Goal: Communication & Community: Participate in discussion

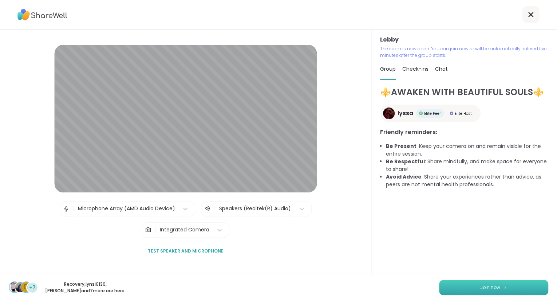
click at [511, 291] on button "Join now" at bounding box center [493, 287] width 109 height 15
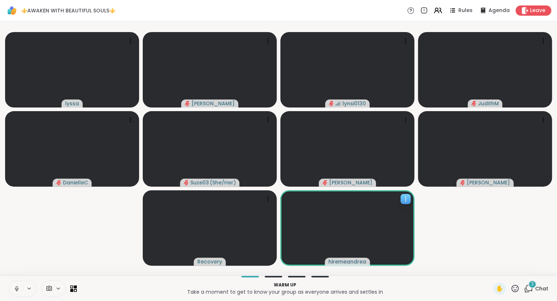
click at [407, 197] on icon at bounding box center [405, 198] width 7 height 7
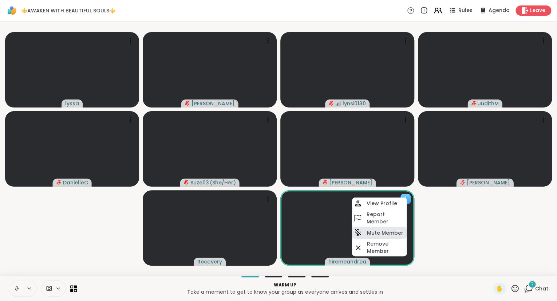
click at [376, 233] on h4 "Mute Member" at bounding box center [385, 232] width 36 height 7
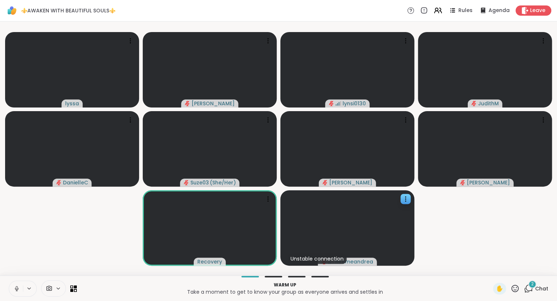
click at [533, 291] on icon at bounding box center [528, 288] width 9 height 9
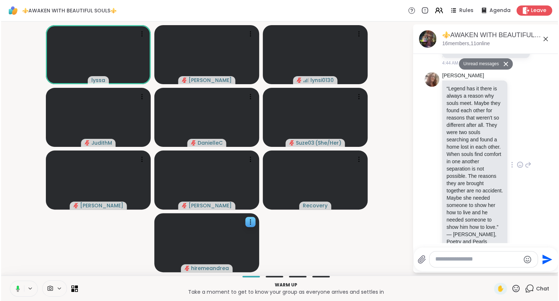
scroll to position [191, 0]
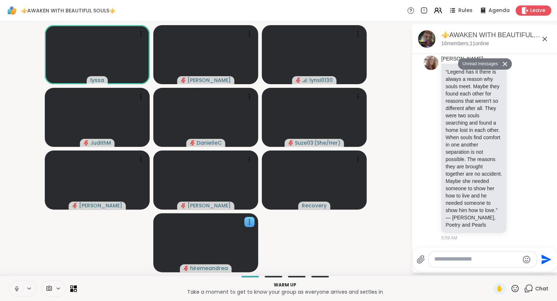
click at [544, 38] on icon at bounding box center [545, 39] width 4 height 4
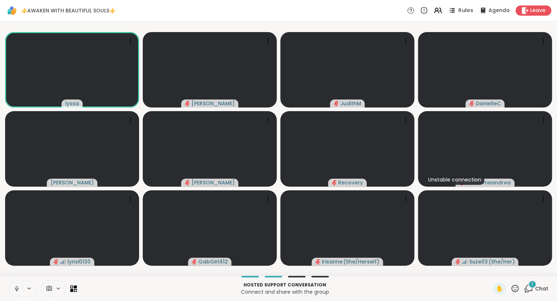
click at [457, 11] on icon at bounding box center [452, 10] width 9 height 9
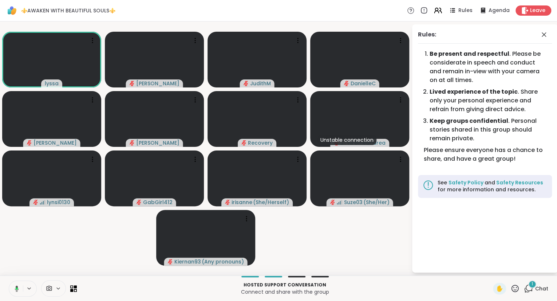
click at [536, 32] on div "Rules:" at bounding box center [485, 36] width 134 height 13
click at [545, 34] on icon at bounding box center [544, 34] width 4 height 4
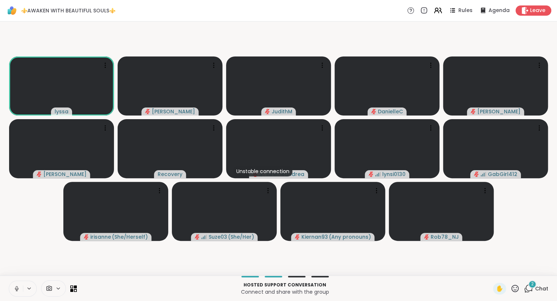
click at [12, 292] on button at bounding box center [16, 288] width 14 height 15
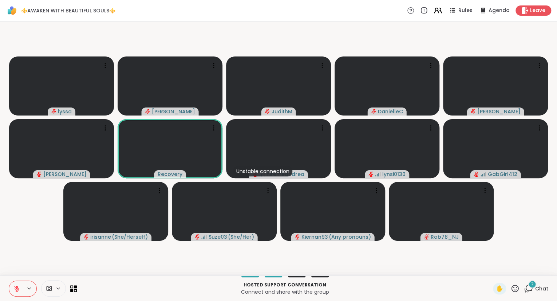
click at [515, 289] on icon at bounding box center [515, 288] width 9 height 9
click at [491, 269] on span "❤️" at bounding box center [493, 269] width 7 height 9
click at [14, 289] on icon at bounding box center [16, 288] width 7 height 7
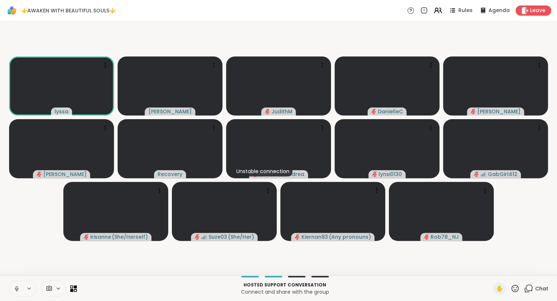
click at [16, 285] on button at bounding box center [16, 288] width 14 height 15
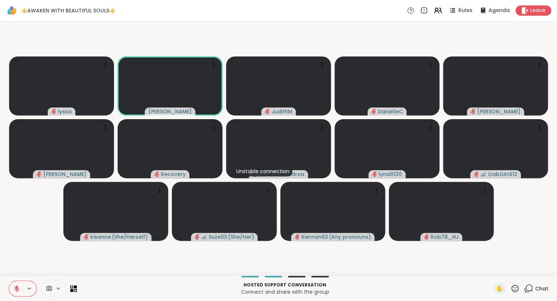
click at [518, 289] on icon at bounding box center [515, 288] width 9 height 9
click at [523, 271] on span "🌟" at bounding box center [525, 269] width 7 height 9
click at [19, 287] on icon at bounding box center [16, 288] width 7 height 7
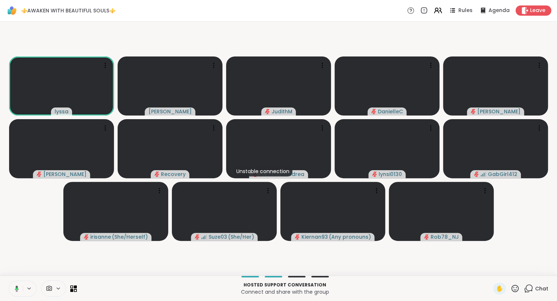
click at [516, 282] on div "Hosted support conversation Connect and share with the group ✋ Chat" at bounding box center [278, 287] width 557 height 25
click at [515, 285] on icon at bounding box center [515, 287] width 7 height 7
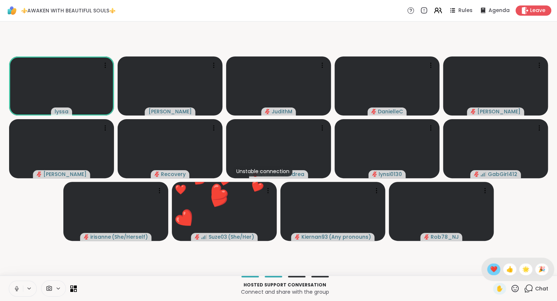
click at [490, 273] on span "❤️" at bounding box center [493, 269] width 7 height 9
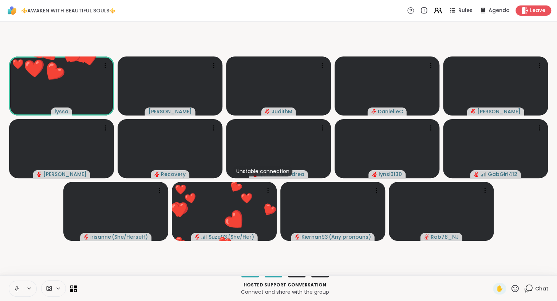
click at [519, 289] on icon at bounding box center [515, 287] width 7 height 7
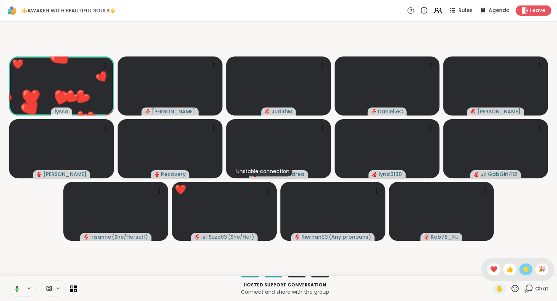
click at [525, 269] on span "🌟" at bounding box center [525, 269] width 7 height 9
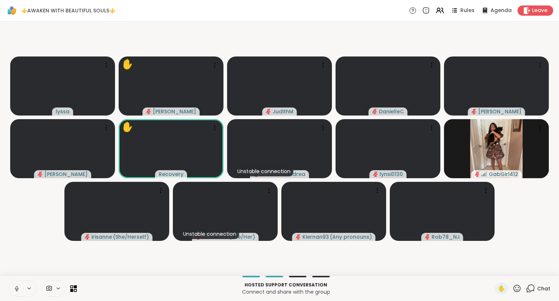
click at [12, 287] on button at bounding box center [16, 288] width 14 height 15
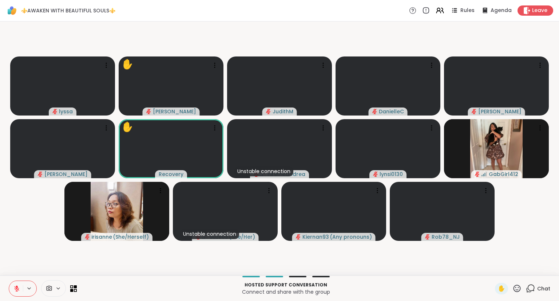
drag, startPoint x: 519, startPoint y: 289, endPoint x: 508, endPoint y: 280, distance: 15.0
click at [508, 280] on div "Hosted support conversation Connect and share with the group ✋ Chat" at bounding box center [279, 287] width 559 height 25
click at [518, 289] on icon at bounding box center [517, 288] width 9 height 9
click at [496, 267] on span "❤️" at bounding box center [495, 269] width 7 height 9
click at [540, 286] on span "Chat" at bounding box center [543, 288] width 13 height 7
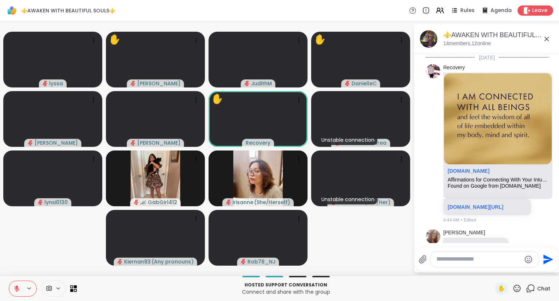
click at [514, 260] on textarea "Type your message" at bounding box center [479, 259] width 85 height 8
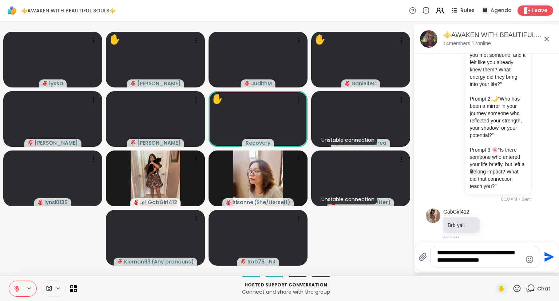
type textarea "**********"
click at [453, 255] on textarea "**********" at bounding box center [479, 256] width 85 height 15
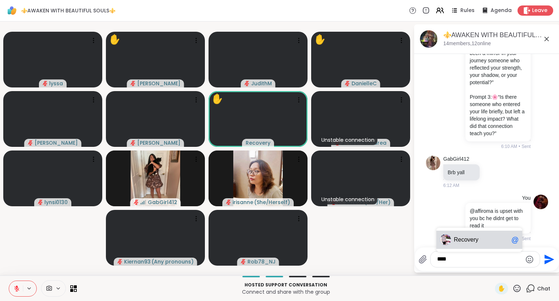
click at [470, 237] on span "overy" at bounding box center [471, 239] width 14 height 7
type textarea "*********"
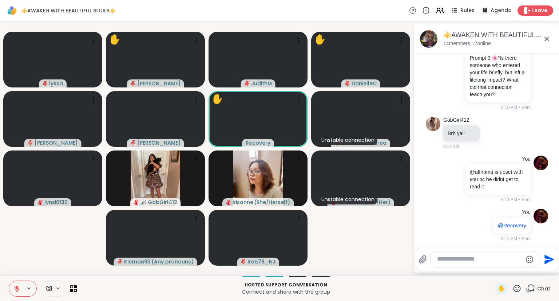
click at [547, 36] on icon at bounding box center [547, 39] width 9 height 9
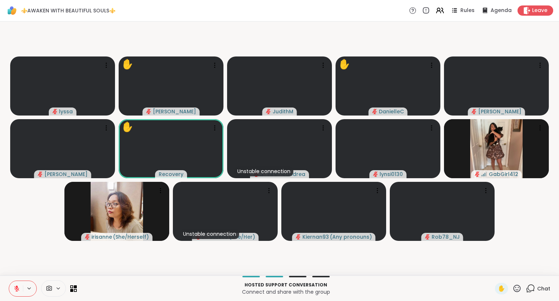
click at [518, 292] on icon at bounding box center [517, 287] width 7 height 7
click at [498, 267] on div "❤️" at bounding box center [495, 269] width 13 height 12
click at [518, 289] on icon at bounding box center [517, 288] width 9 height 9
click at [538, 268] on div "🎉" at bounding box center [543, 269] width 13 height 12
click at [519, 291] on icon at bounding box center [517, 288] width 9 height 9
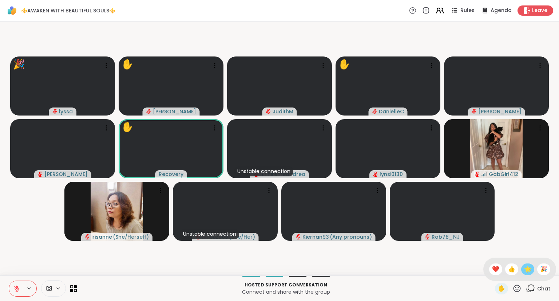
click at [527, 272] on span "🌟" at bounding box center [527, 269] width 7 height 9
click at [60, 265] on video-player-container "lyssa ✋ dodi JudithM ✋ DanielleC Chuck Donald ✋ Recovery Unstable connection hi…" at bounding box center [279, 148] width 551 height 248
click at [16, 285] on icon at bounding box center [16, 288] width 7 height 7
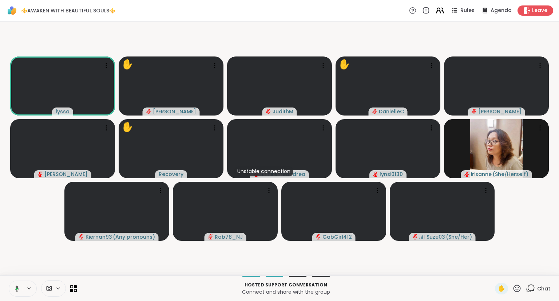
click at [441, 9] on icon at bounding box center [440, 10] width 9 height 9
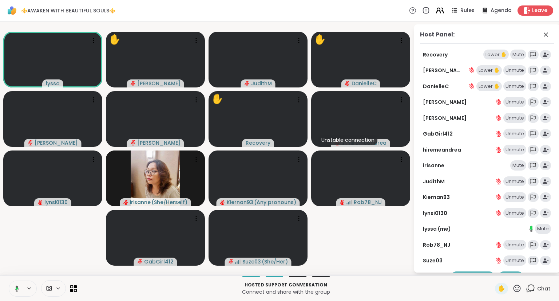
click at [441, 10] on icon at bounding box center [440, 10] width 9 height 9
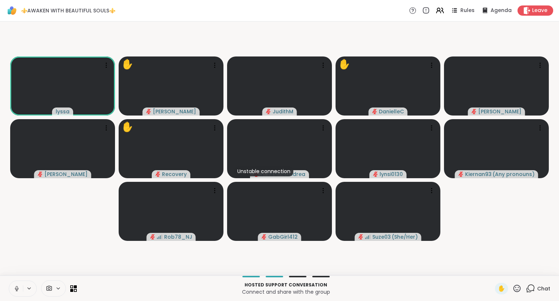
click at [12, 285] on button at bounding box center [16, 288] width 14 height 15
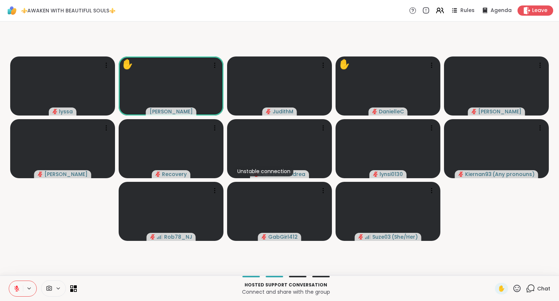
click at [518, 288] on icon at bounding box center [517, 288] width 9 height 9
click at [520, 235] on video-player-container "lyssa ✋ dodi JudithM ✋ DanielleC Chuck Donald Recovery Unstable connection hire…" at bounding box center [279, 148] width 551 height 248
click at [532, 294] on div "Chat" at bounding box center [538, 289] width 24 height 12
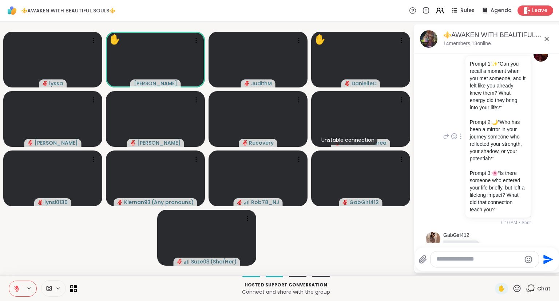
scroll to position [476, 0]
drag, startPoint x: 501, startPoint y: 209, endPoint x: 470, endPoint y: 63, distance: 148.6
click at [470, 63] on div "Prompt 1: ✨ “Can you recall a moment when you met someone, and it felt like you…" at bounding box center [498, 137] width 65 height 162
copy div "Prompt 1: ✨ “Can you recall a moment when you met someone, and it felt like you…"
click at [450, 259] on textarea "Type your message" at bounding box center [479, 259] width 85 height 8
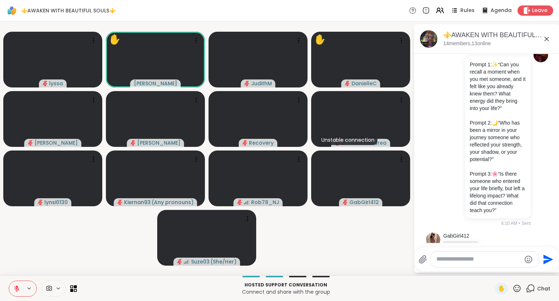
paste textarea "**********"
type textarea "**********"
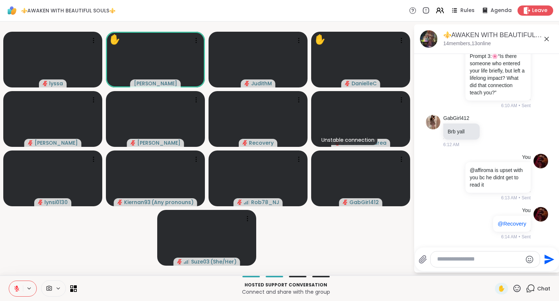
scroll to position [776, 0]
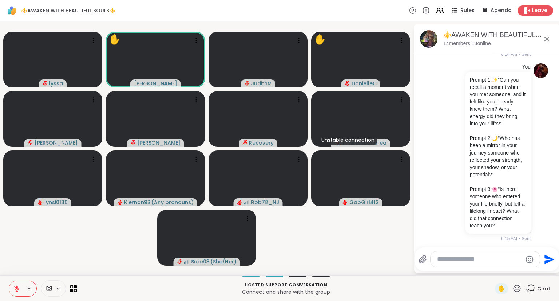
click at [545, 39] on icon at bounding box center [547, 39] width 9 height 9
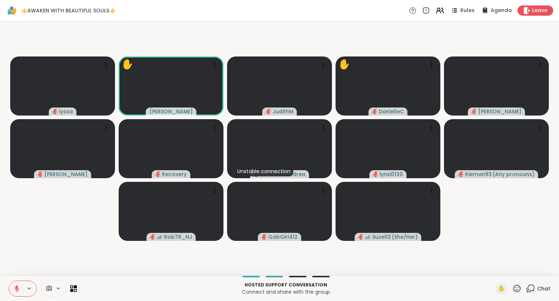
click at [520, 285] on icon at bounding box center [517, 288] width 9 height 9
click at [493, 267] on span "❤️" at bounding box center [495, 269] width 7 height 9
click at [517, 288] on icon at bounding box center [517, 287] width 7 height 7
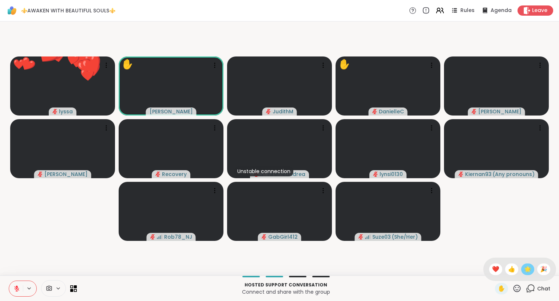
click at [524, 273] on span "🌟" at bounding box center [527, 269] width 7 height 9
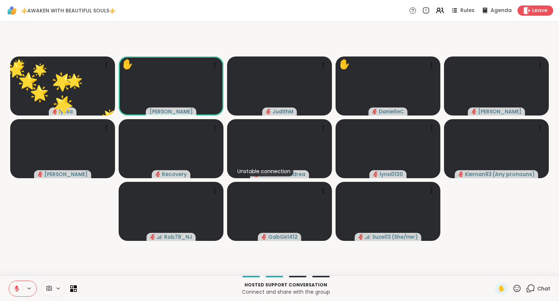
click at [3, 280] on div "Hosted support conversation Connect and share with the group ✋ Chat" at bounding box center [279, 287] width 559 height 25
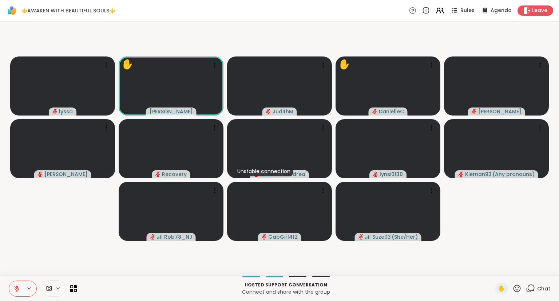
click at [517, 289] on icon at bounding box center [517, 288] width 9 height 9
click at [496, 268] on span "❤️" at bounding box center [495, 269] width 7 height 9
click at [520, 288] on icon at bounding box center [517, 288] width 9 height 9
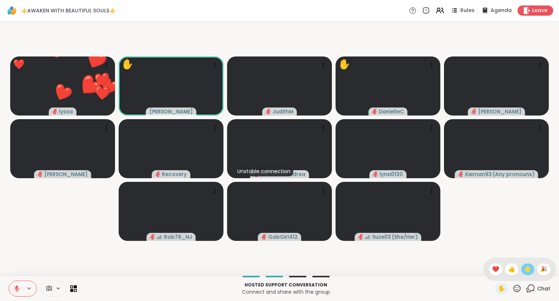
click at [526, 264] on div "🌟" at bounding box center [527, 269] width 13 height 12
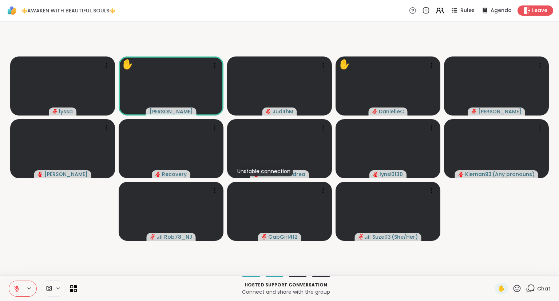
click at [16, 285] on button at bounding box center [16, 288] width 14 height 15
click at [517, 285] on icon at bounding box center [517, 287] width 7 height 7
click at [493, 267] on span "❤️" at bounding box center [495, 269] width 7 height 9
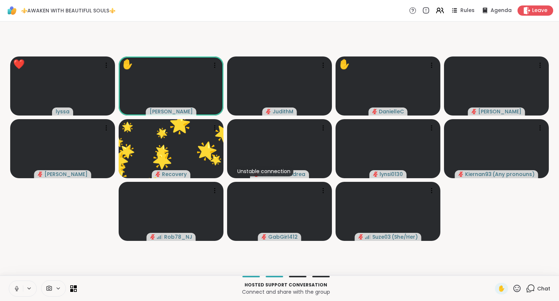
click at [518, 284] on icon at bounding box center [517, 288] width 9 height 9
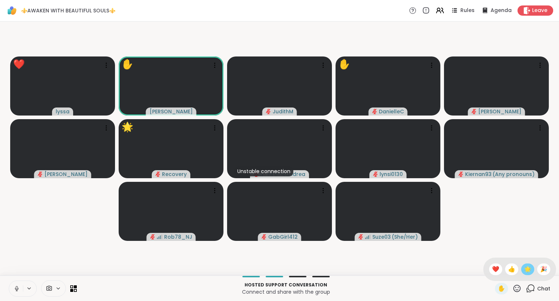
click at [524, 270] on span "🌟" at bounding box center [527, 269] width 7 height 9
click at [519, 287] on icon at bounding box center [517, 287] width 7 height 7
click at [493, 267] on span "❤️" at bounding box center [495, 269] width 7 height 9
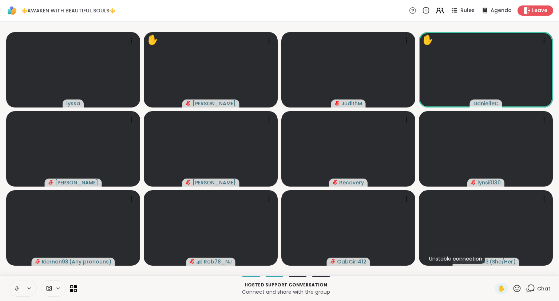
click at [20, 288] on icon at bounding box center [16, 288] width 7 height 7
click at [519, 287] on icon at bounding box center [517, 288] width 9 height 9
click at [493, 267] on span "❤️" at bounding box center [495, 269] width 7 height 9
click at [516, 288] on icon at bounding box center [517, 288] width 9 height 9
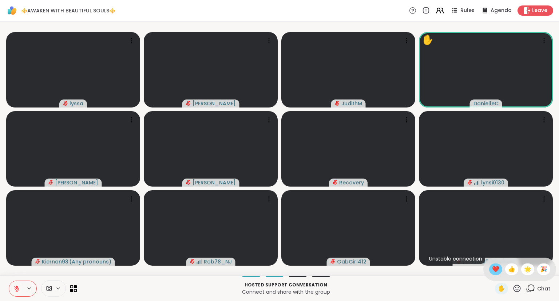
click at [492, 265] on span "❤️" at bounding box center [495, 269] width 7 height 9
click at [540, 37] on div at bounding box center [544, 41] width 10 height 10
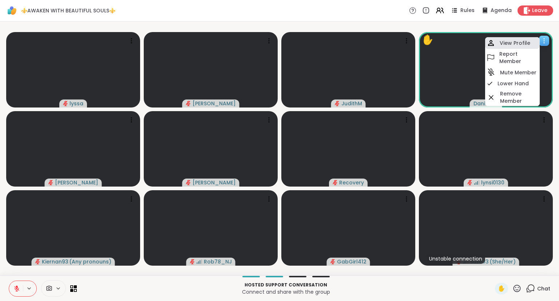
click at [530, 39] on div "View Profile" at bounding box center [512, 43] width 55 height 12
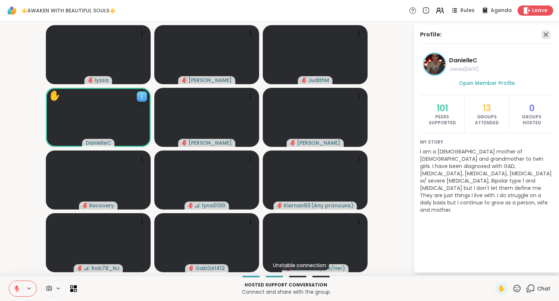
click at [546, 37] on icon at bounding box center [546, 34] width 9 height 9
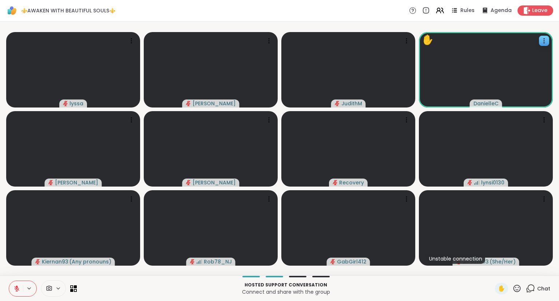
click at [516, 288] on icon at bounding box center [517, 288] width 9 height 9
click at [495, 267] on span "❤️" at bounding box center [495, 269] width 7 height 9
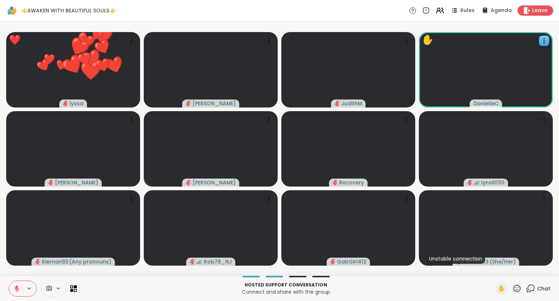
click at [518, 287] on icon at bounding box center [517, 288] width 9 height 9
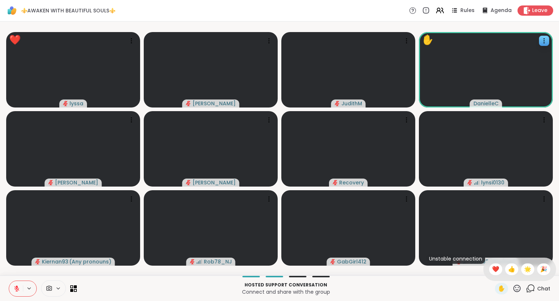
click at [458, 289] on p "Connect and share with the group" at bounding box center [286, 291] width 410 height 7
click at [516, 291] on icon at bounding box center [517, 288] width 9 height 9
click at [513, 269] on span "👍" at bounding box center [511, 269] width 7 height 9
click at [469, 279] on div "Hosted support conversation Connect and share with the group ✋ Chat" at bounding box center [279, 287] width 559 height 25
click at [6, 293] on div "Hosted support conversation Connect and share with the group ✋ Chat" at bounding box center [279, 287] width 559 height 25
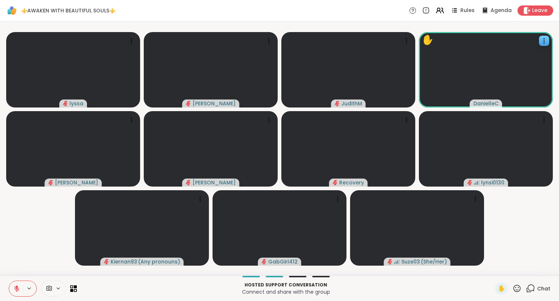
drag, startPoint x: 9, startPoint y: 290, endPoint x: 12, endPoint y: 287, distance: 4.7
click at [12, 287] on div at bounding box center [23, 288] width 28 height 16
click at [12, 287] on button at bounding box center [16, 288] width 14 height 15
drag, startPoint x: 12, startPoint y: 287, endPoint x: 4, endPoint y: 285, distance: 8.2
click at [4, 285] on div "Hosted support conversation Connect and share with the group ✋ Chat" at bounding box center [279, 287] width 559 height 25
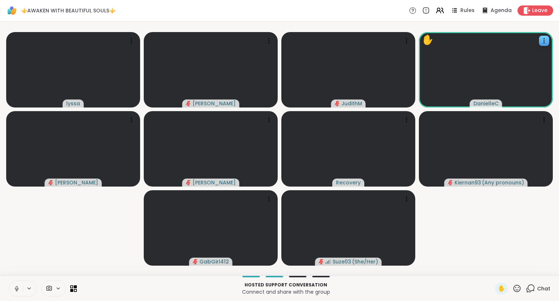
click at [18, 284] on button at bounding box center [16, 288] width 14 height 15
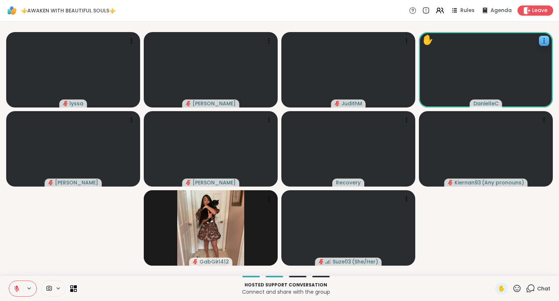
click at [18, 285] on button at bounding box center [16, 288] width 14 height 15
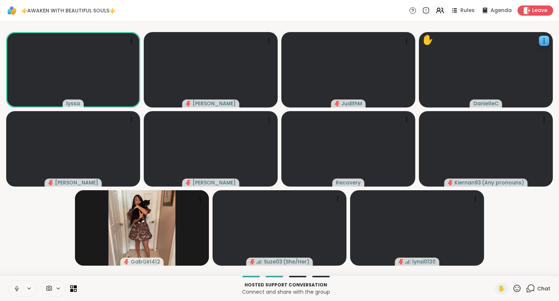
click at [517, 286] on icon at bounding box center [517, 288] width 9 height 9
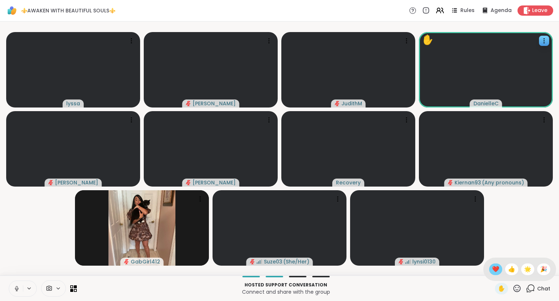
click at [492, 270] on span "❤️" at bounding box center [495, 269] width 7 height 9
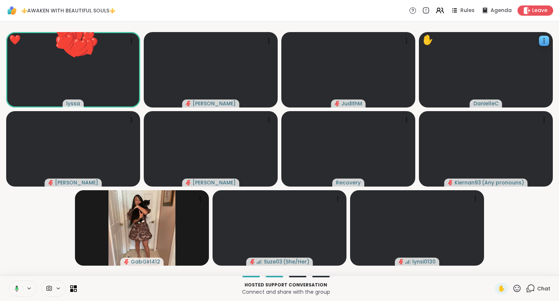
click at [518, 288] on icon at bounding box center [517, 288] width 9 height 9
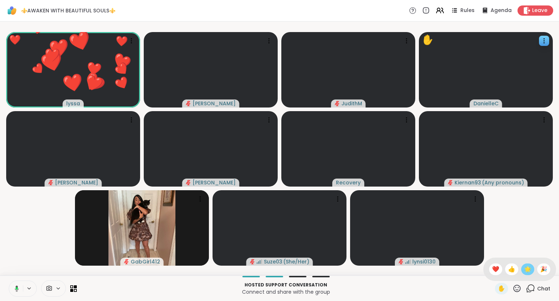
click at [527, 265] on div "🌟" at bounding box center [527, 269] width 13 height 12
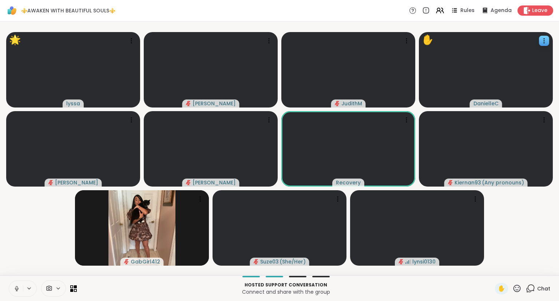
click at [17, 292] on button at bounding box center [16, 288] width 14 height 15
click at [517, 291] on icon at bounding box center [517, 288] width 9 height 9
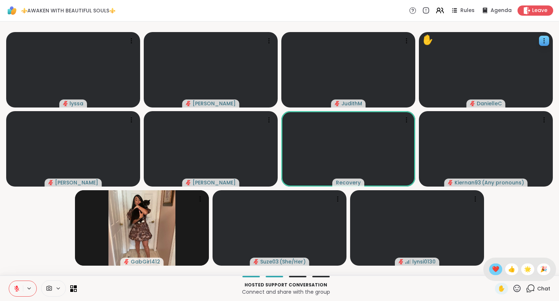
click at [492, 271] on span "❤️" at bounding box center [495, 269] width 7 height 9
click at [13, 286] on icon at bounding box center [16, 288] width 7 height 7
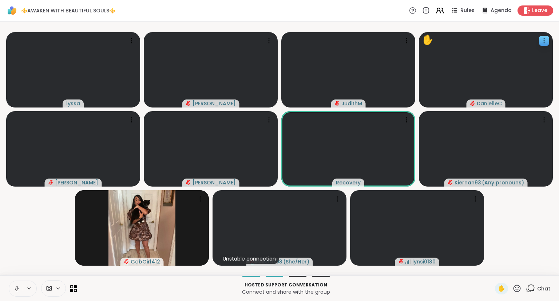
click at [14, 286] on icon at bounding box center [16, 288] width 7 height 7
click at [18, 282] on button at bounding box center [16, 288] width 14 height 15
click at [15, 282] on button at bounding box center [16, 288] width 14 height 15
click at [3, 288] on div "Hosted support conversation Connect and share with the group ✋ Chat" at bounding box center [279, 287] width 559 height 25
click at [4, 286] on div "Hosted support conversation Connect and share with the group ✋ Chat" at bounding box center [279, 287] width 559 height 25
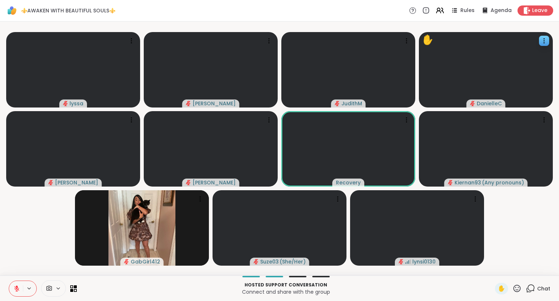
click at [15, 287] on icon at bounding box center [16, 288] width 7 height 7
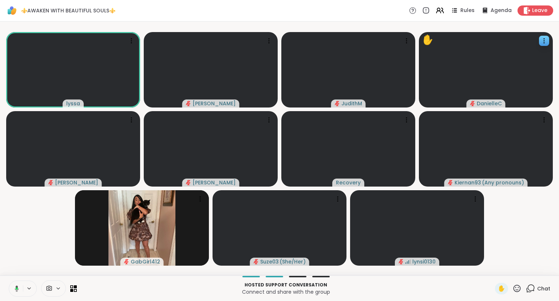
click at [515, 289] on icon at bounding box center [517, 288] width 9 height 9
click at [494, 269] on span "❤️" at bounding box center [495, 269] width 7 height 9
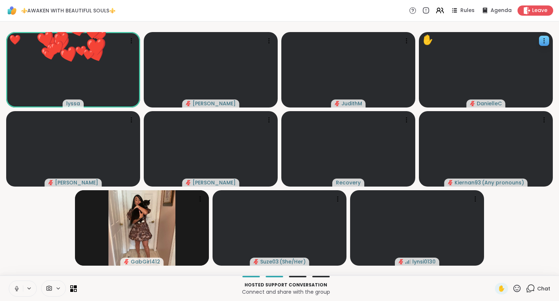
click at [517, 286] on icon at bounding box center [517, 288] width 9 height 9
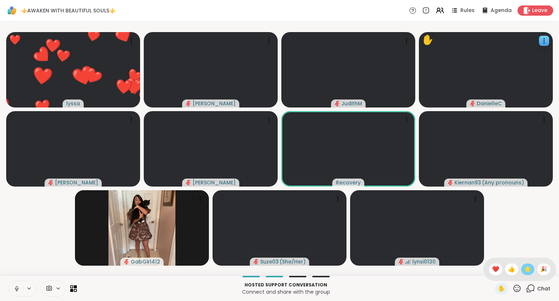
click at [524, 272] on span "🌟" at bounding box center [527, 269] width 7 height 9
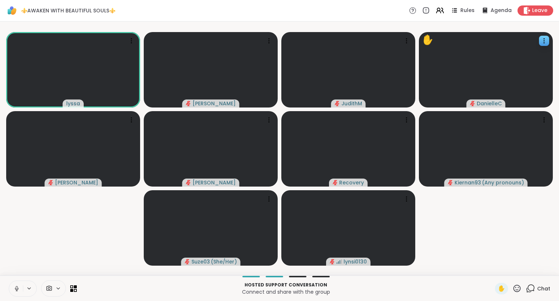
click at [519, 289] on icon at bounding box center [517, 288] width 9 height 9
click at [496, 267] on span "❤️" at bounding box center [495, 269] width 7 height 9
drag, startPoint x: 520, startPoint y: 287, endPoint x: 519, endPoint y: 277, distance: 10.6
click at [519, 277] on div "Hosted support conversation Connect and share with the group ✋ Chat" at bounding box center [279, 287] width 559 height 25
click at [518, 287] on icon at bounding box center [517, 288] width 9 height 9
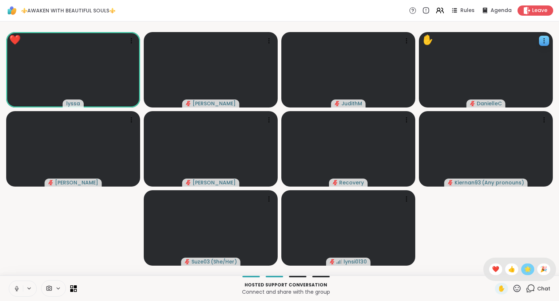
click at [525, 268] on span "🌟" at bounding box center [527, 269] width 7 height 9
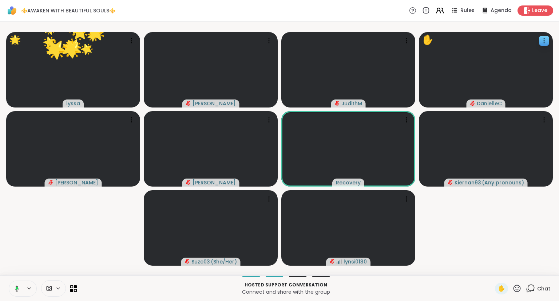
click at [516, 284] on icon at bounding box center [517, 288] width 9 height 9
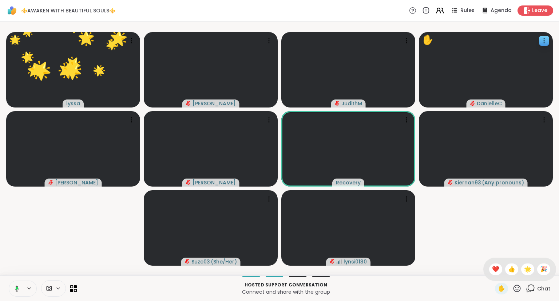
click at [491, 263] on div "✋ ❤️ 👍 🌟 🎉" at bounding box center [520, 268] width 73 height 23
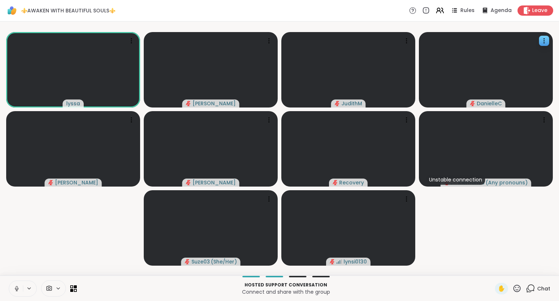
click at [529, 286] on icon at bounding box center [531, 287] width 7 height 7
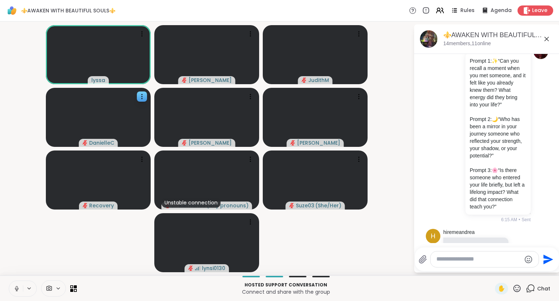
scroll to position [788, 0]
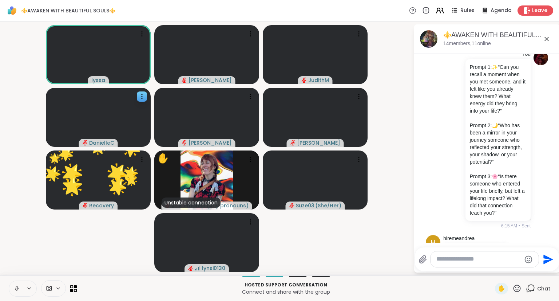
click at [548, 40] on icon at bounding box center [547, 39] width 4 height 4
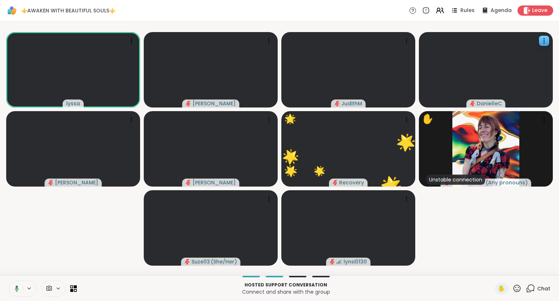
click at [517, 289] on icon at bounding box center [517, 288] width 9 height 9
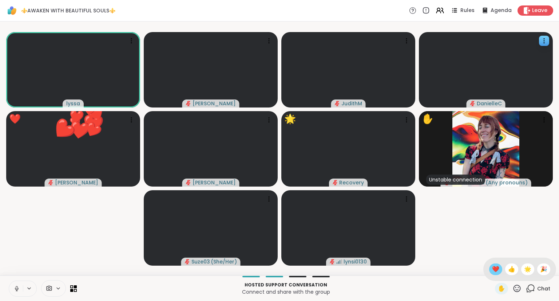
click at [492, 267] on span "❤️" at bounding box center [495, 269] width 7 height 9
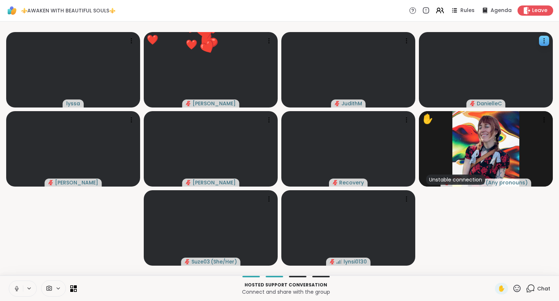
click at [13, 285] on button at bounding box center [16, 288] width 14 height 15
click at [534, 288] on icon at bounding box center [530, 288] width 9 height 9
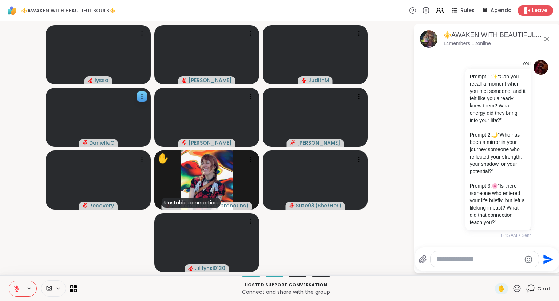
scroll to position [778, 0]
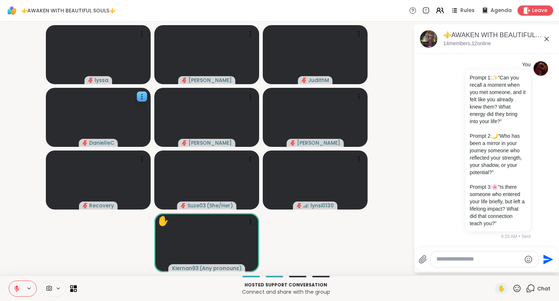
click at [519, 287] on icon at bounding box center [517, 288] width 9 height 9
click at [497, 269] on span "❤️" at bounding box center [495, 269] width 7 height 9
click at [517, 291] on icon at bounding box center [517, 288] width 9 height 9
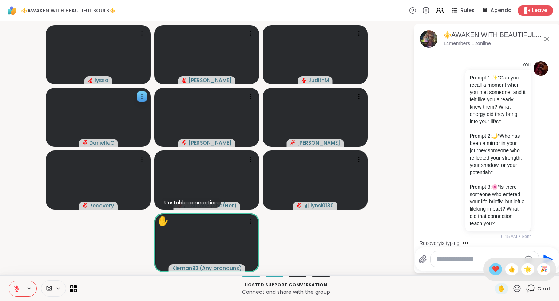
click at [493, 273] on span "❤️" at bounding box center [495, 269] width 7 height 9
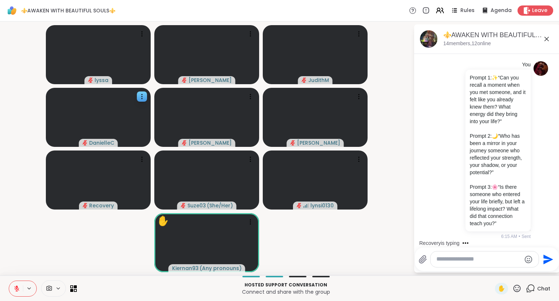
click at [519, 286] on icon at bounding box center [517, 288] width 9 height 9
click at [492, 269] on span "❤️" at bounding box center [495, 269] width 7 height 9
click at [17, 287] on icon at bounding box center [17, 286] width 2 height 3
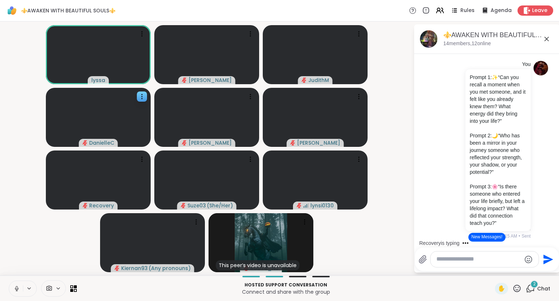
click at [520, 286] on icon at bounding box center [517, 287] width 7 height 7
click at [496, 274] on div "❤️" at bounding box center [495, 269] width 13 height 12
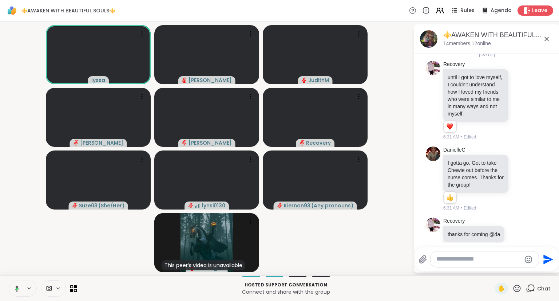
scroll to position [1254, 0]
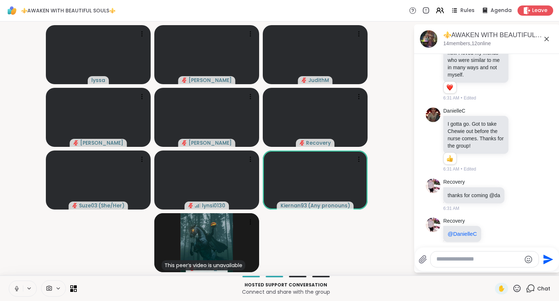
click at [517, 290] on icon at bounding box center [517, 287] width 7 height 7
click at [495, 265] on span "❤️" at bounding box center [495, 269] width 7 height 9
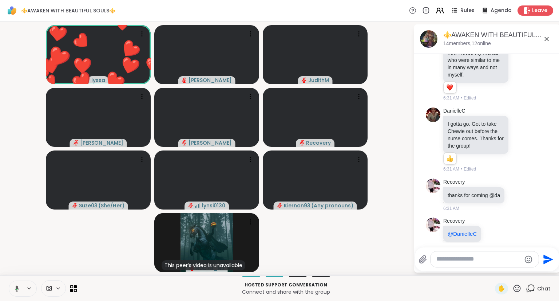
click at [487, 258] on textarea "Type your message" at bounding box center [479, 259] width 85 height 8
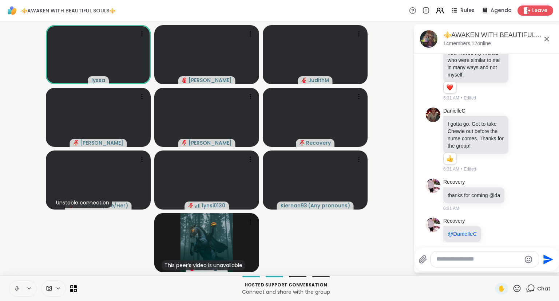
click at [522, 288] on icon at bounding box center [517, 288] width 9 height 9
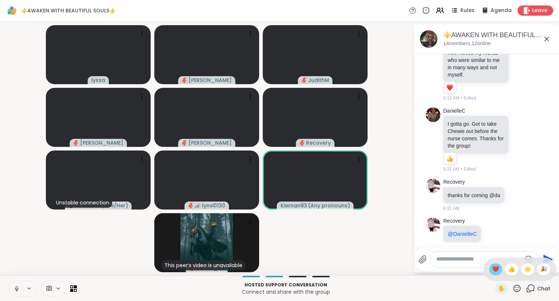
click at [495, 268] on span "❤️" at bounding box center [495, 269] width 7 height 9
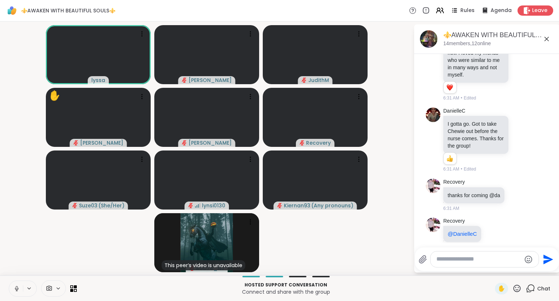
click at [14, 287] on icon at bounding box center [16, 288] width 7 height 7
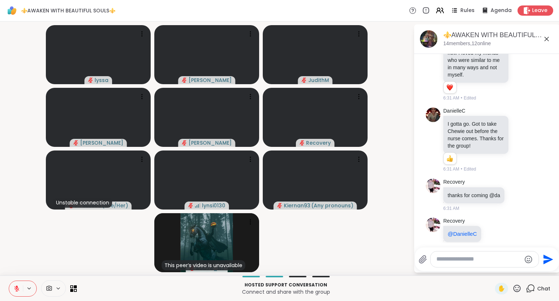
click at [16, 287] on icon at bounding box center [16, 288] width 7 height 7
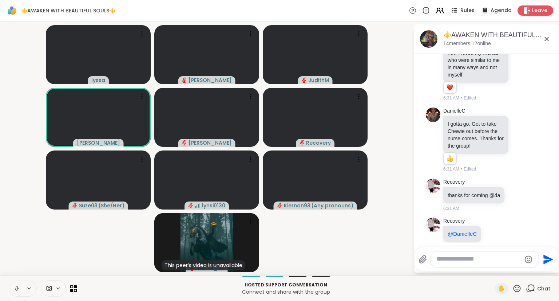
click at [19, 289] on icon at bounding box center [16, 288] width 7 height 7
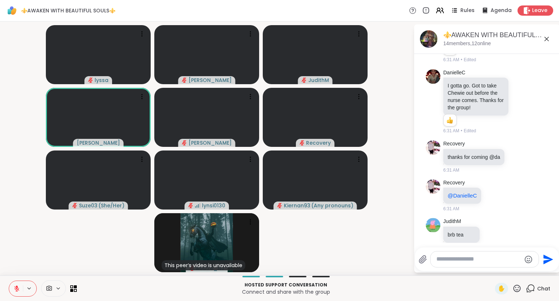
click at [519, 286] on icon at bounding box center [517, 288] width 9 height 9
click at [494, 269] on span "❤️" at bounding box center [495, 269] width 7 height 9
click at [521, 290] on icon at bounding box center [517, 288] width 9 height 9
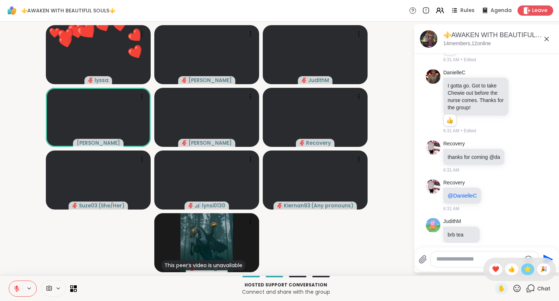
click at [527, 272] on span "🌟" at bounding box center [527, 269] width 7 height 9
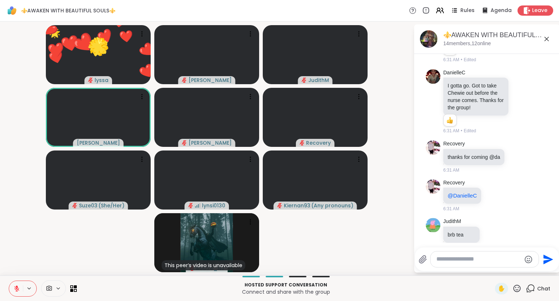
click at [519, 289] on icon at bounding box center [517, 288] width 9 height 9
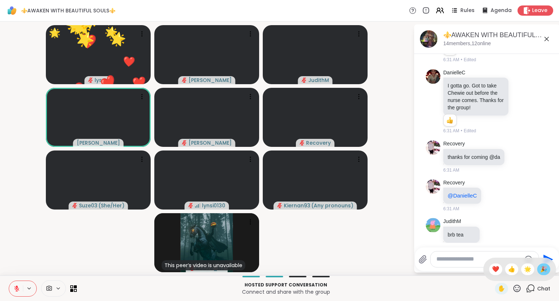
click at [542, 273] on span "🎉" at bounding box center [543, 269] width 7 height 9
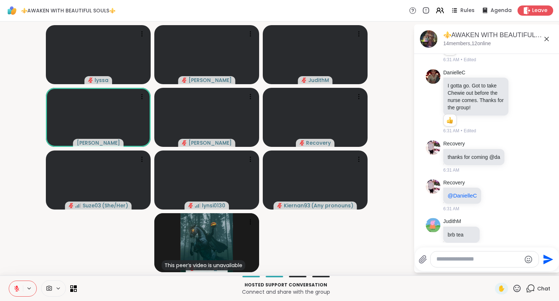
click at [521, 287] on icon at bounding box center [517, 287] width 7 height 7
click at [492, 268] on span "❤️" at bounding box center [495, 269] width 7 height 9
click at [518, 285] on icon at bounding box center [517, 288] width 9 height 9
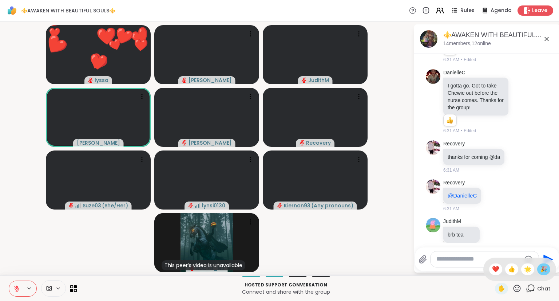
click at [542, 266] on span "🎉" at bounding box center [543, 269] width 7 height 9
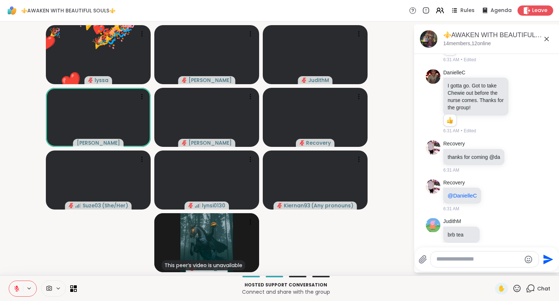
click at [517, 287] on icon at bounding box center [517, 288] width 9 height 9
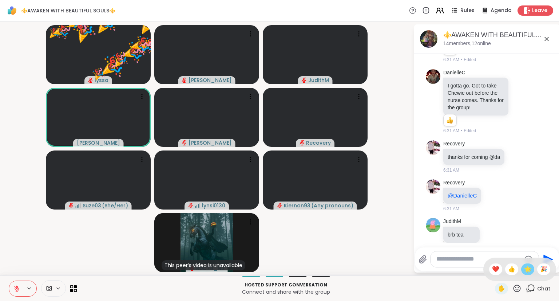
click at [524, 265] on span "🌟" at bounding box center [527, 269] width 7 height 9
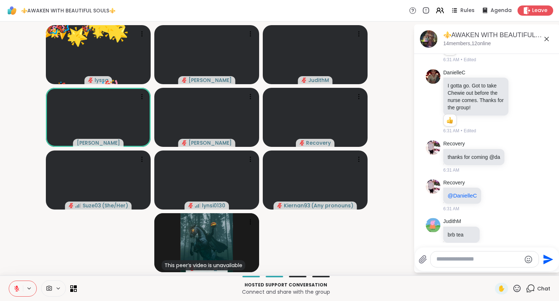
click at [519, 284] on div "✋" at bounding box center [508, 289] width 27 height 12
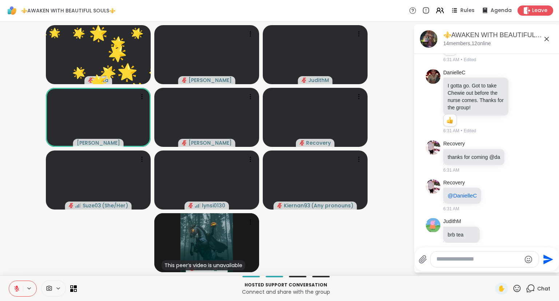
click at [518, 286] on icon at bounding box center [517, 288] width 9 height 9
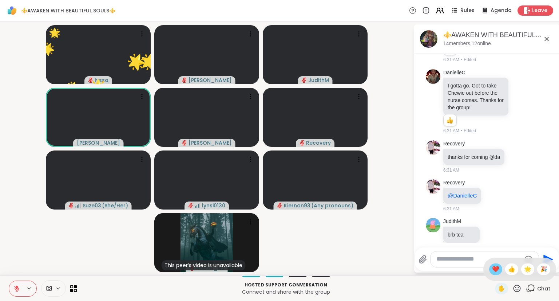
click at [497, 270] on span "❤️" at bounding box center [495, 269] width 7 height 9
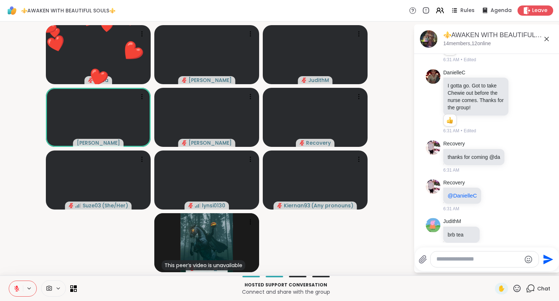
click at [13, 286] on icon at bounding box center [16, 288] width 7 height 7
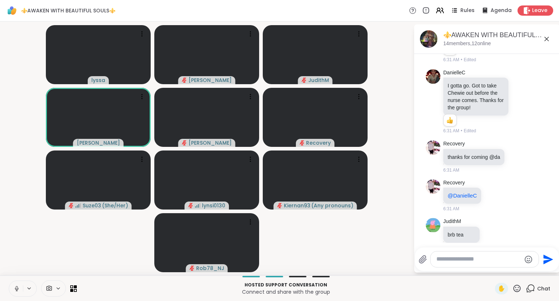
click at [518, 286] on icon at bounding box center [517, 288] width 9 height 9
click at [492, 270] on span "❤️" at bounding box center [495, 269] width 7 height 9
click at [517, 286] on icon at bounding box center [517, 287] width 7 height 7
click at [525, 267] on span "🌟" at bounding box center [527, 269] width 7 height 9
click at [518, 286] on icon at bounding box center [517, 288] width 9 height 9
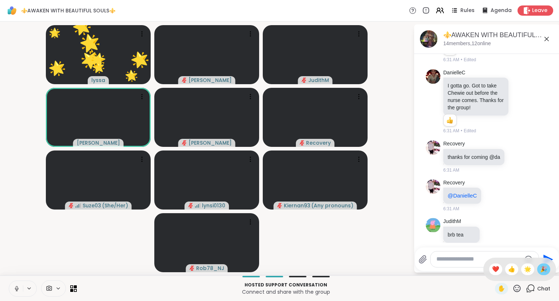
click at [542, 265] on div "🎉" at bounding box center [543, 269] width 13 height 12
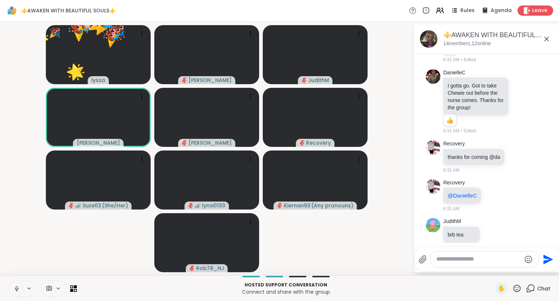
click at [519, 288] on icon at bounding box center [517, 287] width 7 height 7
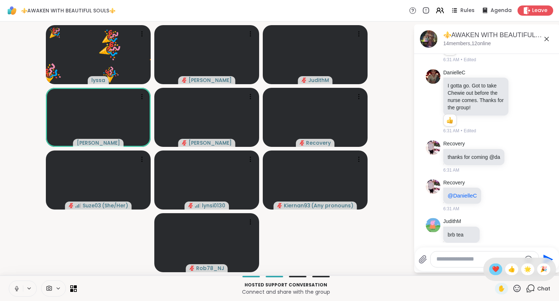
click at [494, 271] on span "❤️" at bounding box center [495, 269] width 7 height 9
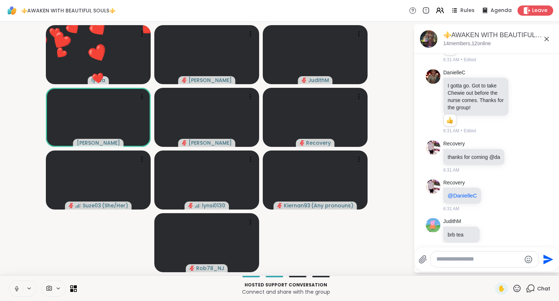
click at [457, 262] on textarea "Type your message" at bounding box center [479, 259] width 85 height 8
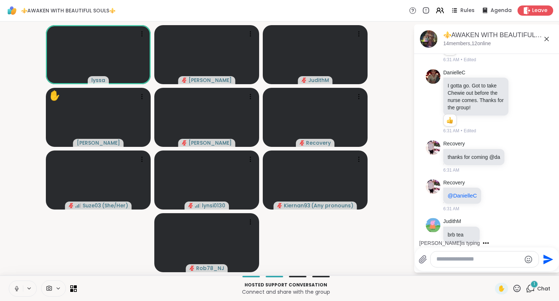
scroll to position [1331, 0]
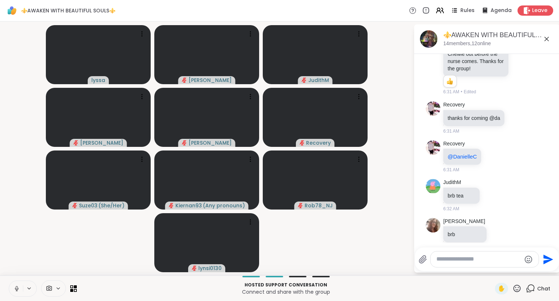
click at [521, 285] on icon at bounding box center [517, 288] width 9 height 9
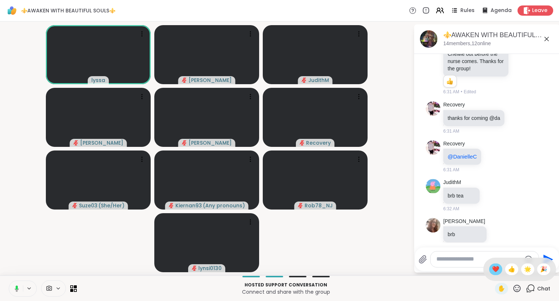
click at [496, 272] on span "❤️" at bounding box center [495, 269] width 7 height 9
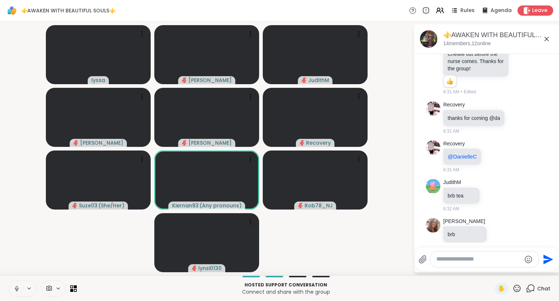
click at [12, 290] on button at bounding box center [16, 288] width 14 height 15
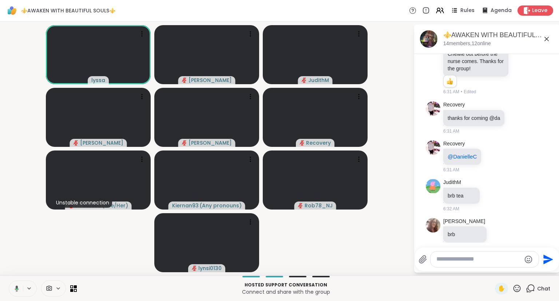
click at [520, 287] on icon at bounding box center [517, 288] width 9 height 9
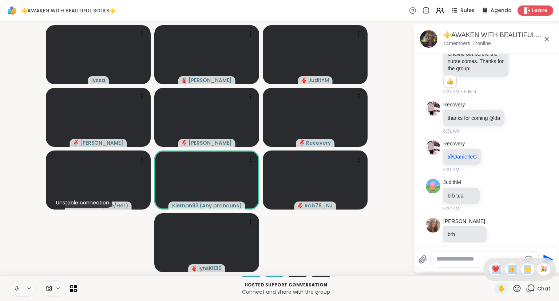
drag, startPoint x: 529, startPoint y: 269, endPoint x: 515, endPoint y: 287, distance: 22.8
click at [515, 287] on div "✋ ❤️ 👍 🌟 🎉" at bounding box center [517, 288] width 9 height 9
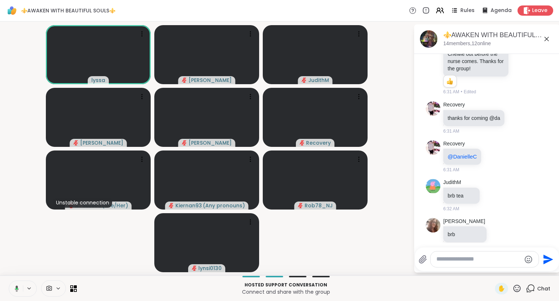
click at [513, 284] on div "✋" at bounding box center [508, 289] width 27 height 12
click at [516, 285] on icon at bounding box center [517, 288] width 9 height 9
click at [495, 269] on span "❤️" at bounding box center [495, 269] width 7 height 9
click at [11, 287] on button at bounding box center [16, 288] width 14 height 15
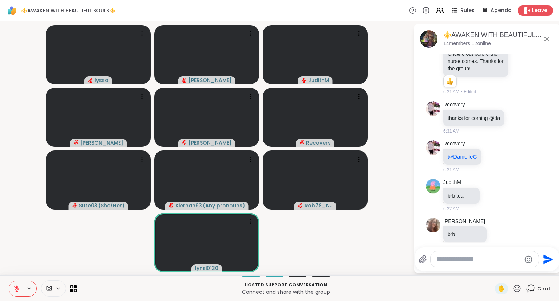
click at [517, 286] on icon at bounding box center [517, 288] width 9 height 9
click at [499, 272] on div "❤️" at bounding box center [495, 269] width 13 height 12
click at [518, 289] on icon at bounding box center [517, 288] width 9 height 9
click at [527, 271] on span "🌟" at bounding box center [527, 269] width 7 height 9
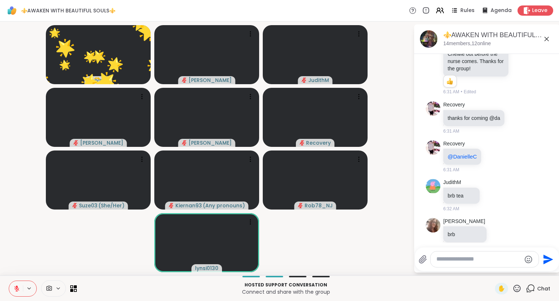
click at [516, 285] on icon at bounding box center [517, 288] width 9 height 9
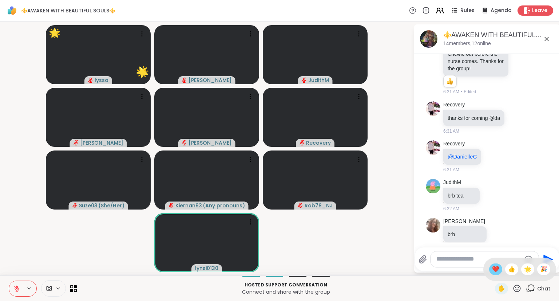
click at [494, 270] on span "❤️" at bounding box center [495, 269] width 7 height 9
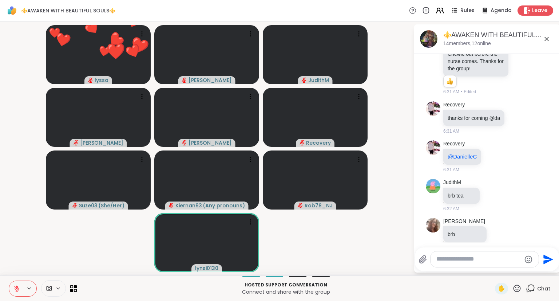
click at [137, 229] on video-player-container "❤️ lyssa 🌟 🌟 🌟 🌟 🌟 🌟 🌟 🌟 🌟 🌟 🌟 🌟 🌟 🌟 🌟 🌟 🌟 🌟 🌟 🌟 ❤️ ❤️ ❤️ ❤️ ❤️ ❤️ ❤️ ❤️ ❤️ ❤️ …" at bounding box center [206, 148] width 405 height 248
click at [17, 285] on icon at bounding box center [16, 288] width 7 height 7
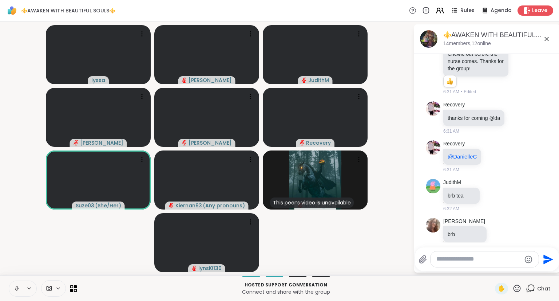
click at [15, 289] on icon at bounding box center [16, 288] width 7 height 7
click at [15, 286] on icon at bounding box center [16, 288] width 7 height 7
click at [518, 289] on icon at bounding box center [517, 288] width 9 height 9
click at [493, 271] on span "❤️" at bounding box center [495, 269] width 7 height 9
click at [518, 286] on icon at bounding box center [517, 288] width 9 height 9
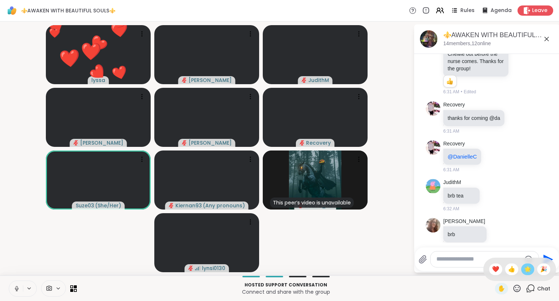
click at [528, 271] on span "🌟" at bounding box center [527, 269] width 7 height 9
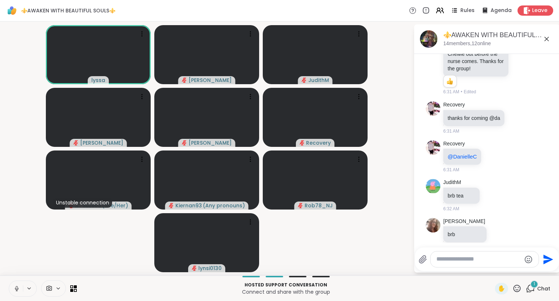
scroll to position [1377, 0]
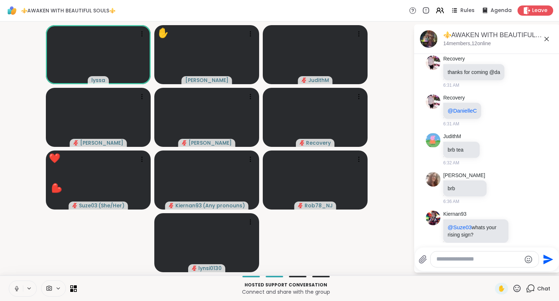
click at [518, 286] on icon at bounding box center [517, 288] width 9 height 9
click at [495, 270] on span "❤️" at bounding box center [495, 269] width 7 height 9
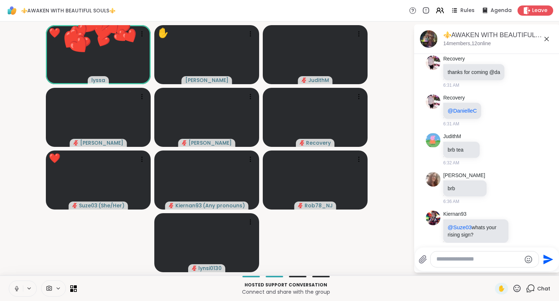
click at [515, 290] on icon at bounding box center [517, 287] width 7 height 7
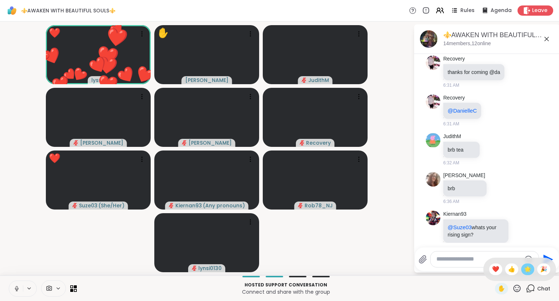
click at [524, 266] on span "🌟" at bounding box center [527, 269] width 7 height 9
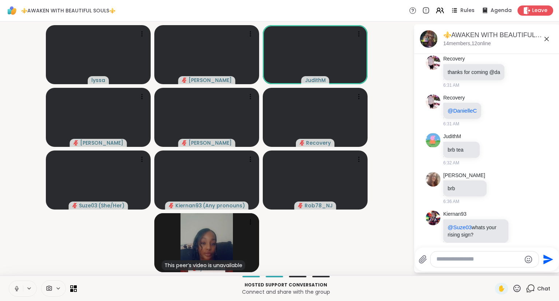
click at [519, 291] on icon at bounding box center [517, 287] width 7 height 7
click at [497, 267] on span "❤️" at bounding box center [495, 269] width 7 height 9
click at [519, 285] on icon at bounding box center [517, 288] width 9 height 9
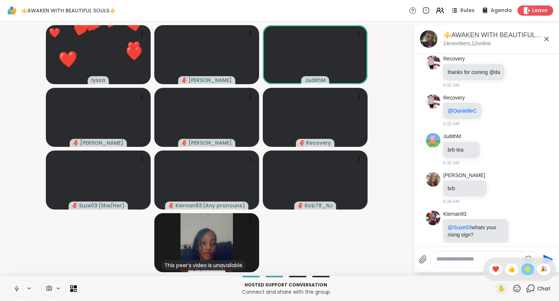
click at [525, 269] on span "🌟" at bounding box center [527, 269] width 7 height 9
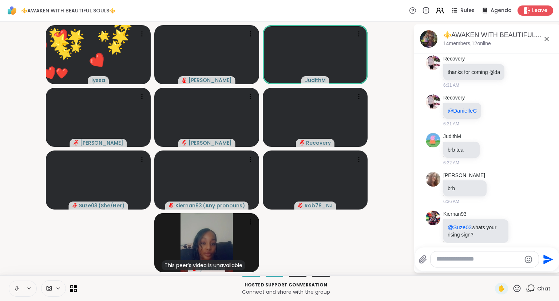
click at [517, 289] on icon at bounding box center [517, 288] width 9 height 9
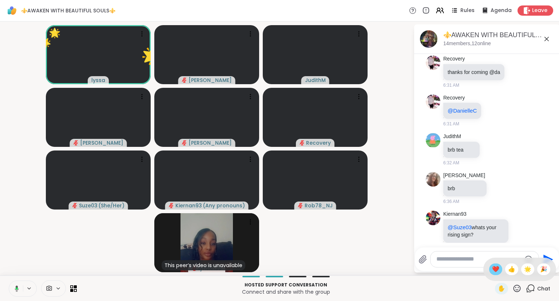
click at [492, 268] on span "❤️" at bounding box center [495, 269] width 7 height 9
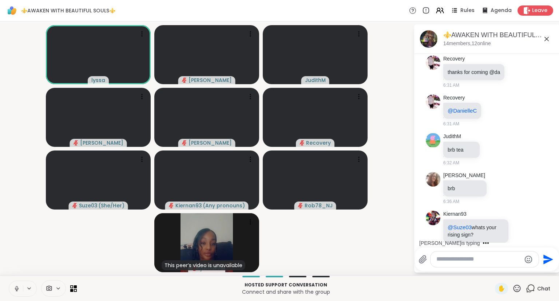
click at [14, 287] on icon at bounding box center [16, 288] width 7 height 7
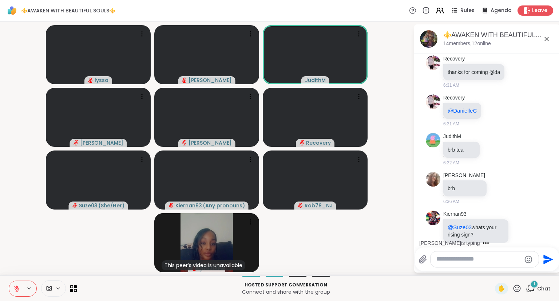
scroll to position [1430, 0]
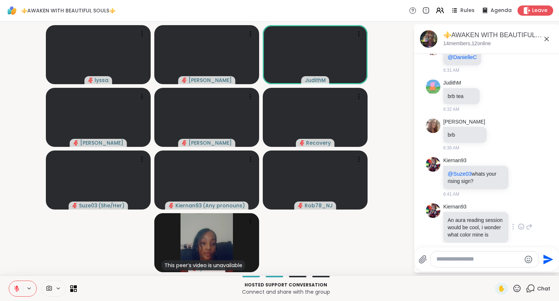
click at [528, 222] on icon at bounding box center [529, 226] width 7 height 9
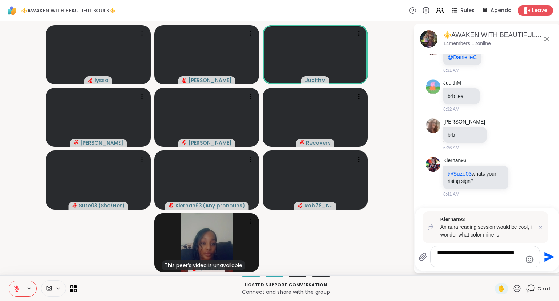
type textarea "**********"
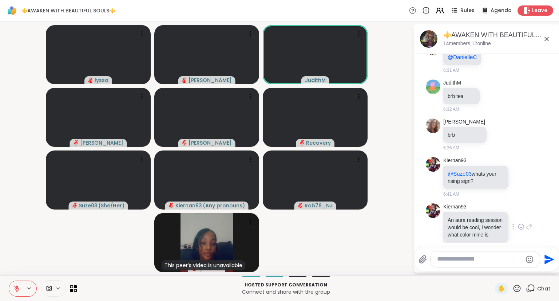
scroll to position [1518, 0]
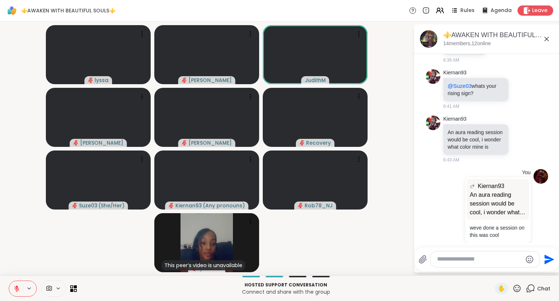
click at [543, 42] on div "⚜️AWAKEN WITH BEAUTIFUL SOULS⚜️, Oct 14 14 members, 12 online" at bounding box center [499, 39] width 111 height 16
click at [454, 258] on textarea "Type your message" at bounding box center [479, 259] width 85 height 8
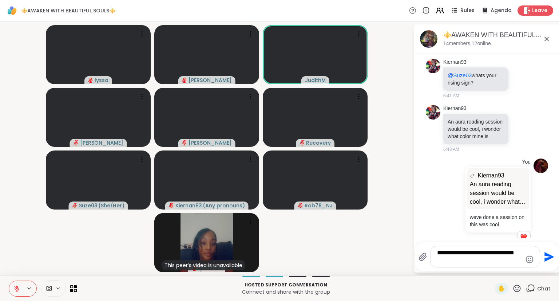
type textarea "**********"
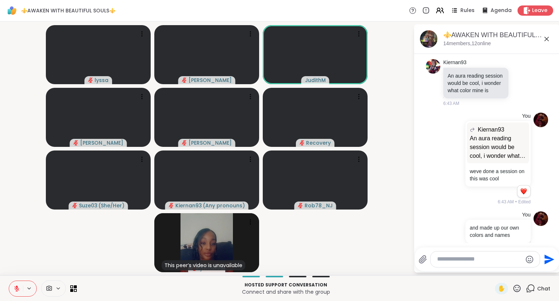
click at [549, 39] on icon at bounding box center [547, 39] width 9 height 9
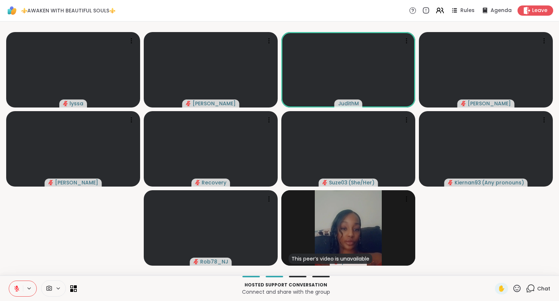
click at [14, 283] on button at bounding box center [16, 288] width 14 height 15
drag, startPoint x: 6, startPoint y: 271, endPoint x: 1, endPoint y: 241, distance: 30.3
click at [1, 241] on div "lyssa dodi JudithM Chuck Donald Recovery Suze03 ( She/Her ) Kiernan93 ( Any pro…" at bounding box center [279, 148] width 559 height 254
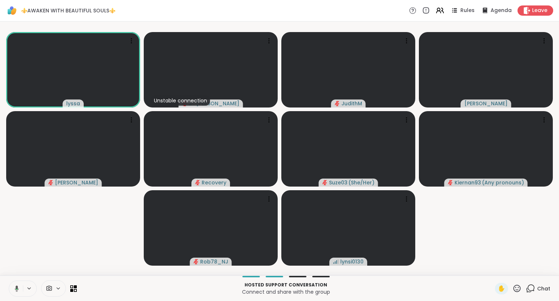
click at [517, 291] on icon at bounding box center [517, 288] width 9 height 9
click at [529, 272] on span "🌟" at bounding box center [527, 269] width 7 height 9
click at [516, 287] on icon at bounding box center [517, 288] width 9 height 9
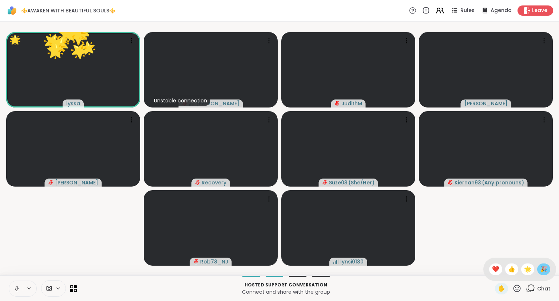
click at [540, 269] on span "🎉" at bounding box center [543, 269] width 7 height 9
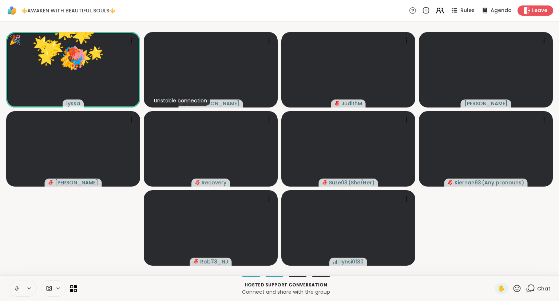
click at [518, 288] on icon at bounding box center [517, 288] width 9 height 9
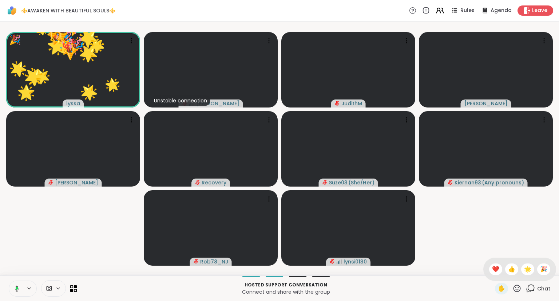
click at [494, 277] on div "✋ ❤️ 👍 🌟 🎉" at bounding box center [520, 268] width 73 height 23
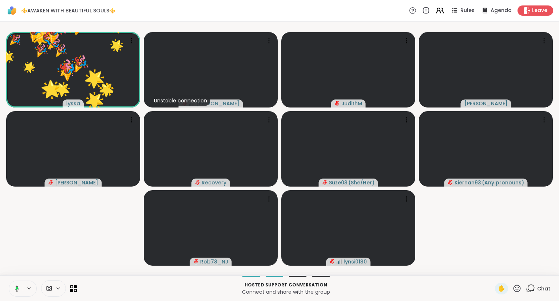
click at [518, 289] on icon at bounding box center [517, 288] width 9 height 9
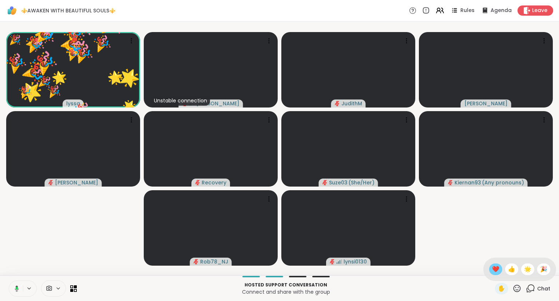
click at [499, 270] on div "❤️" at bounding box center [495, 269] width 13 height 12
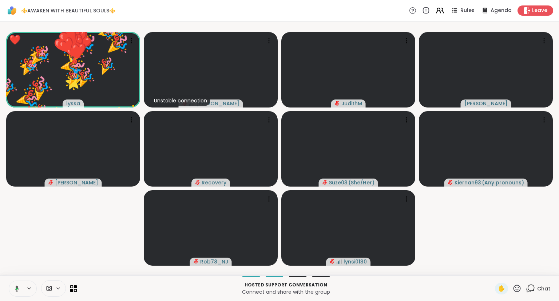
click at [519, 287] on icon at bounding box center [517, 288] width 9 height 9
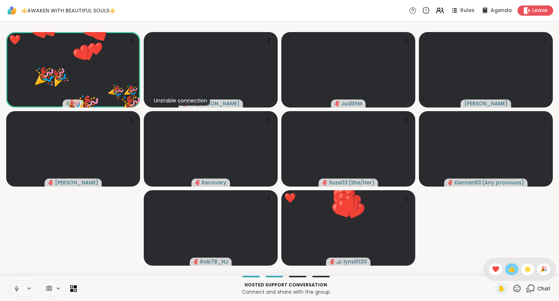
click at [514, 269] on span "👍" at bounding box center [511, 269] width 7 height 9
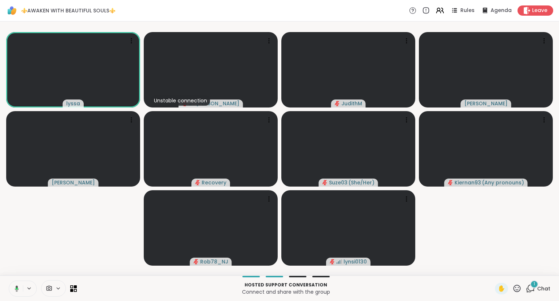
click at [520, 286] on icon at bounding box center [517, 288] width 9 height 9
click at [496, 264] on div "❤️" at bounding box center [495, 269] width 13 height 12
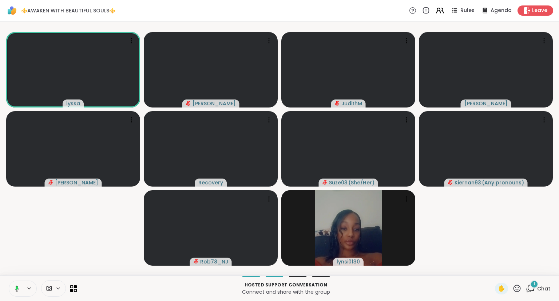
click at [520, 292] on icon at bounding box center [517, 288] width 9 height 9
click at [492, 269] on span "❤️" at bounding box center [495, 269] width 7 height 9
click at [517, 285] on icon at bounding box center [517, 287] width 7 height 7
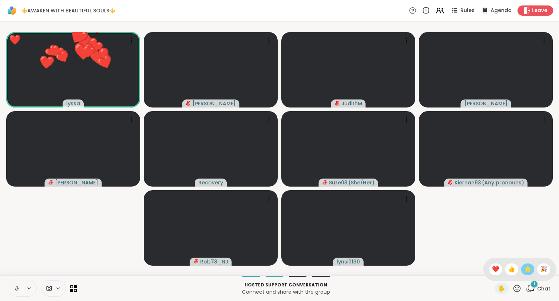
click at [525, 270] on span "🌟" at bounding box center [527, 269] width 7 height 9
click at [517, 291] on icon at bounding box center [517, 288] width 9 height 9
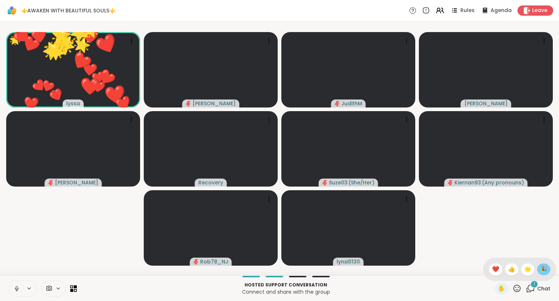
click at [541, 269] on span "🎉" at bounding box center [543, 269] width 7 height 9
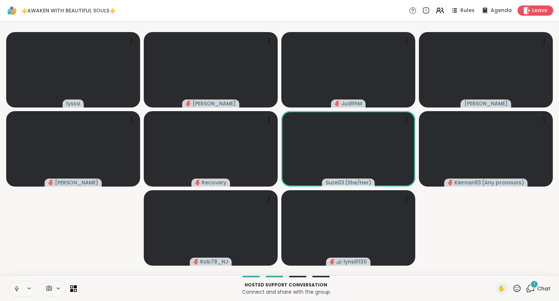
click at [523, 288] on div "✋ 1 Chat" at bounding box center [522, 289] width 55 height 12
click at [520, 289] on icon at bounding box center [517, 288] width 9 height 9
click at [494, 271] on span "❤️" at bounding box center [495, 269] width 7 height 9
click at [518, 289] on icon at bounding box center [517, 288] width 9 height 9
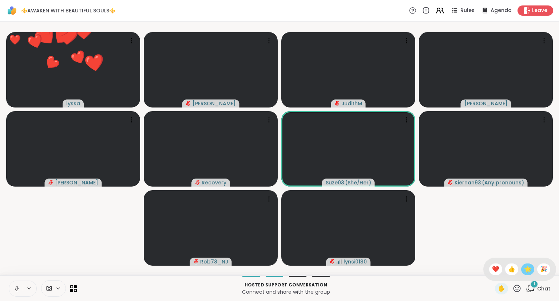
click at [528, 272] on span "🌟" at bounding box center [527, 269] width 7 height 9
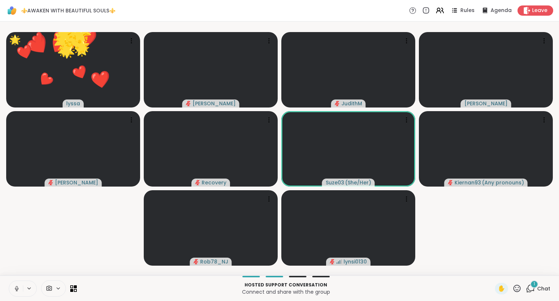
click at [517, 289] on icon at bounding box center [517, 287] width 7 height 7
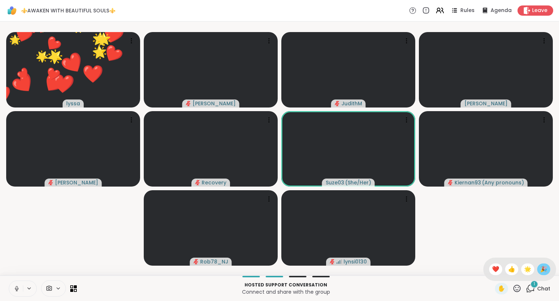
click at [543, 268] on span "🎉" at bounding box center [543, 269] width 7 height 9
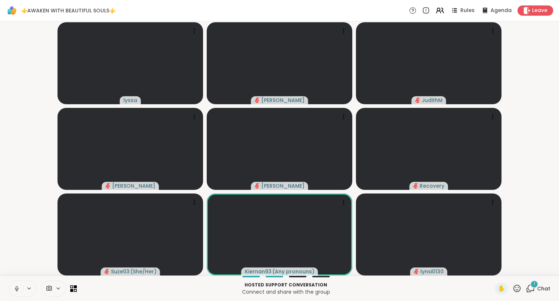
click at [518, 292] on icon at bounding box center [517, 288] width 9 height 9
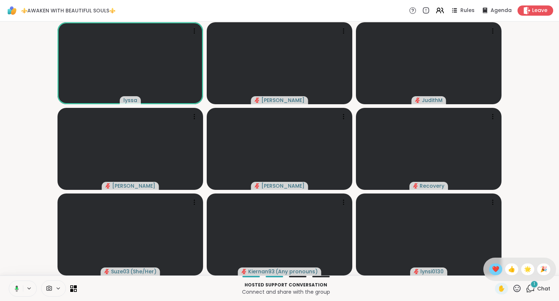
click at [492, 266] on span "❤️" at bounding box center [495, 269] width 7 height 9
click at [518, 288] on icon at bounding box center [517, 288] width 9 height 9
click at [499, 270] on div "❤️" at bounding box center [495, 269] width 13 height 12
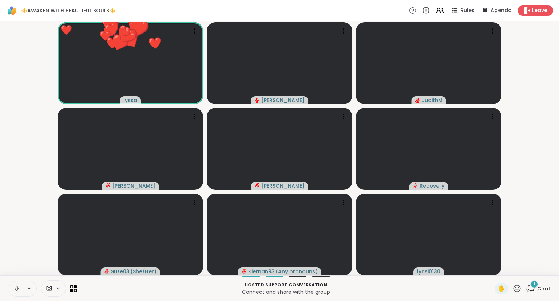
click at [518, 288] on icon at bounding box center [517, 288] width 9 height 9
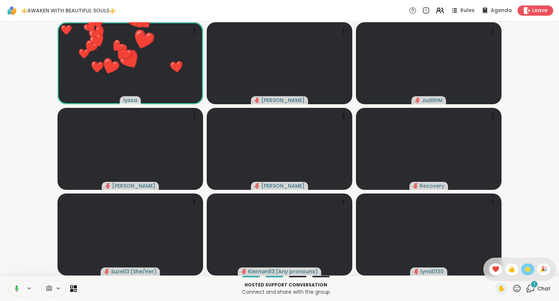
click at [525, 269] on span "🌟" at bounding box center [527, 269] width 7 height 9
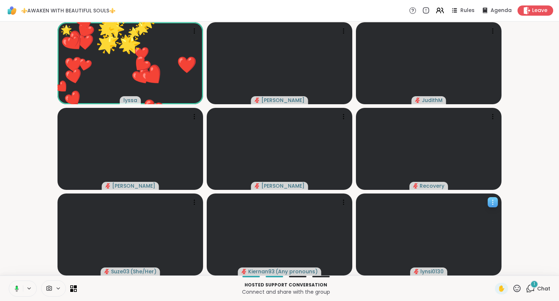
click at [490, 199] on icon at bounding box center [492, 201] width 7 height 7
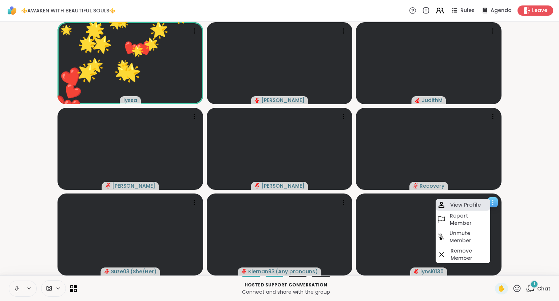
click at [481, 200] on div "View Profile" at bounding box center [463, 205] width 55 height 12
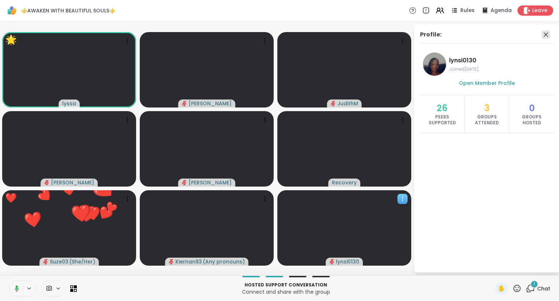
click at [547, 33] on icon at bounding box center [546, 34] width 9 height 9
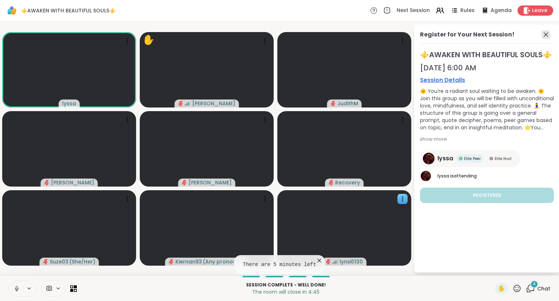
click at [547, 35] on icon at bounding box center [546, 34] width 9 height 9
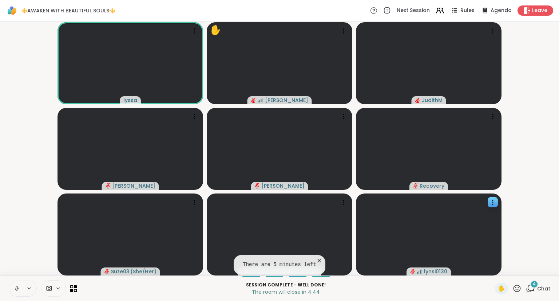
click at [13, 283] on button at bounding box center [16, 288] width 14 height 15
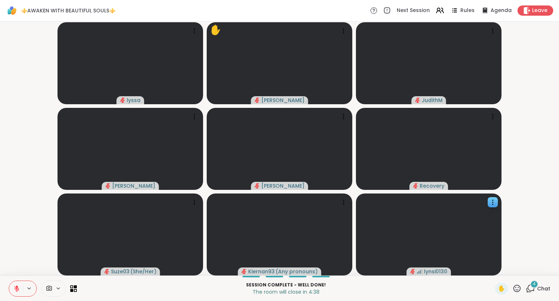
click at [14, 287] on icon at bounding box center [16, 288] width 7 height 7
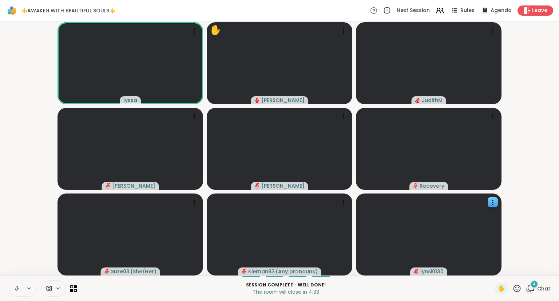
click at [12, 289] on button at bounding box center [16, 288] width 14 height 15
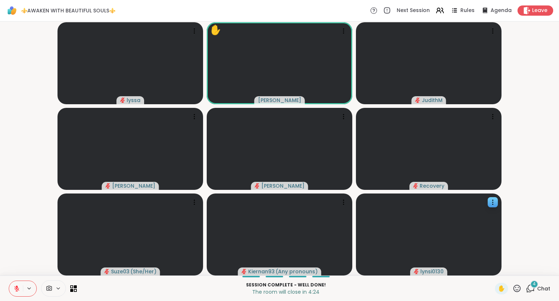
click at [534, 292] on icon at bounding box center [530, 288] width 9 height 9
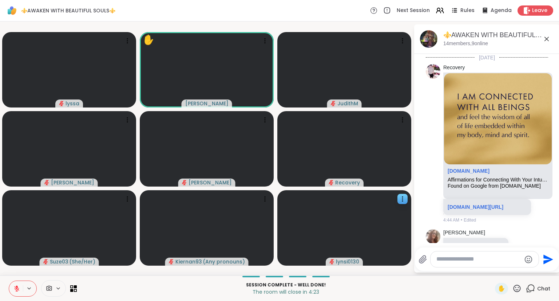
scroll to position [1805, 0]
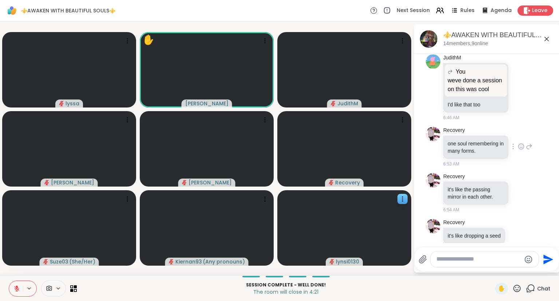
click at [522, 143] on icon at bounding box center [521, 146] width 7 height 7
click at [464, 131] on div "Select Reaction: Heart" at bounding box center [463, 134] width 7 height 7
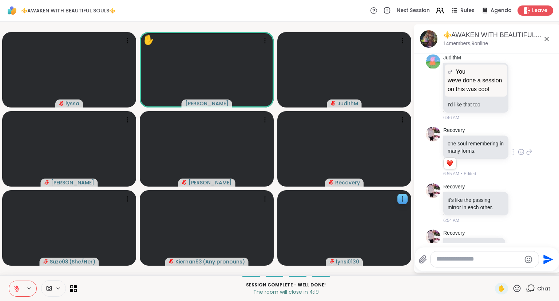
click at [530, 147] on icon at bounding box center [529, 151] width 7 height 9
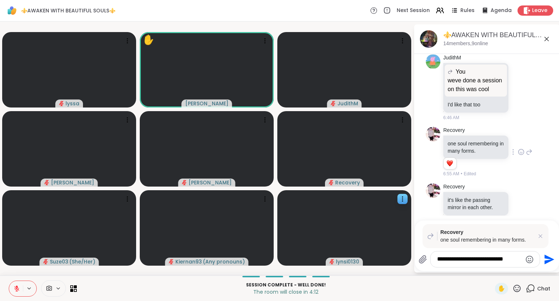
type textarea "**********"
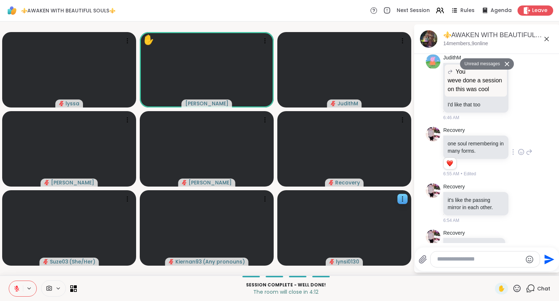
scroll to position [1886, 0]
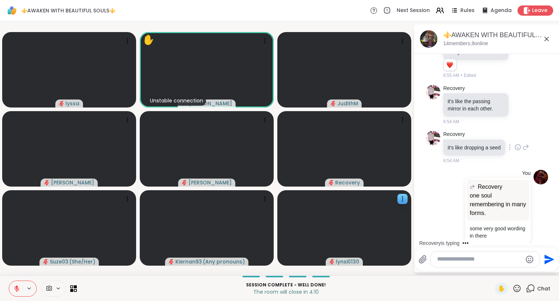
click at [519, 143] on icon at bounding box center [518, 146] width 7 height 7
click at [519, 132] on div "Select Reaction: Heart" at bounding box center [518, 135] width 7 height 7
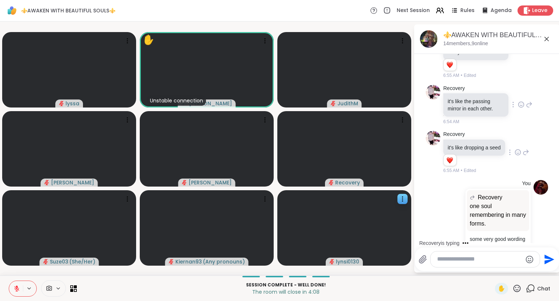
click at [521, 101] on icon at bounding box center [521, 104] width 7 height 7
click at [468, 86] on button "Select Reaction: Heart" at bounding box center [463, 93] width 15 height 15
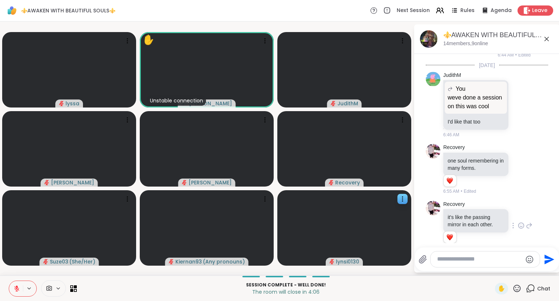
scroll to position [1723, 0]
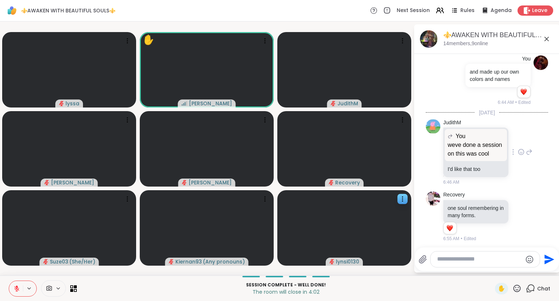
click at [523, 148] on icon at bounding box center [521, 151] width 7 height 7
click at [466, 137] on div "Select Reaction: Heart" at bounding box center [463, 140] width 7 height 7
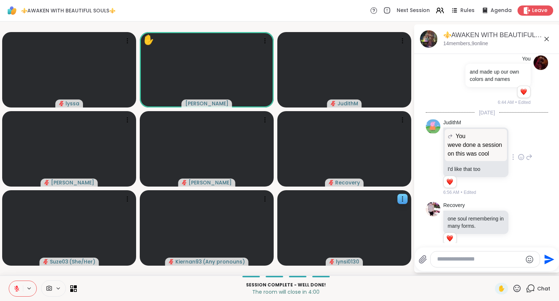
click at [528, 153] on icon at bounding box center [529, 157] width 7 height 9
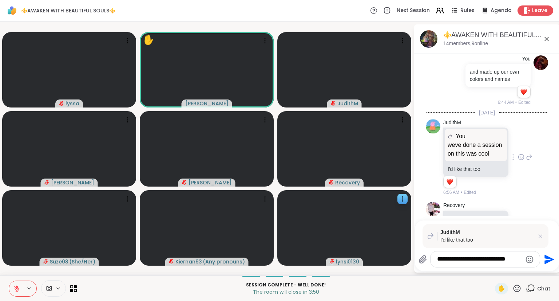
type textarea "**********"
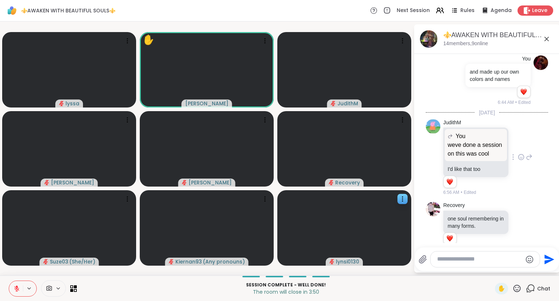
scroll to position [1988, 0]
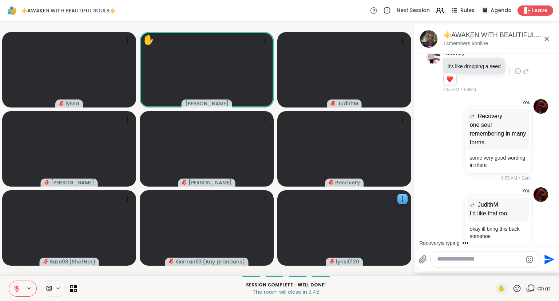
click at [15, 288] on icon at bounding box center [16, 288] width 5 height 5
click at [14, 288] on icon at bounding box center [16, 288] width 7 height 7
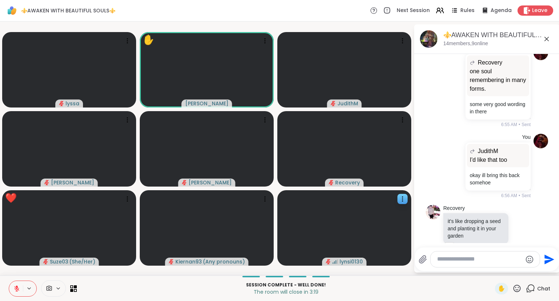
scroll to position [2052, 0]
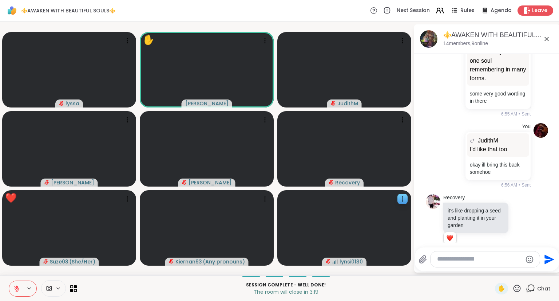
click at [15, 285] on icon at bounding box center [16, 288] width 7 height 7
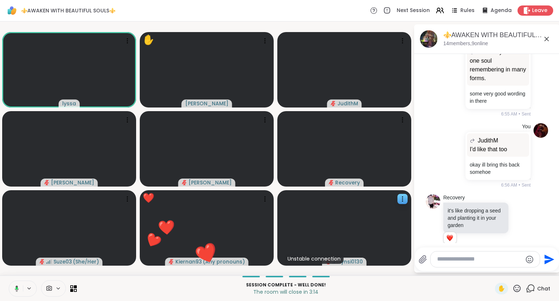
click at [521, 287] on icon at bounding box center [517, 287] width 7 height 7
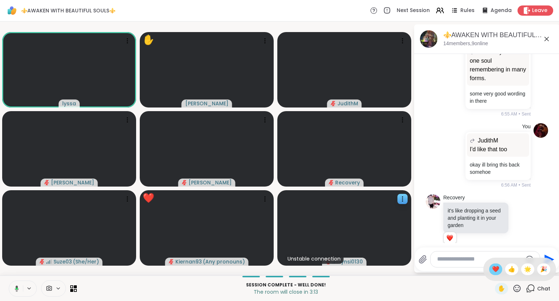
click at [496, 269] on span "❤️" at bounding box center [495, 269] width 7 height 9
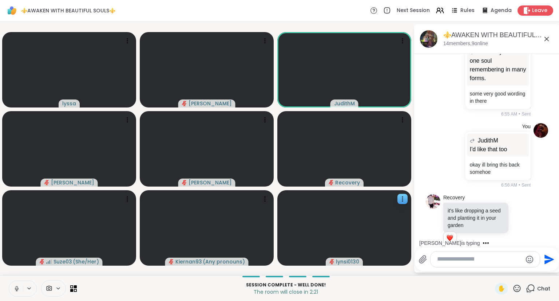
scroll to position [2091, 0]
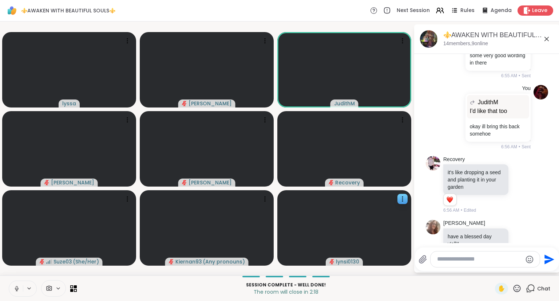
click at [11, 283] on button at bounding box center [16, 288] width 14 height 15
click at [515, 288] on icon at bounding box center [517, 288] width 9 height 9
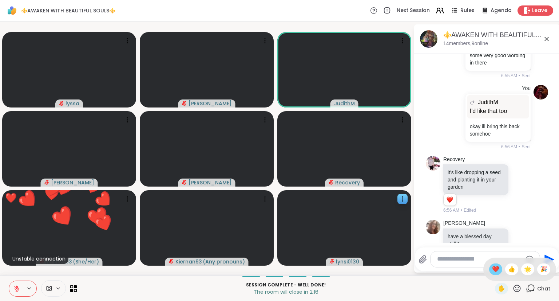
click at [492, 266] on span "❤️" at bounding box center [495, 269] width 7 height 9
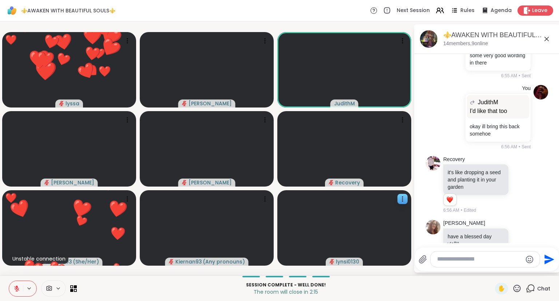
click at [520, 285] on icon at bounding box center [517, 288] width 9 height 9
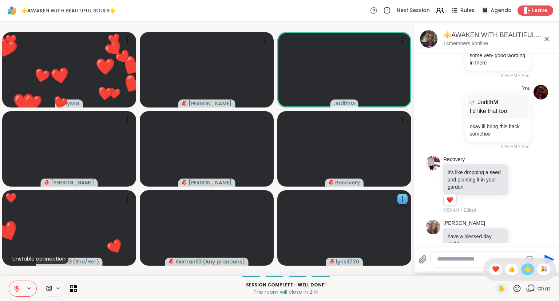
click at [525, 269] on span "🌟" at bounding box center [527, 269] width 7 height 9
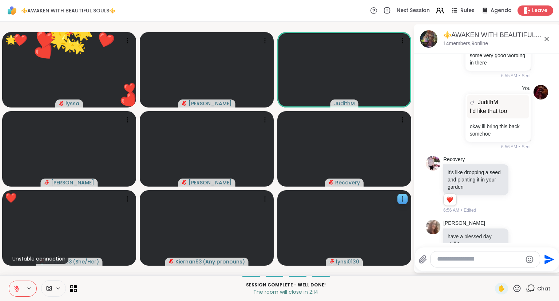
click at [518, 285] on icon at bounding box center [517, 288] width 9 height 9
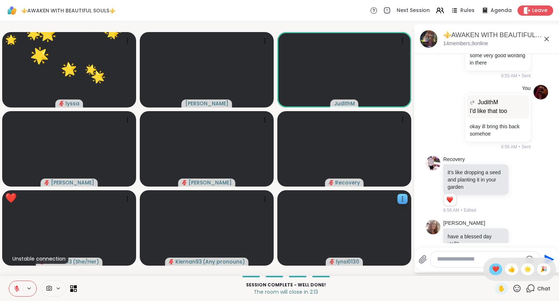
click at [493, 265] on span "❤️" at bounding box center [495, 269] width 7 height 9
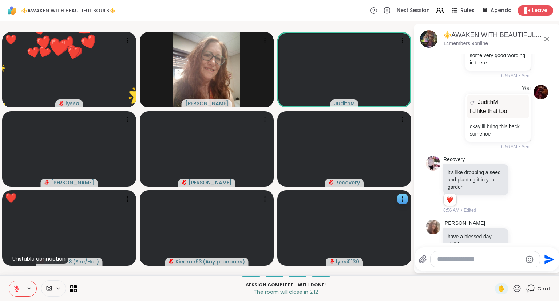
scroll to position [2101, 0]
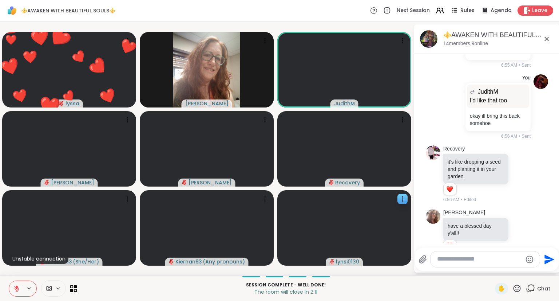
click at [2, 280] on div "Session Complete - well done! The room will close in 2:11 ✋ Chat" at bounding box center [279, 287] width 559 height 25
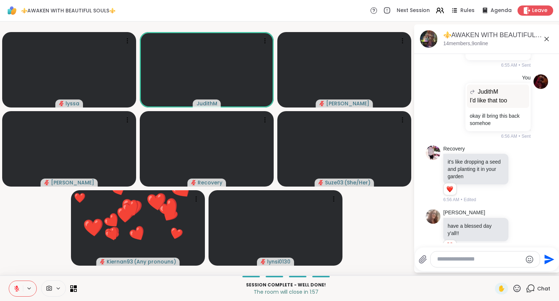
click at [517, 287] on icon at bounding box center [517, 288] width 9 height 9
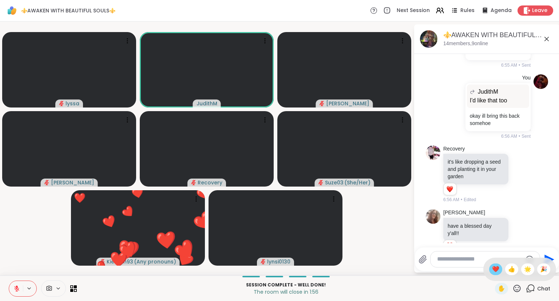
click at [493, 269] on span "❤️" at bounding box center [495, 269] width 7 height 9
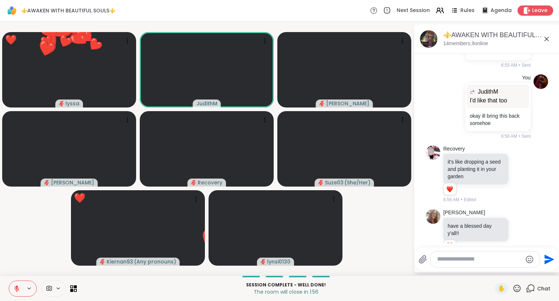
click at [518, 288] on icon at bounding box center [517, 288] width 9 height 9
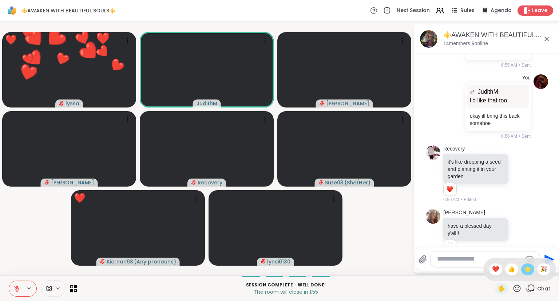
click at [522, 272] on div "🌟" at bounding box center [527, 269] width 13 height 12
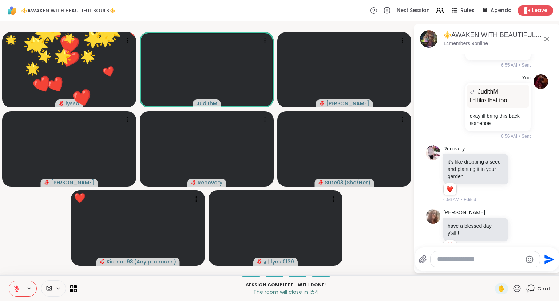
click at [17, 282] on button at bounding box center [16, 288] width 14 height 15
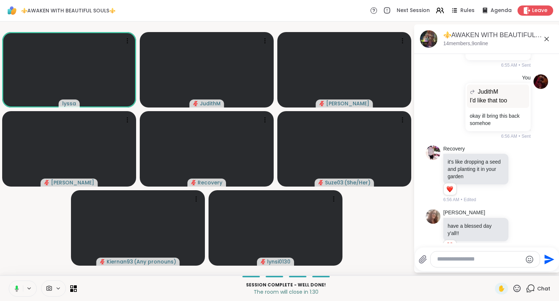
scroll to position [2140, 0]
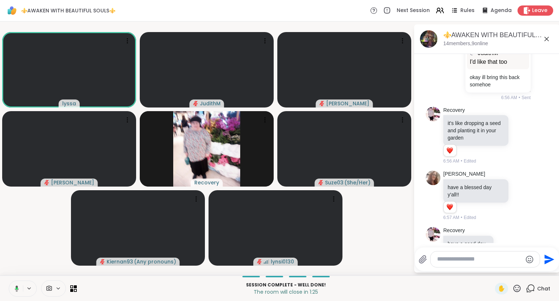
click at [547, 40] on icon at bounding box center [547, 39] width 9 height 9
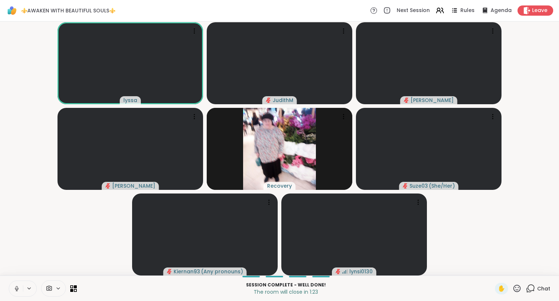
click at [518, 288] on icon at bounding box center [517, 288] width 9 height 9
click at [492, 270] on span "❤️" at bounding box center [495, 269] width 7 height 9
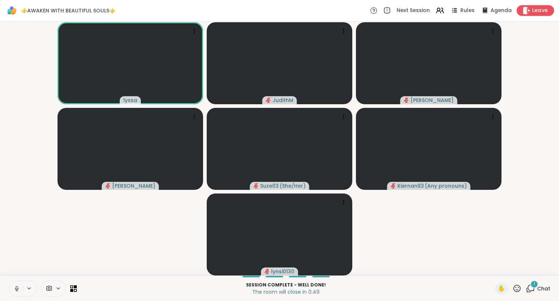
click at [529, 13] on icon at bounding box center [527, 11] width 8 height 8
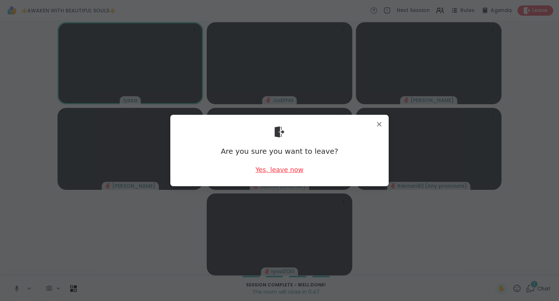
click at [288, 172] on div "Yes, leave now" at bounding box center [280, 169] width 48 height 9
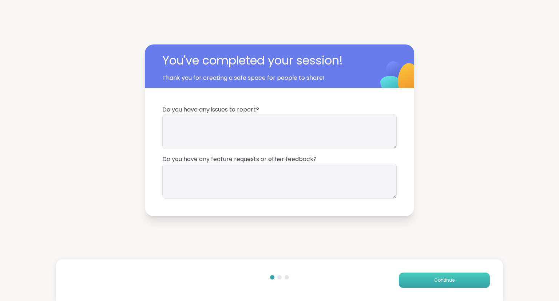
click at [448, 273] on button "Continue" at bounding box center [444, 279] width 91 height 15
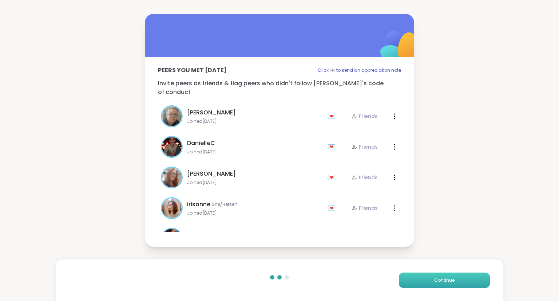
click at [447, 275] on button "Continue" at bounding box center [444, 279] width 91 height 15
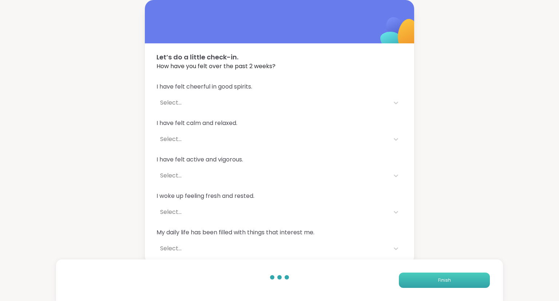
click at [447, 275] on button "Finish" at bounding box center [444, 279] width 91 height 15
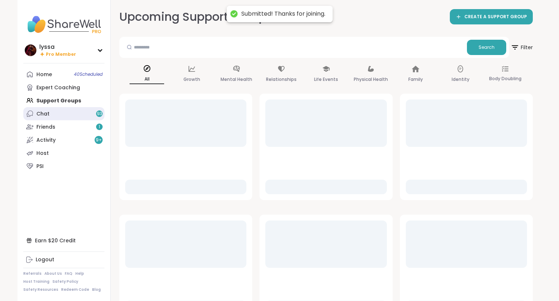
click at [42, 112] on div "Chat 93" at bounding box center [42, 113] width 13 height 7
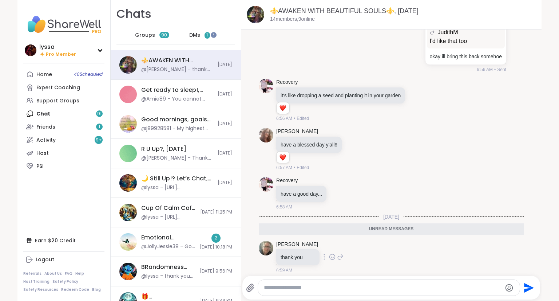
click at [330, 254] on icon at bounding box center [332, 256] width 5 height 5
click at [329, 243] on div "Select Reaction: Heart" at bounding box center [332, 245] width 7 height 7
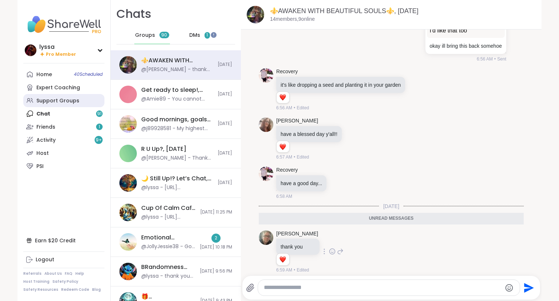
click at [59, 100] on div "Support Groups" at bounding box center [57, 100] width 43 height 7
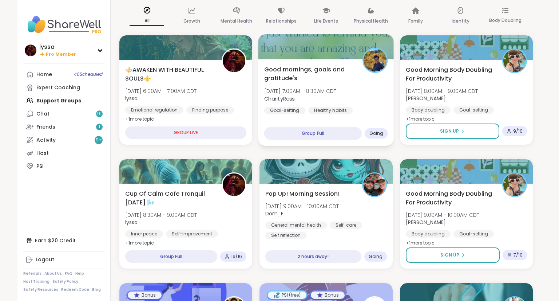
scroll to position [62, 0]
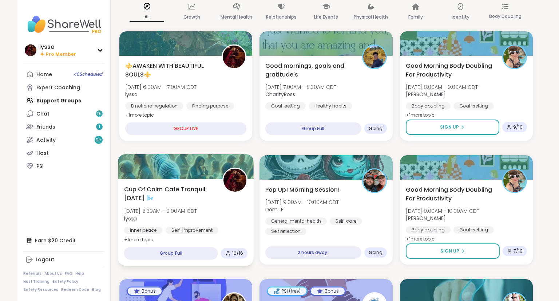
click at [135, 187] on span "Cup Of Calm Cafe Tranquil Tuesday 🌬️" at bounding box center [169, 194] width 90 height 18
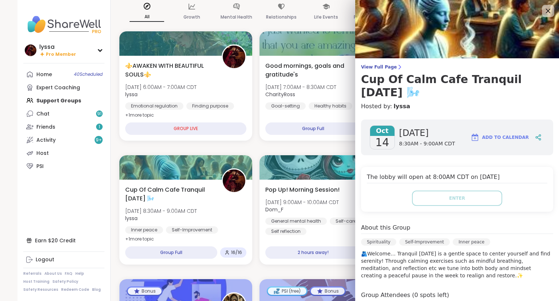
click at [548, 9] on icon at bounding box center [548, 10] width 9 height 9
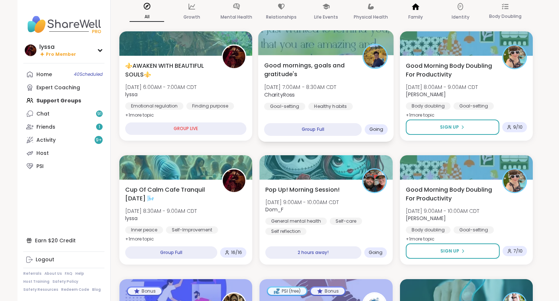
click at [391, 45] on div at bounding box center [327, 42] width 136 height 25
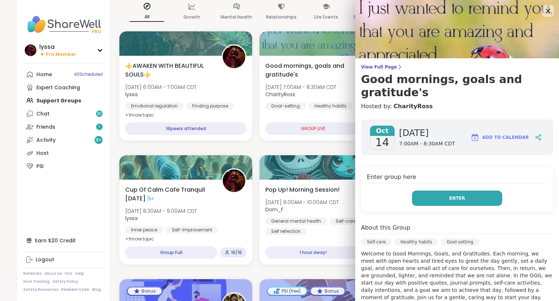
click at [468, 190] on button "Enter" at bounding box center [457, 197] width 90 height 15
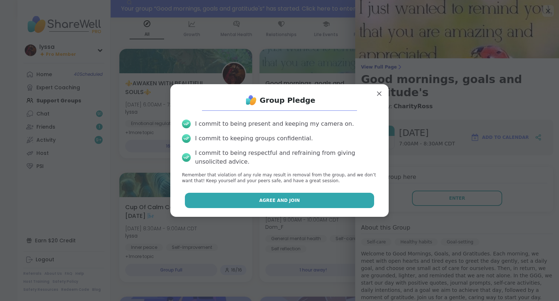
scroll to position [80, 0]
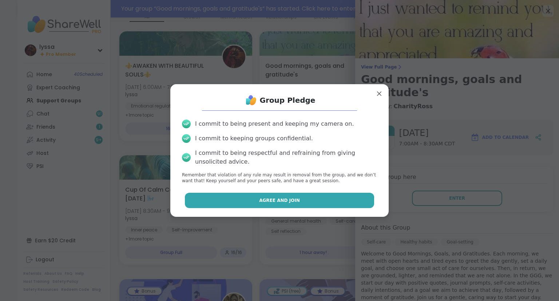
click at [344, 198] on button "Agree and Join" at bounding box center [280, 200] width 190 height 15
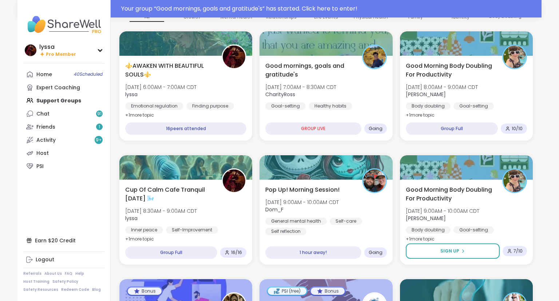
scroll to position [447, 0]
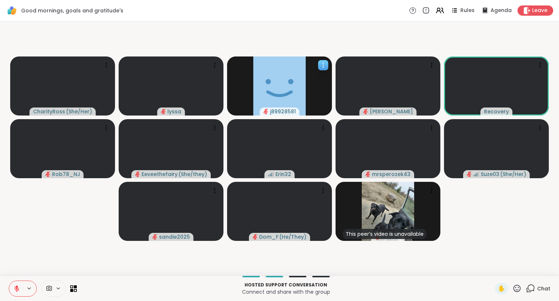
click at [324, 65] on icon at bounding box center [323, 65] width 1 height 1
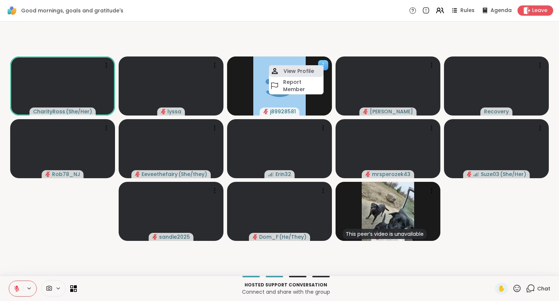
click at [312, 69] on h4 "View Profile" at bounding box center [299, 70] width 31 height 7
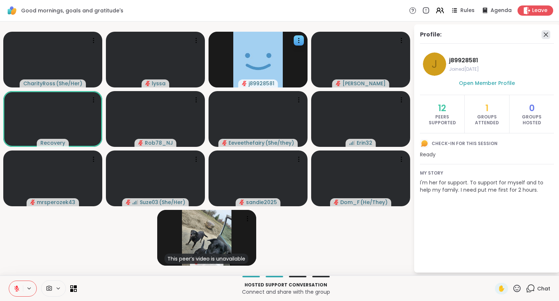
click at [546, 34] on icon at bounding box center [546, 34] width 9 height 9
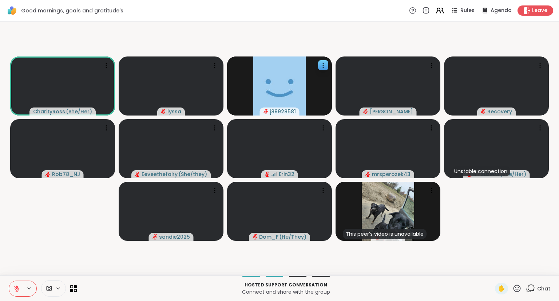
click at [557, 292] on div "Hosted support conversation Connect and share with the group ✋ Chat" at bounding box center [279, 287] width 559 height 25
click at [15, 282] on button at bounding box center [16, 288] width 14 height 15
click at [557, 263] on div "CharityRoss ( She/Her ) lyssa j89928581 dodi Recovery Rob78_NJ Eeveethefairy ( …" at bounding box center [279, 148] width 559 height 254
drag, startPoint x: 12, startPoint y: 276, endPoint x: 25, endPoint y: 279, distance: 14.0
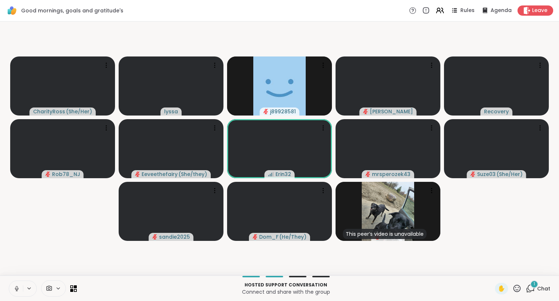
click at [17, 288] on icon at bounding box center [16, 288] width 7 height 7
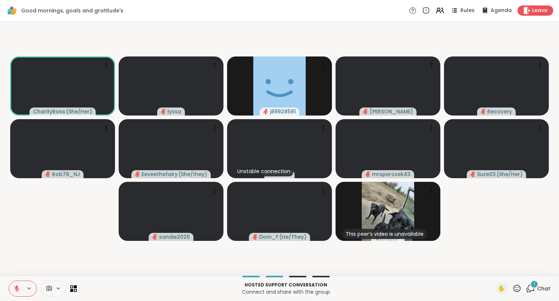
click at [559, 200] on div "CharityRoss ( She/Her ) lyssa j89928581 dodi Recovery Rob78_NJ Eeveethefairy ( …" at bounding box center [279, 148] width 559 height 254
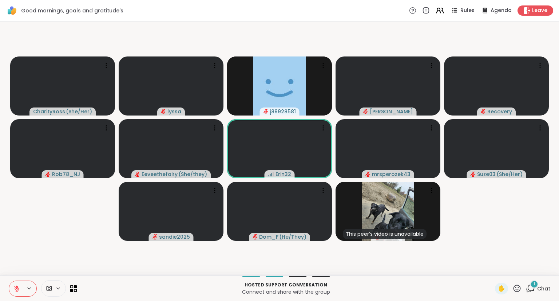
click at [14, 288] on icon at bounding box center [16, 288] width 7 height 7
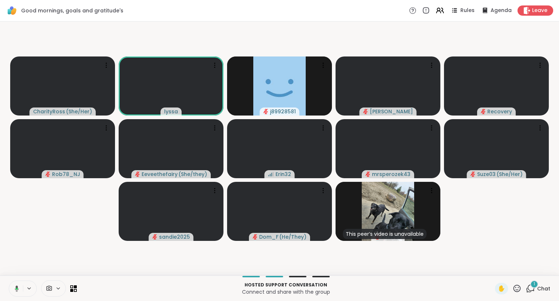
click at [15, 286] on icon at bounding box center [15, 288] width 7 height 7
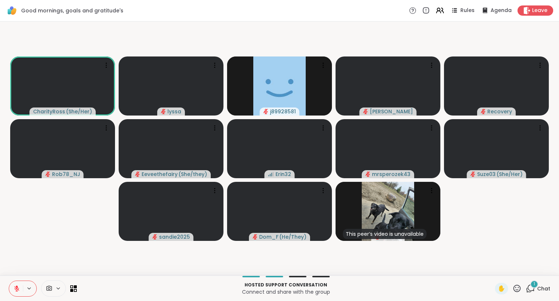
click at [536, 282] on div "1" at bounding box center [535, 284] width 8 height 8
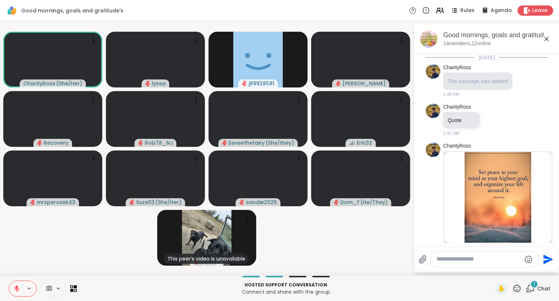
scroll to position [729, 0]
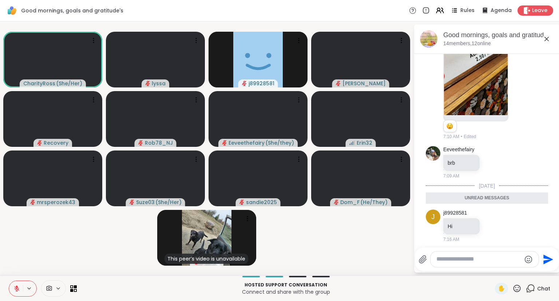
click at [545, 39] on icon at bounding box center [547, 39] width 9 height 9
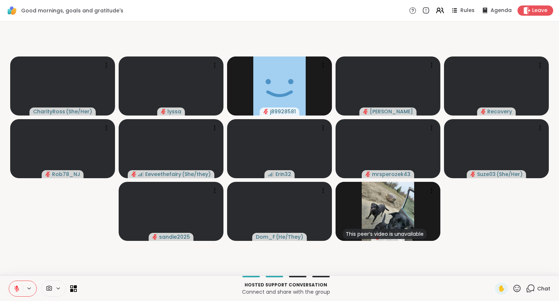
click at [549, 289] on span "Chat" at bounding box center [543, 288] width 13 height 7
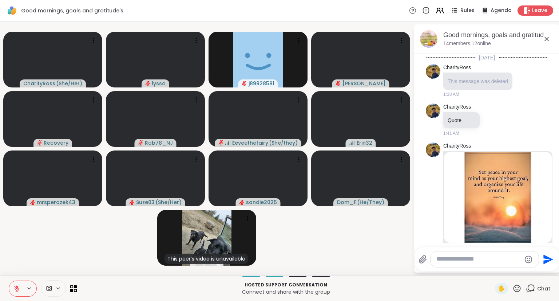
scroll to position [704, 0]
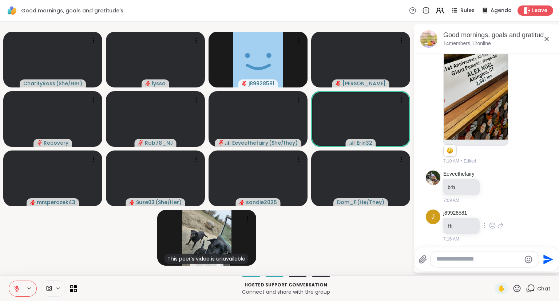
click at [502, 224] on icon at bounding box center [500, 225] width 5 height 5
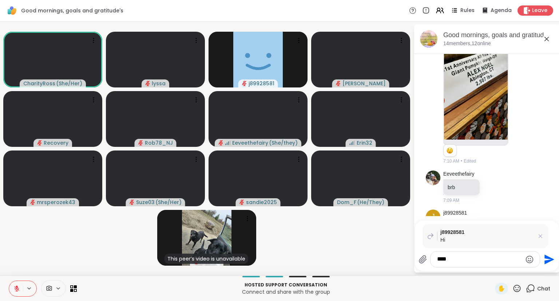
type textarea "****"
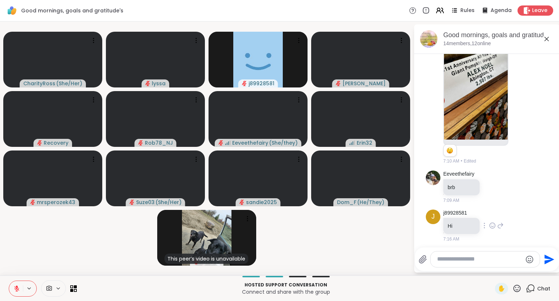
scroll to position [768, 0]
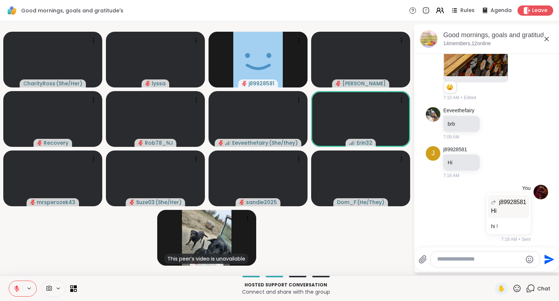
click at [547, 40] on icon at bounding box center [547, 39] width 9 height 9
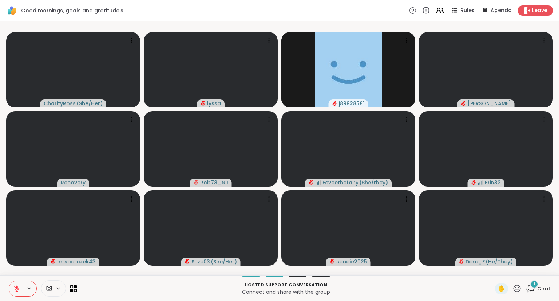
click at [16, 287] on icon at bounding box center [16, 288] width 7 height 7
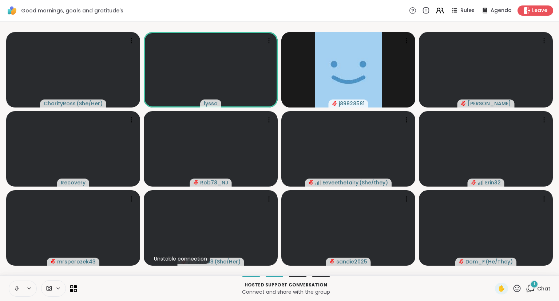
click at [18, 290] on icon at bounding box center [16, 288] width 7 height 7
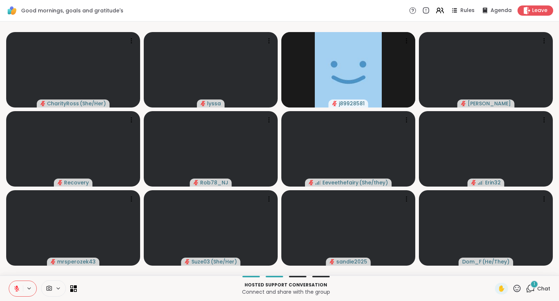
click at [535, 284] on span "1" at bounding box center [534, 284] width 1 height 6
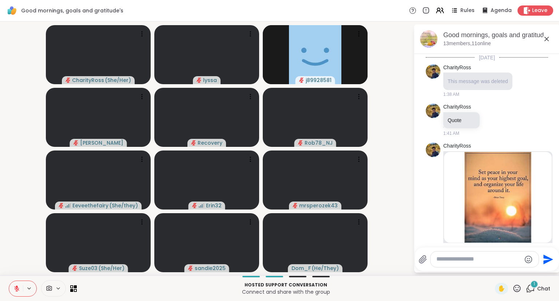
scroll to position [838, 0]
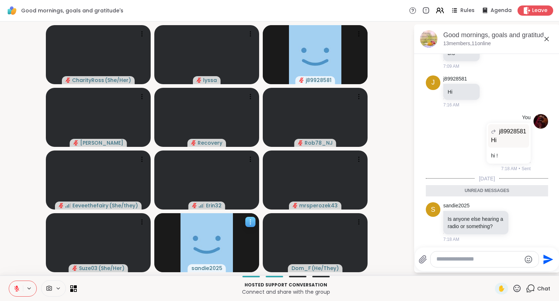
click at [251, 217] on div at bounding box center [250, 222] width 10 height 10
click at [241, 221] on div "View Profile" at bounding box center [224, 223] width 55 height 12
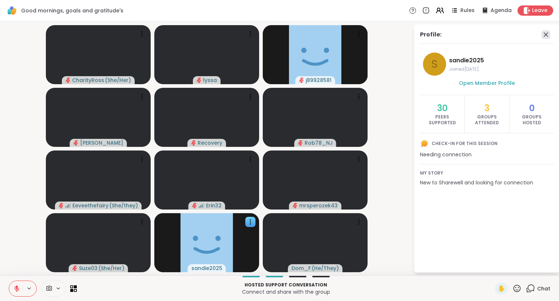
click at [545, 33] on icon at bounding box center [546, 34] width 4 height 4
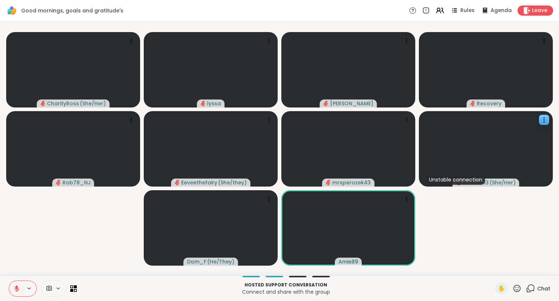
click at [553, 165] on div at bounding box center [486, 148] width 134 height 75
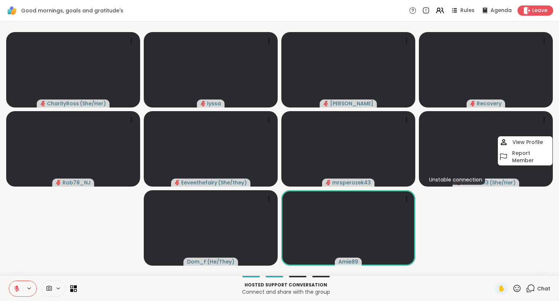
click at [463, 268] on video-player-container "CharityRoss ( She/Her ) lyssa dodi Recovery Rob78_NJ Eeveethefairy ( She/they )…" at bounding box center [279, 148] width 551 height 248
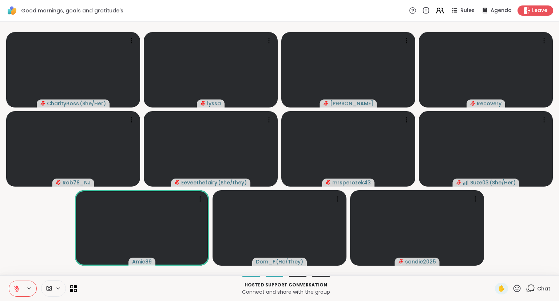
click at [15, 283] on button at bounding box center [16, 288] width 14 height 15
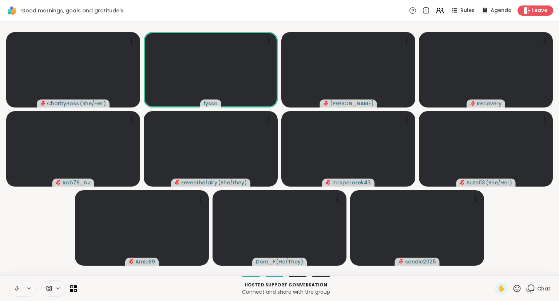
click at [15, 286] on icon at bounding box center [16, 288] width 7 height 7
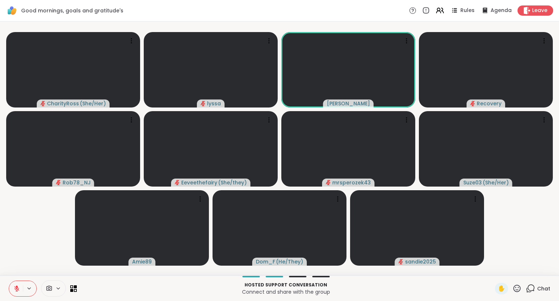
click at [15, 286] on icon at bounding box center [16, 288] width 7 height 7
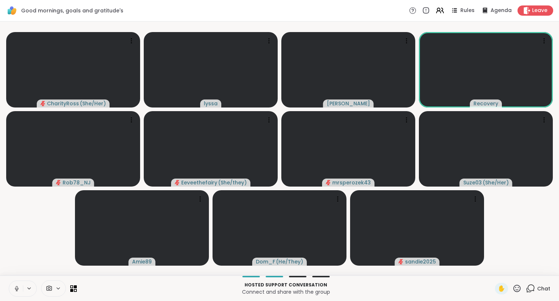
click at [15, 286] on icon at bounding box center [16, 288] width 7 height 7
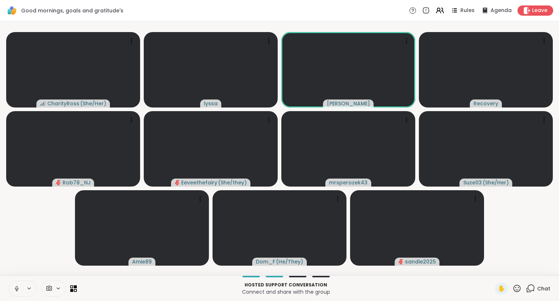
click at [17, 289] on icon at bounding box center [16, 288] width 7 height 7
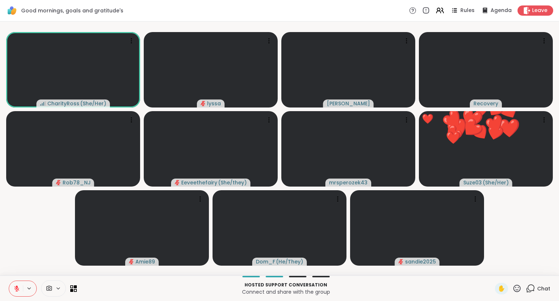
click at [17, 289] on icon at bounding box center [16, 288] width 7 height 7
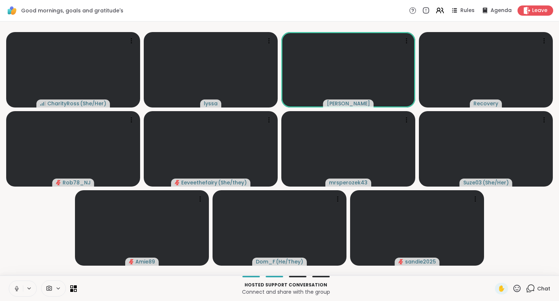
click at [19, 285] on button at bounding box center [16, 288] width 14 height 15
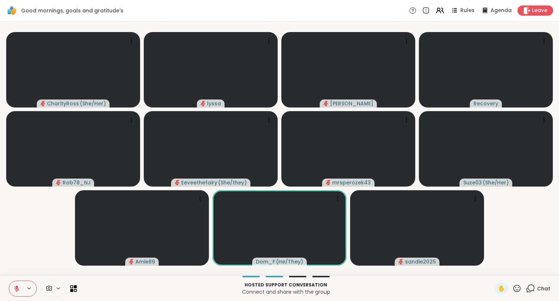
click at [19, 285] on button at bounding box center [16, 288] width 14 height 15
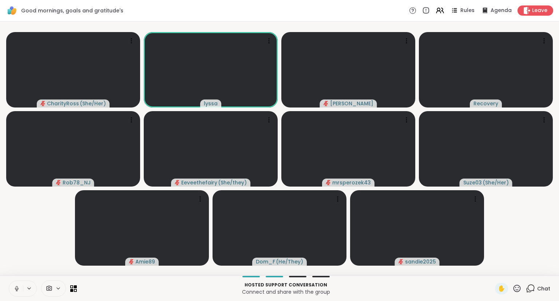
click at [15, 288] on icon at bounding box center [17, 288] width 4 height 2
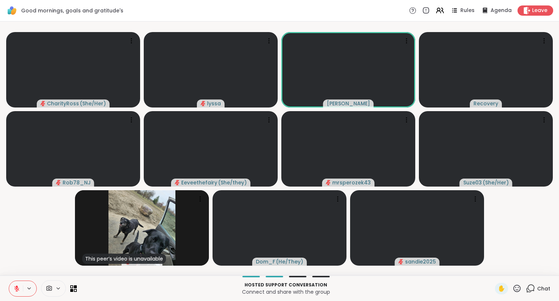
click at [15, 288] on icon at bounding box center [16, 288] width 7 height 7
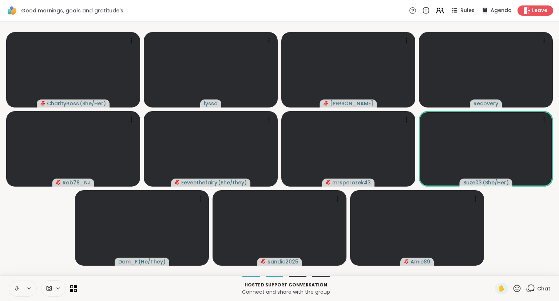
click at [15, 286] on icon at bounding box center [16, 288] width 7 height 7
click at [9, 289] on button at bounding box center [16, 288] width 14 height 15
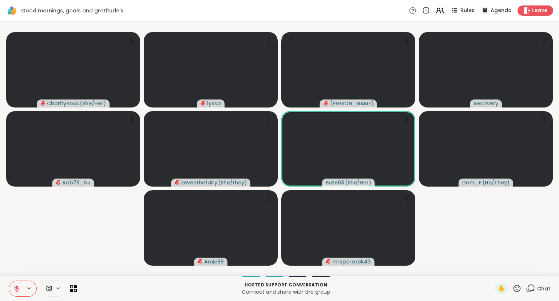
click at [13, 290] on icon at bounding box center [16, 288] width 7 height 7
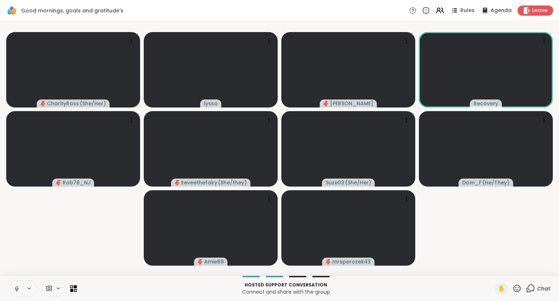
click at [17, 289] on icon at bounding box center [17, 287] width 2 height 3
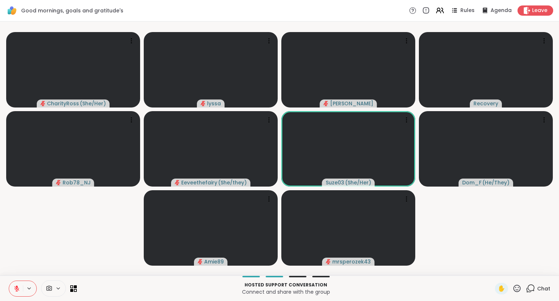
click at [17, 289] on icon at bounding box center [16, 288] width 5 height 5
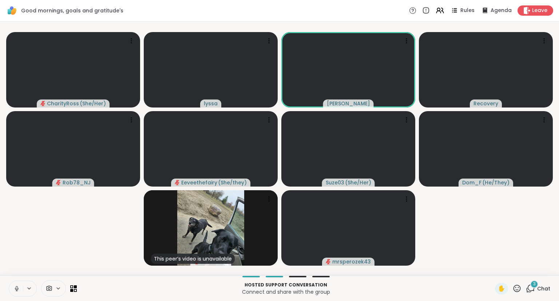
click at [520, 289] on icon at bounding box center [517, 288] width 9 height 9
click at [496, 270] on span "❤️" at bounding box center [495, 269] width 7 height 9
click at [12, 286] on button at bounding box center [16, 288] width 14 height 15
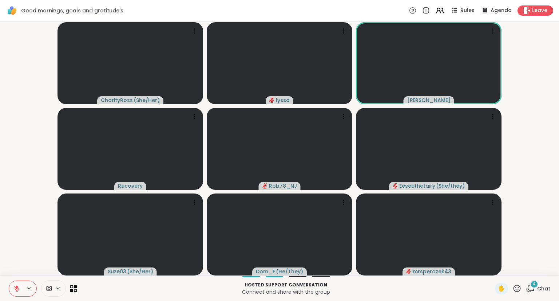
click at [541, 90] on video-player-container "CharityRoss ( She/Her ) lyssa dodi Recovery Rob78_NJ Eeveethefairy ( She/they )…" at bounding box center [279, 148] width 551 height 248
click at [515, 285] on icon at bounding box center [517, 288] width 9 height 9
click at [492, 266] on span "❤️" at bounding box center [495, 269] width 7 height 9
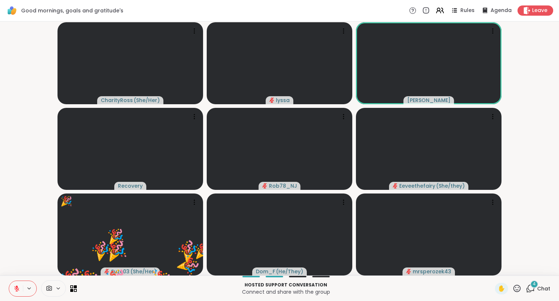
click at [520, 288] on icon at bounding box center [517, 288] width 9 height 9
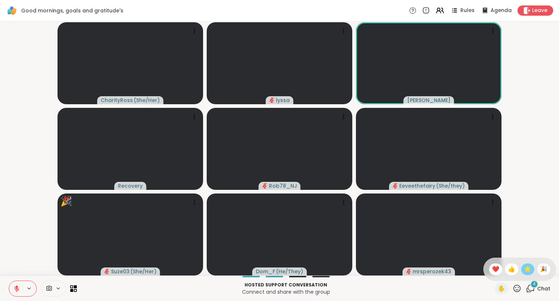
click at [523, 266] on div "🌟" at bounding box center [527, 269] width 13 height 12
click at [535, 282] on span "4" at bounding box center [534, 284] width 3 height 6
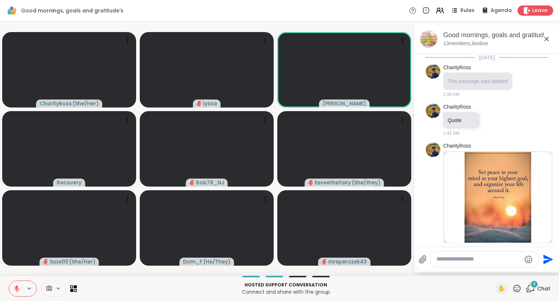
scroll to position [1182, 0]
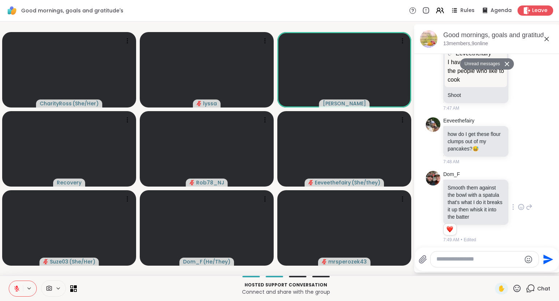
click at [521, 203] on icon at bounding box center [521, 206] width 7 height 7
click at [463, 188] on button "Select Reaction: Heart" at bounding box center [463, 195] width 15 height 15
click at [519, 204] on icon at bounding box center [521, 206] width 5 height 5
click at [518, 171] on div "Dom_F Smooth them against the bowl with a spatula that's what I do it breaks it…" at bounding box center [488, 207] width 89 height 72
click at [548, 36] on icon at bounding box center [547, 39] width 9 height 9
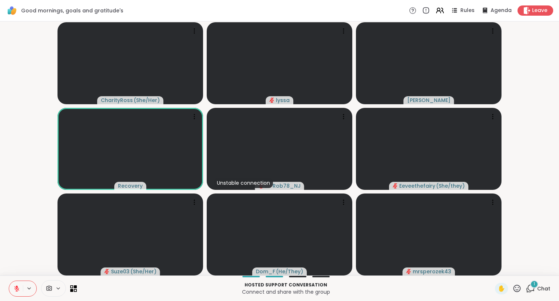
click at [518, 286] on icon at bounding box center [517, 288] width 9 height 9
click at [492, 268] on span "❤️" at bounding box center [495, 269] width 7 height 9
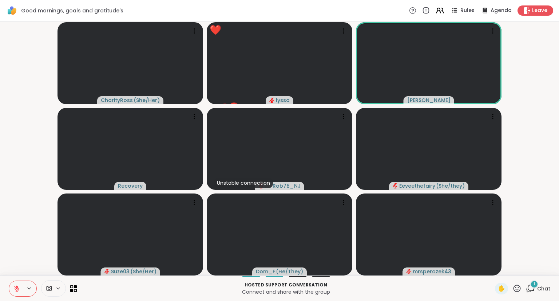
click at [19, 289] on icon at bounding box center [16, 288] width 7 height 7
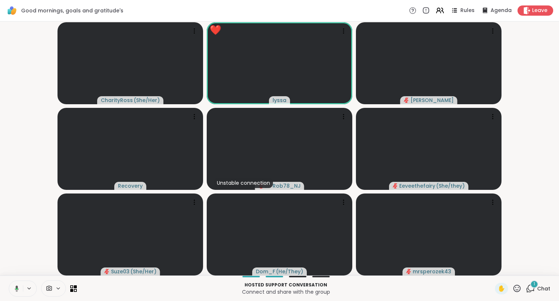
click at [15, 288] on icon at bounding box center [15, 288] width 7 height 7
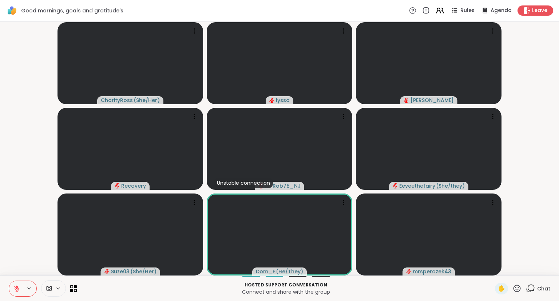
click at [557, 215] on div "CharityRoss ( She/Her ) lyssa dodi Recovery Unstable connection Rob78_NJ Eeveet…" at bounding box center [279, 148] width 559 height 254
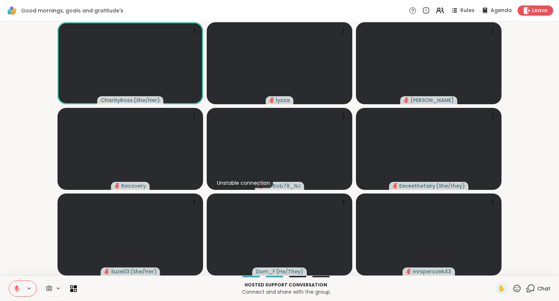
click at [558, 296] on div "Hosted support conversation Connect and share with the group ✋ Chat" at bounding box center [279, 287] width 559 height 25
click at [17, 288] on icon at bounding box center [16, 288] width 5 height 5
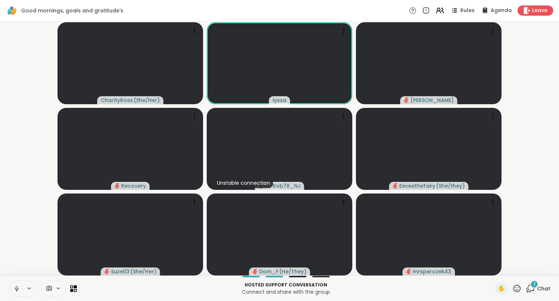
click at [541, 294] on div "2 Chat" at bounding box center [538, 289] width 24 height 12
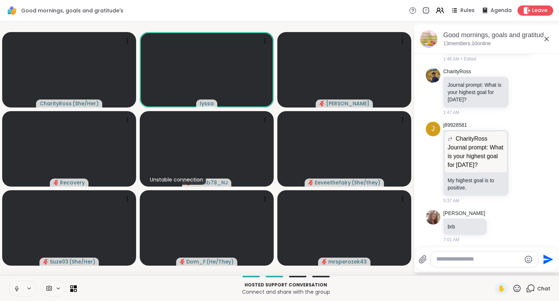
scroll to position [237, 0]
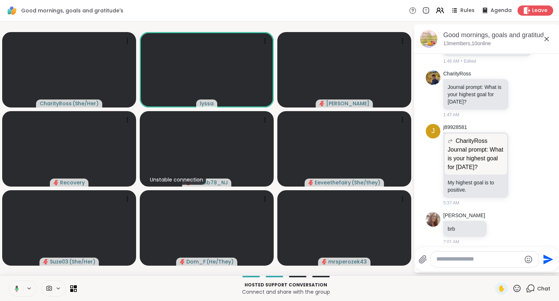
click at [17, 288] on icon at bounding box center [17, 288] width 4 height 6
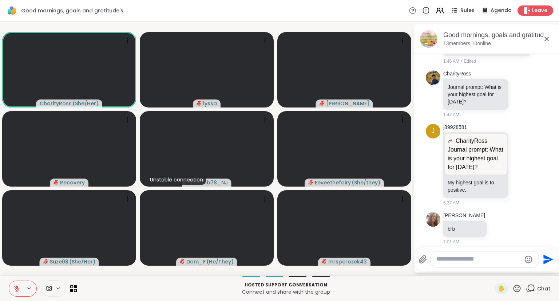
click at [548, 40] on icon at bounding box center [547, 39] width 4 height 4
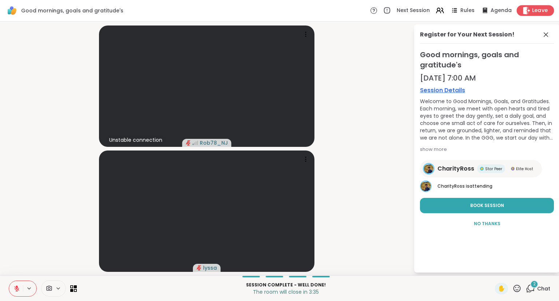
click at [537, 8] on span "Leave" at bounding box center [540, 11] width 16 height 8
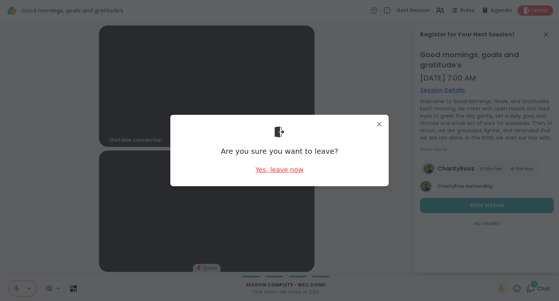
click at [280, 168] on div "Yes, leave now" at bounding box center [280, 169] width 48 height 9
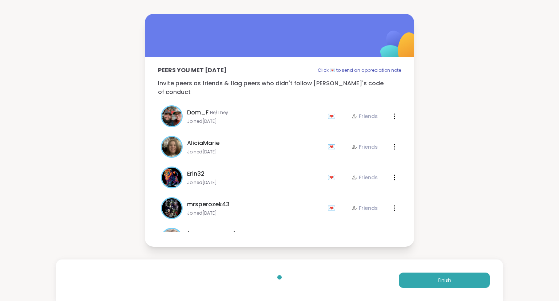
click at [558, 124] on div "Peers you met today Click 💌 to send an appreciation note Invite peers as friend…" at bounding box center [279, 130] width 559 height 260
click at [559, 281] on div "Peers you met today Click 💌 to send an appreciation note Invite peers as friend…" at bounding box center [279, 150] width 559 height 301
click at [559, 277] on div "Peers you met today Click 💌 to send an appreciation note Invite peers as friend…" at bounding box center [279, 150] width 559 height 301
click at [1, 289] on div "Peers you met today Click 💌 to send an appreciation note Invite peers as friend…" at bounding box center [279, 150] width 559 height 301
click at [1, 290] on div "Peers you met today Click 💌 to send an appreciation note Invite peers as friend…" at bounding box center [279, 150] width 559 height 301
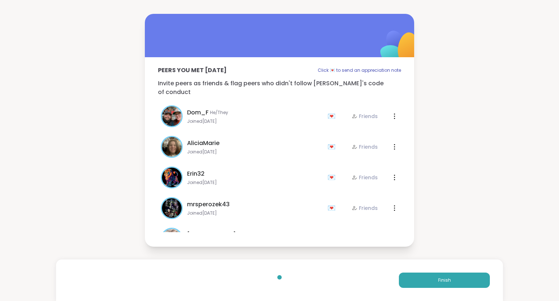
click at [1, 288] on div "Peers you met today Click 💌 to send an appreciation note Invite peers as friend…" at bounding box center [279, 150] width 559 height 301
click at [553, 111] on div "Peers you met today Click 💌 to send an appreciation note Invite peers as friend…" at bounding box center [279, 130] width 559 height 260
click at [454, 277] on button "Finish" at bounding box center [444, 279] width 91 height 15
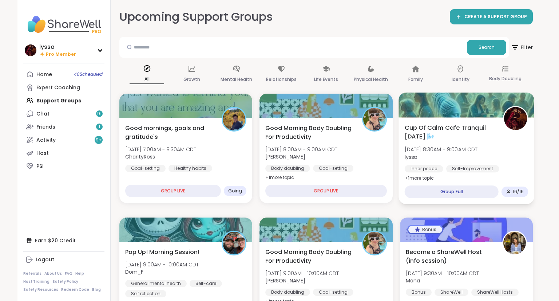
click at [399, 117] on div at bounding box center [467, 104] width 136 height 25
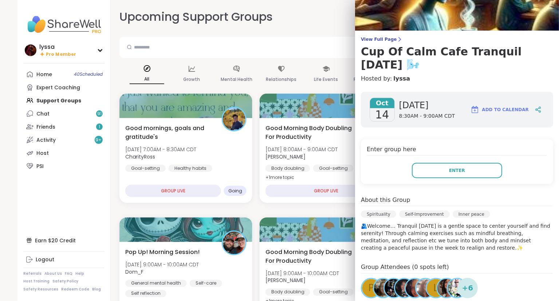
scroll to position [28, 0]
click at [441, 163] on button "Enter" at bounding box center [457, 170] width 90 height 15
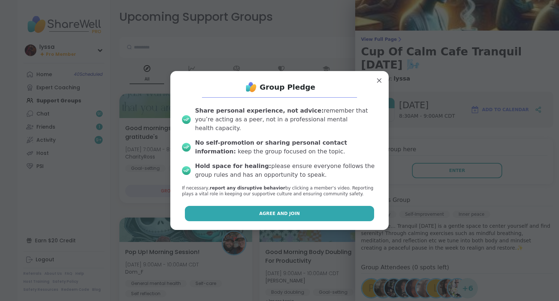
click at [308, 209] on button "Agree and Join" at bounding box center [280, 213] width 190 height 15
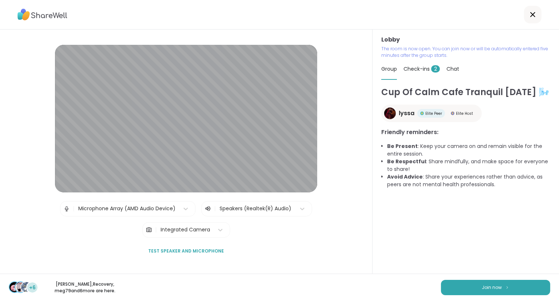
click at [484, 296] on div "+6 Emma_y , Recovery , meg79 and 6 more are here. Join now" at bounding box center [279, 286] width 559 height 27
click at [479, 292] on button "Join now" at bounding box center [495, 287] width 109 height 15
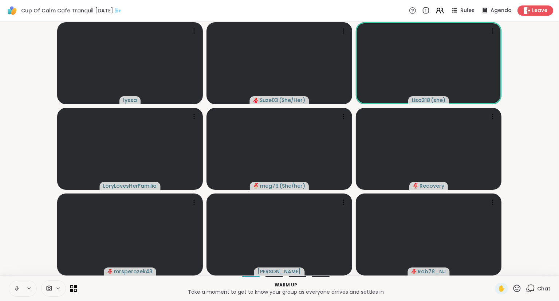
click at [516, 291] on icon at bounding box center [516, 288] width 9 height 9
click at [496, 267] on span "❤️" at bounding box center [495, 269] width 7 height 9
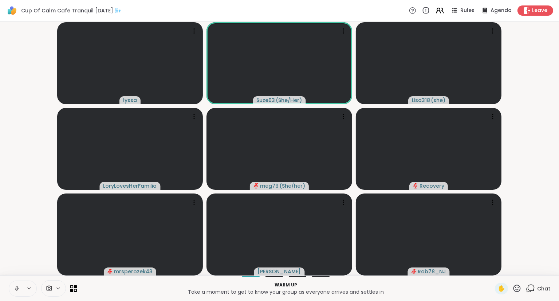
click at [535, 291] on icon at bounding box center [531, 287] width 7 height 7
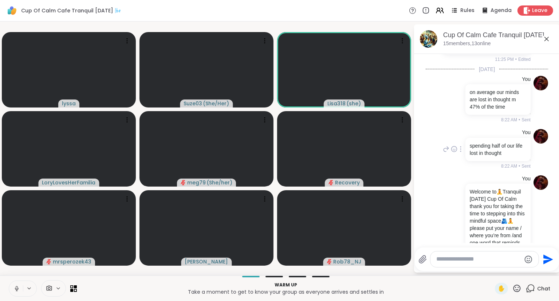
scroll to position [166, 0]
click at [457, 104] on icon at bounding box center [454, 100] width 7 height 7
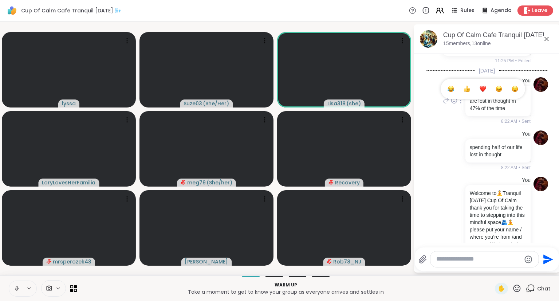
click at [515, 92] on div "Select Reaction: Astonished" at bounding box center [515, 89] width 7 height 7
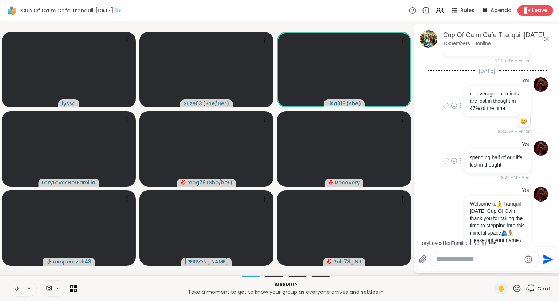
click at [453, 164] on icon at bounding box center [454, 160] width 7 height 7
click at [516, 152] on div "Select Reaction: Astonished" at bounding box center [515, 149] width 7 height 7
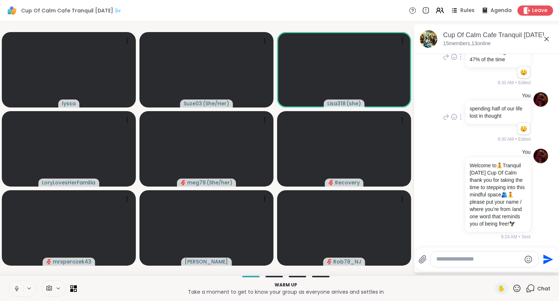
scroll to position [235, 0]
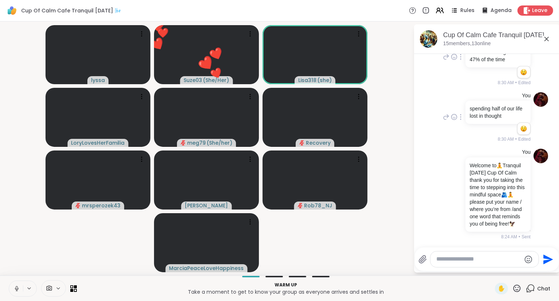
click at [517, 289] on icon at bounding box center [516, 288] width 9 height 9
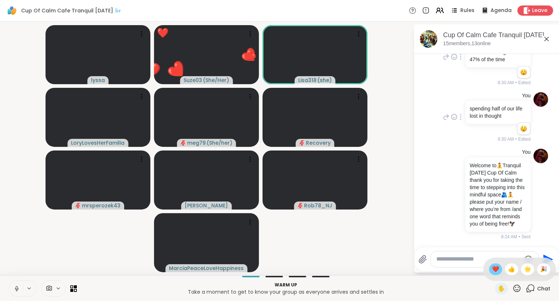
click at [496, 268] on span "❤️" at bounding box center [495, 269] width 7 height 9
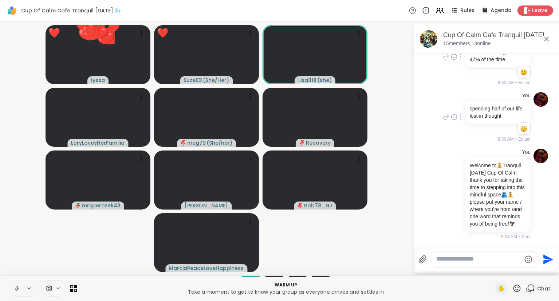
click at [516, 285] on icon at bounding box center [516, 288] width 9 height 9
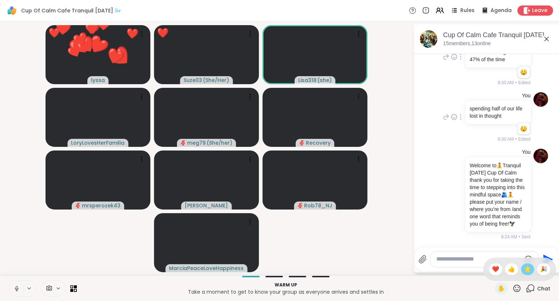
click at [525, 267] on span "🌟" at bounding box center [527, 269] width 7 height 9
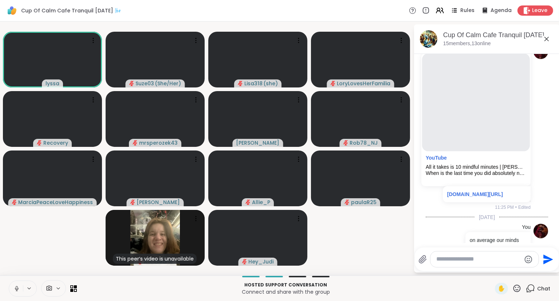
scroll to position [20, 0]
click at [425, 129] on icon at bounding box center [423, 126] width 5 height 5
type textarea "****"
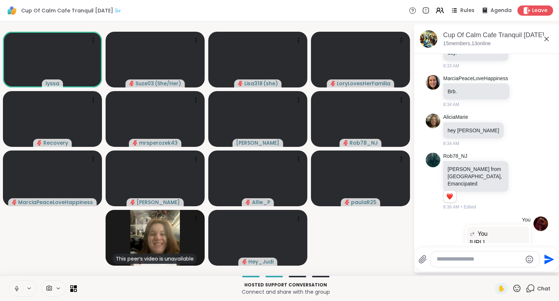
scroll to position [1363, 0]
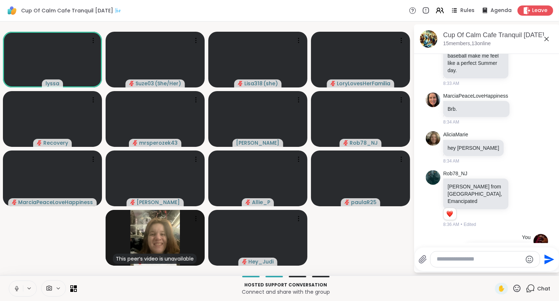
click at [503, 256] on p "https://m.youtube.com/watch?v=qzR62JJCMBQ&pp=ygUdc2hvcnQgdGVkIHRhbGsgb24gbWluZG…" at bounding box center [498, 264] width 56 height 17
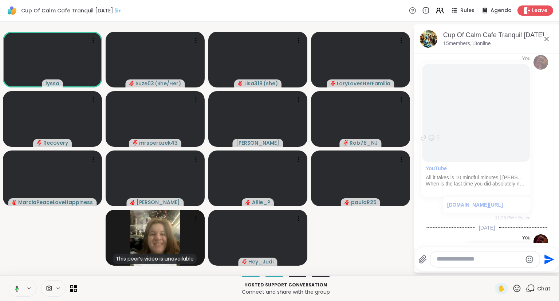
scroll to position [0, 0]
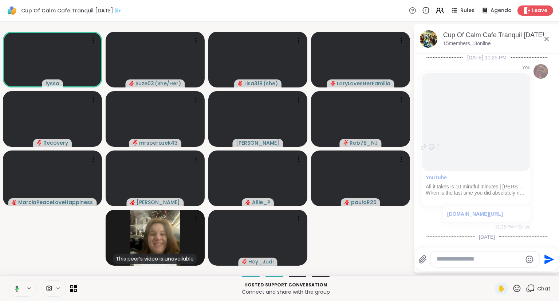
click at [543, 107] on div "You YouTube All it takes is 10 mindful minutes | Andy Puddicombe | TED When is …" at bounding box center [487, 147] width 122 height 172
click at [429, 207] on div "You YouTube All it takes is 10 mindful minutes | Andy Puddicombe | TED When is …" at bounding box center [487, 147] width 122 height 172
click at [11, 289] on button at bounding box center [16, 288] width 14 height 15
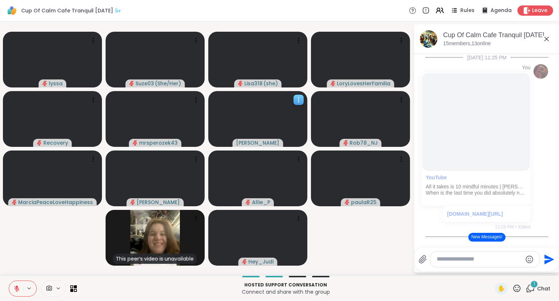
click at [298, 100] on icon at bounding box center [298, 99] width 7 height 7
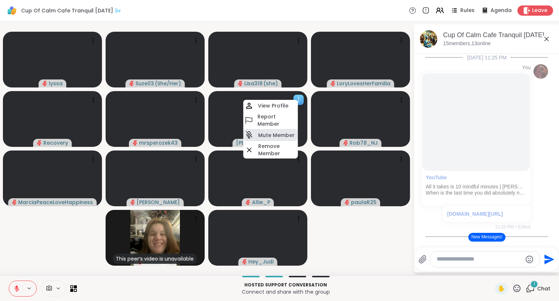
click at [265, 139] on div "Mute Member" at bounding box center [270, 135] width 55 height 12
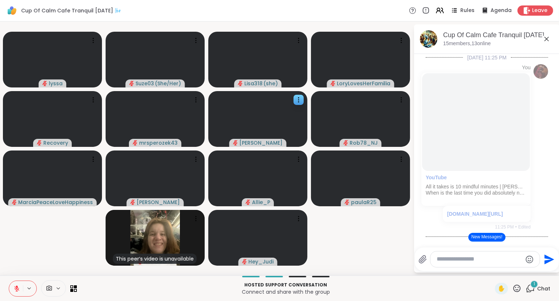
click at [465, 259] on textarea "Type your message" at bounding box center [479, 259] width 85 height 8
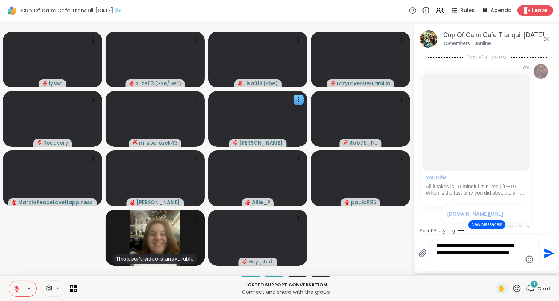
type textarea "**********"
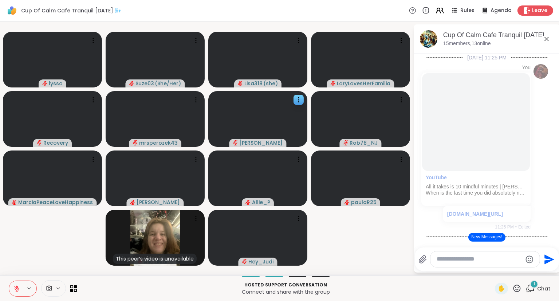
click at [516, 286] on icon at bounding box center [516, 287] width 7 height 7
click at [492, 266] on span "❤️" at bounding box center [495, 269] width 7 height 9
click at [519, 289] on icon at bounding box center [516, 288] width 9 height 9
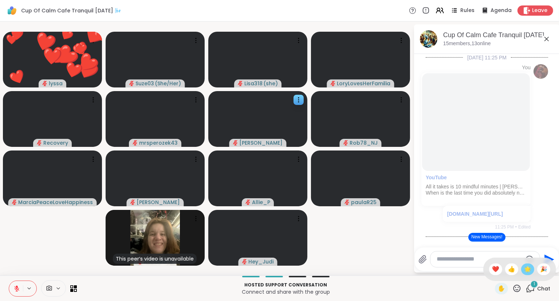
click at [528, 269] on span "🌟" at bounding box center [527, 269] width 7 height 9
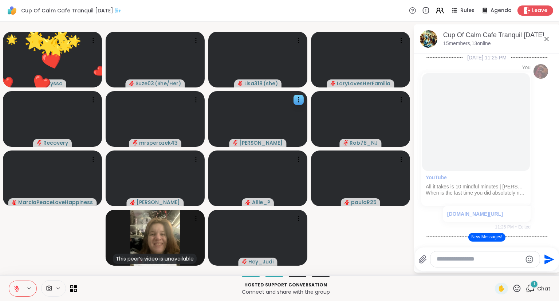
click at [389, 259] on video-player-container "🌟 lyssa ❤️ ❤️ ❤️ ❤️ ❤️ ❤️ ❤️ ❤️ ❤️ ❤️ ❤️ ❤️ ❤️ ❤️ ❤️ ❤️ ❤️ ❤️ ❤️ ❤️ ❤️ ❤️ ❤️ ❤️…" at bounding box center [206, 148] width 405 height 248
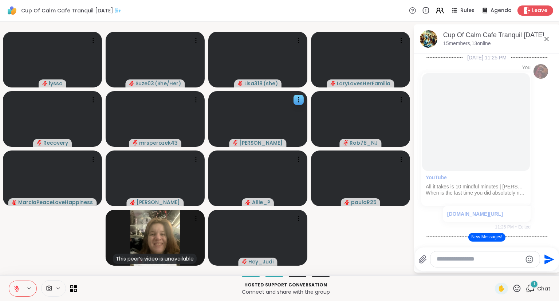
click at [517, 287] on icon at bounding box center [516, 288] width 9 height 9
click at [500, 272] on div "✋ ❤️ 👍 🌟 🎉" at bounding box center [519, 268] width 73 height 23
click at [522, 287] on div "✋ 1 Chat" at bounding box center [522, 289] width 55 height 12
click at [519, 287] on icon at bounding box center [516, 288] width 9 height 9
click at [493, 267] on span "❤️" at bounding box center [495, 269] width 7 height 9
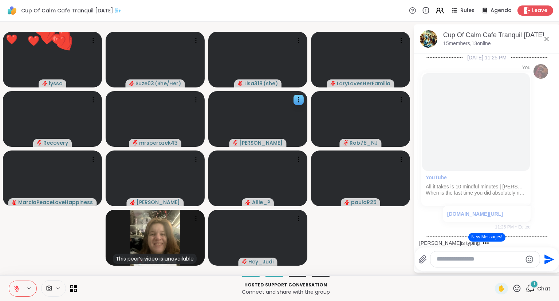
click at [518, 289] on icon at bounding box center [516, 288] width 9 height 9
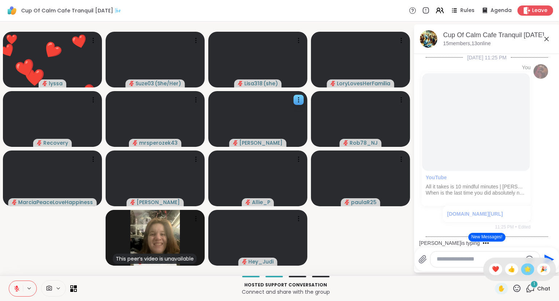
click at [528, 266] on span "🌟" at bounding box center [527, 269] width 7 height 9
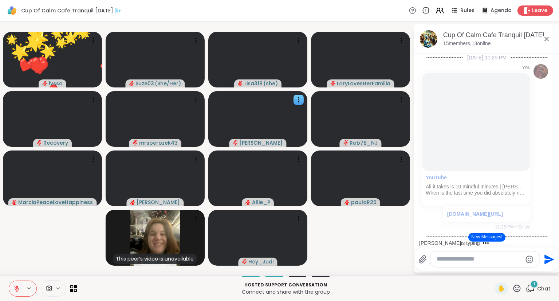
click at [515, 286] on icon at bounding box center [516, 288] width 9 height 9
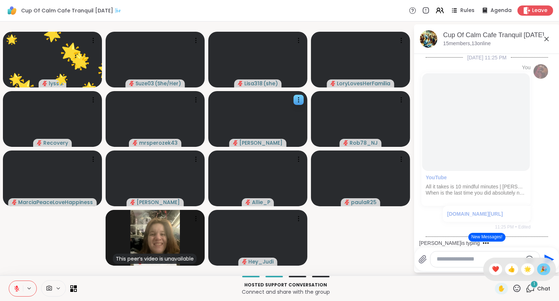
click at [541, 269] on span "🎉" at bounding box center [543, 269] width 7 height 9
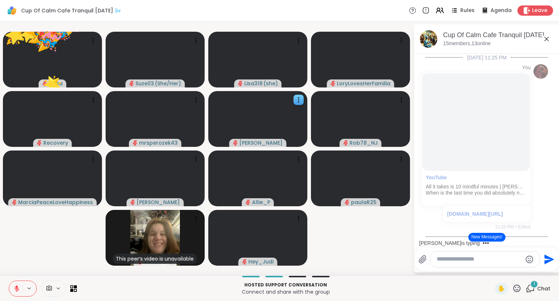
click at [514, 288] on icon at bounding box center [516, 288] width 9 height 9
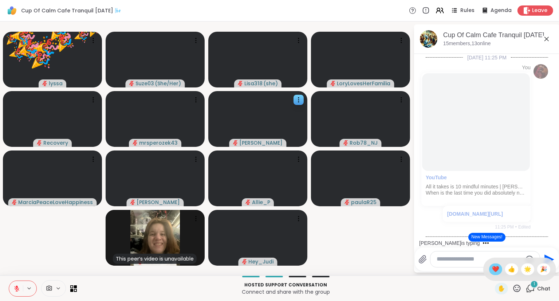
click at [495, 268] on span "❤️" at bounding box center [495, 269] width 7 height 9
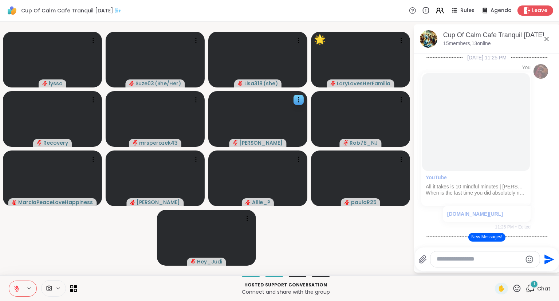
click at [518, 287] on icon at bounding box center [516, 288] width 9 height 9
click at [524, 270] on span "🌟" at bounding box center [527, 269] width 7 height 9
click at [519, 286] on icon at bounding box center [516, 287] width 7 height 7
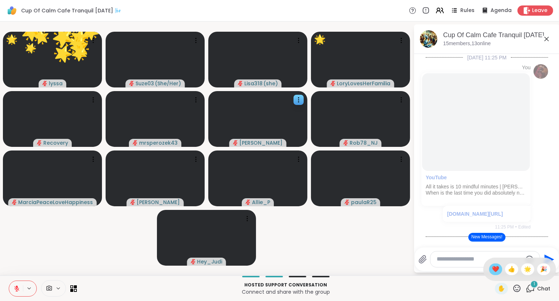
click at [492, 264] on div "❤️" at bounding box center [495, 269] width 13 height 12
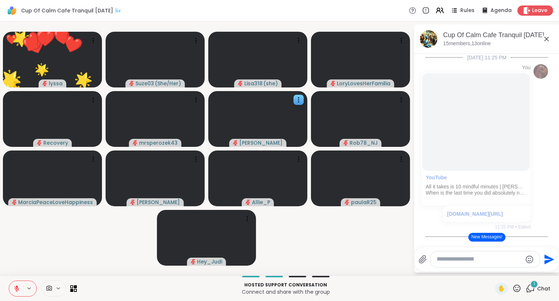
click at [402, 247] on video-player-container "❤️ lyssa 🌟 🌟 🌟 🌟 🌟 🌟 🌟 🌟 🌟 🌟 🌟 🌟 🌟 🌟 🌟 🌟 🌟 🌟 🌟 🌟 🌟 🌟 🌟 🌟 🌟 ❤️ ❤️ ❤️ ❤️ ❤️ ❤️ ❤️…" at bounding box center [206, 148] width 405 height 248
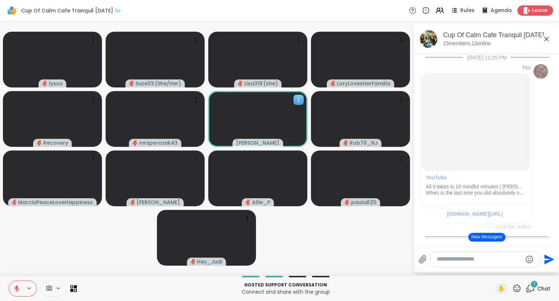
click at [298, 98] on icon at bounding box center [298, 99] width 7 height 7
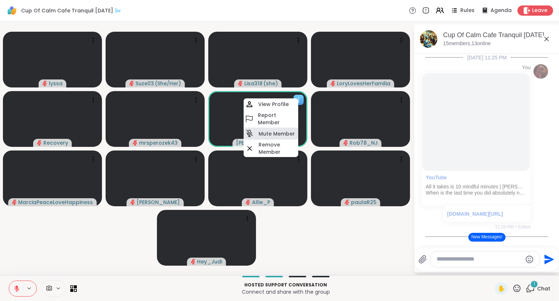
click at [268, 134] on h4 "Mute Member" at bounding box center [277, 133] width 36 height 7
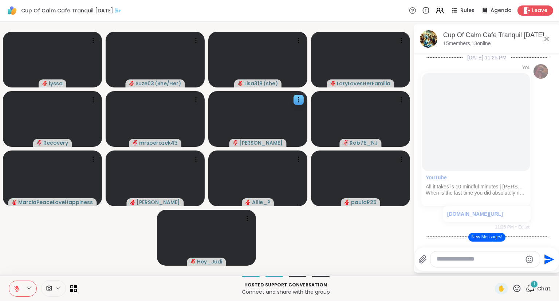
click at [443, 257] on textarea "Type your message" at bounding box center [479, 259] width 85 height 8
type textarea "**********"
click at [516, 285] on icon at bounding box center [516, 288] width 9 height 9
click at [495, 271] on span "❤️" at bounding box center [495, 269] width 7 height 9
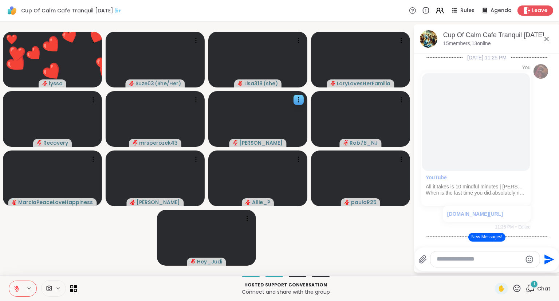
click at [517, 284] on icon at bounding box center [516, 288] width 9 height 9
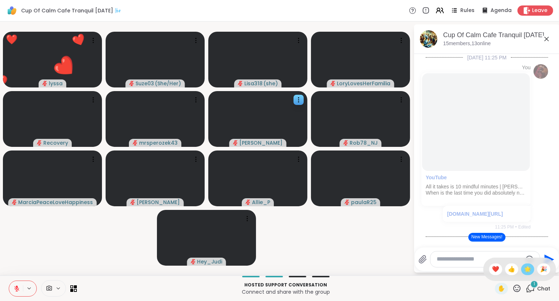
click at [524, 272] on span "🌟" at bounding box center [527, 269] width 7 height 9
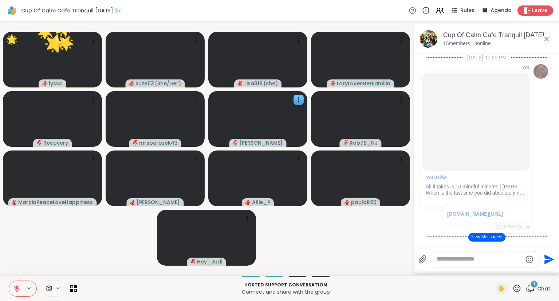
click at [518, 285] on icon at bounding box center [516, 287] width 7 height 7
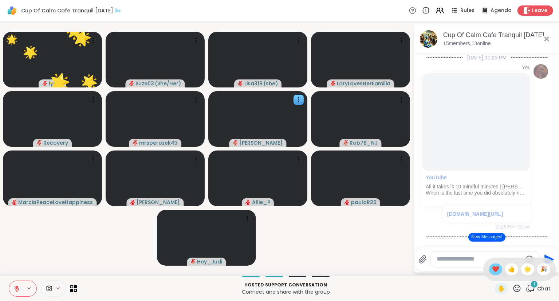
click at [494, 268] on span "❤️" at bounding box center [495, 269] width 7 height 9
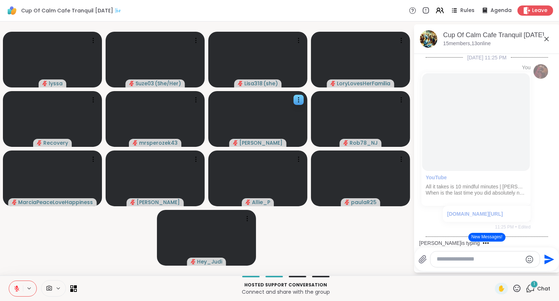
click at [484, 239] on button "New Messages!" at bounding box center [486, 237] width 37 height 9
click at [516, 287] on icon at bounding box center [516, 288] width 9 height 9
click at [495, 271] on span "❤️" at bounding box center [495, 269] width 7 height 9
click at [516, 289] on icon at bounding box center [516, 288] width 9 height 9
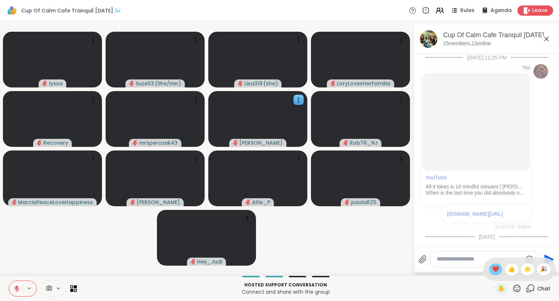
click at [493, 268] on span "❤️" at bounding box center [495, 269] width 7 height 9
click at [518, 291] on icon at bounding box center [516, 288] width 9 height 9
click at [493, 268] on span "❤️" at bounding box center [495, 269] width 7 height 9
click at [516, 288] on icon at bounding box center [516, 288] width 9 height 9
click at [494, 266] on span "❤️" at bounding box center [495, 269] width 7 height 9
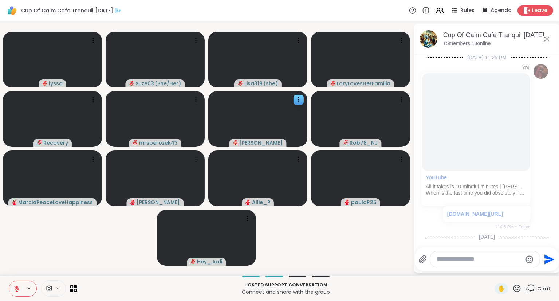
click at [515, 291] on icon at bounding box center [516, 287] width 7 height 7
click at [492, 269] on span "❤️" at bounding box center [495, 269] width 7 height 9
click at [518, 287] on icon at bounding box center [516, 288] width 9 height 9
click at [527, 269] on span "🌟" at bounding box center [527, 269] width 7 height 9
click at [519, 285] on icon at bounding box center [516, 287] width 7 height 7
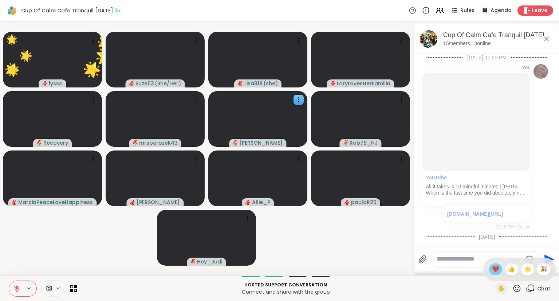
click at [497, 273] on div "❤️" at bounding box center [495, 269] width 13 height 12
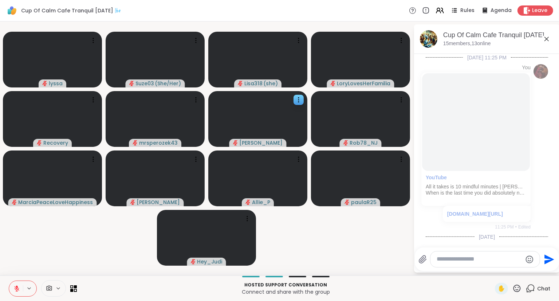
click at [518, 287] on icon at bounding box center [516, 288] width 9 height 9
click at [538, 271] on div "🎉" at bounding box center [543, 269] width 13 height 12
click at [515, 284] on div "✋" at bounding box center [508, 289] width 27 height 12
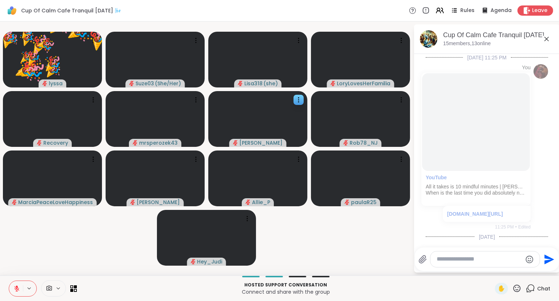
click at [516, 286] on icon at bounding box center [516, 287] width 7 height 7
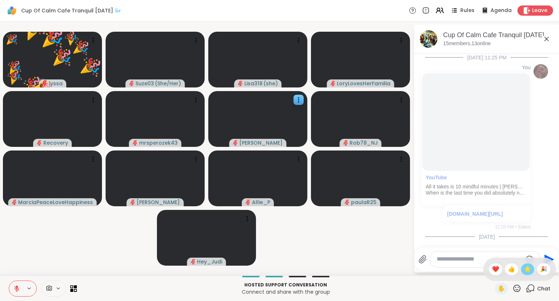
click at [527, 270] on span "🌟" at bounding box center [527, 269] width 7 height 9
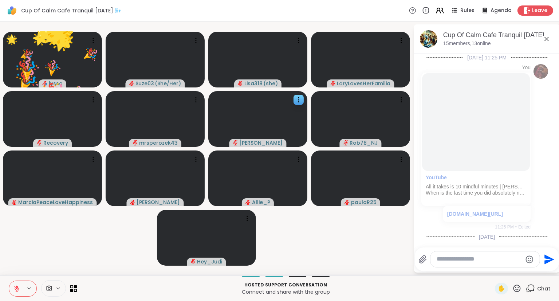
click at [516, 289] on icon at bounding box center [516, 288] width 9 height 9
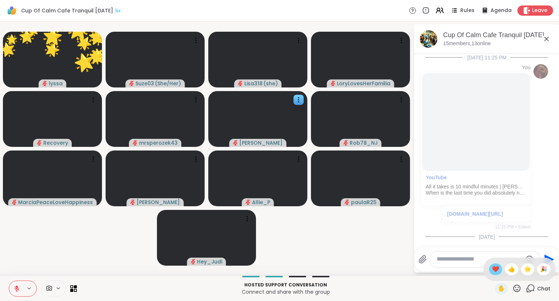
click at [496, 271] on span "❤️" at bounding box center [495, 269] width 7 height 9
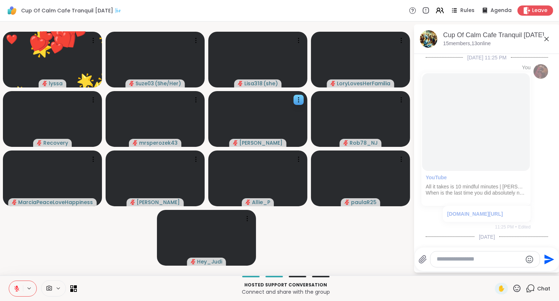
click at [516, 288] on icon at bounding box center [516, 288] width 9 height 9
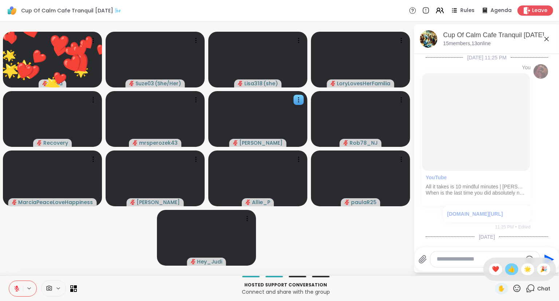
click at [509, 273] on span "👍" at bounding box center [511, 269] width 7 height 9
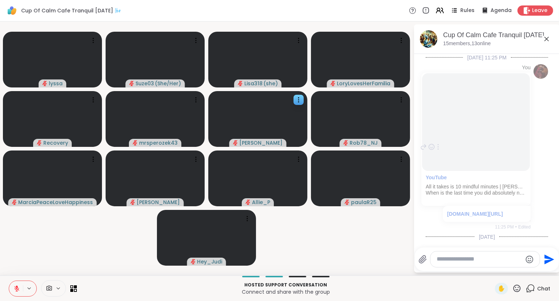
click at [537, 195] on div "You YouTube All it takes is 10 mindful minutes | Andy Puddicombe | TED When is …" at bounding box center [487, 147] width 122 height 172
click at [517, 290] on icon at bounding box center [516, 287] width 7 height 7
click at [492, 269] on span "❤️" at bounding box center [495, 269] width 7 height 9
click at [515, 288] on icon at bounding box center [516, 288] width 9 height 9
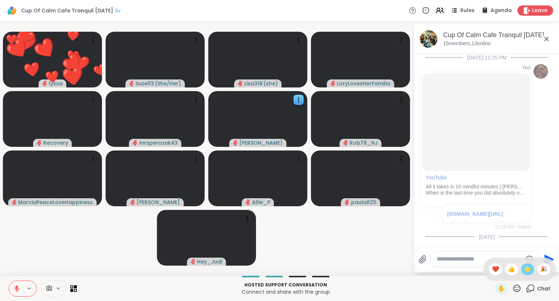
click at [524, 266] on span "🌟" at bounding box center [527, 269] width 7 height 9
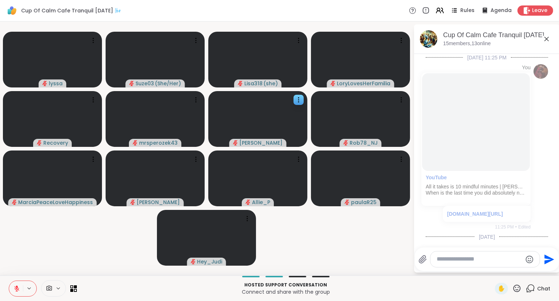
click at [514, 288] on icon at bounding box center [516, 287] width 7 height 7
click at [497, 271] on span "❤️" at bounding box center [495, 269] width 7 height 9
click at [517, 287] on icon at bounding box center [516, 288] width 9 height 9
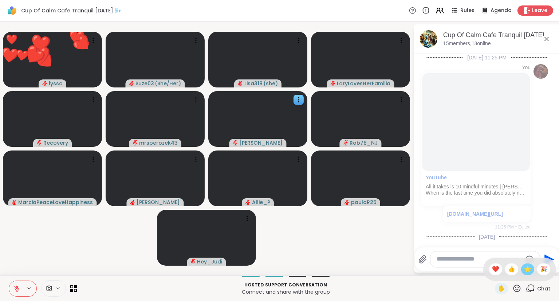
click at [525, 271] on span "🌟" at bounding box center [527, 269] width 7 height 9
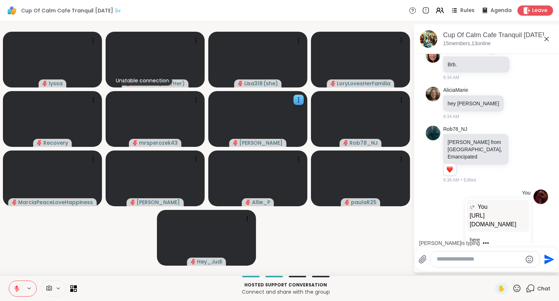
scroll to position [1600, 0]
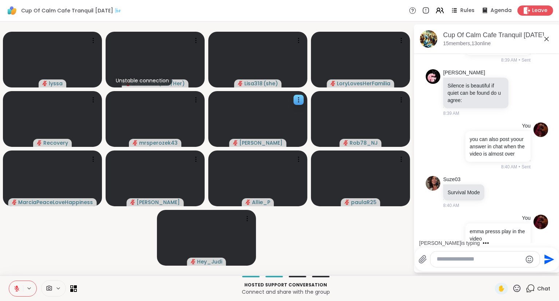
click at [480, 260] on textarea "Type your message" at bounding box center [479, 259] width 85 height 8
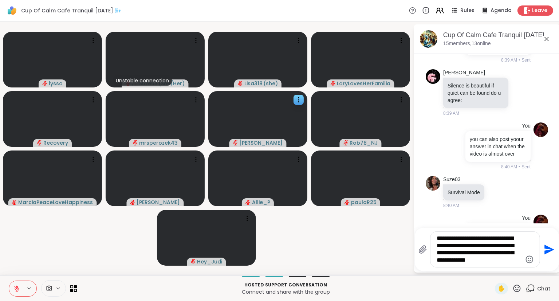
type textarea "**********"
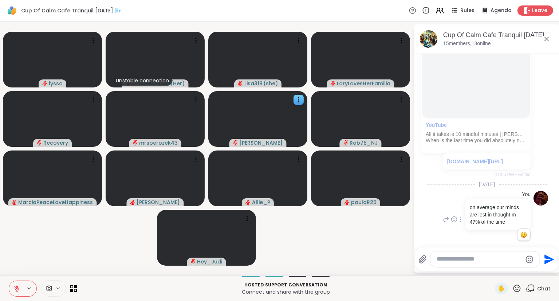
scroll to position [0, 0]
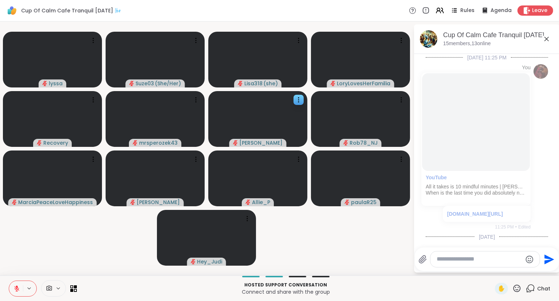
click at [518, 285] on icon at bounding box center [516, 287] width 7 height 7
click at [495, 268] on span "❤️" at bounding box center [495, 269] width 7 height 9
click at [515, 290] on icon at bounding box center [516, 288] width 9 height 9
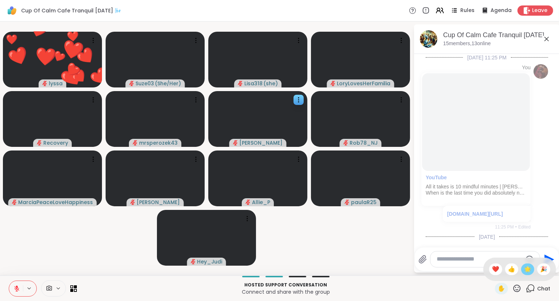
click at [528, 271] on span "🌟" at bounding box center [527, 269] width 7 height 9
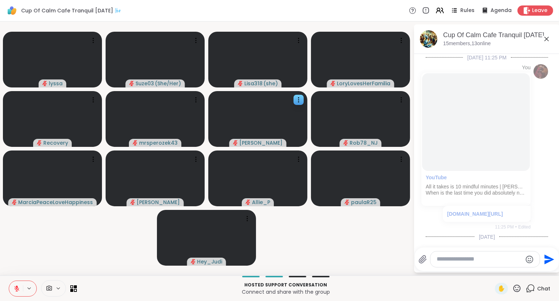
click at [517, 286] on icon at bounding box center [516, 288] width 9 height 9
click at [494, 268] on span "❤️" at bounding box center [495, 269] width 7 height 9
click at [519, 284] on icon at bounding box center [516, 288] width 9 height 9
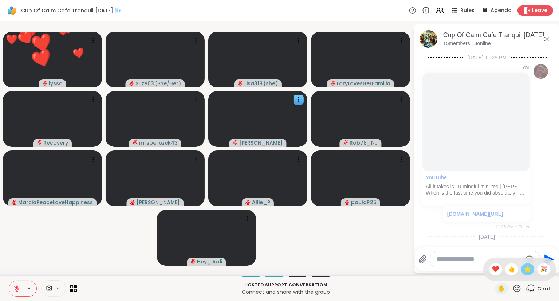
click at [527, 269] on span "🌟" at bounding box center [527, 269] width 7 height 9
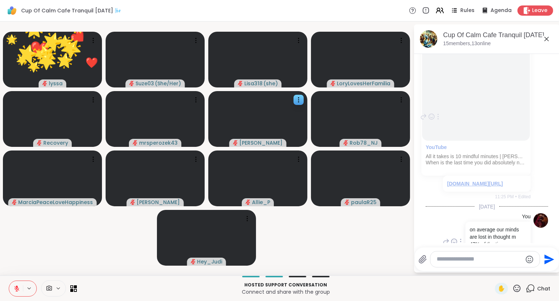
scroll to position [22, 0]
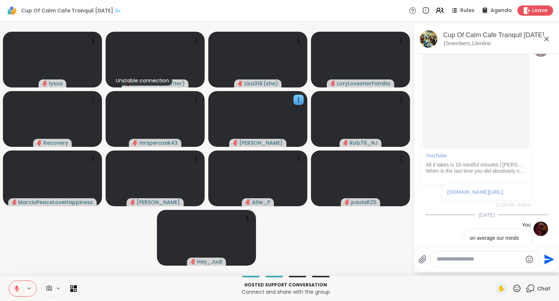
click at [516, 286] on icon at bounding box center [516, 288] width 9 height 9
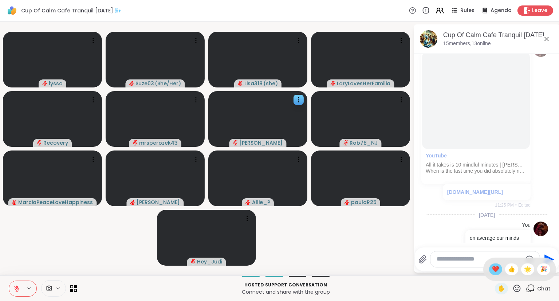
click at [496, 271] on span "❤️" at bounding box center [495, 269] width 7 height 9
click at [517, 287] on icon at bounding box center [516, 288] width 9 height 9
click at [494, 269] on span "❤️" at bounding box center [495, 269] width 7 height 9
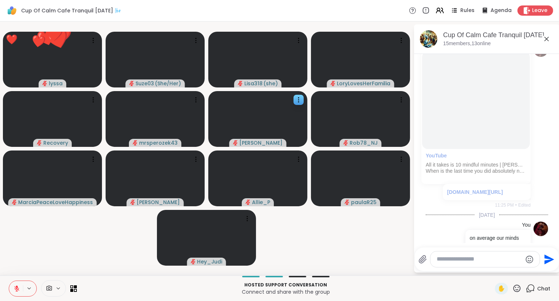
click at [517, 285] on icon at bounding box center [516, 287] width 7 height 7
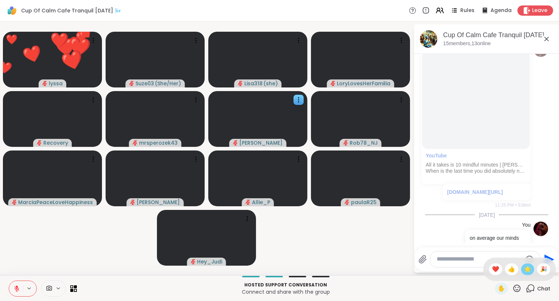
click at [526, 268] on span "🌟" at bounding box center [527, 269] width 7 height 9
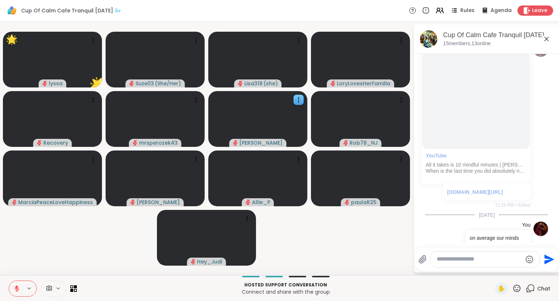
click at [519, 285] on icon at bounding box center [516, 287] width 7 height 7
click at [543, 270] on span "🎉" at bounding box center [543, 269] width 7 height 9
click at [519, 283] on div "✋" at bounding box center [508, 289] width 27 height 12
click at [516, 288] on icon at bounding box center [516, 287] width 7 height 7
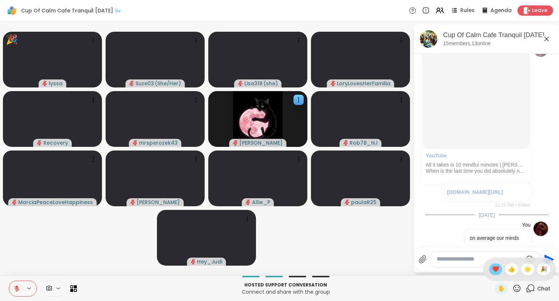
click at [493, 270] on span "❤️" at bounding box center [495, 269] width 7 height 9
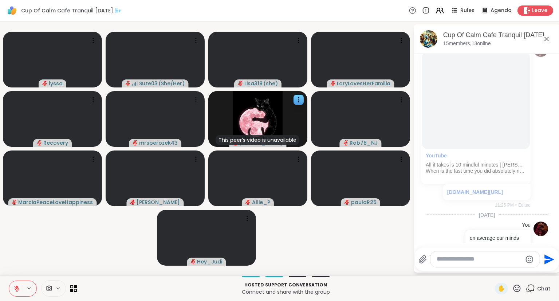
click at [518, 286] on icon at bounding box center [516, 288] width 9 height 9
click at [493, 267] on span "❤️" at bounding box center [495, 269] width 7 height 9
click at [16, 289] on icon at bounding box center [16, 288] width 7 height 7
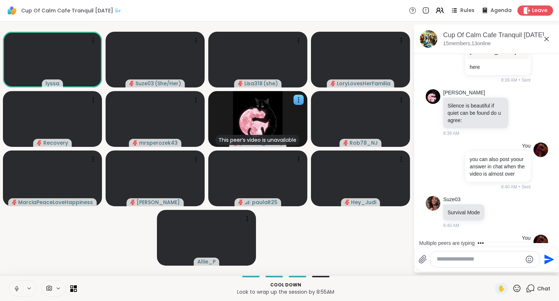
scroll to position [1675, 0]
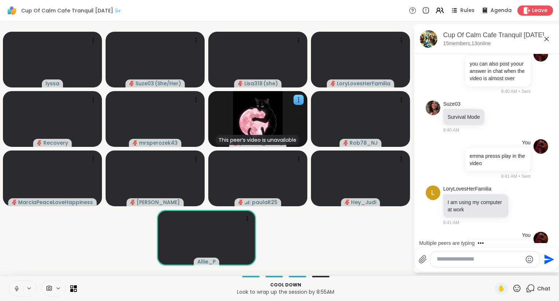
click at [12, 286] on button at bounding box center [16, 288] width 14 height 15
click at [18, 283] on button at bounding box center [16, 288] width 14 height 15
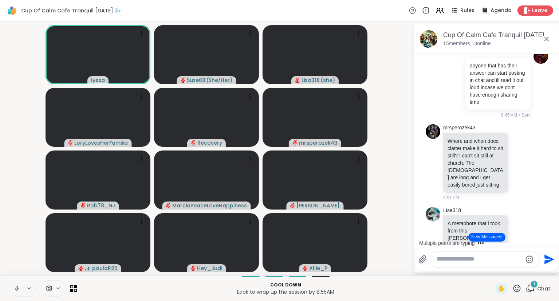
scroll to position [1859, 0]
click at [521, 158] on icon at bounding box center [521, 160] width 5 height 5
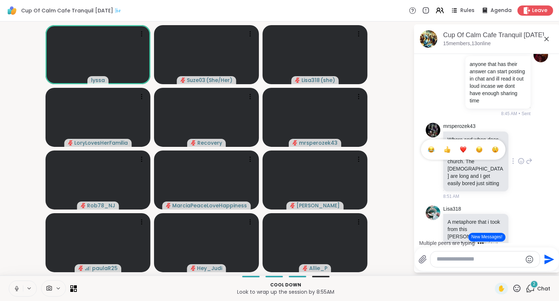
click at [467, 142] on button "Select Reaction: Heart" at bounding box center [463, 149] width 15 height 15
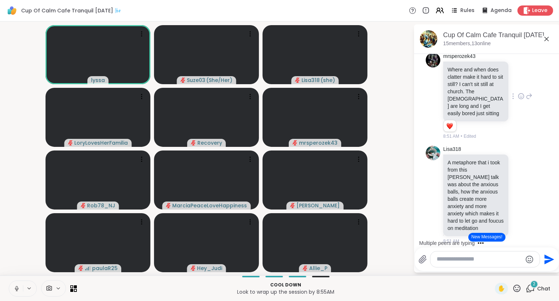
scroll to position [1937, 0]
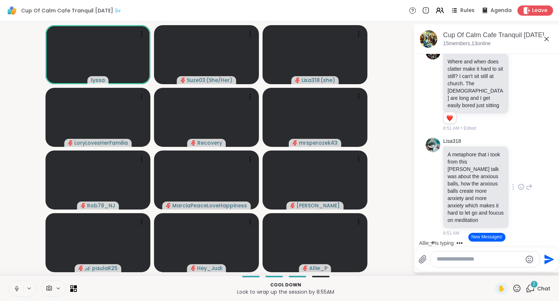
click at [518, 183] on icon at bounding box center [521, 186] width 7 height 7
click at [465, 172] on div "Select Reaction: Heart" at bounding box center [463, 175] width 7 height 7
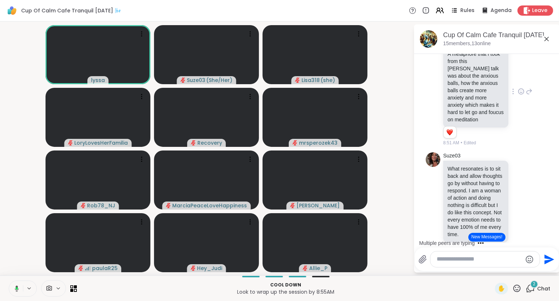
scroll to position [2039, 0]
click at [519, 197] on icon at bounding box center [521, 199] width 5 height 5
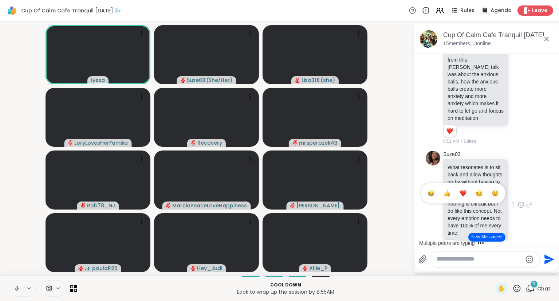
click at [467, 181] on div at bounding box center [462, 192] width 87 height 23
click at [521, 201] on icon at bounding box center [521, 204] width 7 height 7
click at [466, 189] on span "Select Reaction: Heart" at bounding box center [463, 192] width 7 height 7
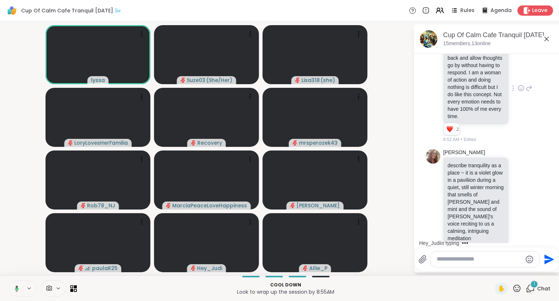
scroll to position [2155, 0]
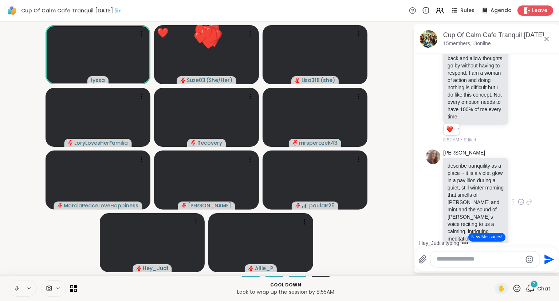
click at [520, 199] on icon at bounding box center [521, 201] width 5 height 5
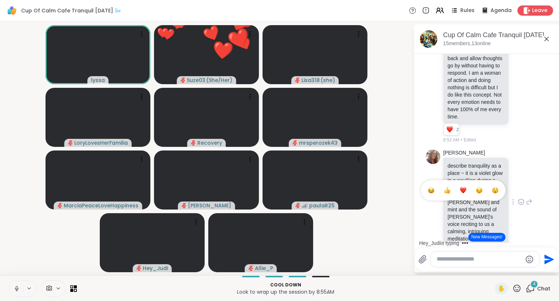
click at [467, 183] on button "Select Reaction: Heart" at bounding box center [463, 190] width 15 height 15
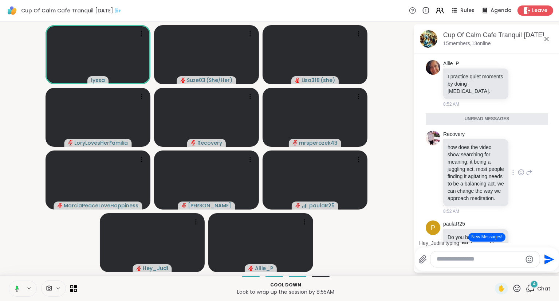
scroll to position [2399, 0]
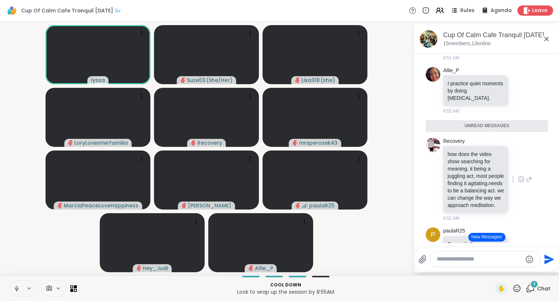
click at [519, 176] on icon at bounding box center [521, 179] width 7 height 7
click at [466, 164] on div "Select Reaction: Heart" at bounding box center [463, 167] width 7 height 7
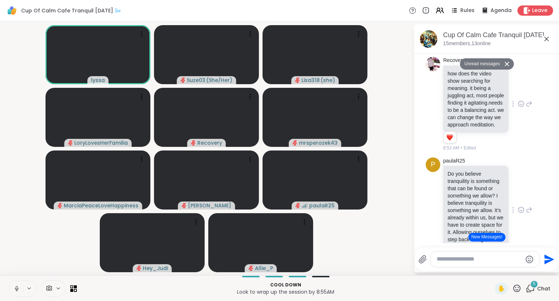
scroll to position [2501, 0]
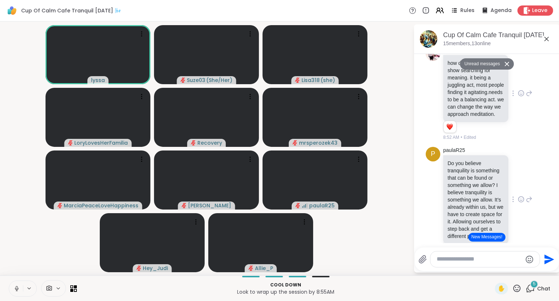
click at [519, 196] on icon at bounding box center [521, 199] width 7 height 7
click at [467, 180] on button "Select Reaction: Heart" at bounding box center [463, 187] width 15 height 15
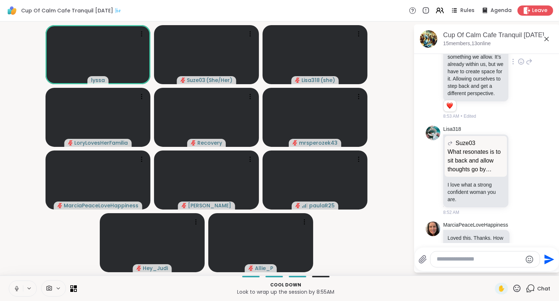
scroll to position [2627, 0]
click at [521, 166] on icon at bounding box center [521, 169] width 7 height 7
click at [465, 155] on div "Select Reaction: Heart" at bounding box center [463, 158] width 7 height 7
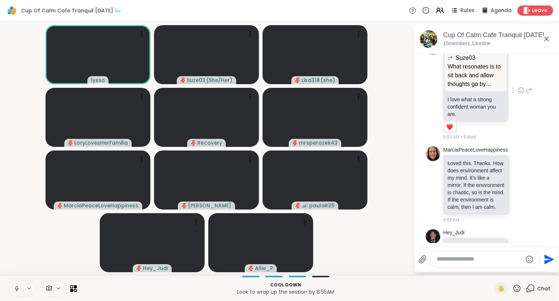
scroll to position [2722, 0]
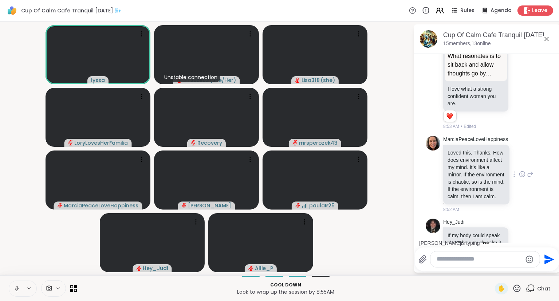
click at [520, 170] on icon at bounding box center [522, 173] width 7 height 7
click at [462, 155] on button "Select Reaction: Heart" at bounding box center [464, 162] width 15 height 15
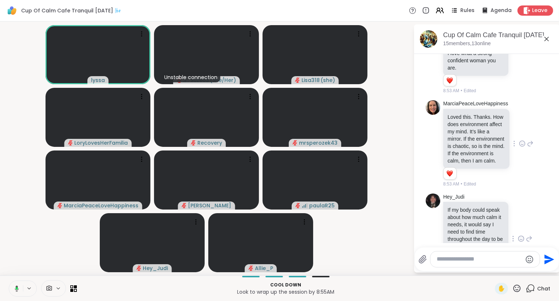
scroll to position [2778, 0]
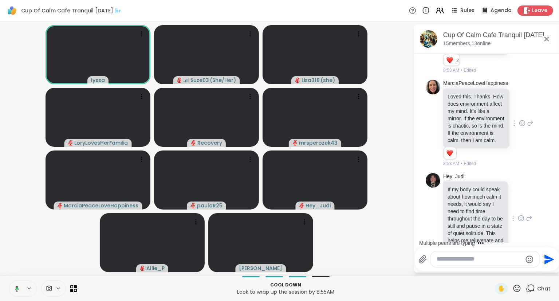
click at [520, 214] on div at bounding box center [521, 218] width 7 height 9
click at [462, 203] on div "Select Reaction: Heart" at bounding box center [463, 206] width 7 height 7
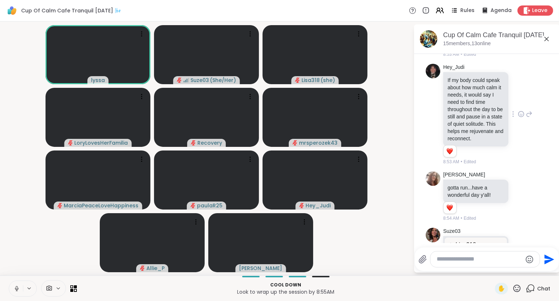
scroll to position [2940, 0]
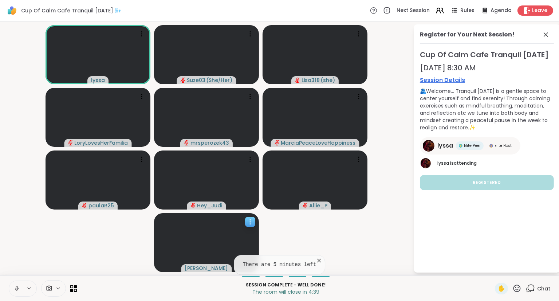
click at [243, 222] on div at bounding box center [206, 242] width 105 height 59
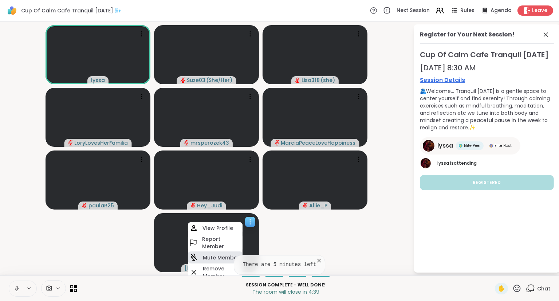
click at [207, 259] on h4 "Mute Member" at bounding box center [221, 257] width 36 height 7
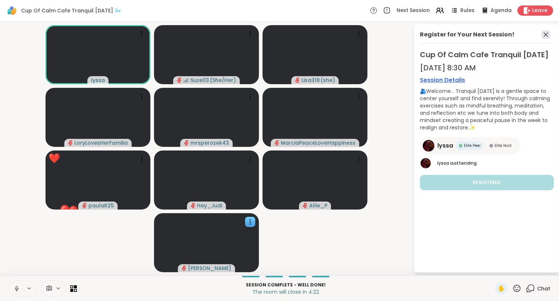
click at [543, 35] on icon at bounding box center [545, 34] width 9 height 9
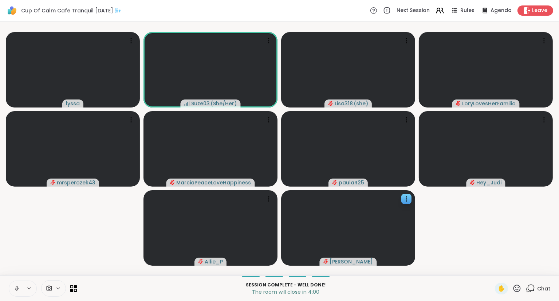
click at [518, 288] on icon at bounding box center [516, 288] width 9 height 9
click at [492, 267] on span "❤️" at bounding box center [495, 269] width 7 height 9
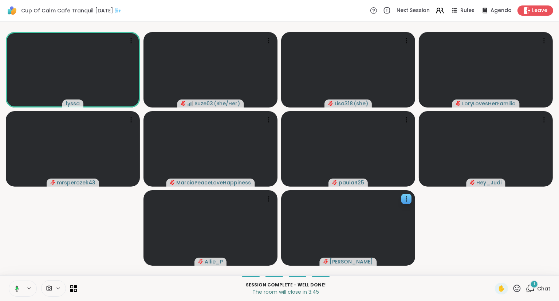
click at [515, 286] on icon at bounding box center [516, 287] width 7 height 7
click at [496, 272] on span "❤️" at bounding box center [495, 269] width 7 height 9
click at [21, 287] on button at bounding box center [15, 288] width 15 height 15
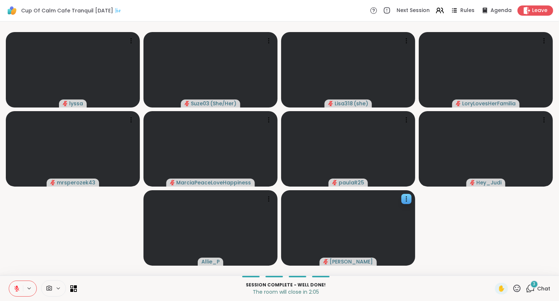
click at [525, 290] on div "✋ 3 Chat" at bounding box center [522, 289] width 55 height 12
click at [528, 291] on icon at bounding box center [529, 290] width 5 height 5
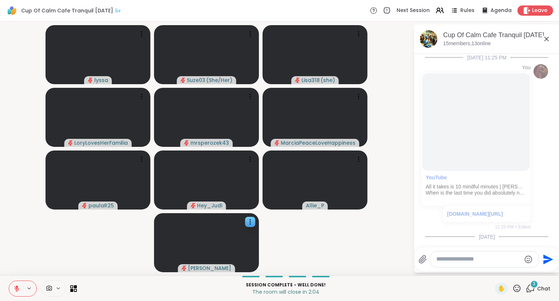
scroll to position [3110, 0]
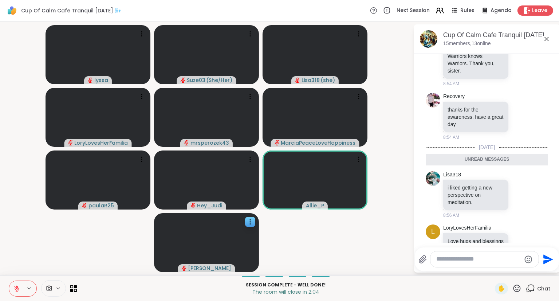
click at [469, 259] on textarea "Type your message" at bounding box center [478, 259] width 85 height 8
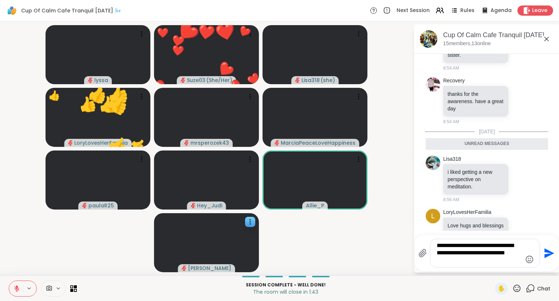
type textarea "**********"
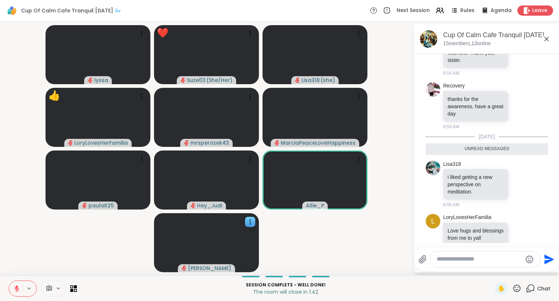
scroll to position [3156, 0]
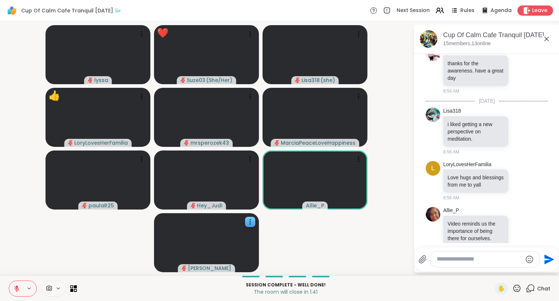
click at [515, 293] on div "✋" at bounding box center [508, 289] width 27 height 12
click at [517, 289] on icon at bounding box center [516, 287] width 7 height 7
click at [493, 269] on span "❤️" at bounding box center [495, 269] width 7 height 9
click at [518, 288] on icon at bounding box center [516, 288] width 9 height 9
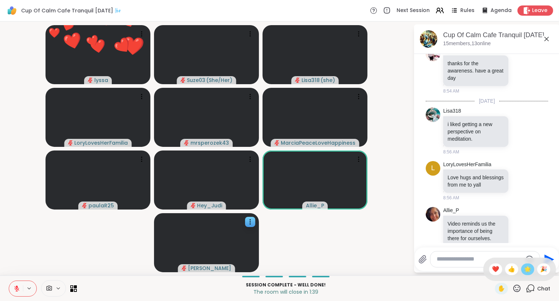
click at [522, 271] on div "🌟" at bounding box center [527, 269] width 13 height 12
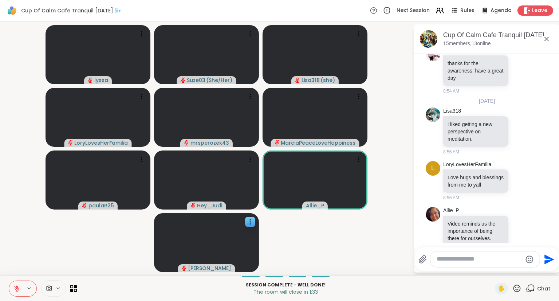
click at [500, 256] on textarea "Type your message" at bounding box center [479, 259] width 85 height 8
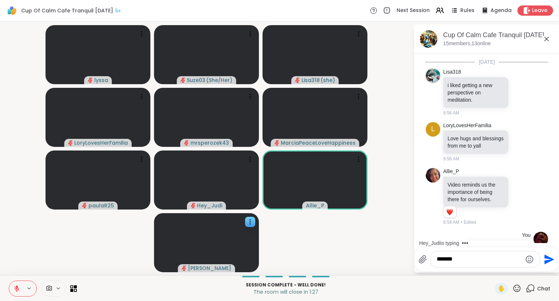
type textarea "********"
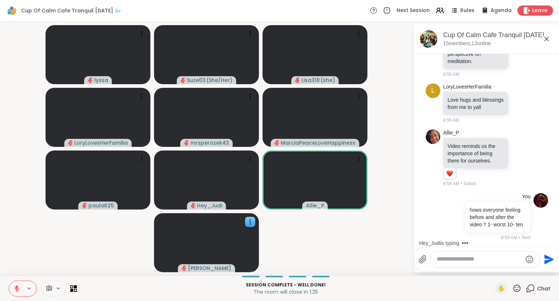
click at [493, 259] on icon at bounding box center [492, 262] width 7 height 7
click at [489, 248] on div "Select Reaction: Heart" at bounding box center [492, 251] width 7 height 7
click at [517, 285] on icon at bounding box center [516, 287] width 7 height 7
click at [496, 271] on span "❤️" at bounding box center [495, 269] width 7 height 9
click at [517, 289] on icon at bounding box center [516, 288] width 9 height 9
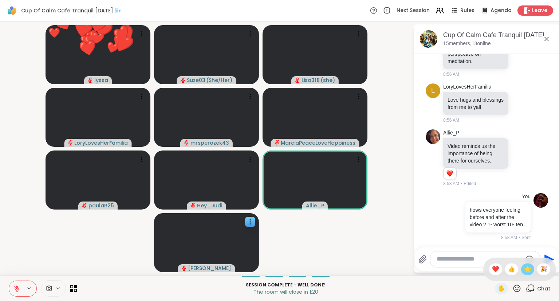
click at [525, 269] on span "🌟" at bounding box center [527, 269] width 7 height 9
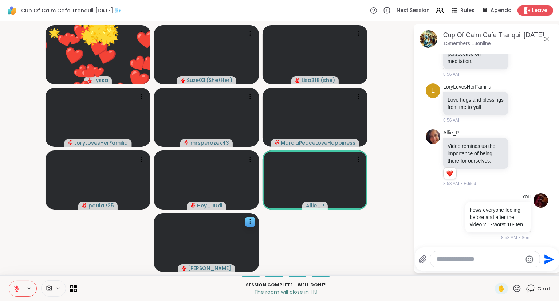
click at [518, 286] on icon at bounding box center [516, 288] width 9 height 9
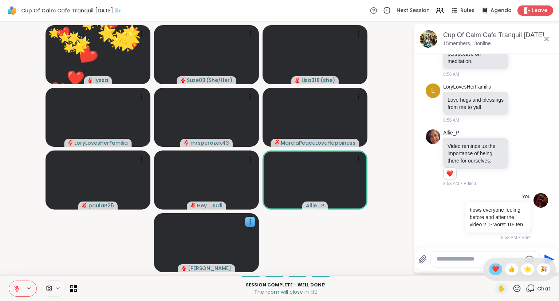
click at [493, 268] on span "❤️" at bounding box center [495, 269] width 7 height 9
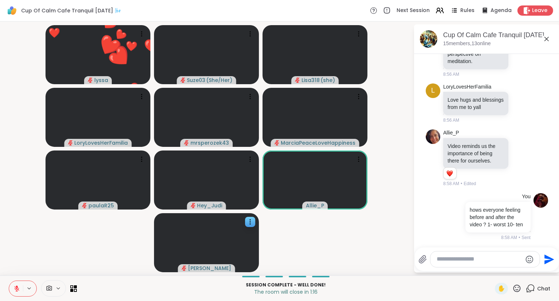
click at [547, 34] on div "Cup Of Calm Cafe Tranquil Tuesday 🌬️, Oct 14" at bounding box center [498, 35] width 111 height 9
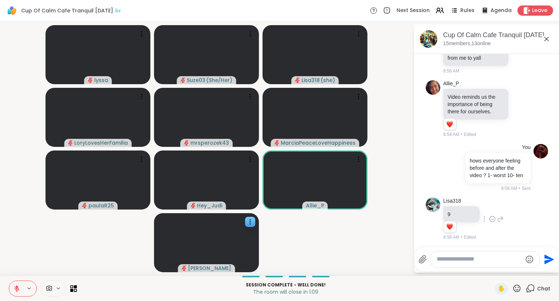
click at [519, 288] on icon at bounding box center [516, 287] width 7 height 7
click at [494, 267] on span "❤️" at bounding box center [495, 269] width 7 height 9
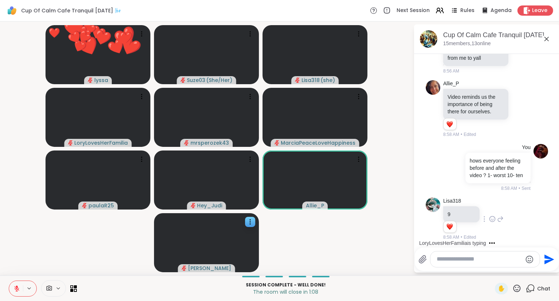
click at [517, 286] on icon at bounding box center [516, 288] width 9 height 9
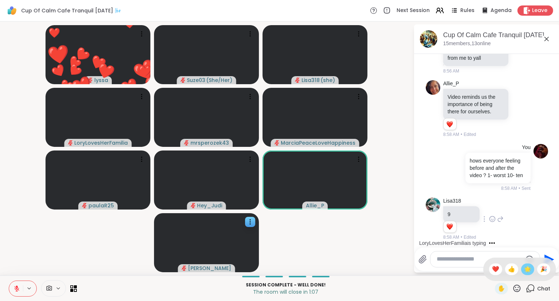
click at [524, 268] on span "🌟" at bounding box center [527, 269] width 7 height 9
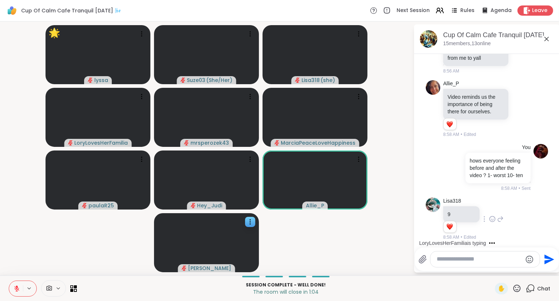
click at [492, 298] on icon at bounding box center [492, 301] width 7 height 7
click at [493, 287] on div "Select Reaction: Heart" at bounding box center [492, 290] width 7 height 7
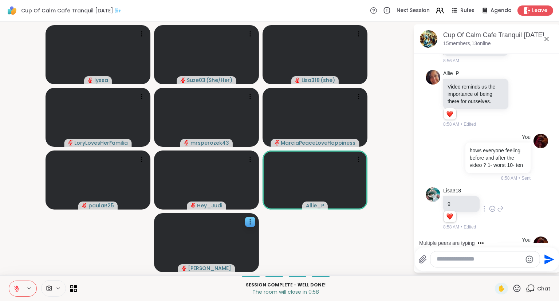
click at [16, 288] on icon at bounding box center [16, 288] width 5 height 5
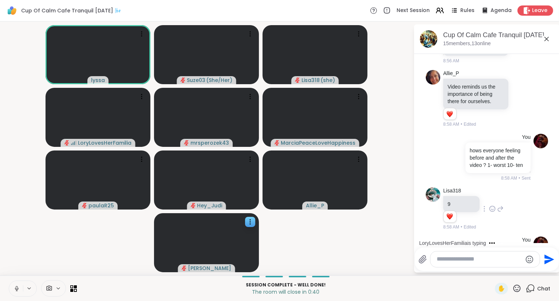
click at [495, 187] on div "Lisa318 9 1 1 8:58 AM • Edited" at bounding box center [473, 208] width 60 height 43
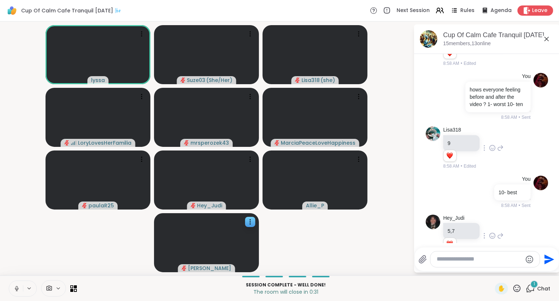
scroll to position [3392, 0]
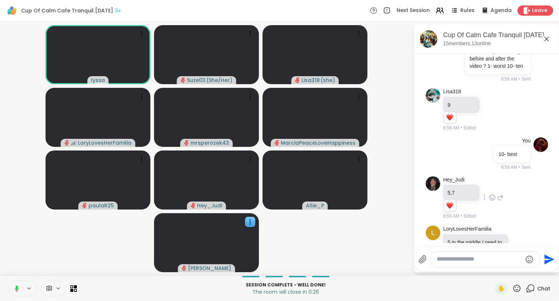
click at [548, 37] on icon at bounding box center [546, 39] width 4 height 4
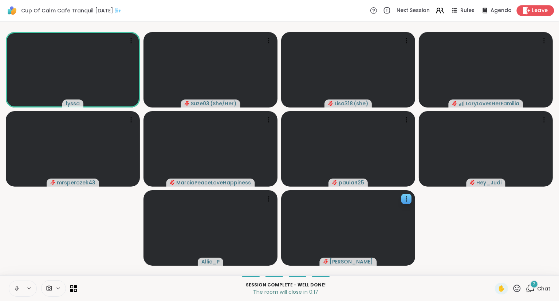
click at [532, 12] on div "Leave" at bounding box center [536, 10] width 38 height 11
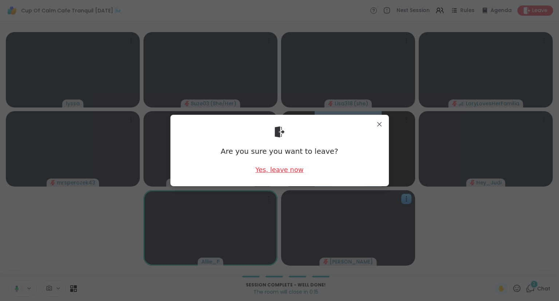
click at [277, 171] on div "Yes, leave now" at bounding box center [279, 169] width 48 height 9
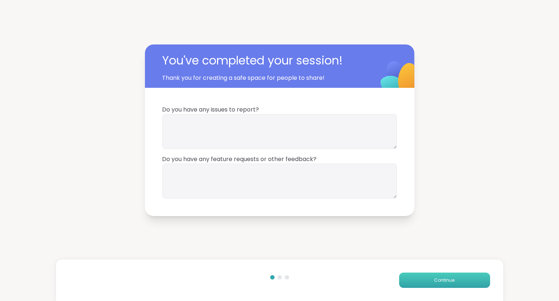
click at [417, 280] on button "Continue" at bounding box center [444, 279] width 91 height 15
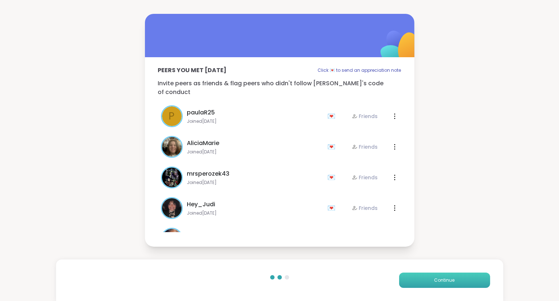
click at [417, 280] on button "Continue" at bounding box center [444, 279] width 91 height 15
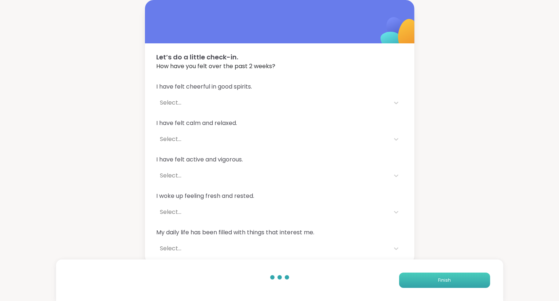
click at [410, 276] on button "Finish" at bounding box center [444, 279] width 91 height 15
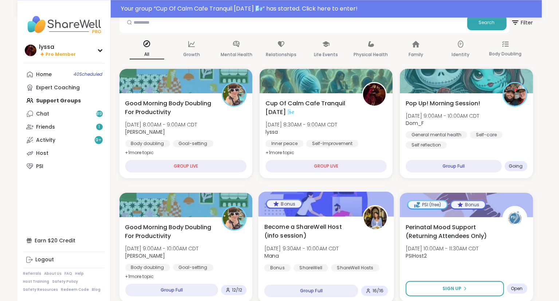
scroll to position [50, 0]
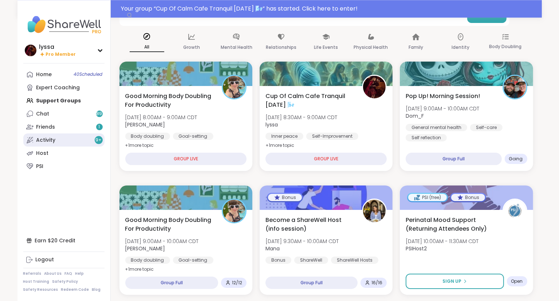
click at [43, 137] on div "Activity 9 +" at bounding box center [45, 140] width 19 height 7
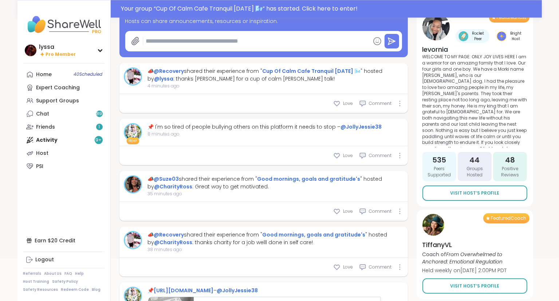
scroll to position [76, 0]
click at [342, 102] on div "Love" at bounding box center [343, 102] width 20 height 7
type textarea "*"
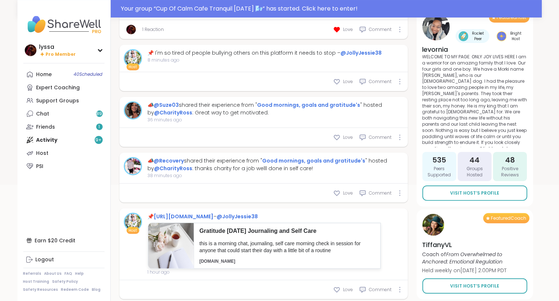
scroll to position [0, 0]
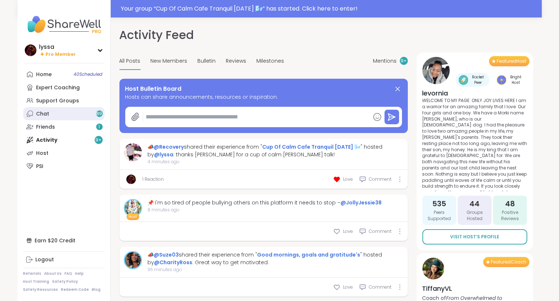
click at [44, 114] on div "Chat 89" at bounding box center [42, 113] width 13 height 7
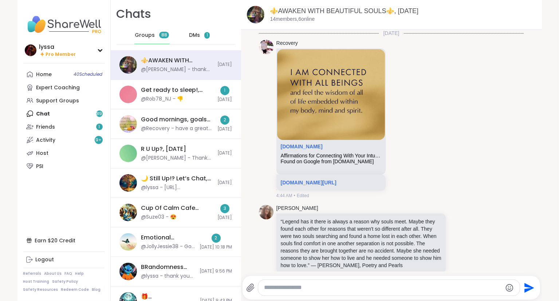
scroll to position [1621, 0]
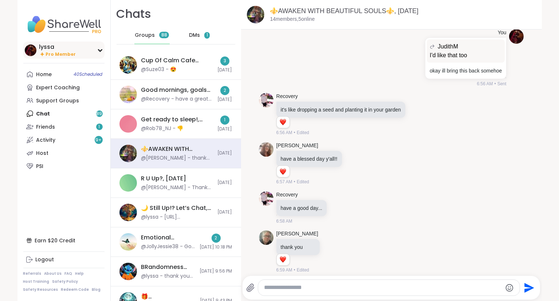
click at [59, 47] on div "lyssa" at bounding box center [57, 47] width 37 height 8
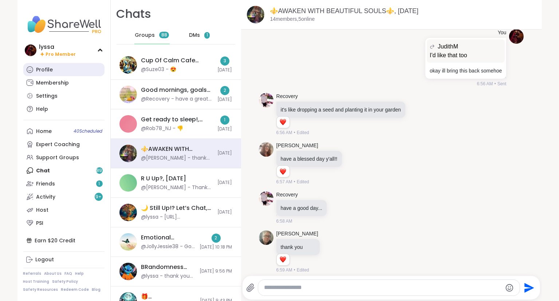
click at [46, 66] on div "Profile" at bounding box center [44, 69] width 17 height 7
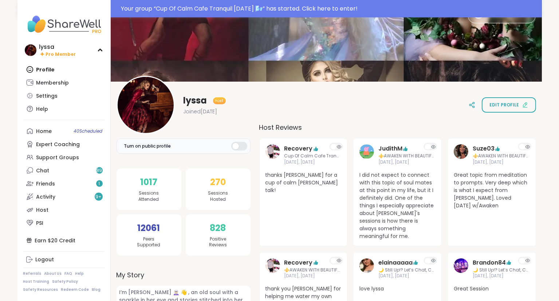
click at [367, 182] on span "I did not expect to connect with this topic of soul mates at this point in my l…" at bounding box center [397, 205] width 76 height 69
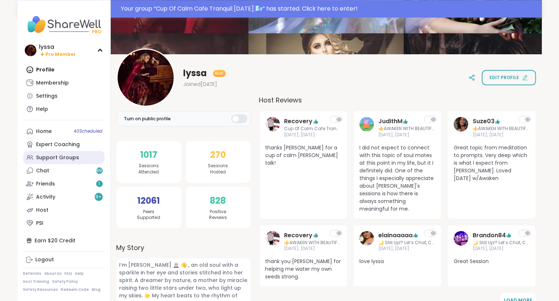
click at [51, 156] on div "Support Groups" at bounding box center [57, 157] width 43 height 7
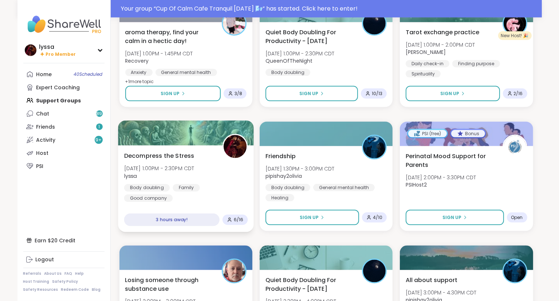
scroll to position [980, 0]
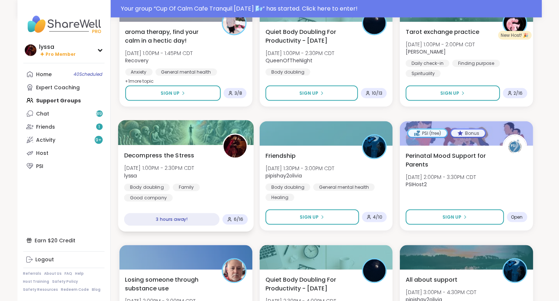
click at [214, 171] on div "Decompress the Stress Tue, Oct 14 | 1:00PM - 2:30PM CDT lyssa Body doubling Fam…" at bounding box center [186, 176] width 124 height 51
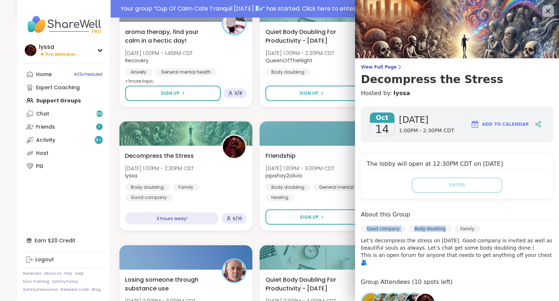
drag, startPoint x: 409, startPoint y: 205, endPoint x: 439, endPoint y: 240, distance: 46.7
click at [439, 240] on div "Oct 14 Tuesday 1:00PM - 2:30PM CDT Add to Calendar The lobby will open at 12:30…" at bounding box center [457, 253] width 204 height 304
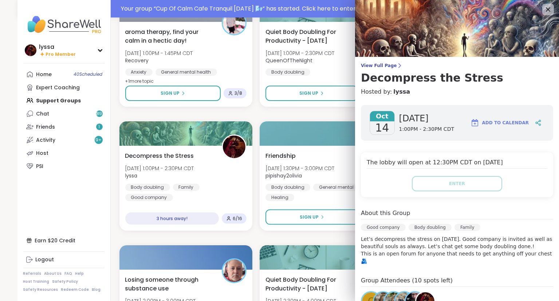
click at [474, 249] on p "Let’s decompress the stress on this Tuesday. Good company is invited as well as…" at bounding box center [457, 249] width 192 height 29
drag, startPoint x: 537, startPoint y: 254, endPoint x: 359, endPoint y: 238, distance: 178.8
click at [359, 238] on div "Oct 14 Tuesday 1:00PM - 2:30PM CDT Add to Calendar The lobby will open at 12:30…" at bounding box center [457, 251] width 204 height 304
click at [460, 261] on div "Oct 14 Tuesday 1:00PM - 2:30PM CDT Add to Calendar The lobby will open at 12:30…" at bounding box center [457, 251] width 204 height 304
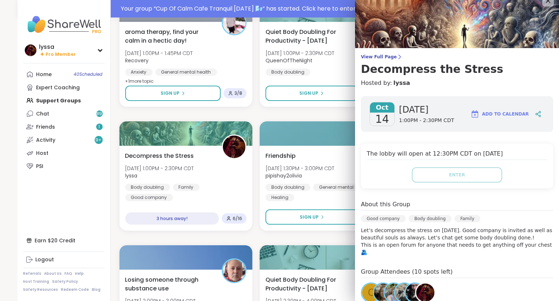
scroll to position [0, 0]
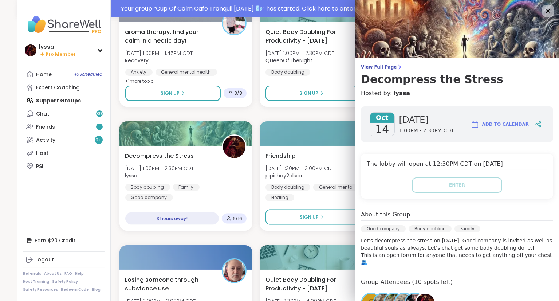
click at [369, 293] on div "C" at bounding box center [371, 302] width 18 height 18
click at [547, 13] on icon at bounding box center [548, 11] width 5 height 5
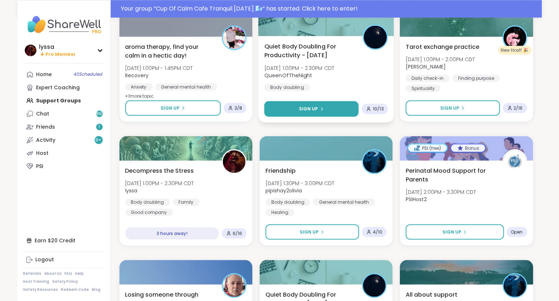
scroll to position [957, 0]
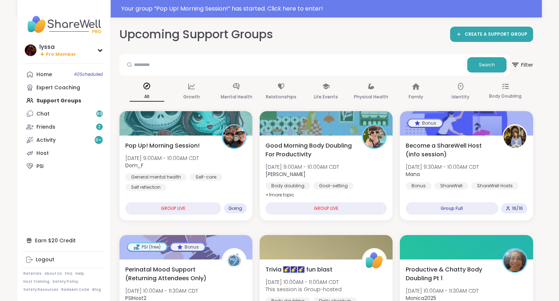
scroll to position [7, 0]
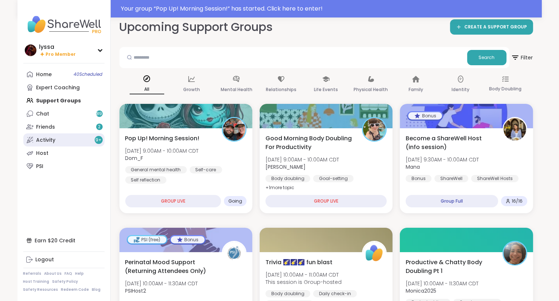
click at [56, 138] on link "Activity 9 +" at bounding box center [63, 139] width 81 height 13
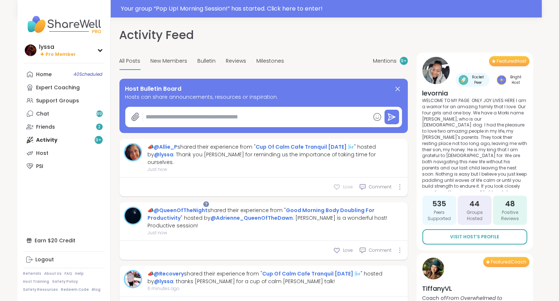
click at [343, 183] on div "Love" at bounding box center [343, 186] width 20 height 7
type textarea "*"
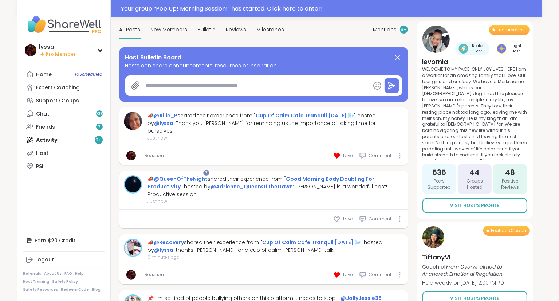
scroll to position [32, 0]
click at [47, 125] on div "Friends 2" at bounding box center [45, 126] width 19 height 7
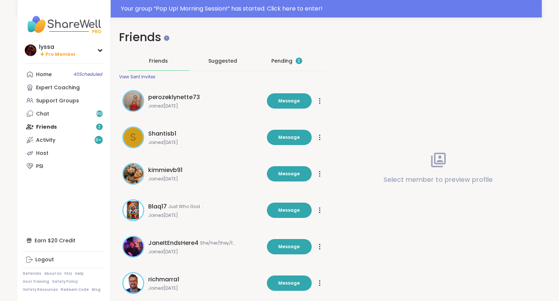
click at [280, 63] on div "Pending 2" at bounding box center [287, 60] width 31 height 7
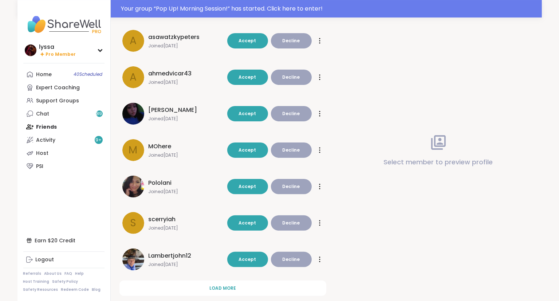
scroll to position [184, 0]
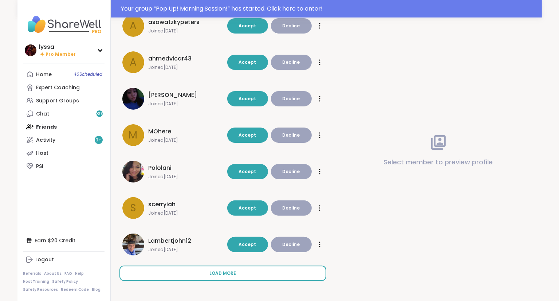
click at [208, 273] on button "Load more" at bounding box center [222, 272] width 207 height 15
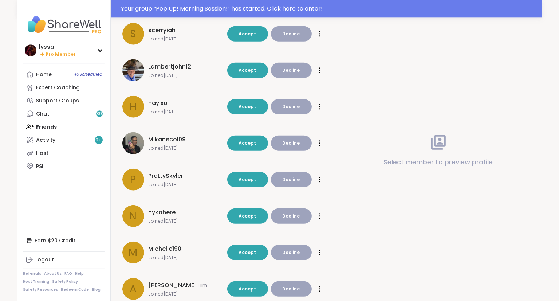
scroll to position [454, 0]
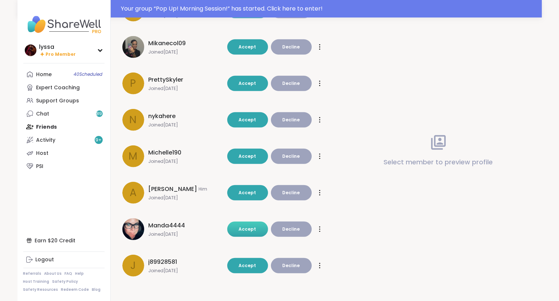
click at [238, 231] on button "Accept" at bounding box center [247, 228] width 41 height 15
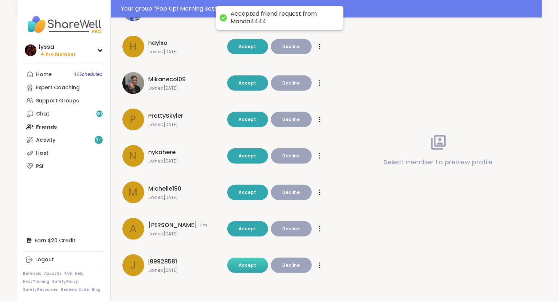
scroll to position [418, 0]
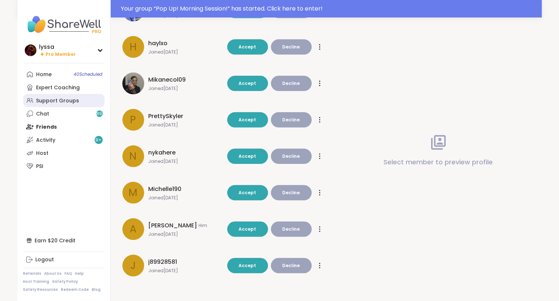
click at [65, 99] on div "Support Groups" at bounding box center [57, 100] width 43 height 7
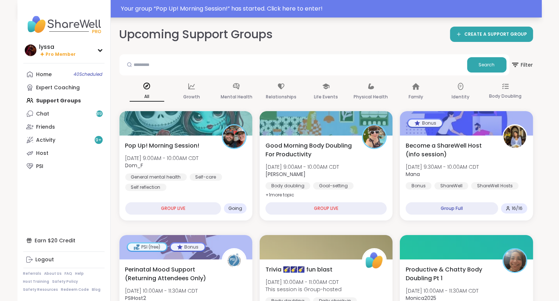
click at [305, 4] on div "Your group “ Pop Up! Morning Session! ” has started. Click here to enter!" at bounding box center [279, 8] width 524 height 17
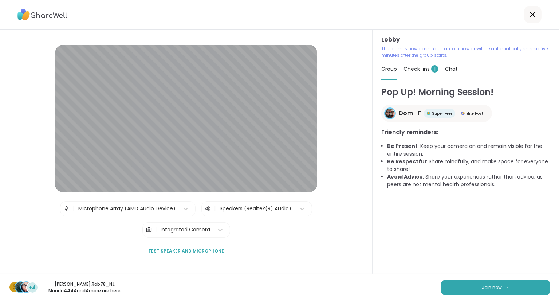
click at [451, 252] on div "Pop Up! Morning Session! Dom_F Super Peer Elite Host Friendly reminders: Be Pre…" at bounding box center [465, 180] width 169 height 188
drag, startPoint x: 449, startPoint y: 253, endPoint x: 458, endPoint y: 283, distance: 32.0
click at [458, 273] on div "Pop Up! Morning Session! Dom_F Super Peer Elite Host Friendly reminders: Be Pre…" at bounding box center [465, 180] width 169 height 188
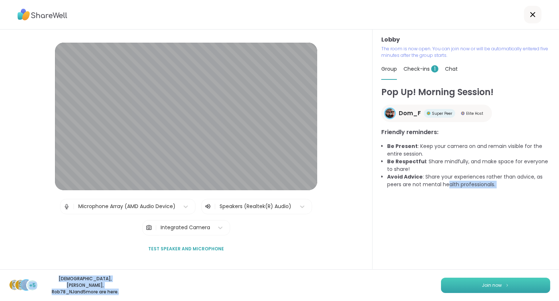
click at [458, 283] on button "Join now" at bounding box center [495, 284] width 109 height 15
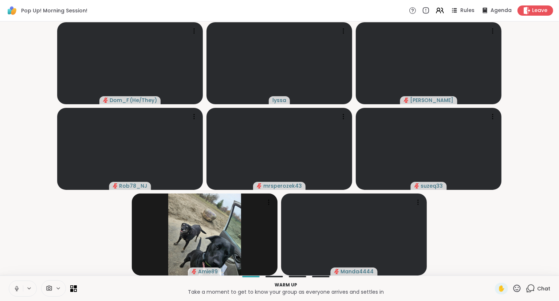
click at [15, 284] on button at bounding box center [16, 288] width 14 height 15
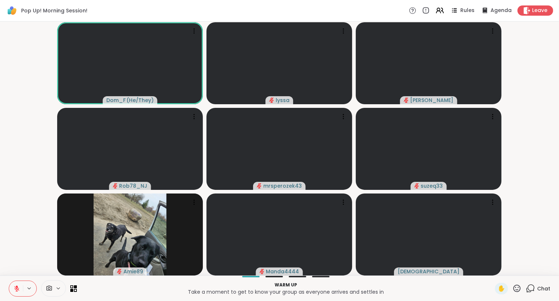
click at [537, 290] on div "Chat" at bounding box center [538, 289] width 24 height 12
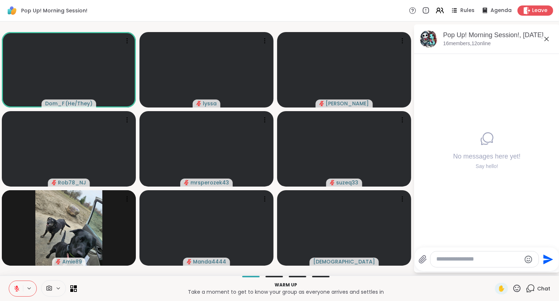
click at [548, 36] on icon at bounding box center [546, 39] width 9 height 9
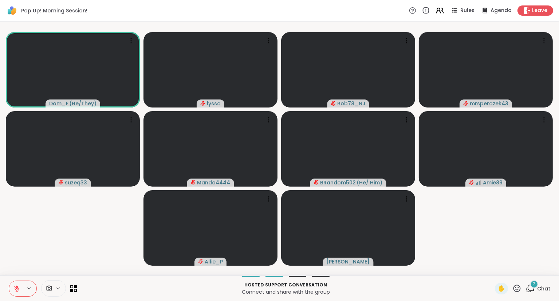
click at [15, 287] on icon at bounding box center [16, 288] width 7 height 7
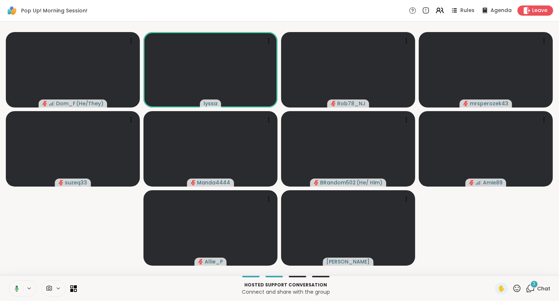
click at [13, 285] on button at bounding box center [15, 288] width 15 height 15
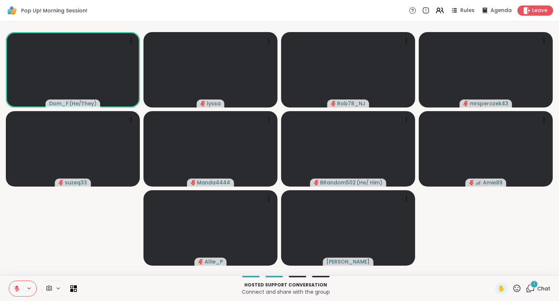
click at [13, 290] on button at bounding box center [16, 288] width 14 height 15
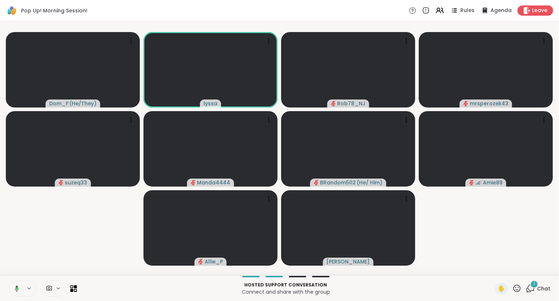
click at [12, 283] on button at bounding box center [15, 288] width 15 height 15
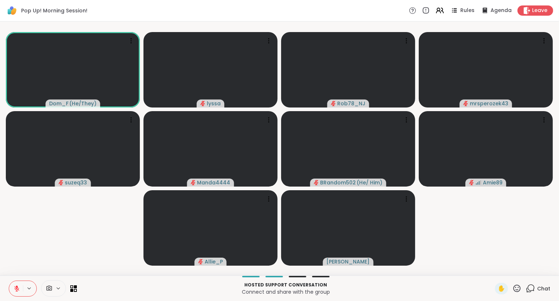
click at [87, 233] on video-player-container "Dom_F ( He/They ) lyssa Rob78_NJ mrsperozek43 suzeq33 Manda4444 BRandom502 ( He…" at bounding box center [279, 148] width 550 height 248
click at [22, 289] on button at bounding box center [16, 288] width 14 height 15
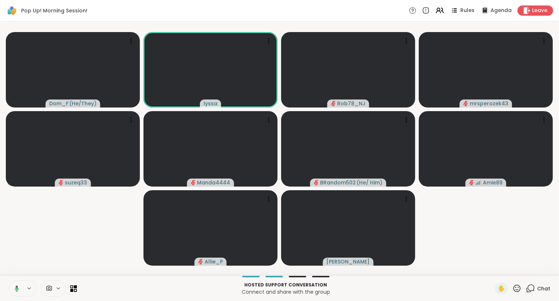
click at [15, 286] on icon at bounding box center [15, 288] width 7 height 7
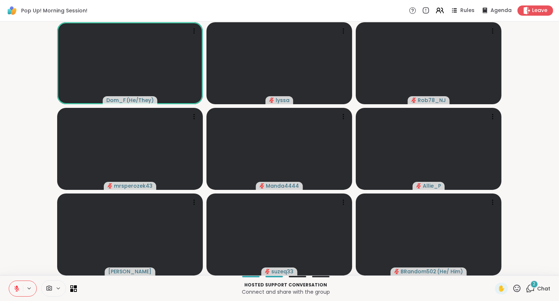
click at [13, 287] on button at bounding box center [16, 288] width 14 height 15
click at [12, 281] on button at bounding box center [16, 288] width 14 height 15
click at [512, 285] on div "✋" at bounding box center [508, 289] width 27 height 12
click at [516, 289] on icon at bounding box center [516, 288] width 9 height 9
click at [489, 269] on div "❤️" at bounding box center [495, 269] width 13 height 12
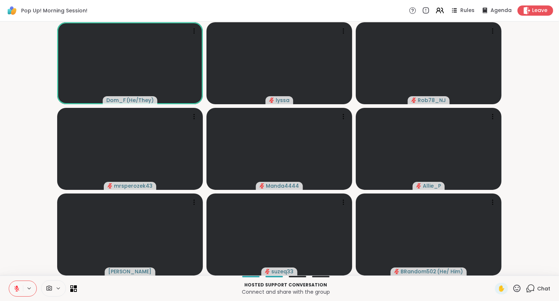
click at [557, 224] on div "Dom_F ( He/They ) lyssa Rob78_NJ mrsperozek43 Manda4444 Allie_P sharonwesley su…" at bounding box center [279, 148] width 559 height 254
click at [558, 228] on div "Dom_F ( He/They ) lyssa Rob78_NJ mrsperozek43 Manda4444 Allie_P sharonwesley su…" at bounding box center [279, 148] width 559 height 254
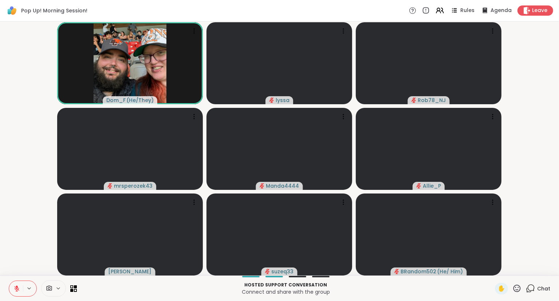
click at [15, 285] on icon at bounding box center [16, 288] width 7 height 7
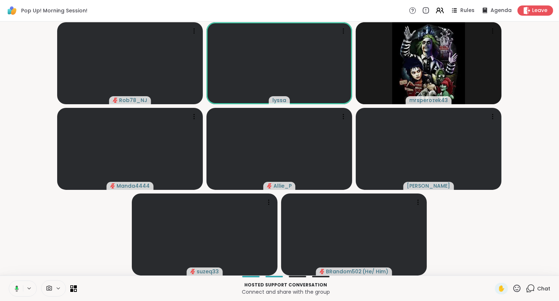
click at [16, 282] on button at bounding box center [15, 288] width 15 height 15
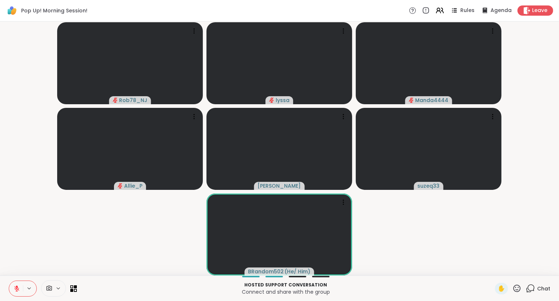
click at [15, 280] on div "Hosted support conversation Connect and share with the group ✋ Chat" at bounding box center [279, 287] width 559 height 25
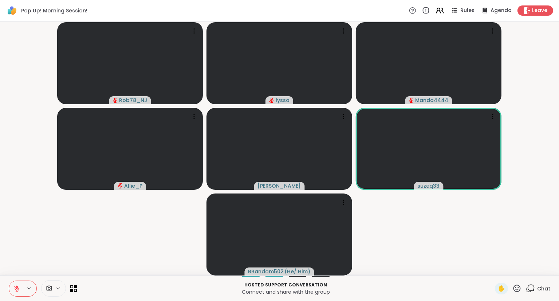
click at [17, 289] on icon at bounding box center [16, 288] width 7 height 7
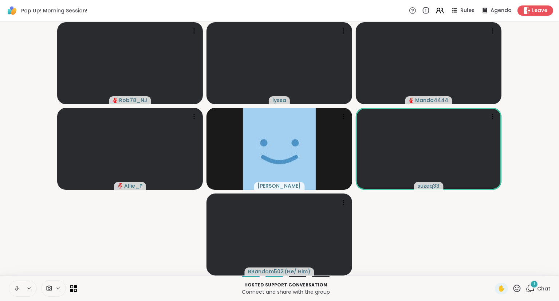
click at [17, 289] on icon at bounding box center [17, 287] width 2 height 3
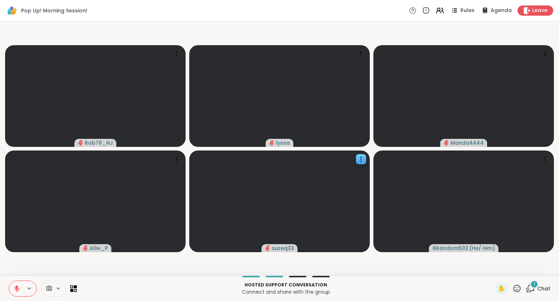
click at [363, 158] on icon at bounding box center [361, 158] width 7 height 7
click at [351, 162] on h4 "View Profile" at bounding box center [338, 163] width 31 height 7
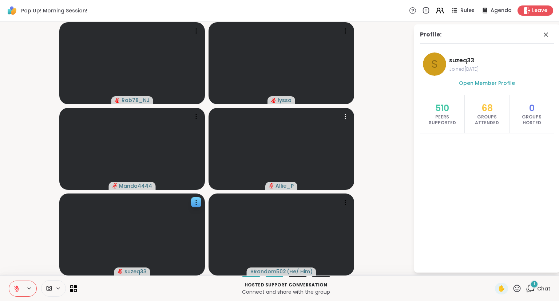
click at [546, 39] on div "Profile:" at bounding box center [487, 36] width 134 height 13
click at [15, 293] on button at bounding box center [16, 288] width 14 height 15
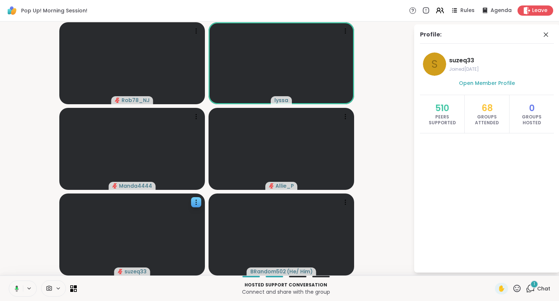
click at [543, 39] on div "Profile:" at bounding box center [487, 36] width 134 height 13
click at [540, 38] on div "Profile:" at bounding box center [487, 36] width 134 height 13
click at [546, 35] on icon at bounding box center [546, 34] width 4 height 4
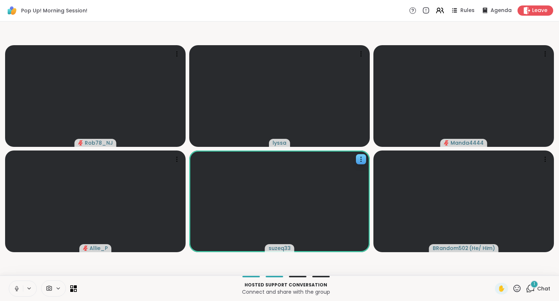
click at [15, 288] on icon at bounding box center [16, 288] width 7 height 7
click at [14, 287] on icon at bounding box center [16, 288] width 7 height 7
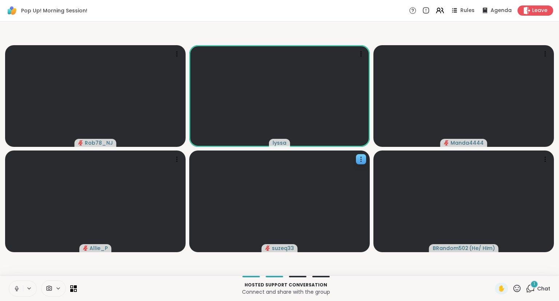
click at [11, 289] on button at bounding box center [16, 288] width 14 height 15
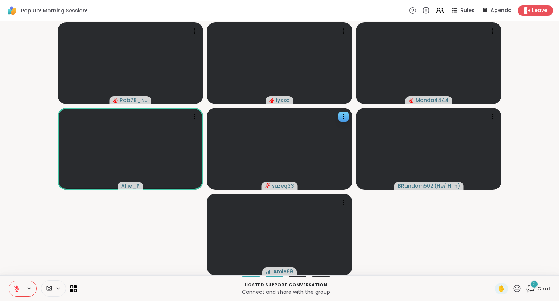
click at [518, 289] on icon at bounding box center [517, 288] width 9 height 9
click at [495, 275] on div "❤️" at bounding box center [495, 269] width 13 height 12
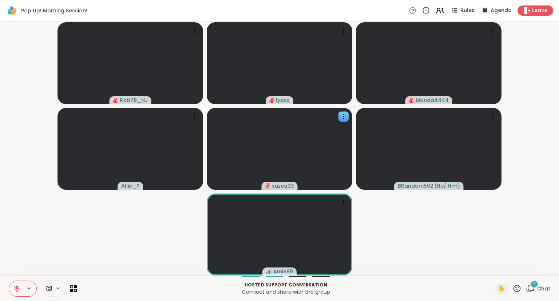
click at [20, 288] on icon at bounding box center [16, 288] width 7 height 7
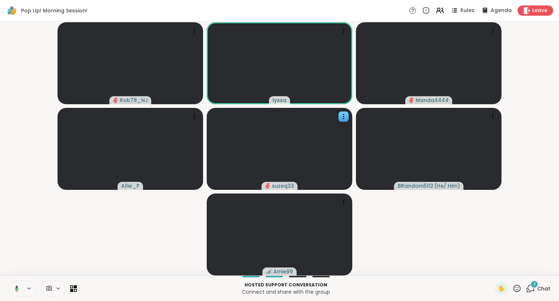
click at [13, 285] on icon at bounding box center [15, 288] width 7 height 7
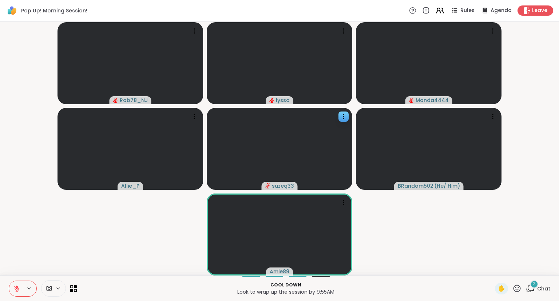
click at [14, 287] on icon at bounding box center [16, 288] width 7 height 7
click at [19, 286] on button at bounding box center [15, 288] width 15 height 15
click at [15, 288] on icon at bounding box center [16, 288] width 7 height 7
click at [20, 293] on button at bounding box center [16, 288] width 14 height 15
click at [18, 288] on icon at bounding box center [16, 288] width 7 height 7
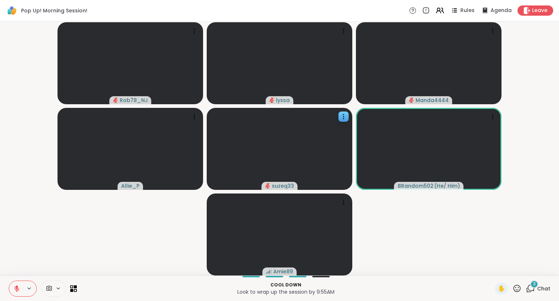
click at [19, 288] on icon at bounding box center [16, 288] width 5 height 5
click at [13, 289] on button at bounding box center [16, 288] width 14 height 15
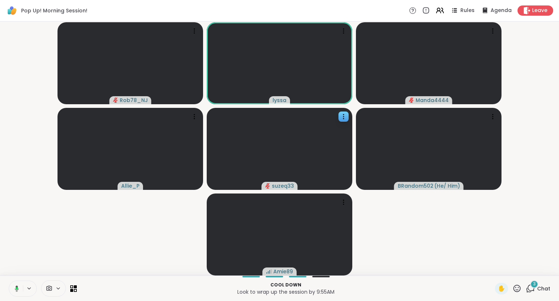
click at [16, 289] on icon at bounding box center [17, 288] width 2 height 3
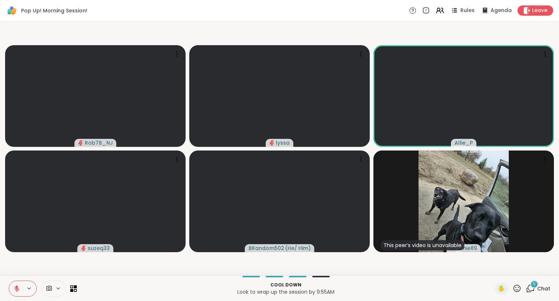
click at [14, 286] on icon at bounding box center [16, 288] width 7 height 7
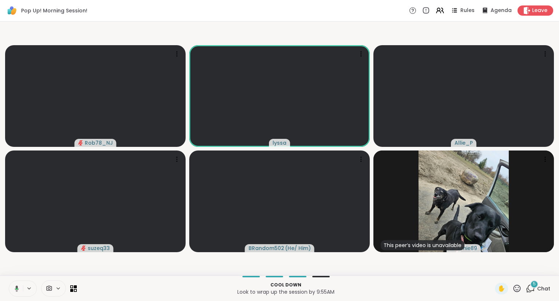
click at [16, 287] on icon at bounding box center [17, 288] width 4 height 6
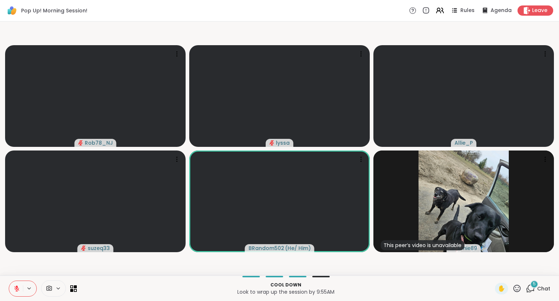
click at [16, 287] on icon at bounding box center [17, 286] width 2 height 3
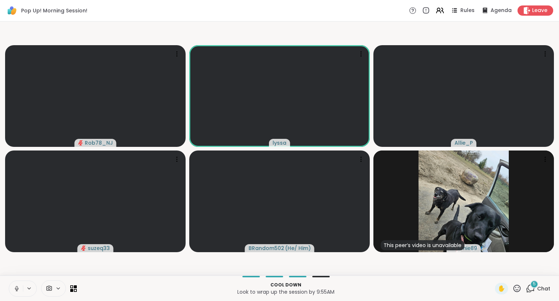
click at [12, 287] on button at bounding box center [16, 288] width 14 height 15
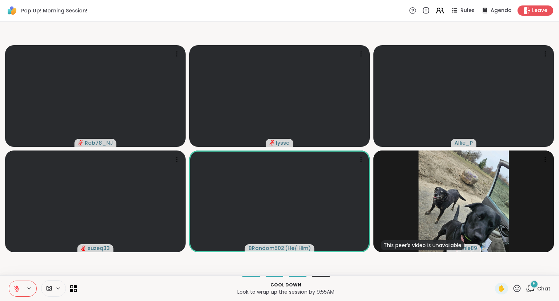
click at [16, 289] on icon at bounding box center [16, 288] width 5 height 5
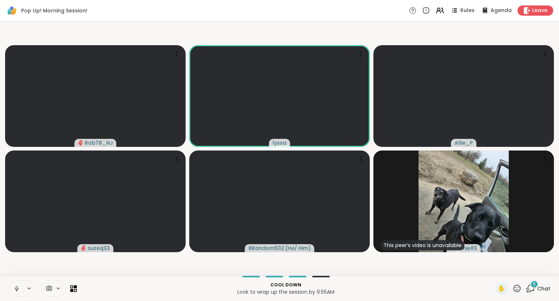
click at [14, 288] on icon at bounding box center [16, 288] width 7 height 7
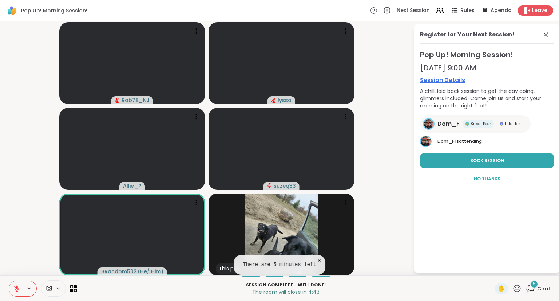
click at [16, 285] on icon at bounding box center [16, 288] width 7 height 7
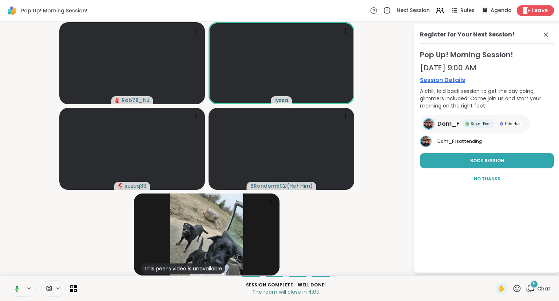
click at [541, 9] on span "Leave" at bounding box center [540, 11] width 16 height 8
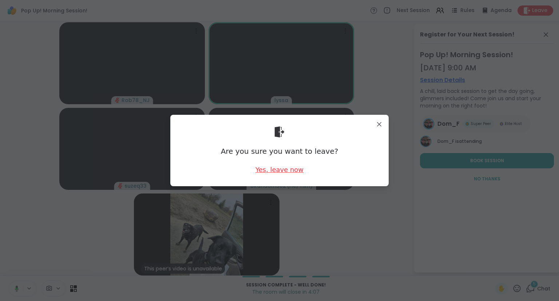
click at [283, 170] on div "Yes, leave now" at bounding box center [280, 169] width 48 height 9
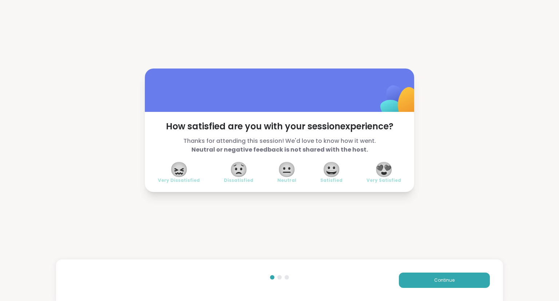
click at [379, 176] on span "😍" at bounding box center [384, 169] width 18 height 13
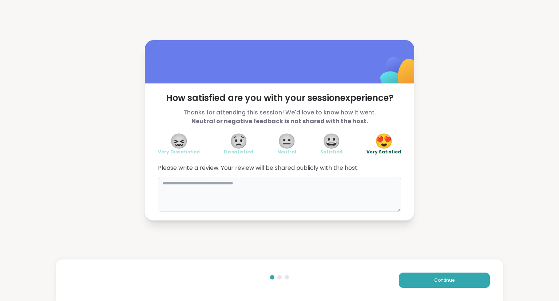
click at [347, 204] on textarea at bounding box center [279, 194] width 243 height 35
type textarea "**********"
click at [446, 285] on button "Continue" at bounding box center [444, 279] width 91 height 15
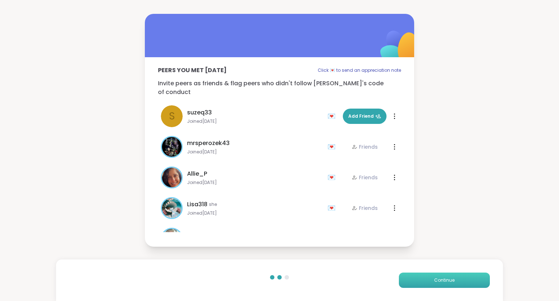
click at [455, 281] on button "Continue" at bounding box center [444, 279] width 91 height 15
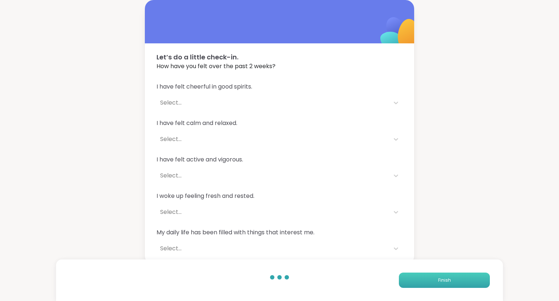
click at [458, 280] on button "Finish" at bounding box center [444, 279] width 91 height 15
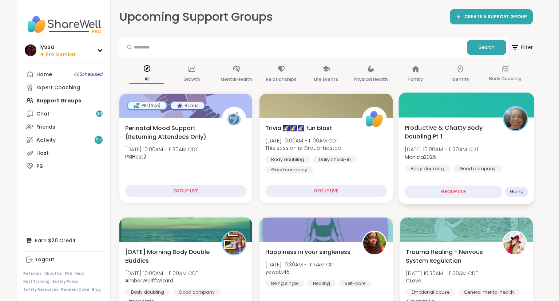
click at [470, 152] on span "Tue, Oct 14 | 10:00AM - 11:30AM CDT" at bounding box center [442, 149] width 74 height 7
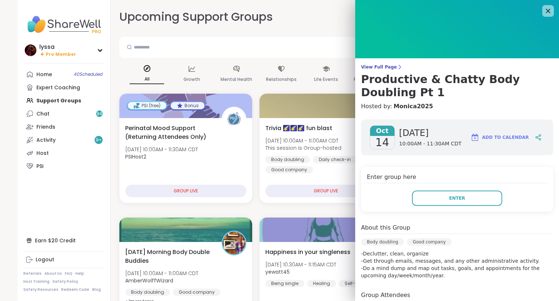
scroll to position [92, 0]
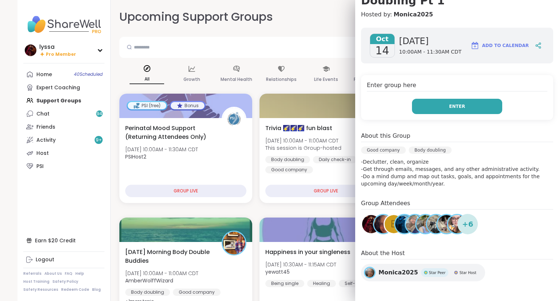
click at [473, 105] on button "Enter" at bounding box center [457, 106] width 90 height 15
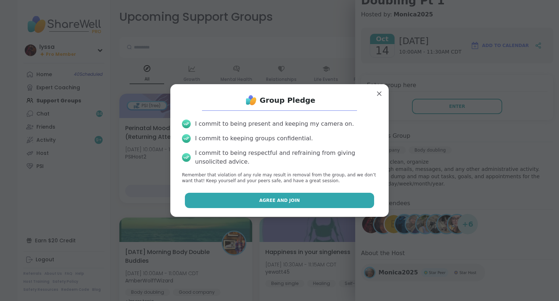
click at [240, 199] on button "Agree and Join" at bounding box center [280, 200] width 190 height 15
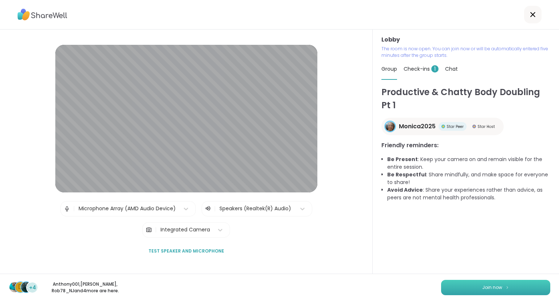
click at [517, 289] on button "Join now" at bounding box center [495, 287] width 109 height 15
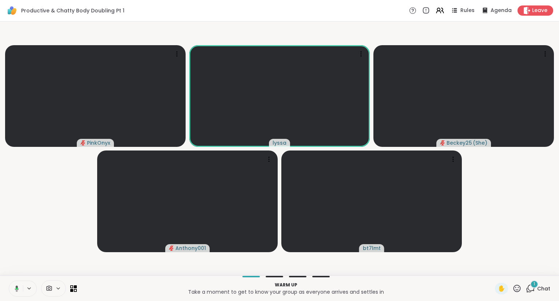
click at [517, 288] on icon at bounding box center [517, 288] width 9 height 9
click at [496, 272] on span "❤️" at bounding box center [495, 269] width 7 height 9
click at [519, 288] on icon at bounding box center [517, 288] width 9 height 9
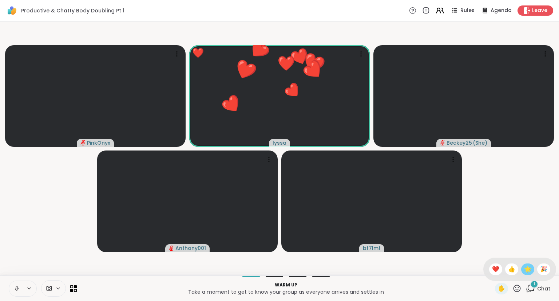
click at [526, 270] on span "🌟" at bounding box center [527, 269] width 7 height 9
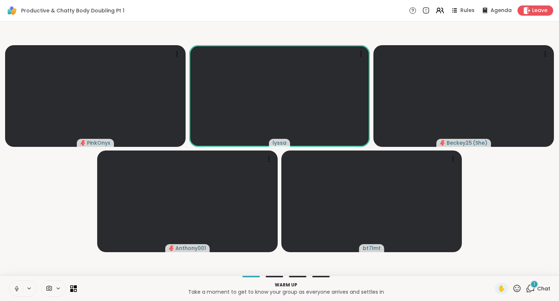
click at [17, 284] on button at bounding box center [16, 288] width 14 height 15
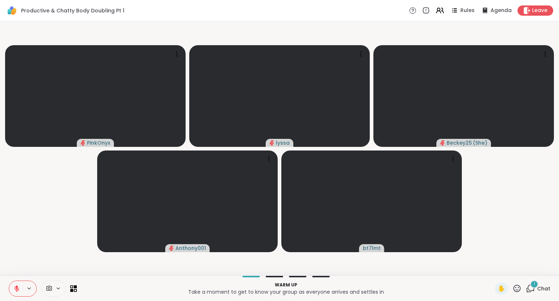
click at [14, 284] on button at bounding box center [16, 288] width 14 height 15
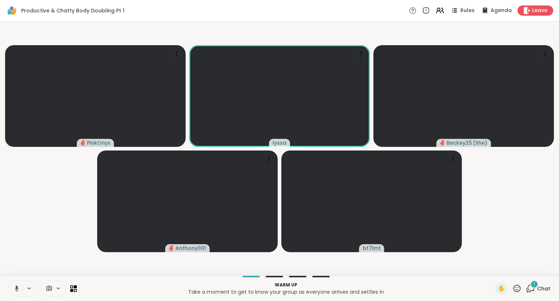
click at [15, 286] on icon at bounding box center [15, 288] width 7 height 7
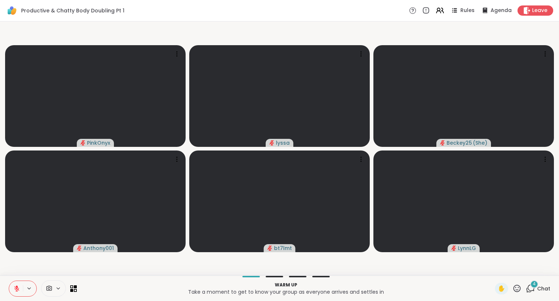
click at [10, 285] on button at bounding box center [16, 288] width 14 height 15
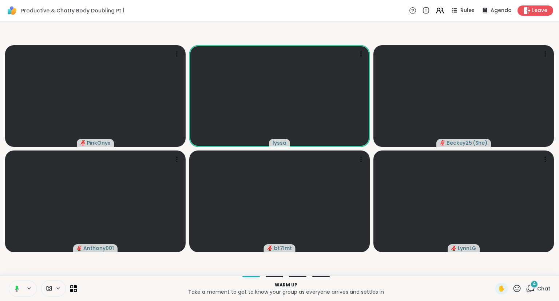
click at [12, 289] on button at bounding box center [15, 288] width 15 height 15
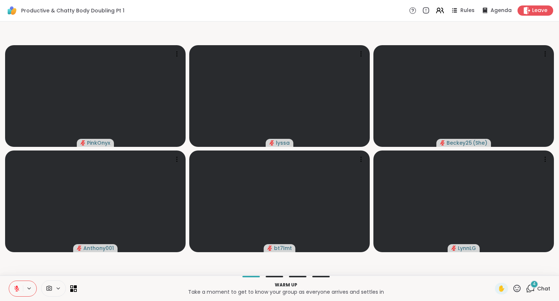
click at [16, 283] on button at bounding box center [16, 288] width 14 height 15
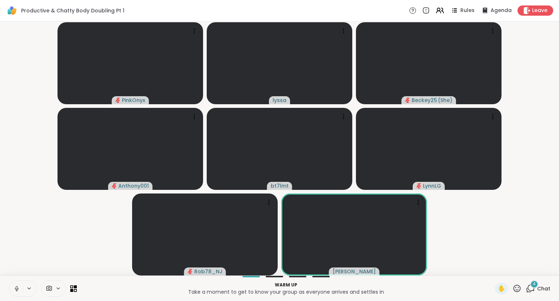
click at [16, 284] on button at bounding box center [16, 288] width 14 height 15
click at [517, 285] on icon at bounding box center [517, 287] width 7 height 7
click at [492, 270] on span "❤️" at bounding box center [495, 269] width 7 height 9
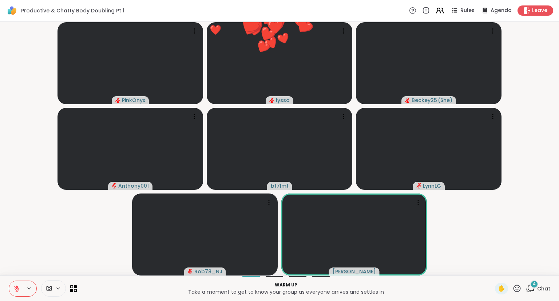
click at [515, 287] on icon at bounding box center [517, 287] width 7 height 7
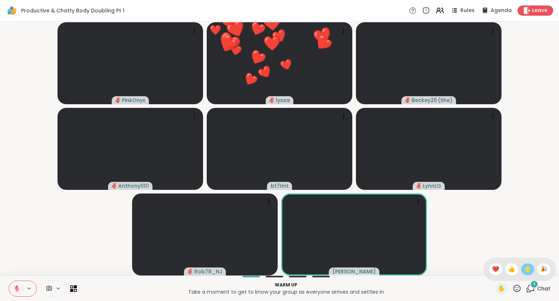
click at [524, 270] on span "🌟" at bounding box center [527, 269] width 7 height 9
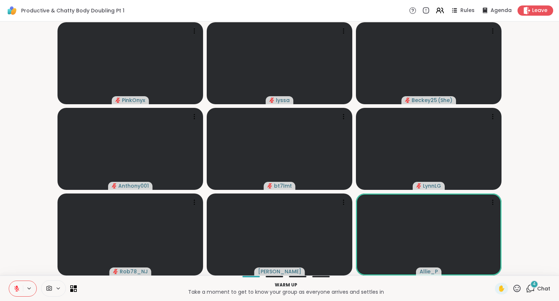
click at [16, 286] on icon at bounding box center [17, 286] width 2 height 3
click at [519, 287] on icon at bounding box center [517, 288] width 9 height 9
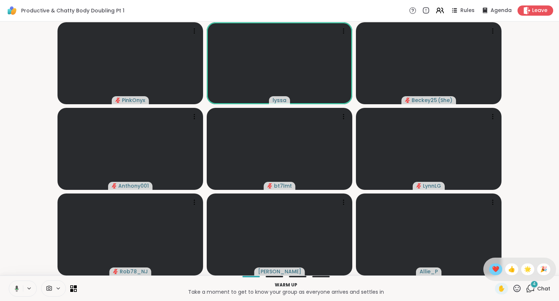
click at [492, 266] on span "❤️" at bounding box center [495, 269] width 7 height 9
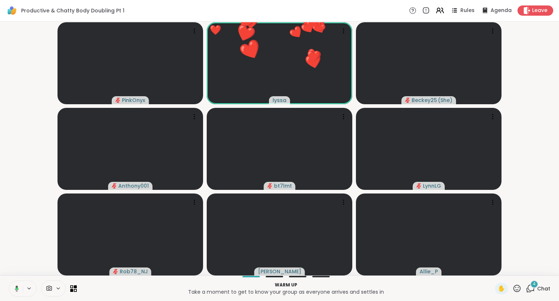
click at [15, 285] on icon at bounding box center [15, 288] width 7 height 7
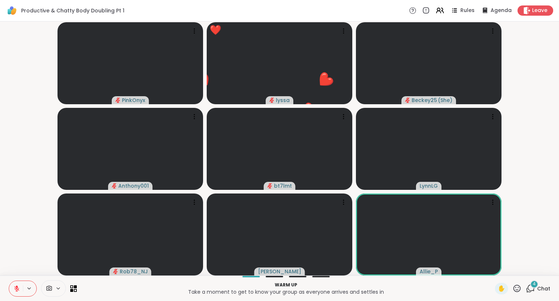
click at [539, 286] on span "Chat" at bounding box center [543, 288] width 13 height 7
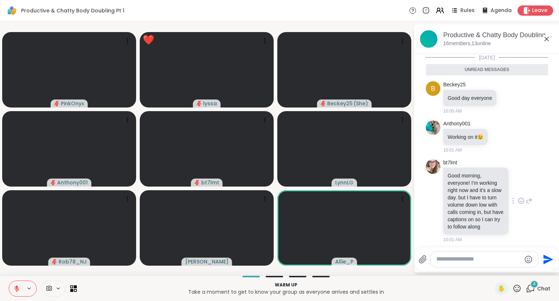
scroll to position [48, 0]
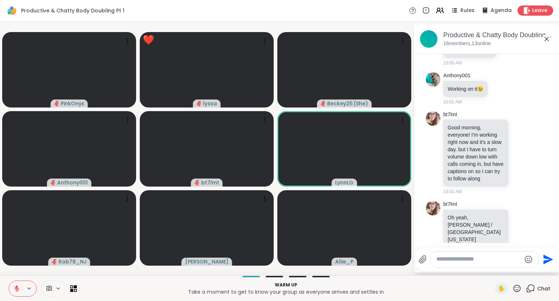
click at [548, 36] on icon at bounding box center [547, 39] width 9 height 9
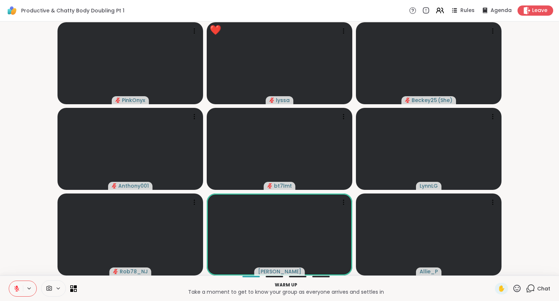
click at [13, 285] on icon at bounding box center [16, 288] width 7 height 7
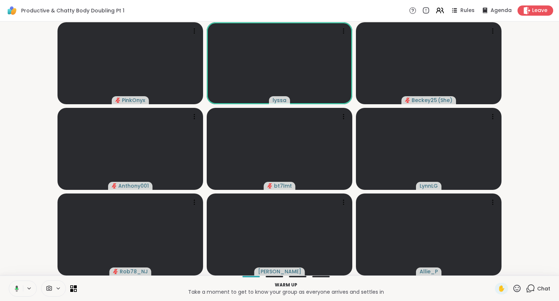
click at [18, 290] on icon at bounding box center [15, 288] width 7 height 7
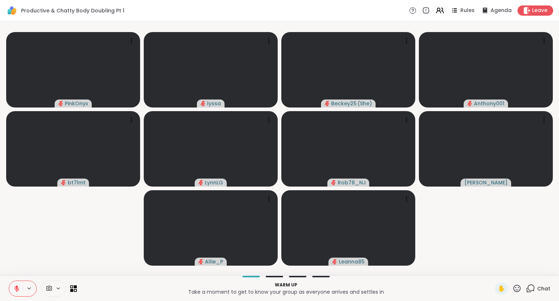
click at [17, 286] on icon at bounding box center [17, 286] width 2 height 3
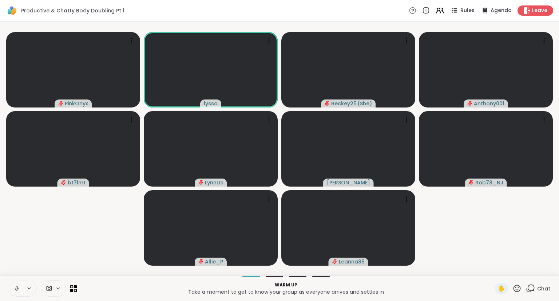
click at [11, 285] on button at bounding box center [16, 288] width 14 height 15
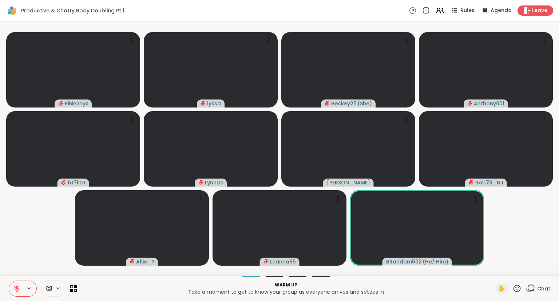
click at [11, 285] on button at bounding box center [16, 288] width 14 height 15
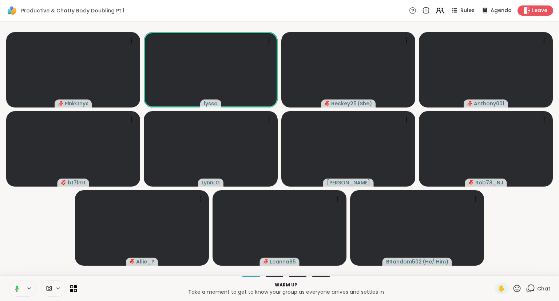
click at [17, 285] on button at bounding box center [15, 288] width 15 height 15
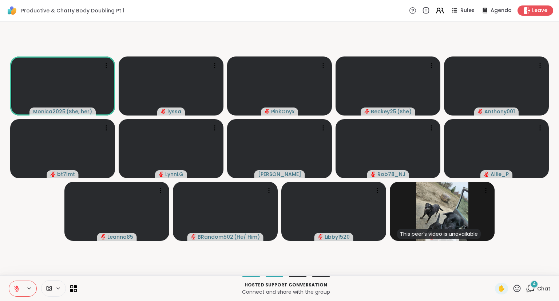
click at [14, 286] on icon at bounding box center [16, 288] width 7 height 7
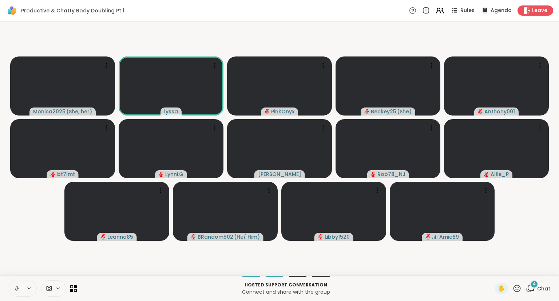
click at [15, 289] on icon at bounding box center [17, 288] width 4 height 2
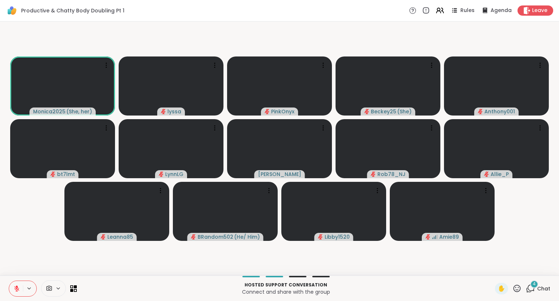
click at [520, 290] on icon at bounding box center [517, 288] width 9 height 9
click at [497, 271] on span "❤️" at bounding box center [495, 269] width 7 height 9
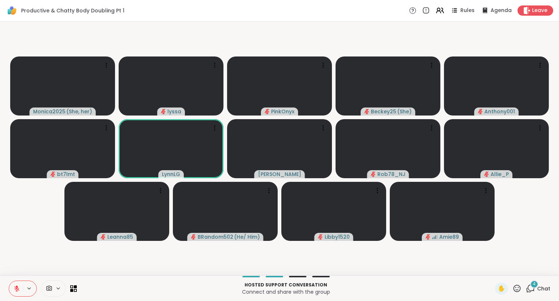
click at [513, 289] on icon at bounding box center [517, 288] width 9 height 9
click at [496, 269] on span "❤️" at bounding box center [495, 269] width 7 height 9
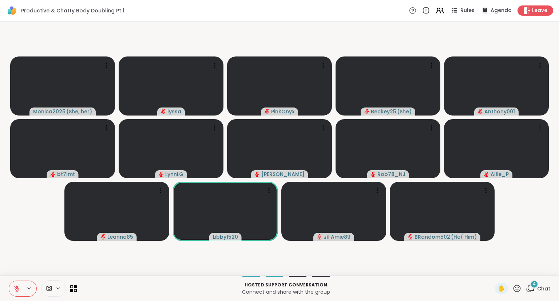
click at [518, 287] on icon at bounding box center [517, 288] width 9 height 9
click at [493, 270] on span "❤️" at bounding box center [495, 269] width 7 height 9
click at [516, 287] on icon at bounding box center [517, 287] width 7 height 7
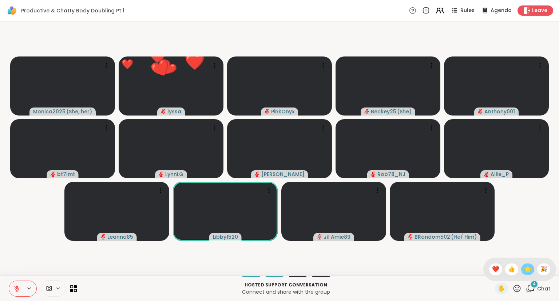
click at [527, 272] on span "🌟" at bounding box center [527, 269] width 7 height 9
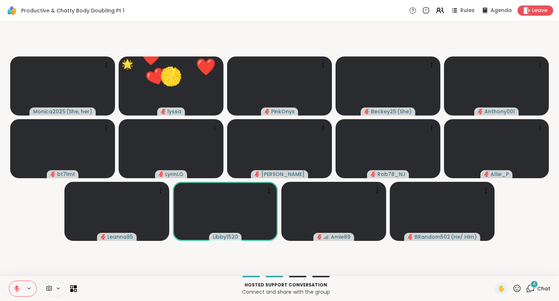
click at [515, 293] on icon at bounding box center [517, 288] width 9 height 9
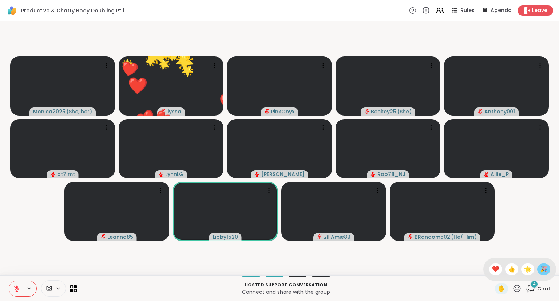
click at [541, 270] on span "🎉" at bounding box center [543, 269] width 7 height 9
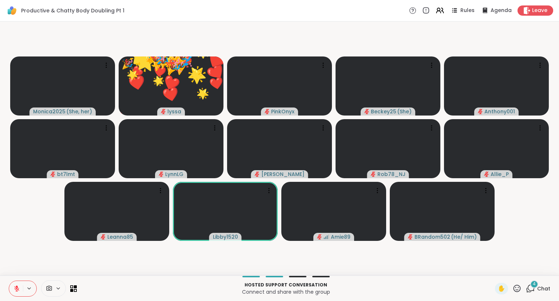
click at [534, 296] on div "Hosted support conversation Connect and share with the group ✋ 4 Chat" at bounding box center [279, 287] width 559 height 25
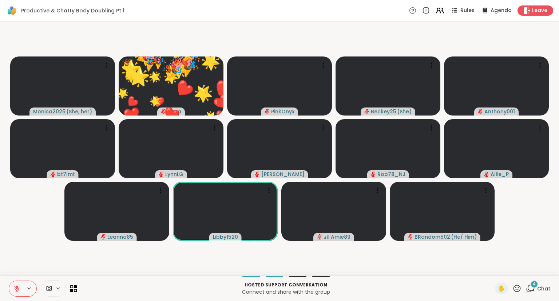
click at [535, 286] on span "4" at bounding box center [534, 284] width 3 height 6
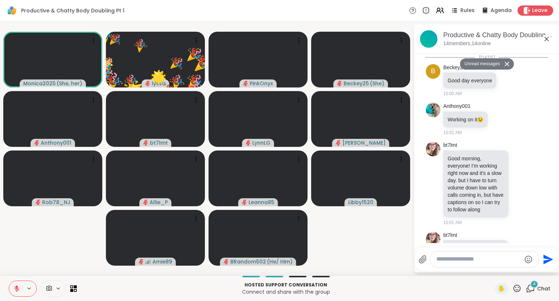
scroll to position [328, 0]
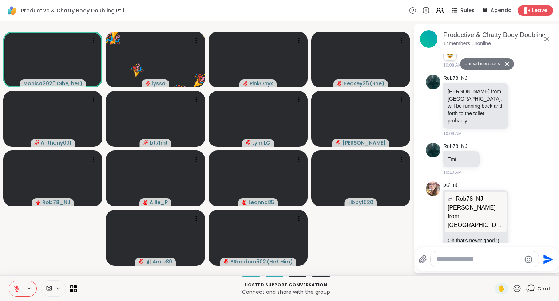
click at [502, 261] on textarea "Type your message" at bounding box center [479, 259] width 85 height 8
type textarea "********"
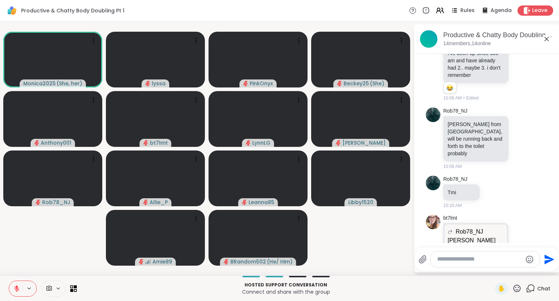
scroll to position [277, 0]
click at [523, 135] on icon at bounding box center [521, 138] width 7 height 7
click at [478, 124] on div "Select Reaction: Sad" at bounding box center [479, 127] width 7 height 7
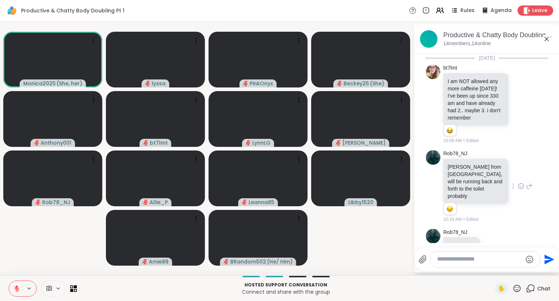
scroll to position [225, 0]
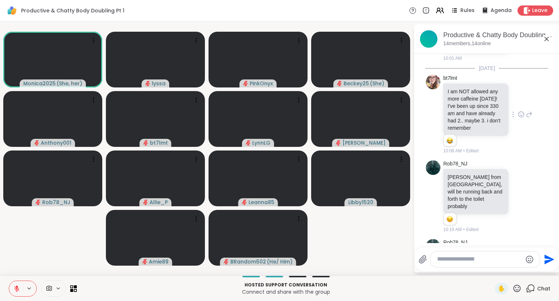
click at [529, 112] on icon at bounding box center [529, 114] width 5 height 5
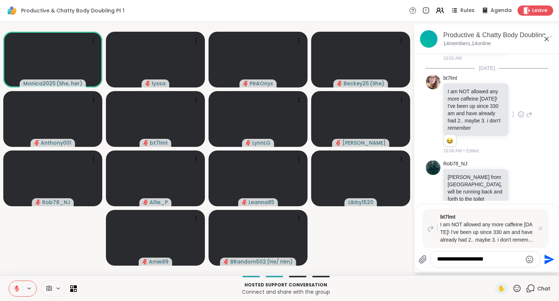
type textarea "**********"
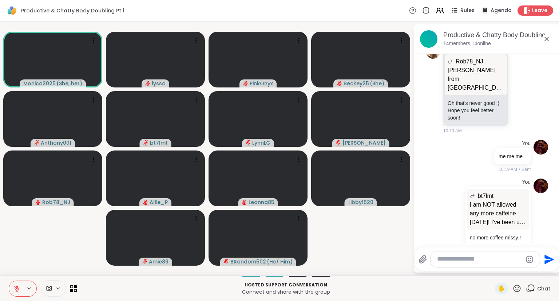
scroll to position [441, 0]
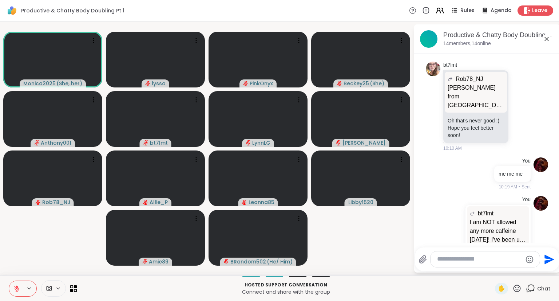
click at [547, 38] on icon at bounding box center [547, 39] width 4 height 4
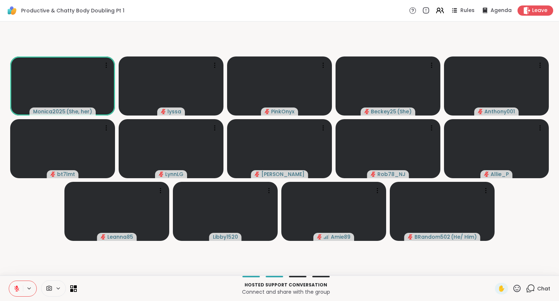
click at [534, 287] on icon at bounding box center [530, 288] width 9 height 9
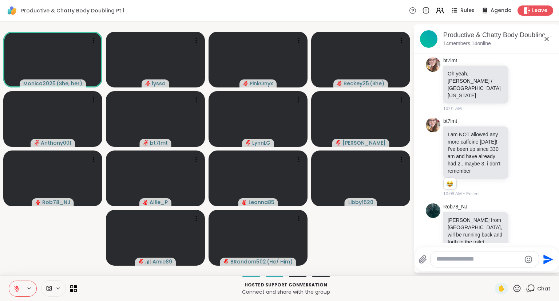
scroll to position [166, 0]
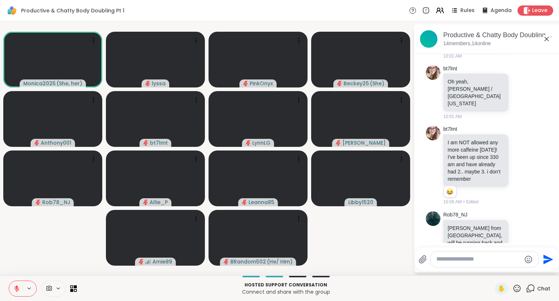
click at [547, 38] on icon at bounding box center [547, 39] width 9 height 9
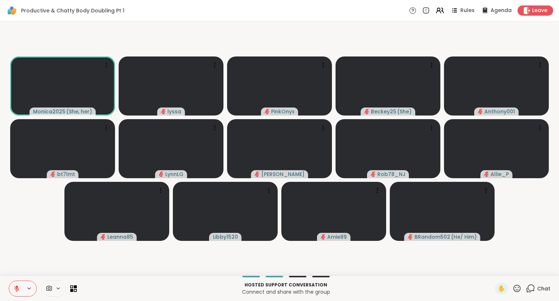
click at [516, 290] on icon at bounding box center [517, 288] width 9 height 9
click at [496, 269] on span "❤️" at bounding box center [495, 269] width 7 height 9
click at [11, 287] on button at bounding box center [16, 288] width 14 height 15
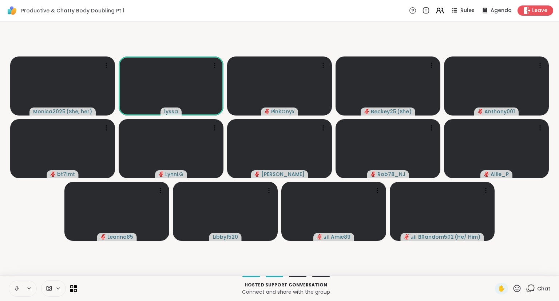
click at [15, 285] on button at bounding box center [16, 288] width 14 height 15
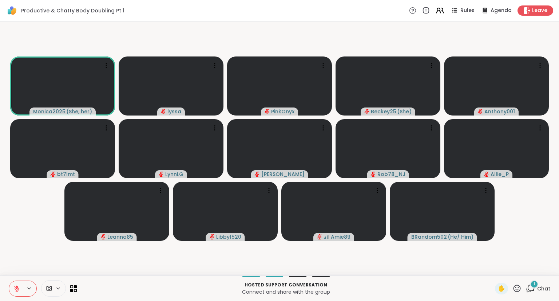
click at [20, 283] on button at bounding box center [16, 288] width 14 height 15
click at [9, 281] on button at bounding box center [16, 288] width 14 height 15
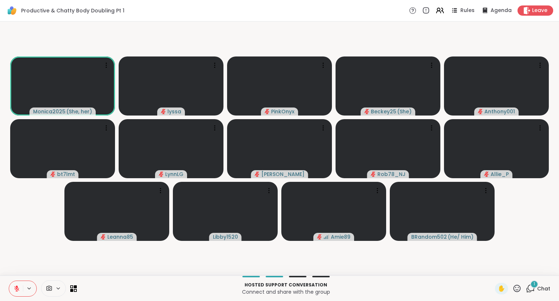
click at [9, 281] on button at bounding box center [16, 288] width 14 height 15
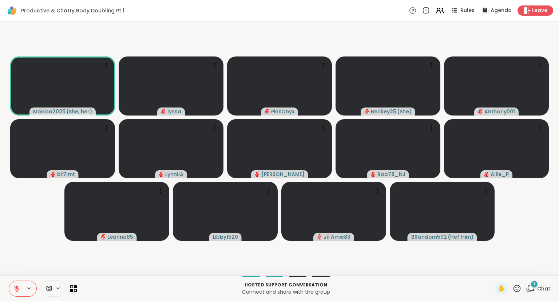
click at [9, 281] on button at bounding box center [16, 288] width 14 height 15
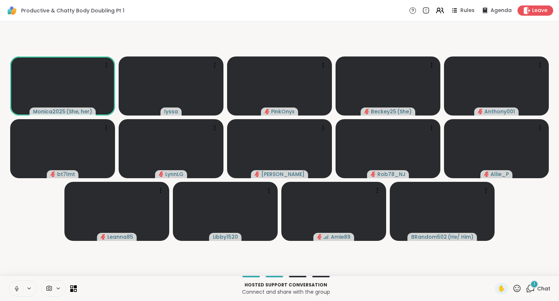
click at [9, 281] on button at bounding box center [16, 288] width 14 height 15
click at [15, 282] on button at bounding box center [16, 288] width 14 height 15
click at [9, 281] on button at bounding box center [16, 288] width 14 height 15
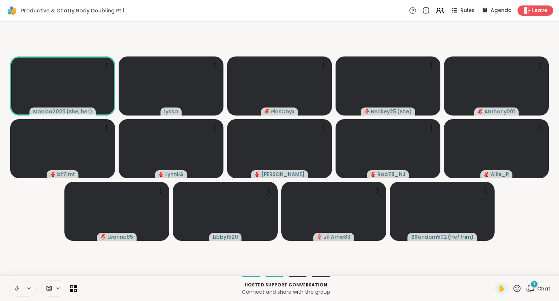
click at [9, 281] on button at bounding box center [16, 288] width 14 height 15
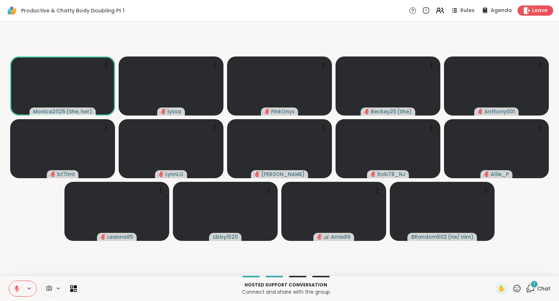
click at [9, 281] on button at bounding box center [16, 288] width 14 height 15
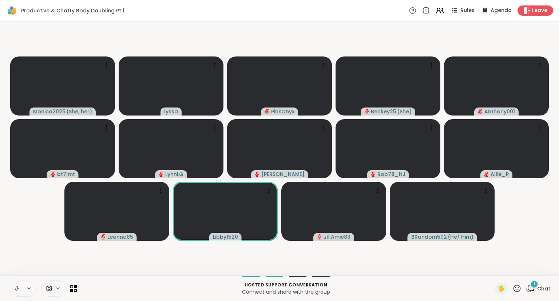
click at [9, 281] on button at bounding box center [16, 288] width 14 height 15
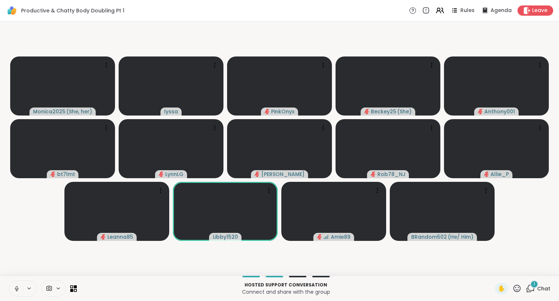
click at [9, 281] on button at bounding box center [16, 288] width 14 height 15
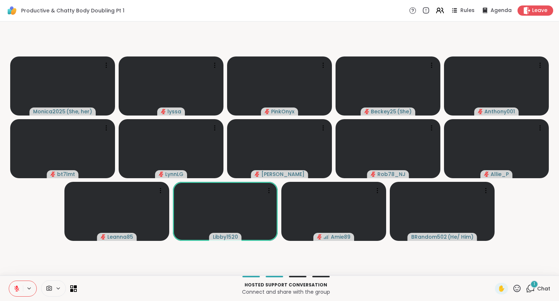
click at [9, 281] on button at bounding box center [16, 288] width 14 height 15
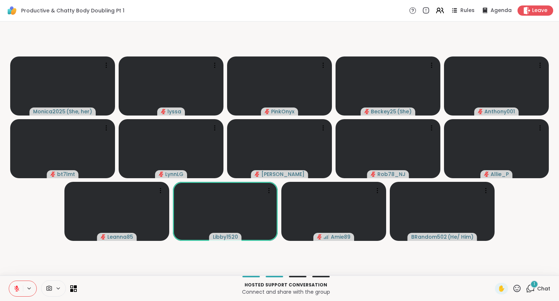
click at [9, 281] on button at bounding box center [16, 288] width 14 height 15
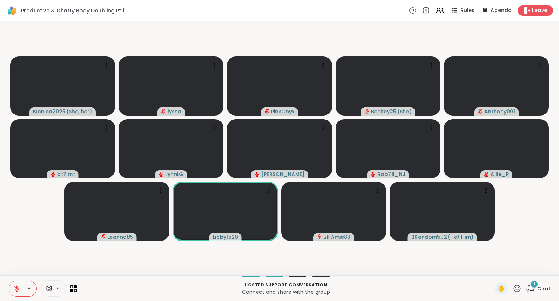
click at [9, 281] on button at bounding box center [16, 288] width 14 height 15
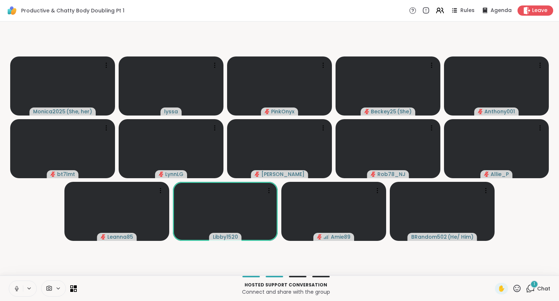
click at [14, 286] on icon at bounding box center [16, 288] width 7 height 7
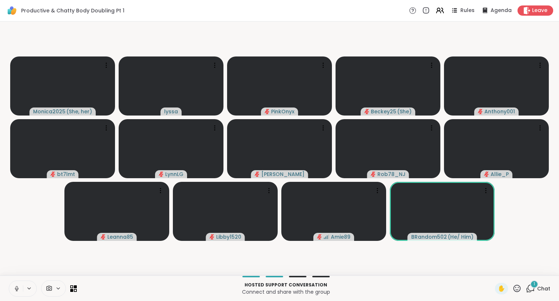
click at [18, 286] on icon at bounding box center [16, 288] width 7 height 7
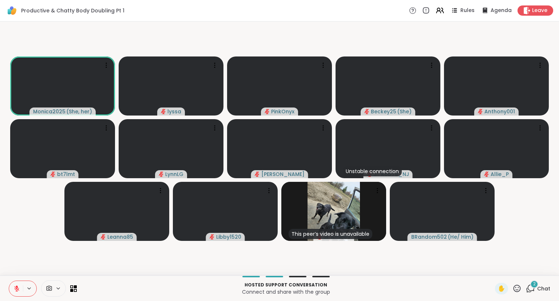
click at [17, 283] on button at bounding box center [16, 288] width 14 height 15
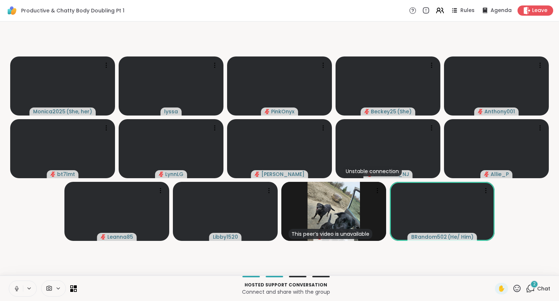
click at [16, 289] on icon at bounding box center [17, 288] width 4 height 2
click at [10, 285] on button at bounding box center [16, 288] width 14 height 15
click at [20, 284] on button at bounding box center [16, 288] width 14 height 15
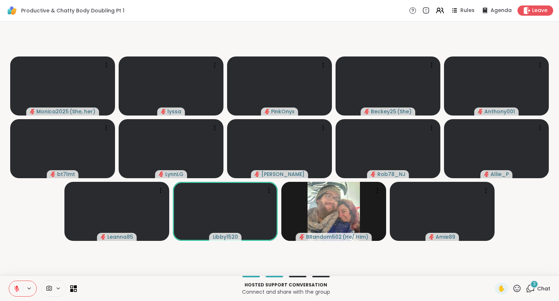
click at [517, 285] on icon at bounding box center [517, 287] width 7 height 7
click at [492, 268] on span "❤️" at bounding box center [495, 269] width 7 height 9
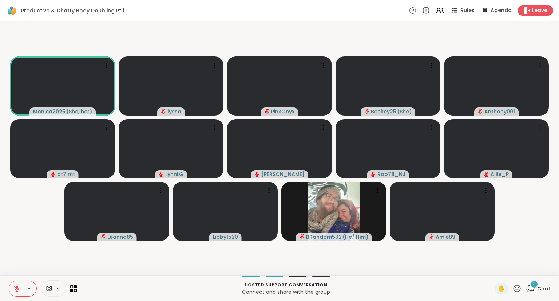
click at [13, 294] on button at bounding box center [16, 288] width 14 height 15
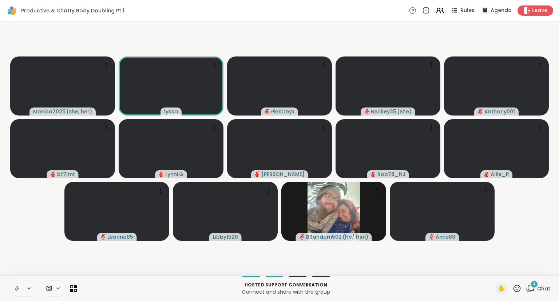
click at [15, 289] on icon at bounding box center [17, 288] width 4 height 2
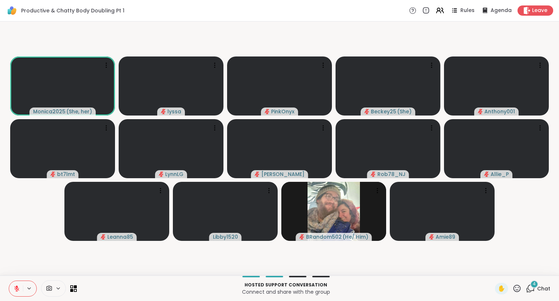
click at [521, 288] on icon at bounding box center [517, 288] width 9 height 9
click at [494, 273] on span "❤️" at bounding box center [495, 269] width 7 height 9
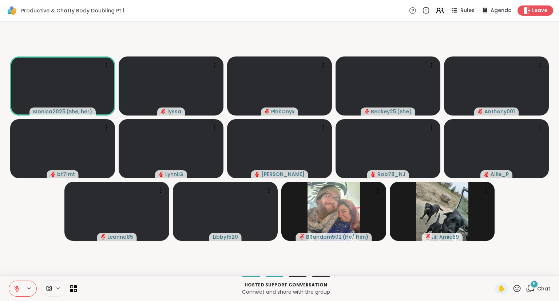
click at [15, 285] on button at bounding box center [16, 288] width 14 height 15
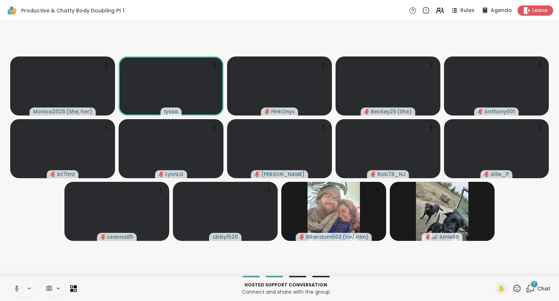
click at [15, 283] on button at bounding box center [15, 288] width 15 height 15
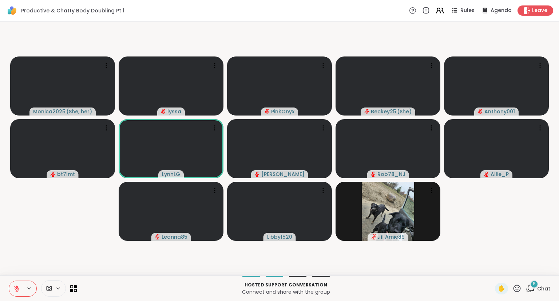
click at [15, 283] on button at bounding box center [16, 288] width 14 height 15
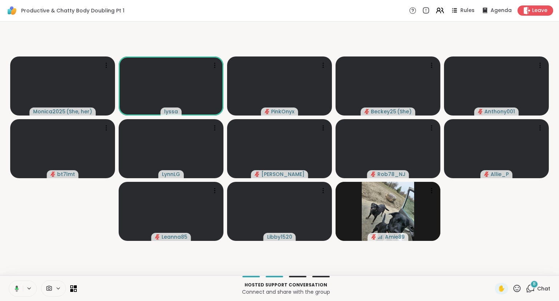
click at [15, 288] on icon at bounding box center [15, 288] width 7 height 7
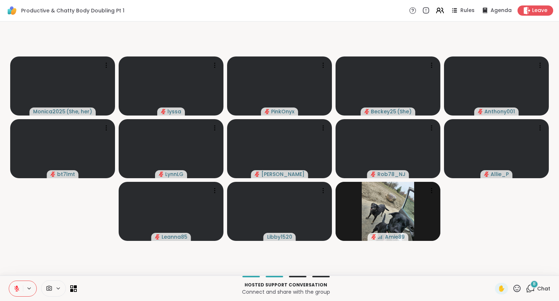
click at [517, 289] on icon at bounding box center [517, 288] width 9 height 9
click at [489, 272] on div "❤️" at bounding box center [495, 269] width 13 height 12
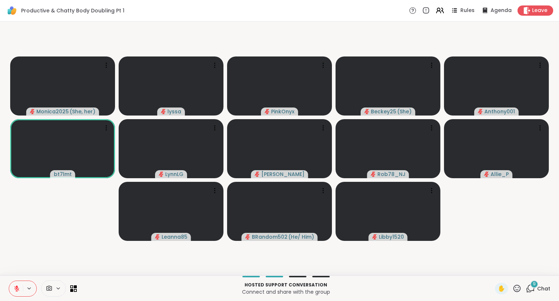
click at [14, 282] on button at bounding box center [16, 288] width 14 height 15
click at [18, 291] on icon at bounding box center [16, 288] width 7 height 7
click at [15, 286] on icon at bounding box center [16, 288] width 7 height 7
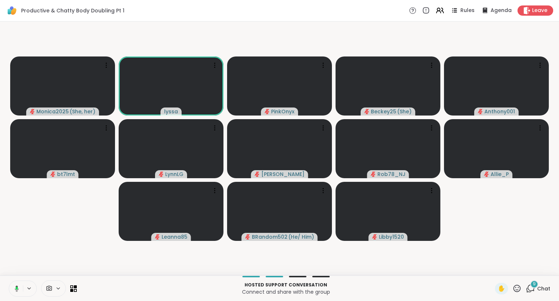
click at [15, 289] on icon at bounding box center [15, 288] width 7 height 7
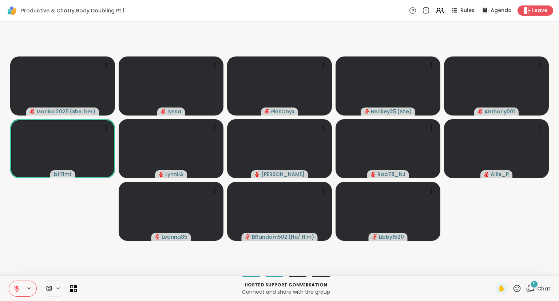
click at [11, 280] on div "Hosted support conversation Connect and share with the group ✋ 9 Chat" at bounding box center [279, 287] width 559 height 25
click at [15, 285] on icon at bounding box center [16, 288] width 7 height 7
click at [20, 285] on icon at bounding box center [16, 288] width 7 height 7
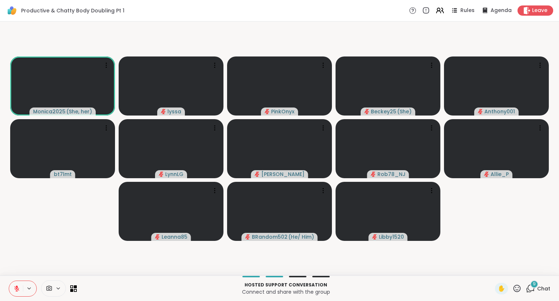
click at [16, 290] on icon at bounding box center [16, 288] width 5 height 5
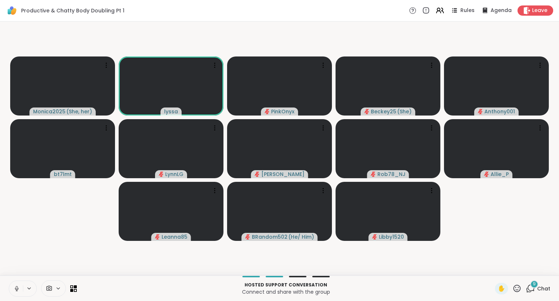
click at [20, 289] on icon at bounding box center [16, 288] width 7 height 7
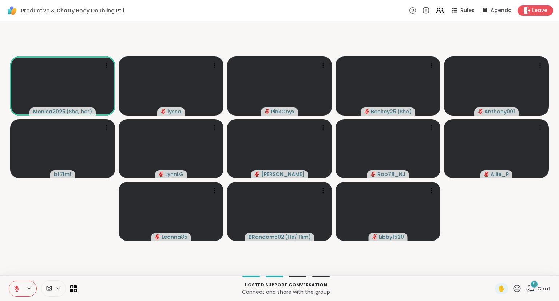
click at [16, 285] on button at bounding box center [16, 288] width 14 height 15
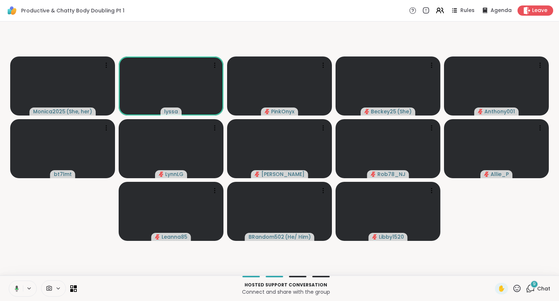
click at [20, 289] on button at bounding box center [15, 288] width 15 height 15
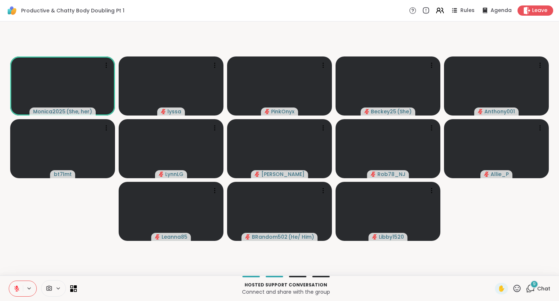
click at [14, 284] on button at bounding box center [16, 288] width 14 height 15
click at [11, 287] on button at bounding box center [15, 288] width 15 height 15
click at [11, 287] on button at bounding box center [16, 288] width 14 height 15
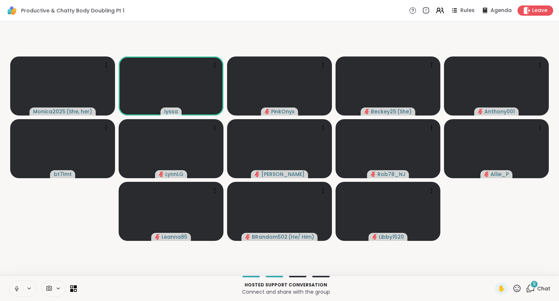
click at [19, 292] on button at bounding box center [16, 288] width 14 height 15
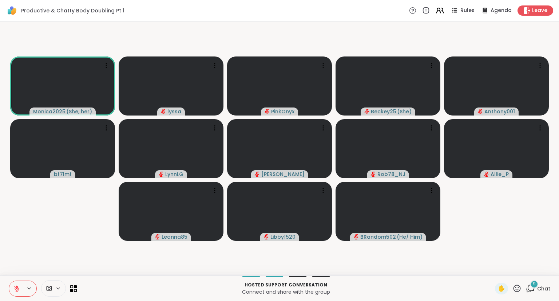
click at [519, 288] on icon at bounding box center [517, 288] width 9 height 9
click at [496, 269] on span "❤️" at bounding box center [495, 269] width 7 height 9
click at [16, 289] on icon at bounding box center [16, 288] width 5 height 5
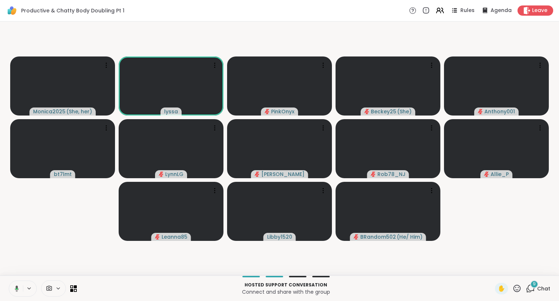
click at [12, 286] on button at bounding box center [15, 288] width 15 height 15
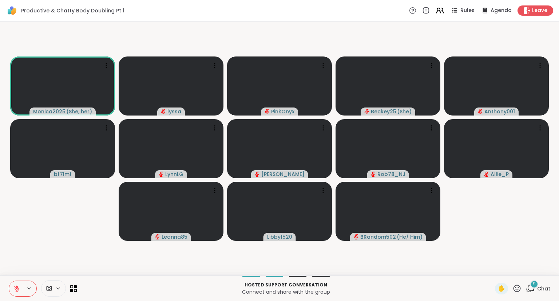
click at [15, 287] on icon at bounding box center [16, 288] width 5 height 5
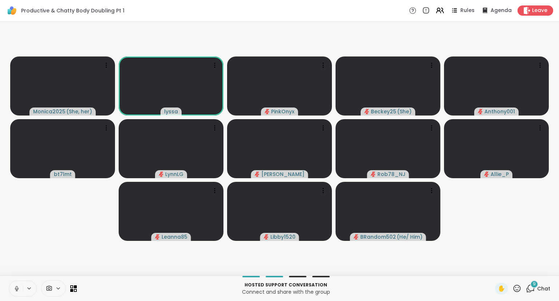
click at [15, 285] on button at bounding box center [16, 288] width 14 height 15
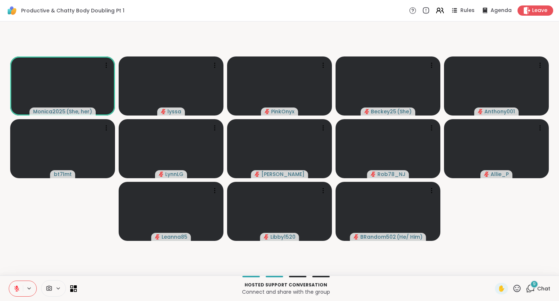
click at [18, 286] on icon at bounding box center [16, 288] width 7 height 7
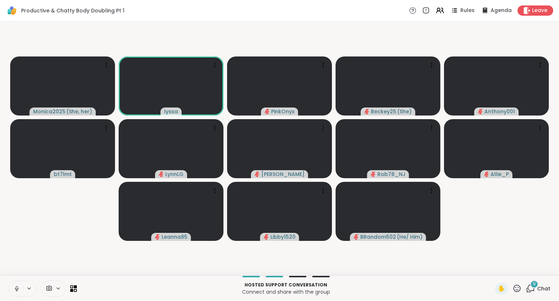
click at [16, 289] on icon at bounding box center [16, 288] width 7 height 7
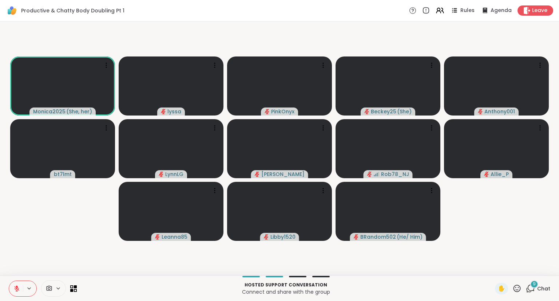
click at [16, 289] on icon at bounding box center [16, 288] width 5 height 5
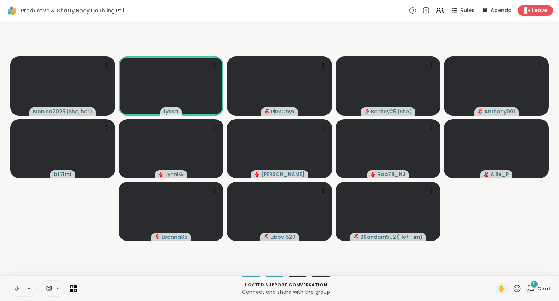
click at [15, 283] on button at bounding box center [16, 288] width 14 height 15
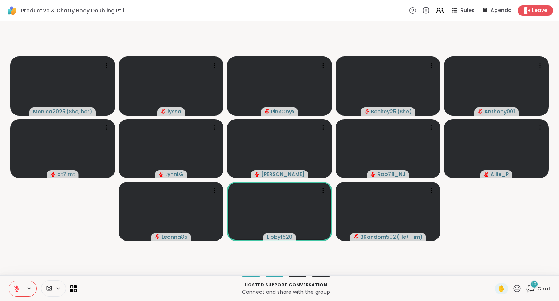
click at [15, 283] on button at bounding box center [16, 288] width 14 height 15
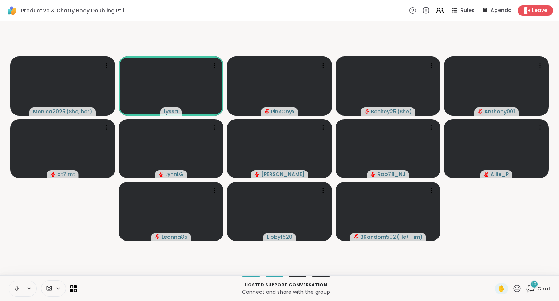
click at [16, 287] on icon at bounding box center [17, 287] width 2 height 3
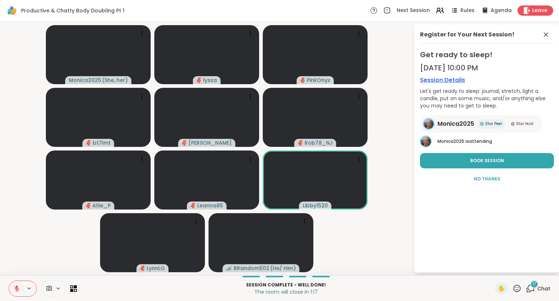
click at [14, 285] on icon at bounding box center [16, 288] width 7 height 7
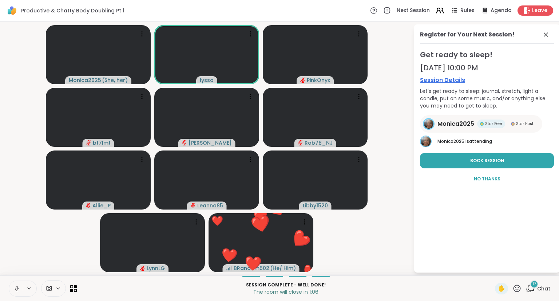
click at [23, 288] on button at bounding box center [16, 288] width 14 height 15
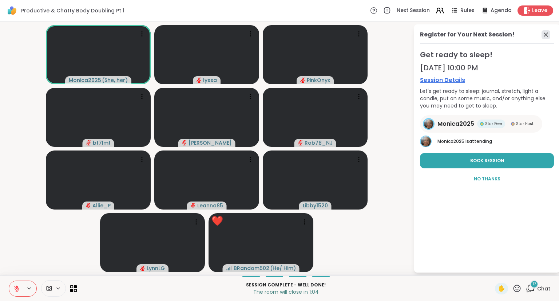
click at [544, 35] on icon at bounding box center [546, 34] width 9 height 9
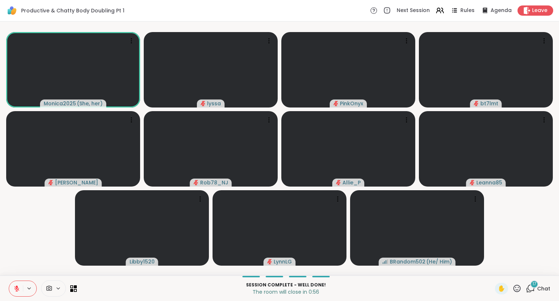
click at [517, 286] on icon at bounding box center [517, 288] width 9 height 9
click at [496, 269] on span "❤️" at bounding box center [495, 269] width 7 height 9
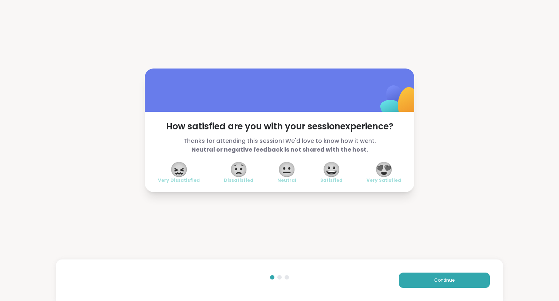
click at [398, 170] on div "😍 Very Satisfied" at bounding box center [384, 173] width 35 height 20
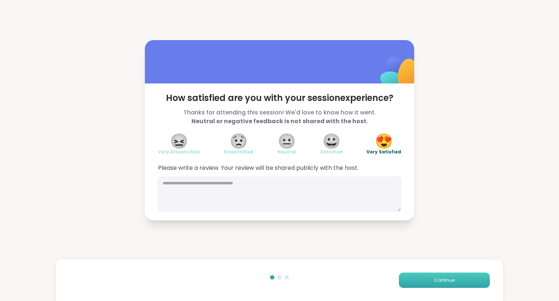
click at [413, 277] on button "Continue" at bounding box center [444, 279] width 91 height 15
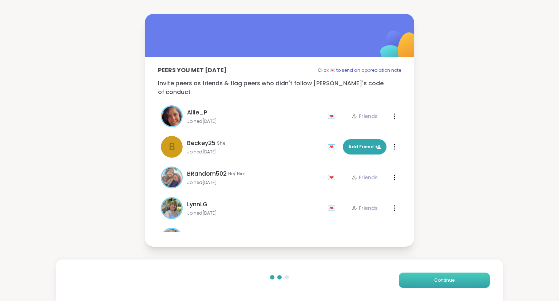
click at [413, 277] on button "Continue" at bounding box center [444, 279] width 91 height 15
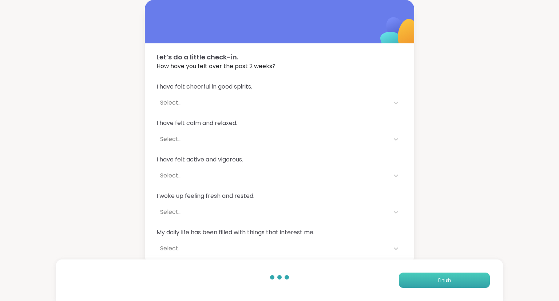
click at [413, 277] on button "Finish" at bounding box center [444, 279] width 91 height 15
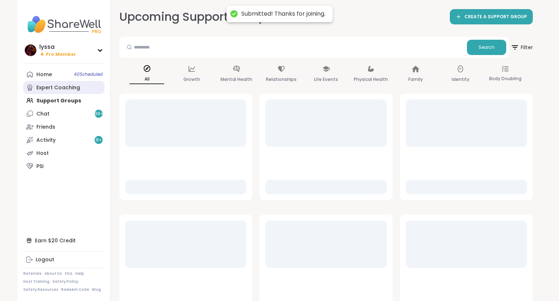
click at [41, 89] on div "Expert Coaching" at bounding box center [58, 87] width 44 height 7
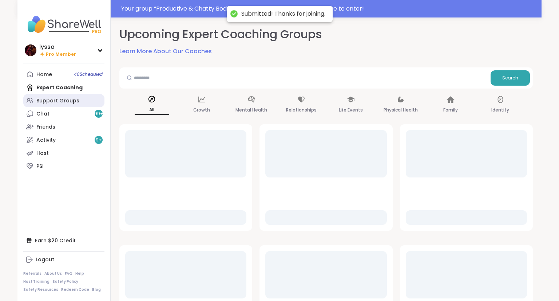
click at [41, 106] on link "Support Groups" at bounding box center [63, 100] width 81 height 13
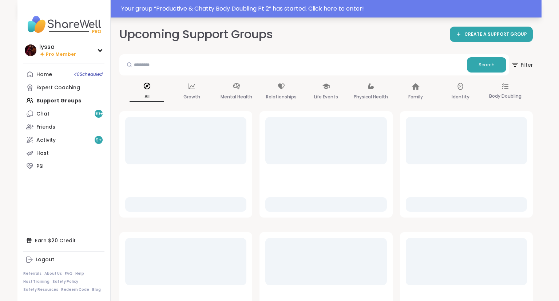
click at [136, 14] on div "Your group “ Productive & Chatty Body Doubling Pt 2 ” has started. Click here t…" at bounding box center [279, 8] width 524 height 17
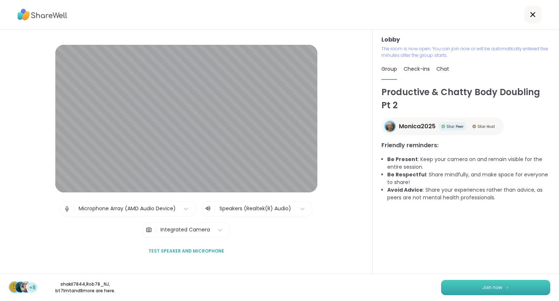
click at [465, 284] on button "Join now" at bounding box center [495, 287] width 109 height 15
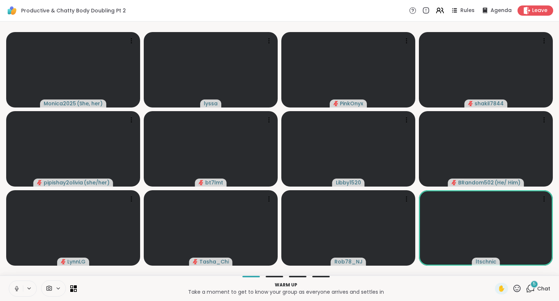
click at [17, 288] on icon at bounding box center [17, 287] width 2 height 3
click at [519, 288] on icon at bounding box center [517, 288] width 9 height 9
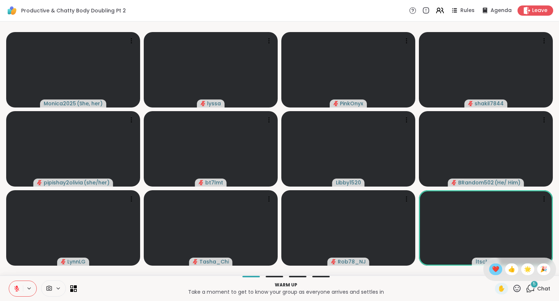
click at [496, 268] on span "❤️" at bounding box center [495, 269] width 7 height 9
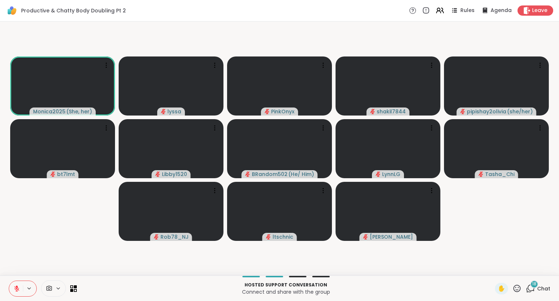
click at [16, 289] on icon at bounding box center [16, 288] width 7 height 7
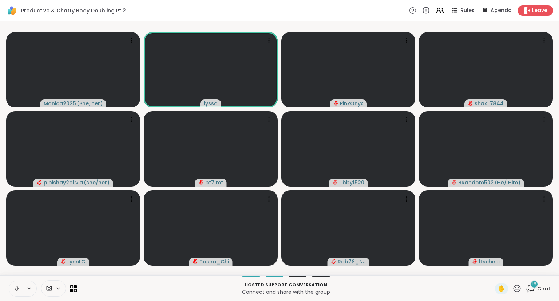
click at [14, 286] on icon at bounding box center [16, 288] width 7 height 7
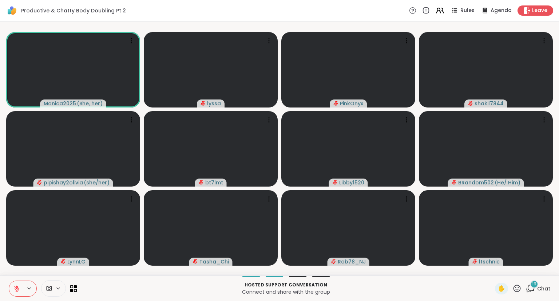
click at [19, 290] on icon at bounding box center [16, 288] width 7 height 7
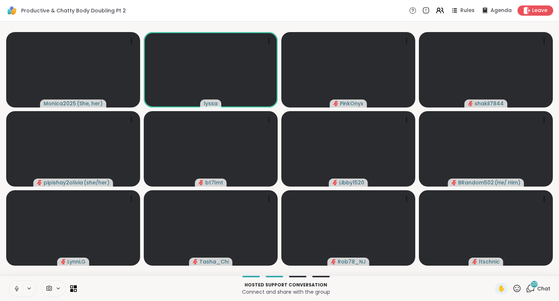
click at [15, 285] on icon at bounding box center [16, 288] width 7 height 7
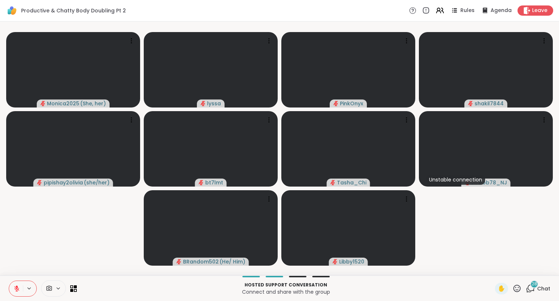
click at [17, 292] on button at bounding box center [16, 288] width 14 height 15
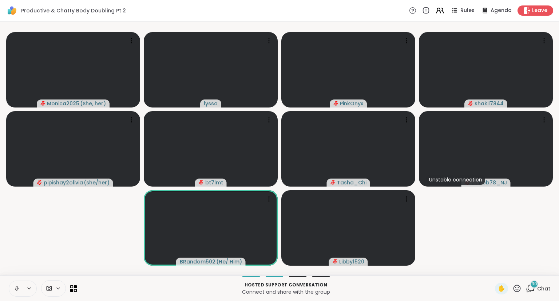
click at [17, 286] on icon at bounding box center [16, 288] width 7 height 7
click at [17, 286] on icon at bounding box center [17, 286] width 2 height 3
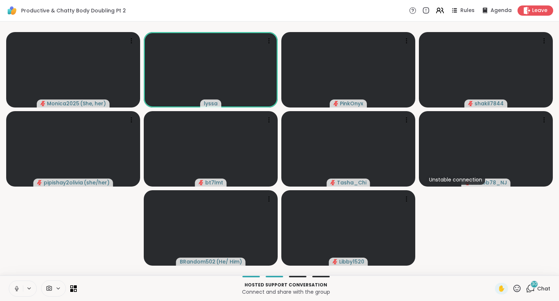
click at [16, 286] on icon at bounding box center [16, 288] width 7 height 7
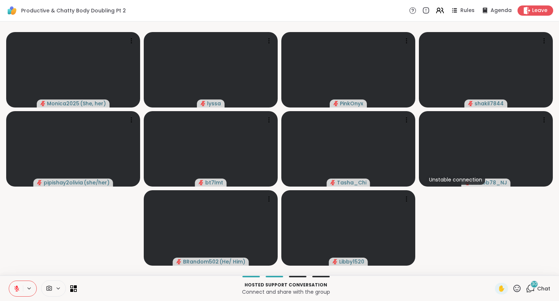
click at [15, 290] on icon at bounding box center [16, 288] width 7 height 7
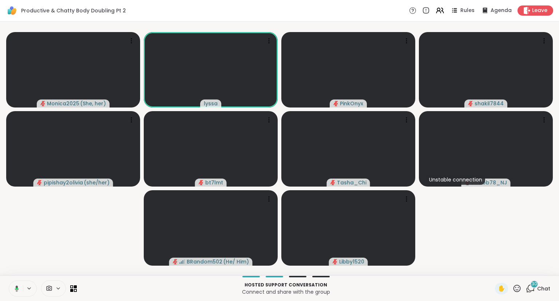
click at [17, 285] on button at bounding box center [15, 288] width 15 height 15
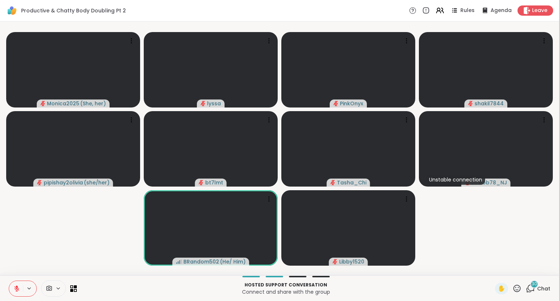
click at [15, 287] on icon at bounding box center [16, 288] width 5 height 5
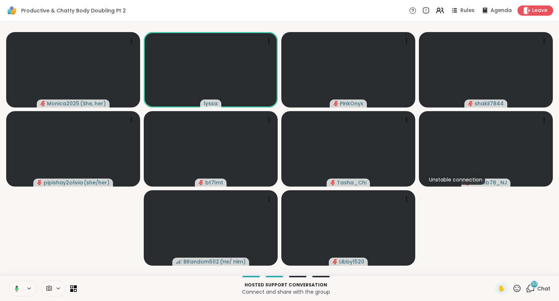
click at [15, 291] on icon at bounding box center [15, 288] width 7 height 7
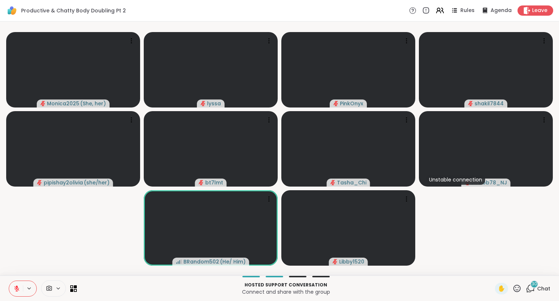
click at [12, 289] on button at bounding box center [16, 288] width 14 height 15
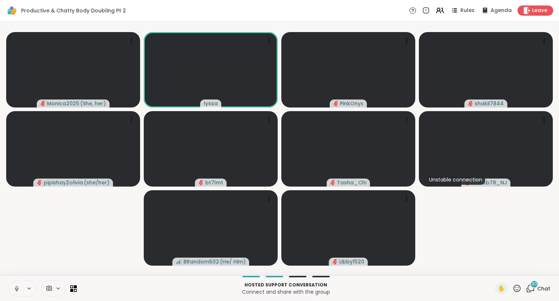
click at [21, 283] on button at bounding box center [16, 288] width 14 height 15
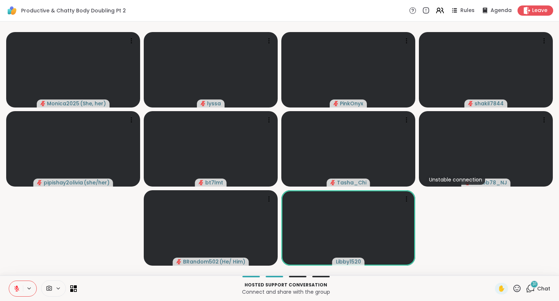
click at [541, 289] on span "Chat" at bounding box center [543, 288] width 13 height 7
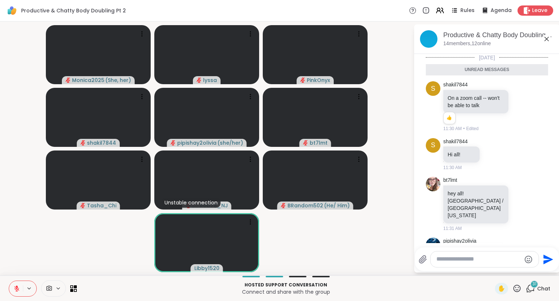
scroll to position [1952, 0]
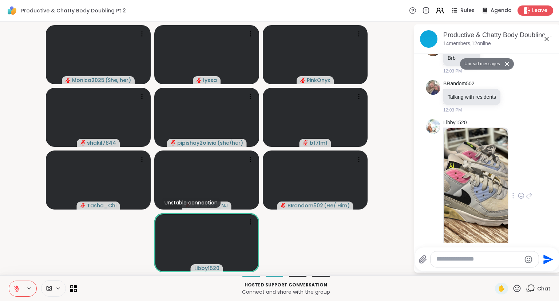
click at [492, 156] on img at bounding box center [476, 193] width 64 height 130
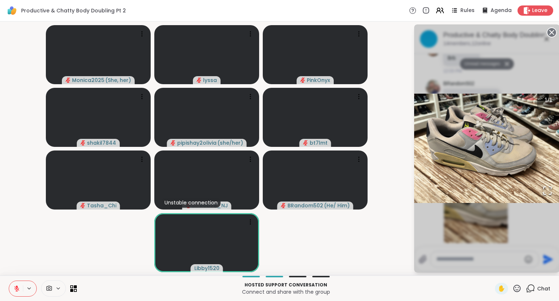
click at [551, 31] on circle at bounding box center [552, 32] width 9 height 9
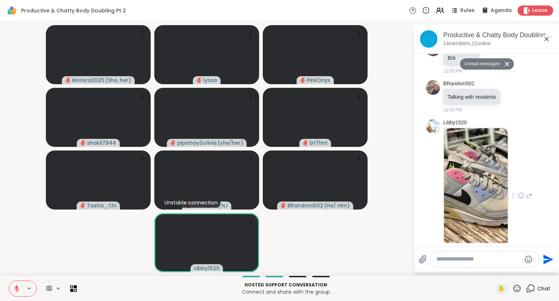
click at [20, 282] on button at bounding box center [16, 288] width 14 height 15
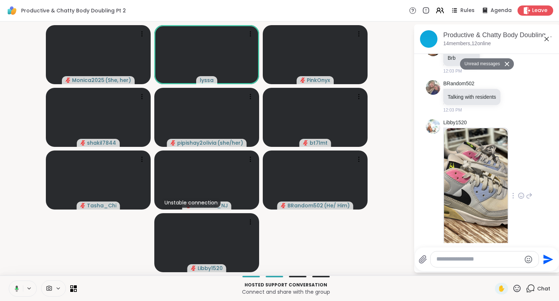
click at [19, 288] on button at bounding box center [15, 288] width 15 height 15
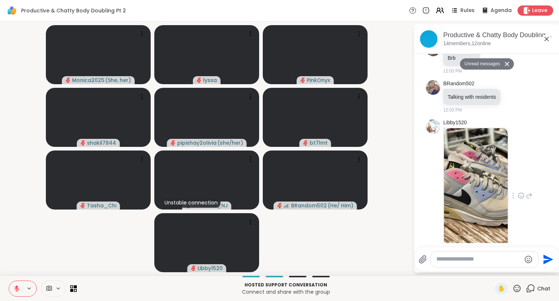
click at [14, 287] on icon at bounding box center [16, 288] width 7 height 7
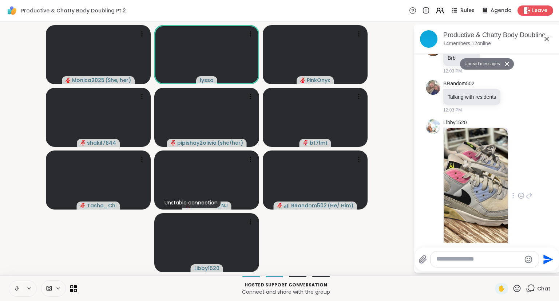
click at [17, 287] on icon at bounding box center [16, 288] width 7 height 7
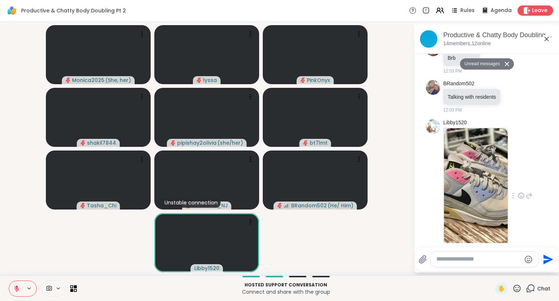
click at [16, 283] on button at bounding box center [16, 288] width 14 height 15
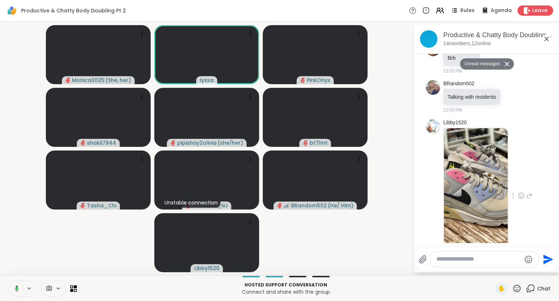
click at [16, 285] on icon at bounding box center [15, 288] width 7 height 7
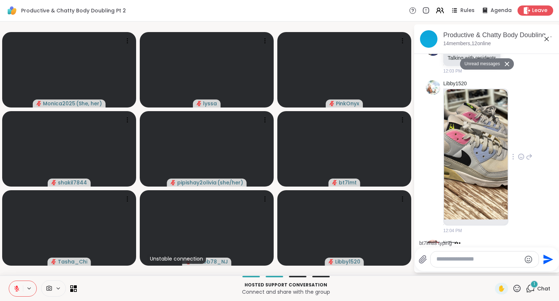
scroll to position [1974, 0]
click at [515, 252] on icon at bounding box center [513, 255] width 7 height 7
click at [512, 241] on span "Select Reaction: Heart" at bounding box center [513, 244] width 7 height 7
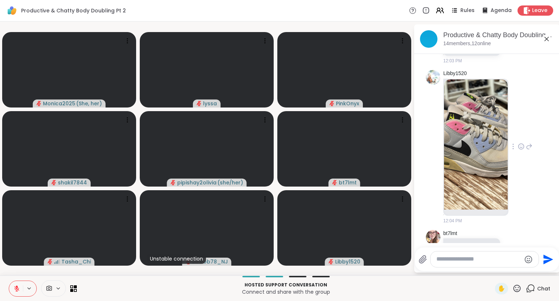
click at [518, 247] on icon at bounding box center [521, 251] width 7 height 9
type textarea "**********"
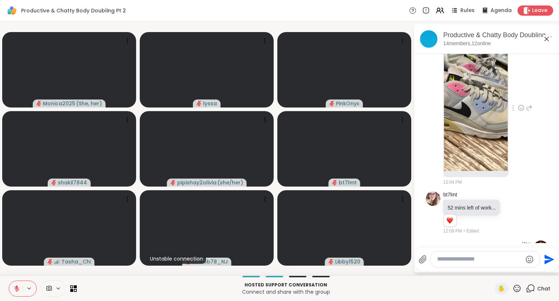
scroll to position [2020, 0]
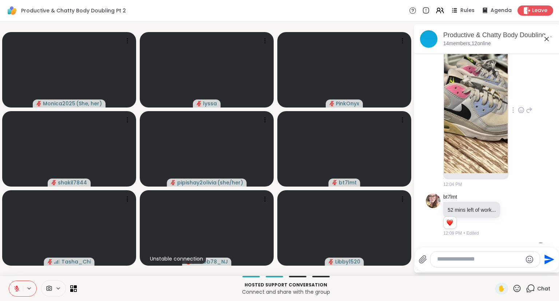
click at [521, 106] on icon at bounding box center [521, 109] width 7 height 7
click at [553, 95] on div "Select Reaction: Astonished" at bounding box center [553, 98] width 7 height 7
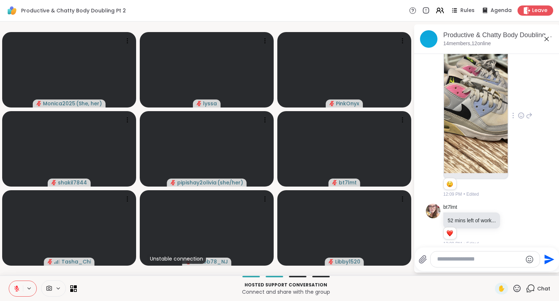
click at [545, 38] on icon at bounding box center [547, 39] width 4 height 4
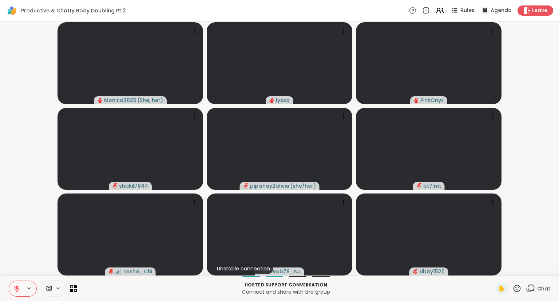
click at [519, 287] on icon at bounding box center [517, 288] width 9 height 9
click at [493, 268] on span "❤️" at bounding box center [495, 269] width 7 height 9
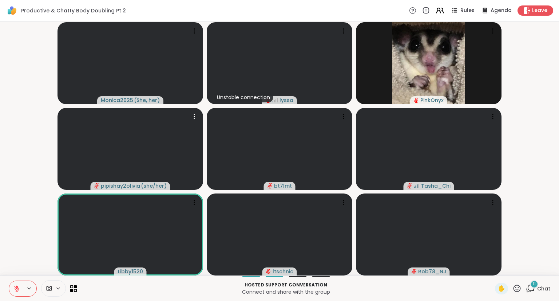
click at [520, 291] on icon at bounding box center [517, 287] width 7 height 7
click at [497, 269] on span "❤️" at bounding box center [495, 269] width 7 height 9
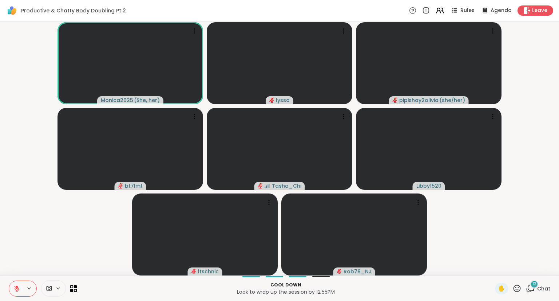
click at [521, 291] on icon at bounding box center [517, 287] width 7 height 7
click at [492, 269] on span "❤️" at bounding box center [495, 269] width 7 height 9
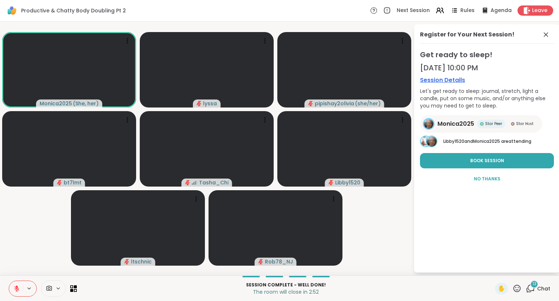
click at [21, 285] on button at bounding box center [16, 288] width 14 height 15
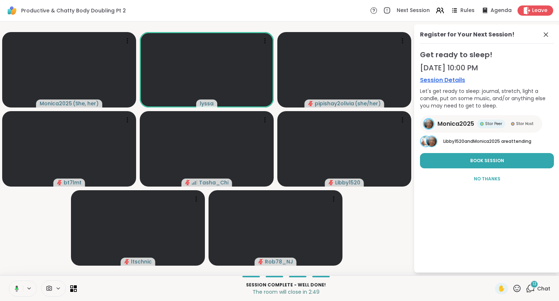
click at [15, 286] on icon at bounding box center [15, 288] width 7 height 7
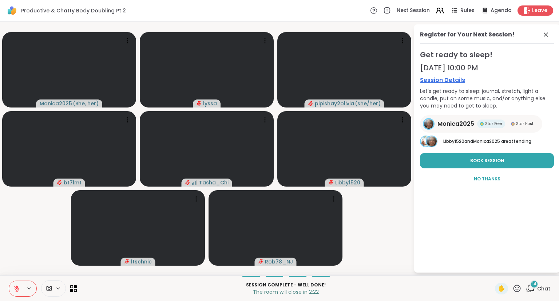
click at [539, 282] on div "Session Complete - well done! The room will close in 2:22 ✋ 14 Chat" at bounding box center [279, 287] width 559 height 25
click at [533, 285] on div "14" at bounding box center [535, 284] width 8 height 8
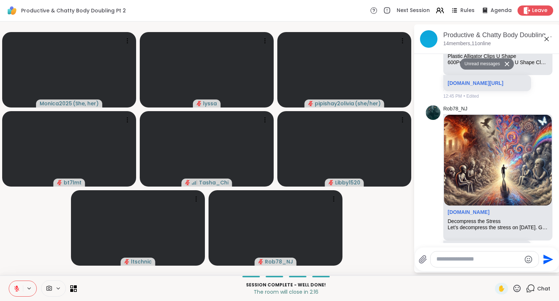
scroll to position [3129, 0]
click at [468, 246] on link "sharewellnow.com/session/6cc37ad0-13e9-4ff2-9708-23a08ff5a8ed" at bounding box center [476, 249] width 56 height 6
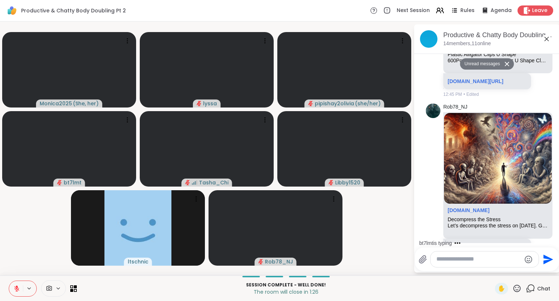
scroll to position [3128, 0]
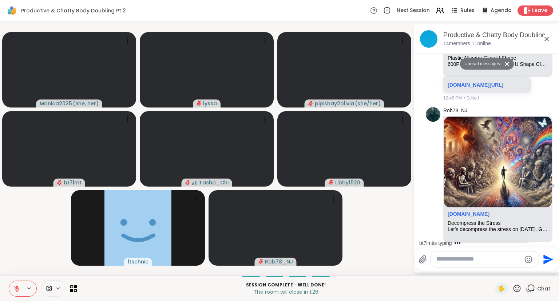
click at [541, 208] on div "Rob78_NJ sharewellnow.com Decompress the Stress Let’s decompress the stress on …" at bounding box center [487, 186] width 122 height 165
click at [541, 182] on div at bounding box center [544, 186] width 23 height 9
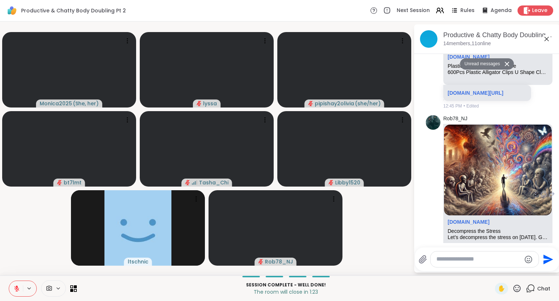
scroll to position [3118, 0]
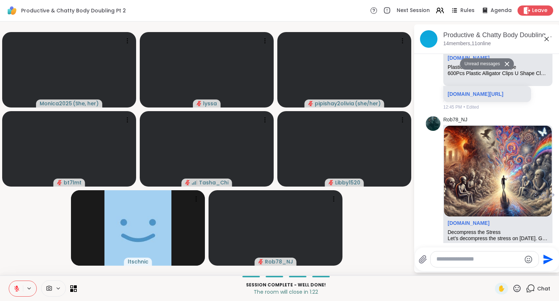
click at [540, 191] on div at bounding box center [544, 195] width 23 height 9
click at [542, 192] on icon at bounding box center [544, 195] width 7 height 7
click at [486, 181] on div "Select Reaction: Heart" at bounding box center [486, 184] width 7 height 7
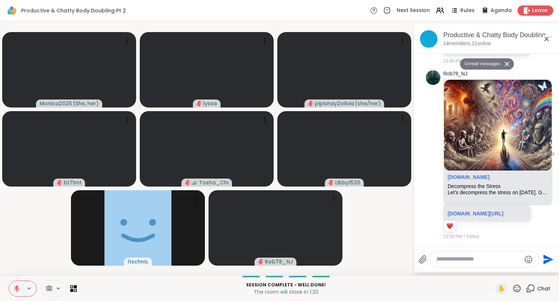
scroll to position [3249, 0]
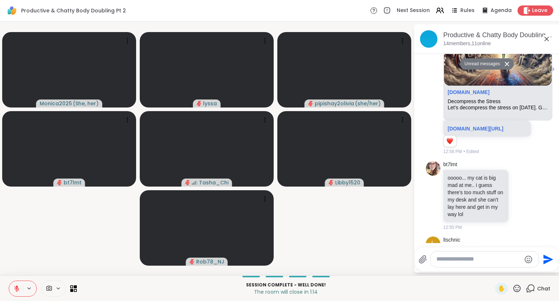
click at [544, 44] on div "Productive & Chatty Body Doubling Pt 2, Oct 14 14 members, 11 online" at bounding box center [499, 39] width 111 height 16
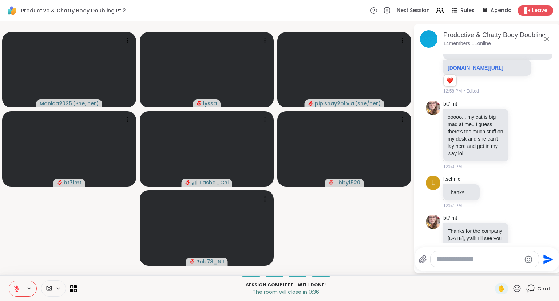
scroll to position [3303, 0]
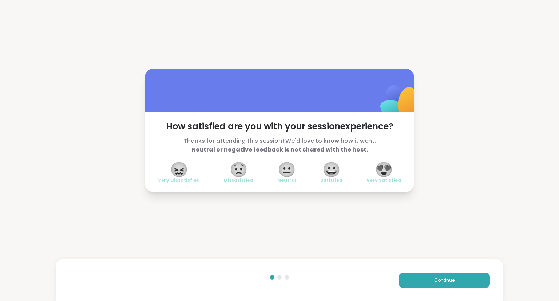
click at [388, 170] on span "😍" at bounding box center [384, 169] width 18 height 13
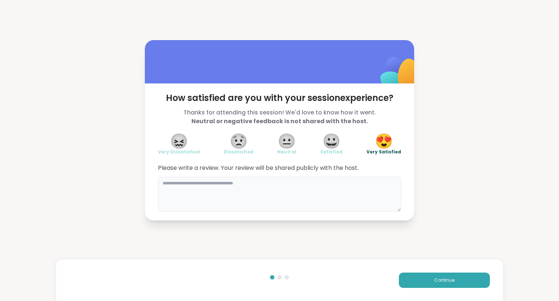
click at [359, 196] on textarea at bounding box center [279, 194] width 243 height 35
type textarea "**********"
click at [413, 281] on button "Continue" at bounding box center [444, 279] width 91 height 15
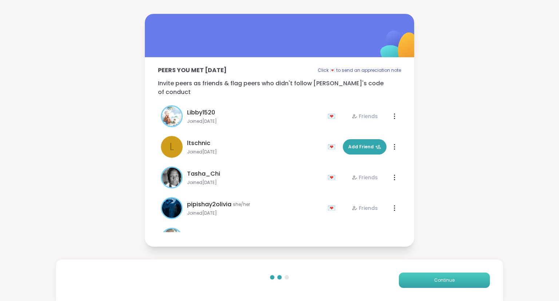
click at [413, 281] on button "Continue" at bounding box center [444, 279] width 91 height 15
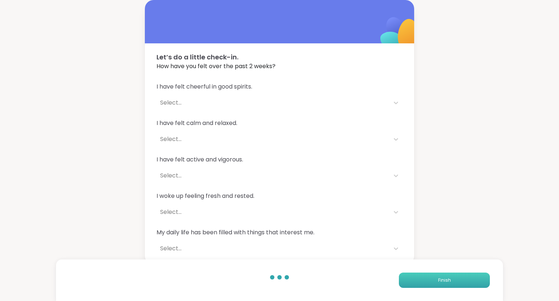
click at [413, 281] on button "Finish" at bounding box center [444, 279] width 91 height 15
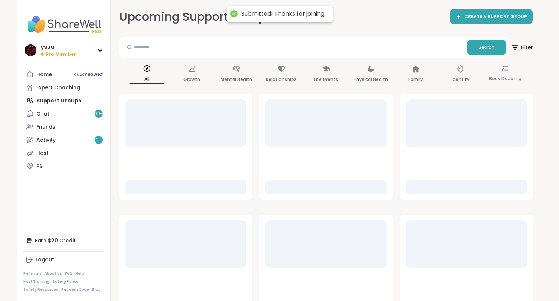
click at [67, 107] on div "Home 40 Scheduled Expert Coaching Support Groups Chat 99 + Friends Activity 9 +…" at bounding box center [63, 120] width 81 height 105
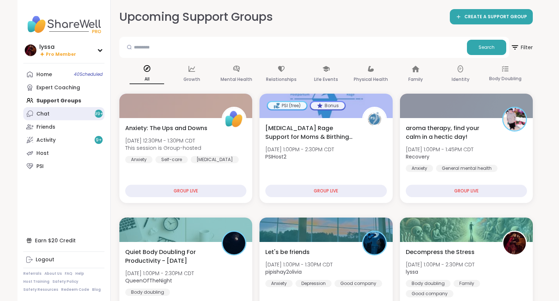
click at [63, 112] on link "Chat 99 +" at bounding box center [63, 113] width 81 height 13
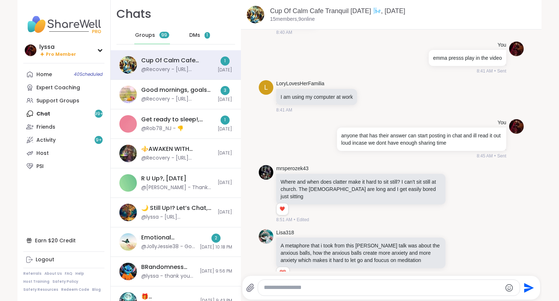
scroll to position [2790, 0]
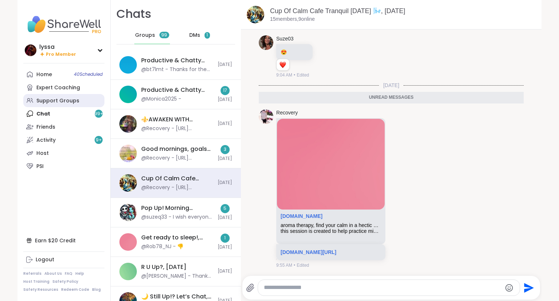
click at [62, 101] on div "Support Groups" at bounding box center [57, 100] width 43 height 7
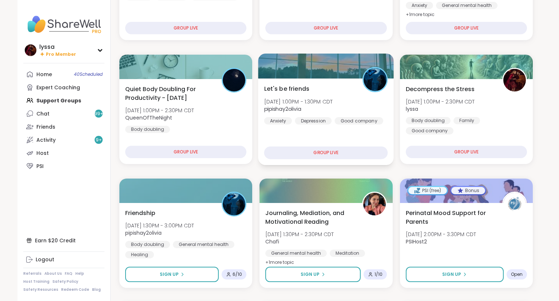
scroll to position [165, 0]
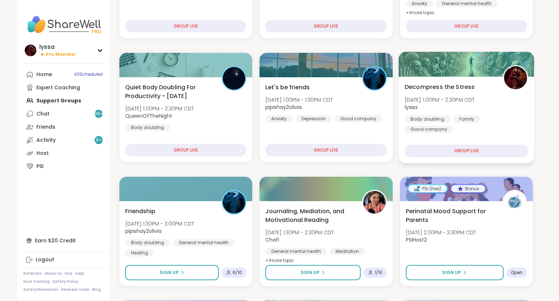
click at [418, 135] on div "Decompress the Stress Tue, Oct 14 | 1:00PM - 2:30PM CDT lyssa Body doubling Fam…" at bounding box center [467, 119] width 136 height 87
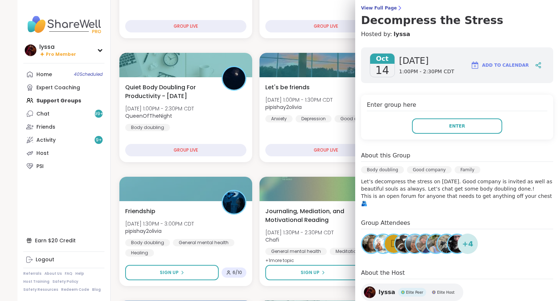
scroll to position [60, 0]
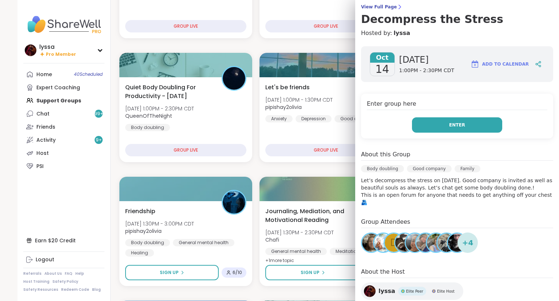
click at [448, 121] on button "Enter" at bounding box center [457, 124] width 90 height 15
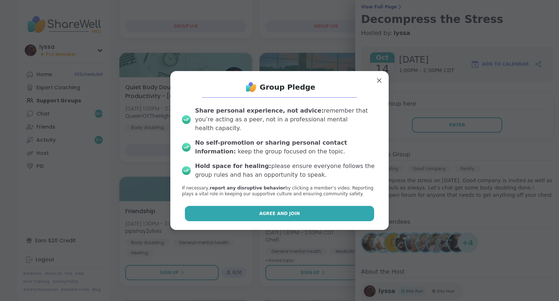
click at [331, 206] on button "Agree and Join" at bounding box center [280, 213] width 190 height 15
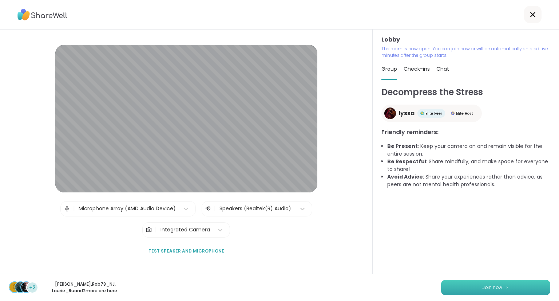
click at [457, 283] on button "Join now" at bounding box center [495, 287] width 109 height 15
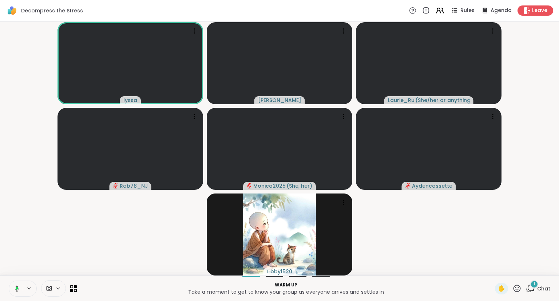
click at [18, 283] on button at bounding box center [15, 288] width 15 height 15
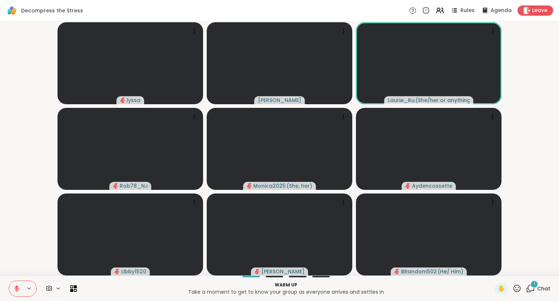
click at [518, 292] on icon at bounding box center [517, 288] width 9 height 9
click at [493, 272] on span "❤️" at bounding box center [495, 269] width 7 height 9
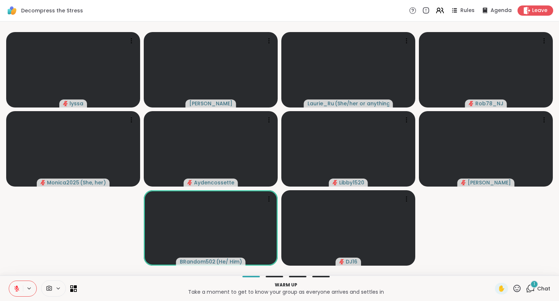
click at [19, 285] on icon at bounding box center [16, 288] width 7 height 7
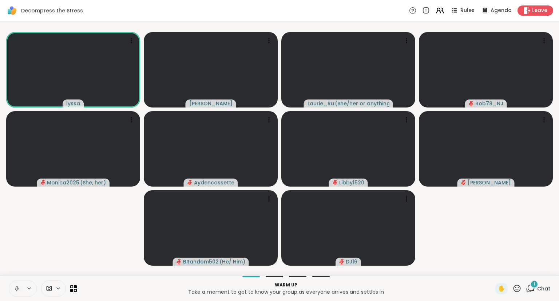
click at [20, 285] on button at bounding box center [16, 288] width 14 height 15
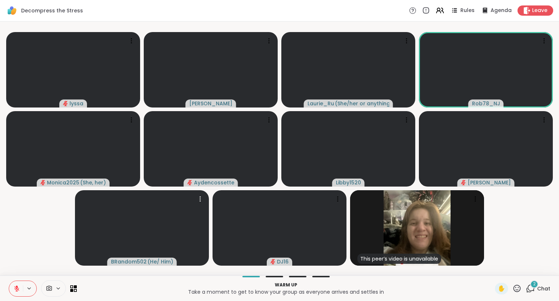
click at [538, 287] on div "2" at bounding box center [535, 284] width 8 height 8
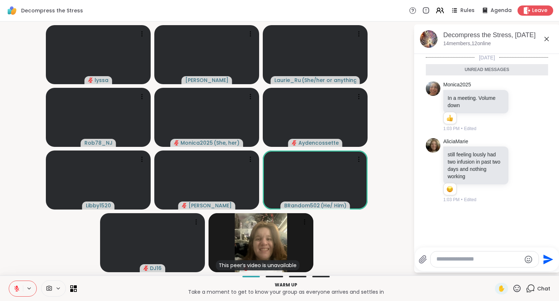
click at [531, 229] on div "Today Unread messages Monica2025 In a meeting. Volume down 1 1 1:03 PM • Edited…" at bounding box center [487, 148] width 146 height 189
click at [544, 170] on div "AliciaMarie still feeling lously had two infusion in past two days and nothing …" at bounding box center [487, 170] width 122 height 71
click at [525, 171] on div at bounding box center [521, 170] width 23 height 9
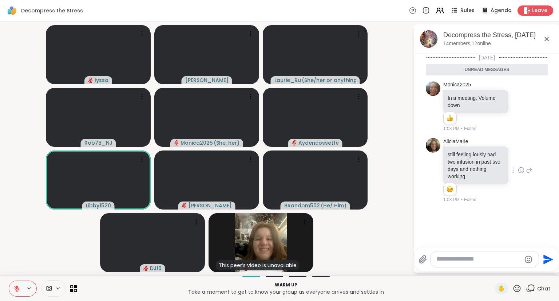
click at [530, 172] on icon at bounding box center [529, 170] width 7 height 9
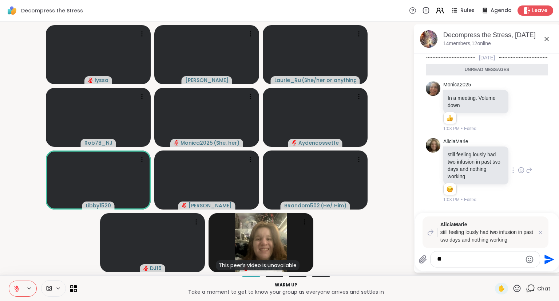
type textarea "*"
type textarea "**********"
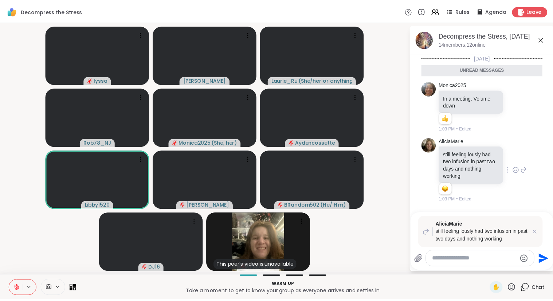
scroll to position [25, 0]
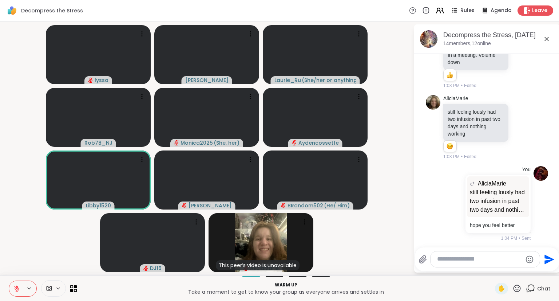
click at [545, 36] on icon at bounding box center [547, 39] width 9 height 9
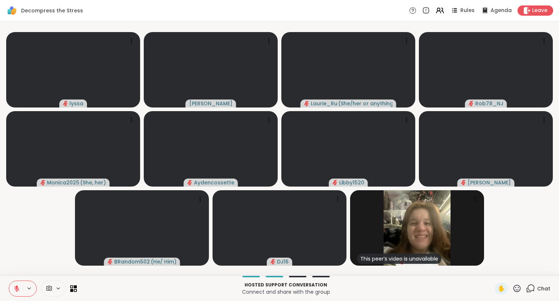
click at [13, 296] on button at bounding box center [16, 288] width 14 height 15
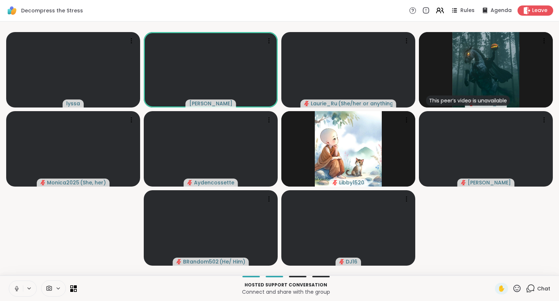
click at [13, 288] on button at bounding box center [16, 288] width 14 height 15
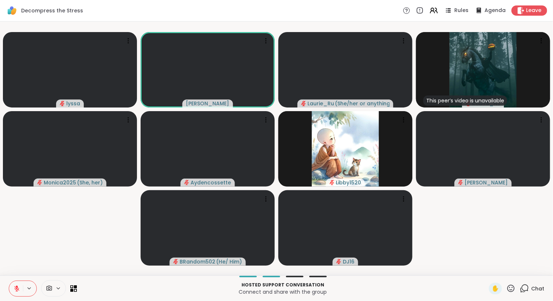
click at [15, 272] on video-player-container "lyssa Cyndy Laurie_Ru ( She/her or anything else ) This peer’s video is unavail…" at bounding box center [276, 148] width 544 height 248
click at [13, 286] on button at bounding box center [16, 288] width 14 height 15
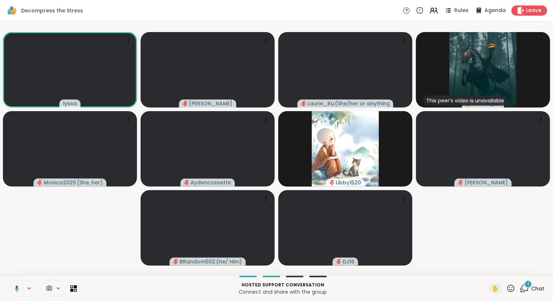
click at [17, 282] on button at bounding box center [15, 288] width 15 height 15
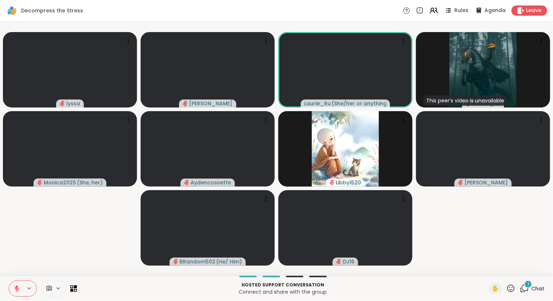
click at [17, 282] on button at bounding box center [16, 288] width 14 height 15
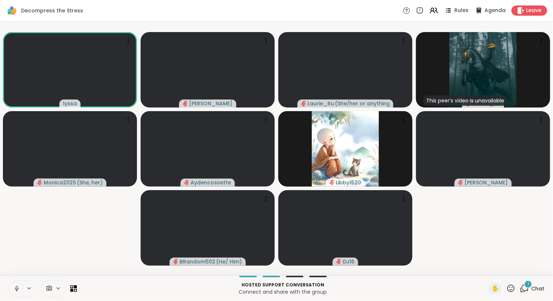
click at [14, 285] on icon at bounding box center [16, 288] width 7 height 7
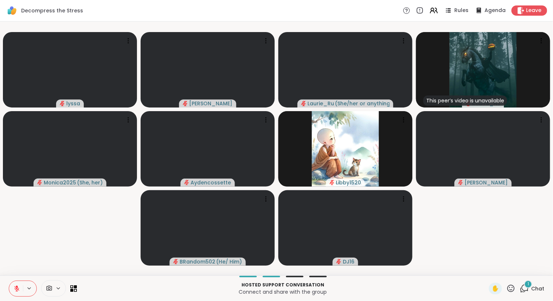
click at [16, 283] on button at bounding box center [16, 288] width 14 height 15
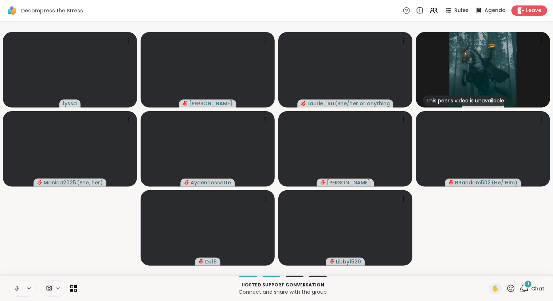
click at [20, 282] on button at bounding box center [16, 288] width 14 height 15
click at [16, 282] on button at bounding box center [16, 288] width 14 height 15
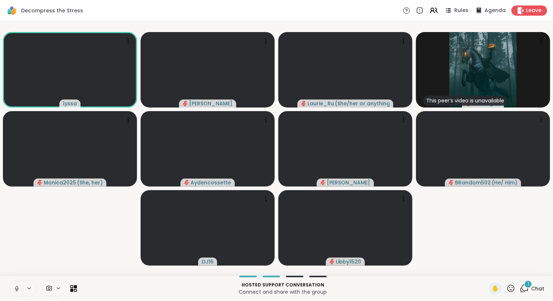
click at [11, 280] on div at bounding box center [23, 288] width 28 height 16
click at [15, 287] on icon at bounding box center [16, 288] width 7 height 7
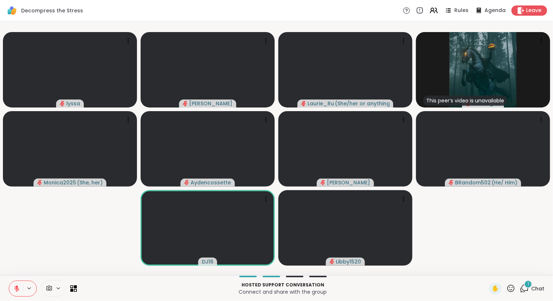
click at [512, 288] on icon at bounding box center [510, 288] width 9 height 9
click at [490, 270] on span "❤️" at bounding box center [489, 269] width 7 height 9
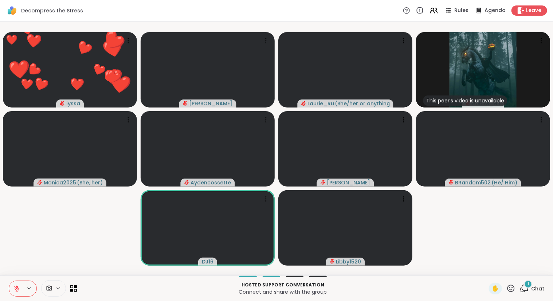
click at [20, 281] on button at bounding box center [16, 288] width 14 height 15
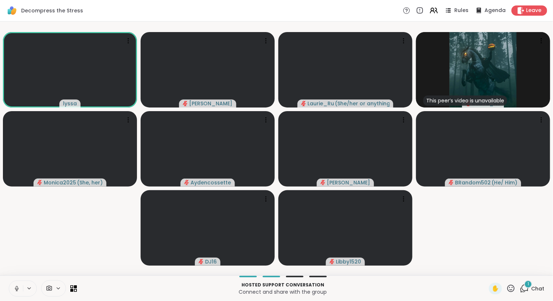
click at [19, 286] on icon at bounding box center [16, 288] width 7 height 7
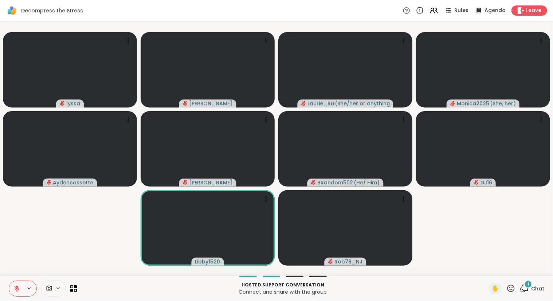
click at [12, 285] on button at bounding box center [16, 288] width 14 height 15
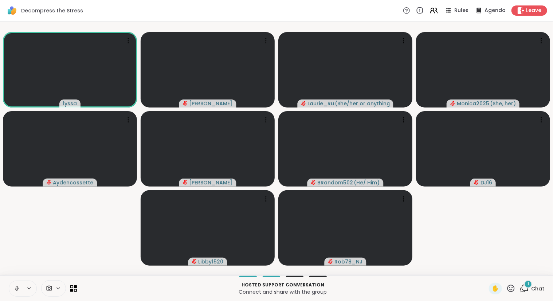
click at [18, 292] on icon at bounding box center [16, 288] width 7 height 7
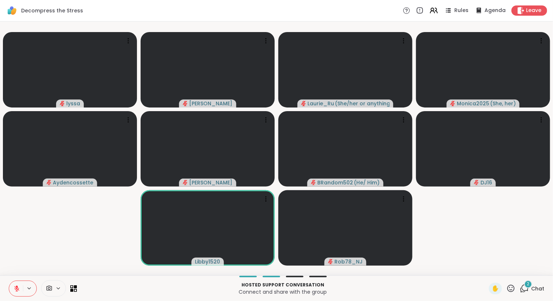
click at [552, 228] on div "lyssa Cyndy Laurie_Ru ( She/her or anything else ) Monica2025 ( She, her ) Ayde…" at bounding box center [276, 148] width 553 height 254
click at [16, 285] on icon at bounding box center [16, 288] width 7 height 7
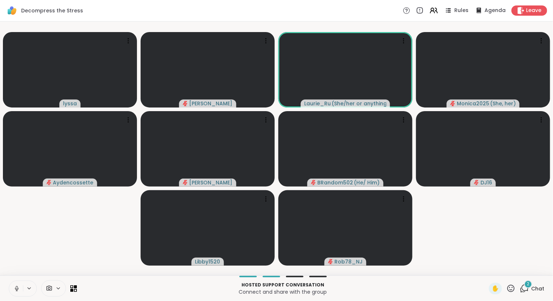
click at [13, 289] on icon at bounding box center [16, 288] width 7 height 7
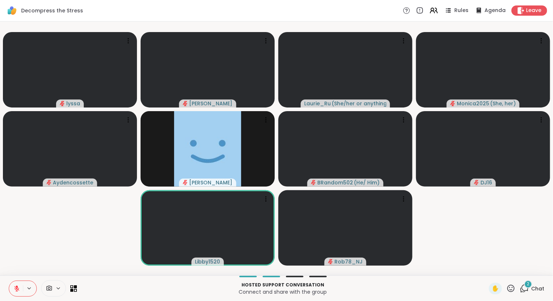
click at [15, 283] on button at bounding box center [16, 288] width 14 height 15
click at [29, 264] on video-player-container "lyssa Cyndy Laurie_Ru ( She/her or anything else ) Monica2025 ( She, her ) Ayde…" at bounding box center [276, 148] width 544 height 248
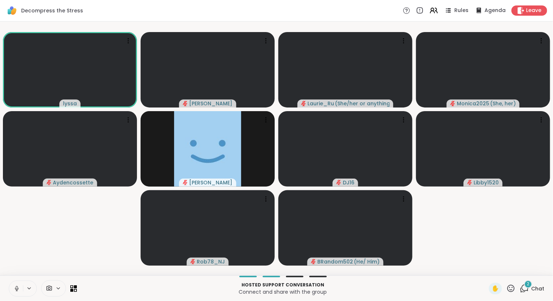
click at [15, 288] on icon at bounding box center [16, 288] width 7 height 7
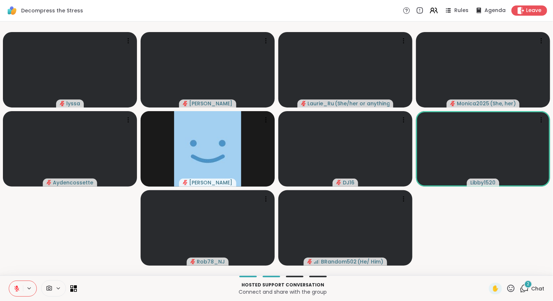
click at [17, 286] on icon at bounding box center [17, 286] width 2 height 3
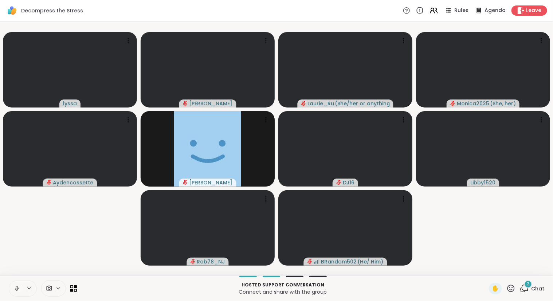
click at [18, 284] on button at bounding box center [16, 288] width 14 height 15
click at [20, 283] on button at bounding box center [16, 288] width 14 height 15
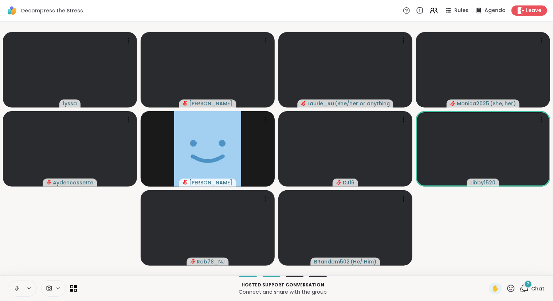
click at [20, 285] on button at bounding box center [16, 288] width 14 height 15
click at [540, 290] on span "Chat" at bounding box center [537, 288] width 13 height 7
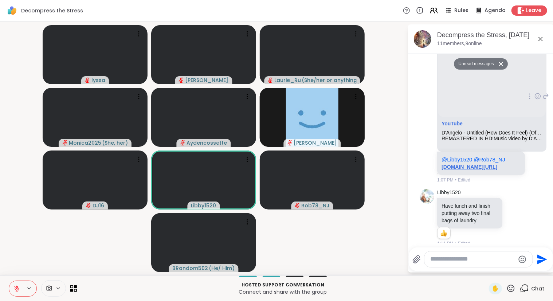
scroll to position [300, 0]
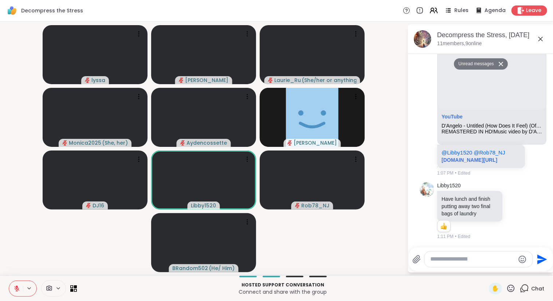
click at [19, 286] on icon at bounding box center [16, 288] width 7 height 7
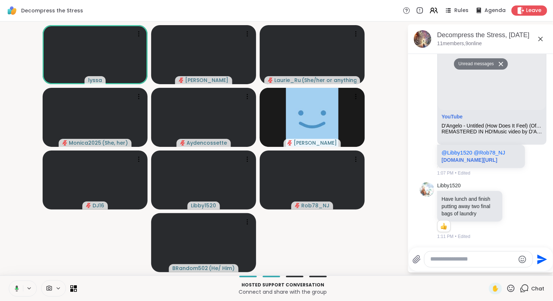
click at [18, 288] on icon at bounding box center [15, 288] width 7 height 7
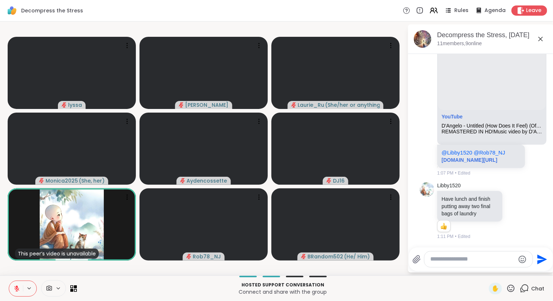
click at [15, 287] on icon at bounding box center [16, 288] width 7 height 7
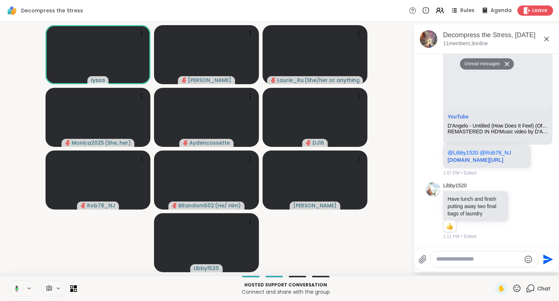
click at [15, 285] on icon at bounding box center [15, 288] width 7 height 7
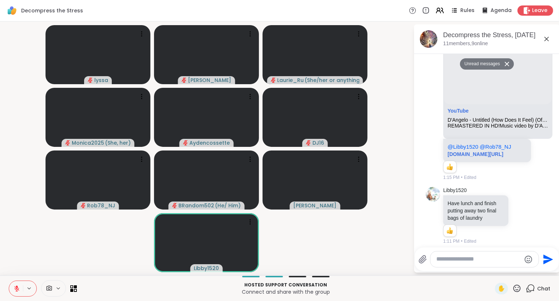
click at [15, 285] on icon at bounding box center [16, 288] width 7 height 7
click at [15, 285] on button at bounding box center [16, 288] width 14 height 15
click at [517, 287] on icon at bounding box center [516, 288] width 9 height 9
click at [493, 266] on span "❤️" at bounding box center [495, 269] width 7 height 9
click at [518, 289] on icon at bounding box center [516, 288] width 9 height 9
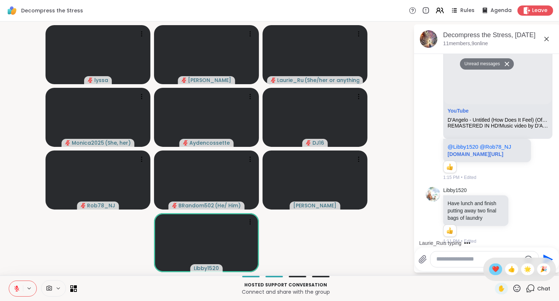
click at [494, 270] on span "❤️" at bounding box center [495, 269] width 7 height 9
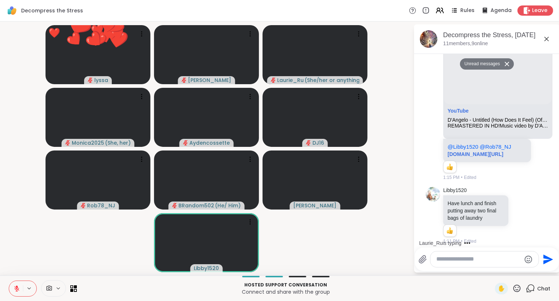
click at [519, 286] on icon at bounding box center [516, 287] width 7 height 7
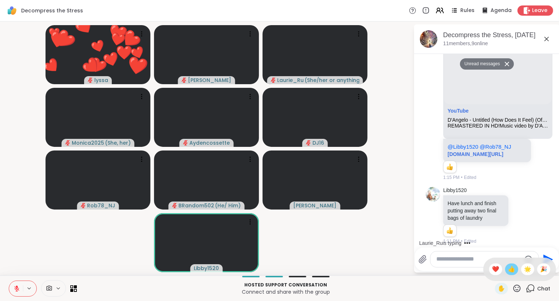
click at [508, 267] on span "👍" at bounding box center [511, 269] width 7 height 9
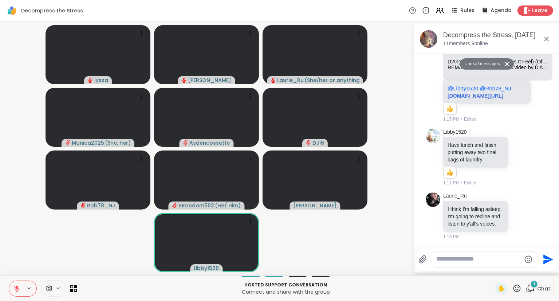
scroll to position [346, 0]
click at [520, 218] on icon at bounding box center [521, 215] width 5 height 5
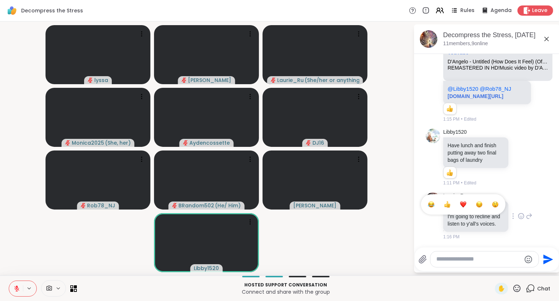
click at [460, 201] on button "Select Reaction: Heart" at bounding box center [463, 204] width 15 height 15
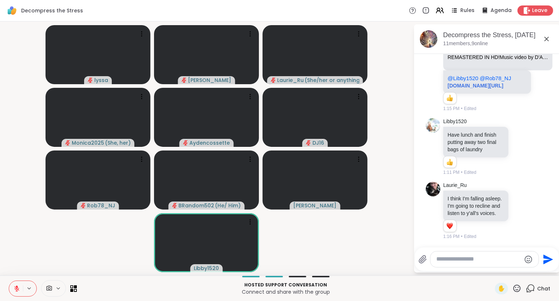
click at [16, 282] on button at bounding box center [16, 288] width 14 height 15
click at [18, 289] on icon at bounding box center [16, 288] width 7 height 7
click at [16, 287] on icon at bounding box center [17, 286] width 2 height 3
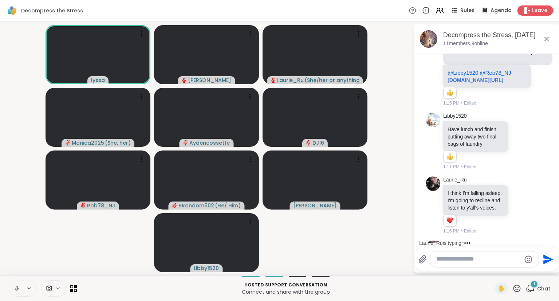
scroll to position [395, 0]
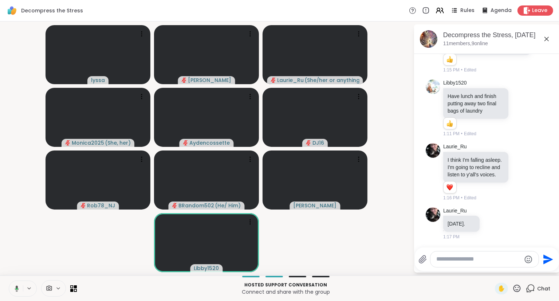
click at [21, 285] on button at bounding box center [15, 288] width 15 height 15
click at [513, 290] on div "✋" at bounding box center [508, 289] width 27 height 12
click at [515, 289] on icon at bounding box center [516, 287] width 7 height 7
click at [489, 270] on div "❤️" at bounding box center [495, 269] width 13 height 12
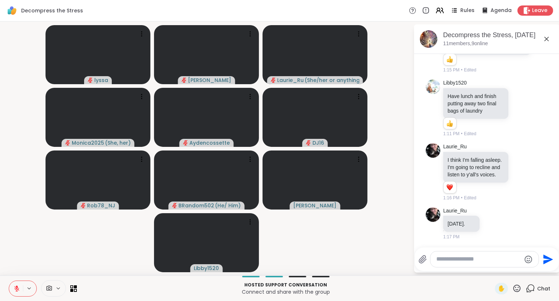
click at [11, 284] on button at bounding box center [16, 288] width 14 height 15
click at [17, 289] on icon at bounding box center [16, 288] width 7 height 7
click at [17, 289] on icon at bounding box center [16, 288] width 5 height 5
click at [17, 288] on icon at bounding box center [16, 288] width 7 height 7
click at [515, 284] on div "✋" at bounding box center [508, 289] width 27 height 12
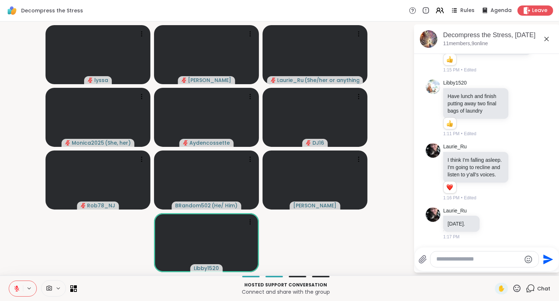
click at [515, 284] on div "✋" at bounding box center [508, 289] width 27 height 12
click at [516, 288] on icon at bounding box center [516, 287] width 7 height 7
click at [496, 270] on span "❤️" at bounding box center [495, 269] width 7 height 9
click at [501, 218] on div "Laurie_Ru Groundhog day. 1:17 PM" at bounding box center [473, 223] width 60 height 33
click at [356, 157] on icon at bounding box center [358, 158] width 7 height 7
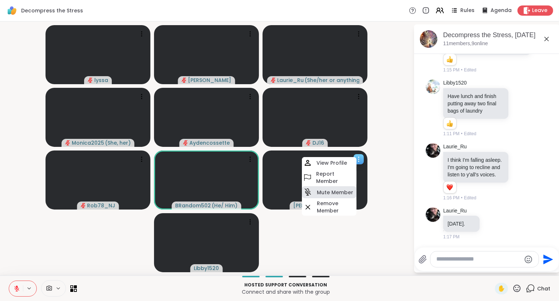
click at [327, 192] on h4 "Mute Member" at bounding box center [335, 192] width 36 height 7
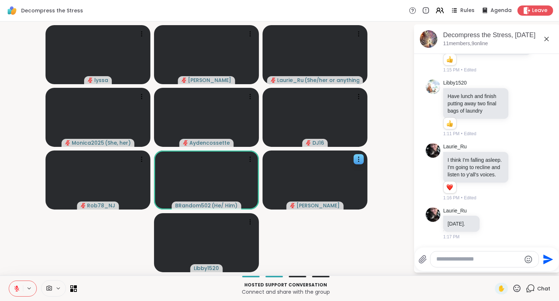
click at [546, 40] on icon at bounding box center [546, 39] width 9 height 9
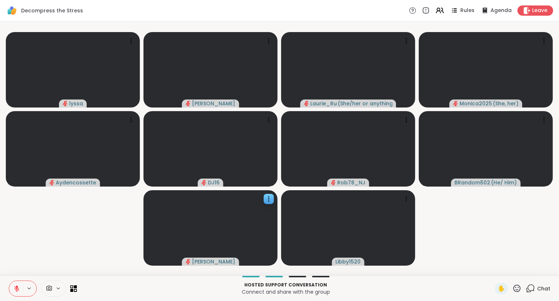
click at [519, 285] on icon at bounding box center [516, 287] width 7 height 7
click at [492, 270] on span "❤️" at bounding box center [495, 269] width 7 height 9
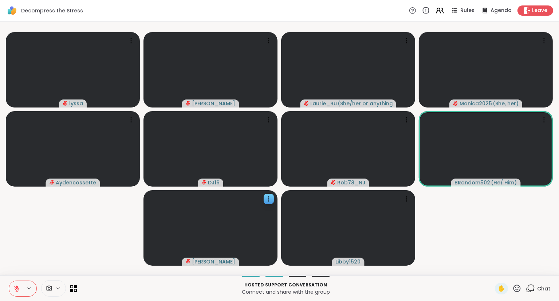
click at [517, 285] on icon at bounding box center [516, 287] width 7 height 7
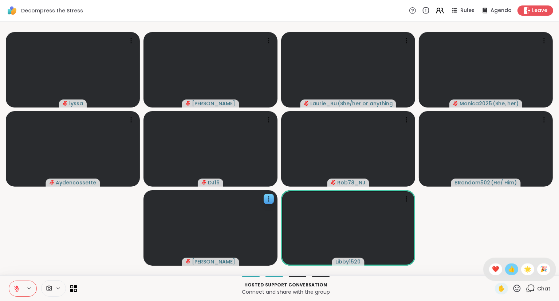
click at [508, 270] on span "👍" at bounding box center [511, 269] width 7 height 9
click at [17, 288] on icon at bounding box center [17, 286] width 2 height 3
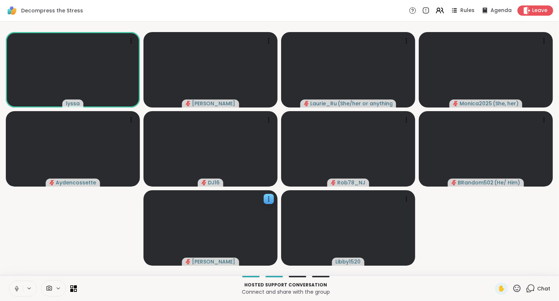
click at [15, 286] on icon at bounding box center [16, 288] width 7 height 7
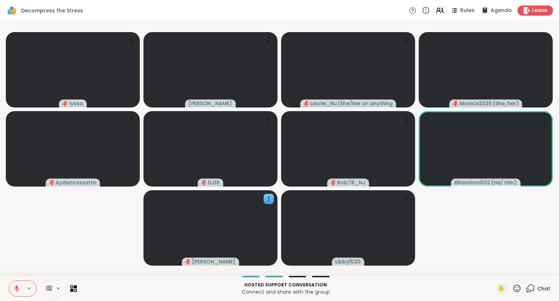
click at [513, 288] on icon at bounding box center [516, 288] width 9 height 9
click at [495, 270] on span "❤️" at bounding box center [495, 269] width 7 height 9
click at [17, 286] on icon at bounding box center [16, 288] width 7 height 7
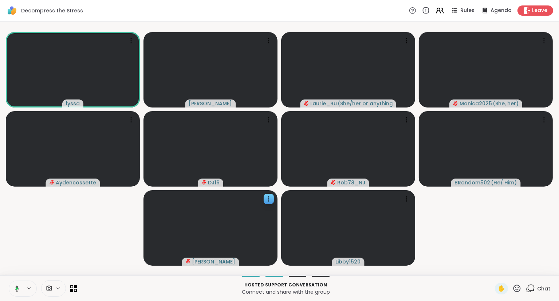
click at [17, 285] on button at bounding box center [15, 288] width 15 height 15
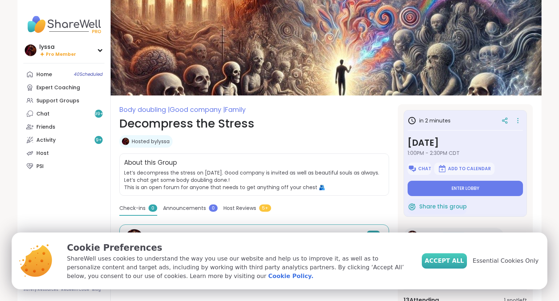
scroll to position [8, 0]
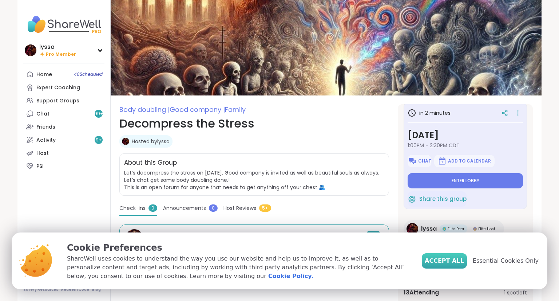
click at [454, 260] on span "Accept All" at bounding box center [444, 260] width 39 height 9
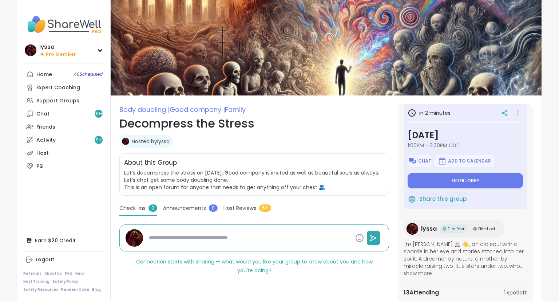
scroll to position [114, 0]
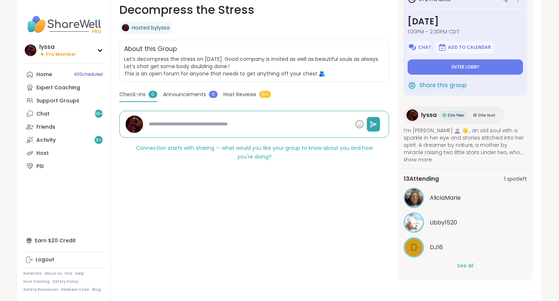
click at [464, 265] on button "See All" at bounding box center [465, 266] width 16 height 8
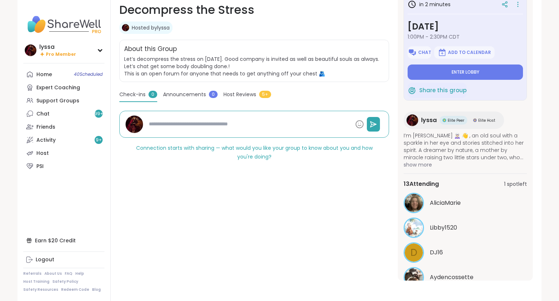
scroll to position [0, 0]
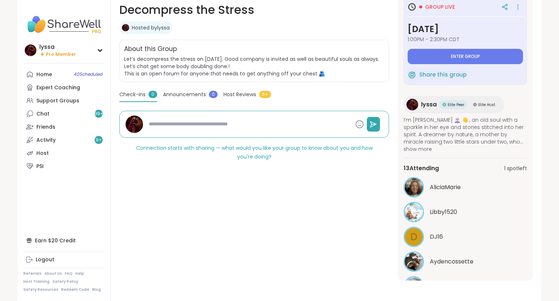
type textarea "*"
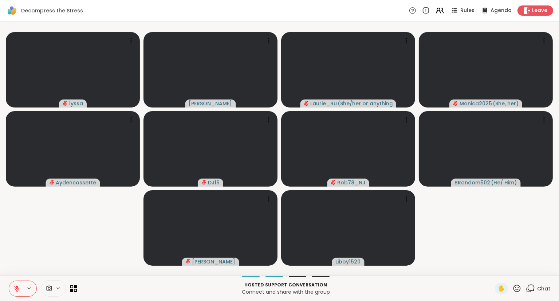
click at [535, 290] on icon at bounding box center [530, 288] width 9 height 9
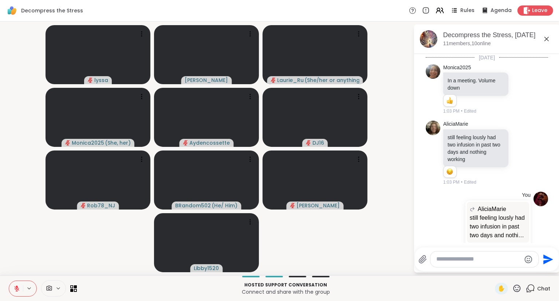
scroll to position [388, 0]
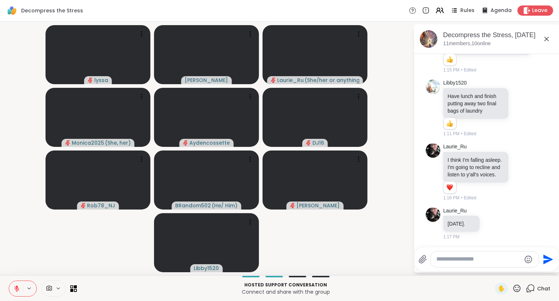
click at [481, 259] on textarea "Type your message" at bounding box center [478, 259] width 85 height 8
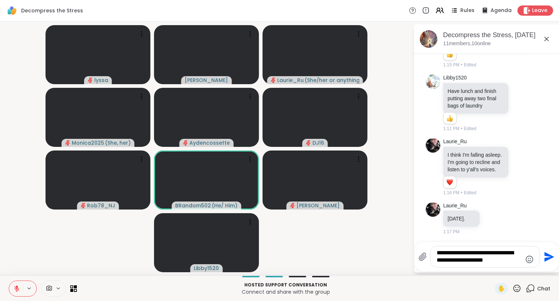
type textarea "**********"
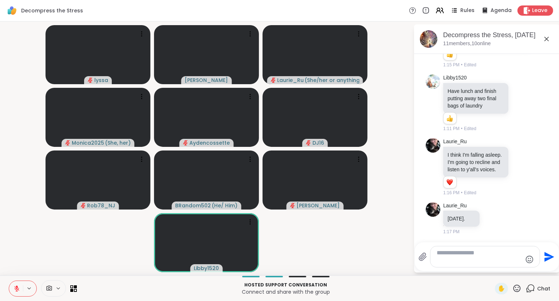
scroll to position [441, 0]
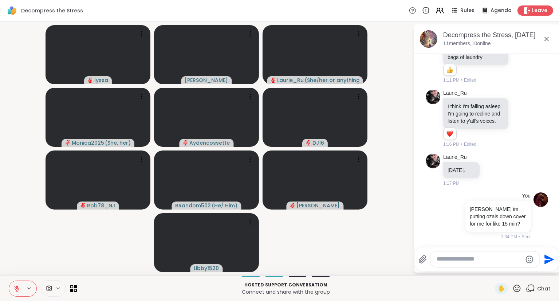
click at [546, 36] on icon at bounding box center [546, 39] width 9 height 9
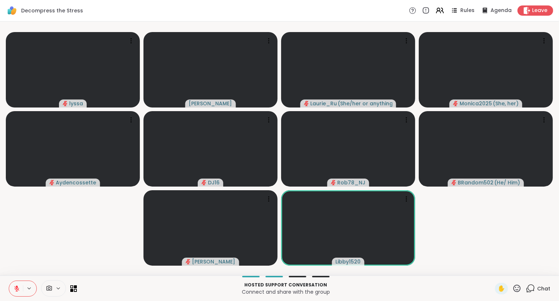
click at [13, 289] on button at bounding box center [16, 288] width 14 height 15
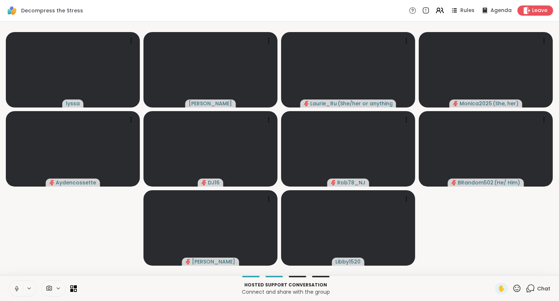
click at [13, 289] on button at bounding box center [16, 288] width 14 height 15
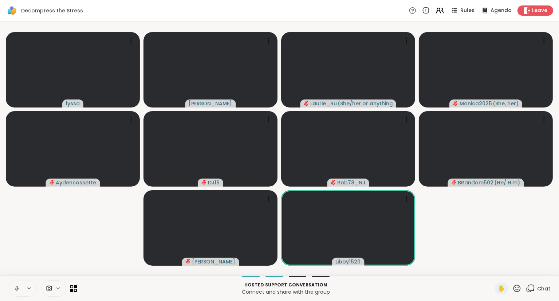
click at [14, 286] on icon at bounding box center [16, 288] width 7 height 7
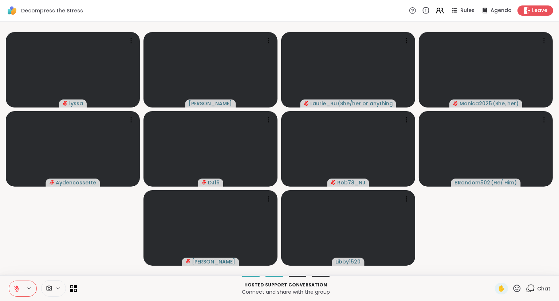
click at [529, 288] on icon at bounding box center [530, 288] width 9 height 9
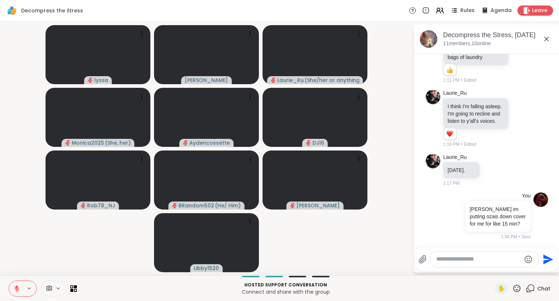
click at [544, 36] on icon at bounding box center [546, 39] width 9 height 9
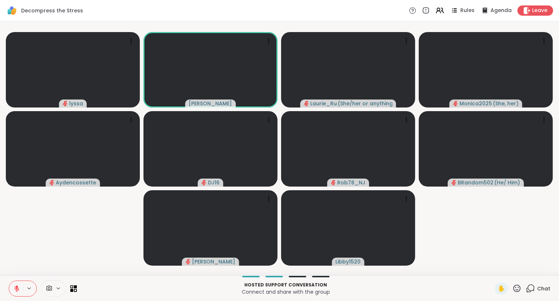
click at [18, 288] on icon at bounding box center [16, 288] width 5 height 5
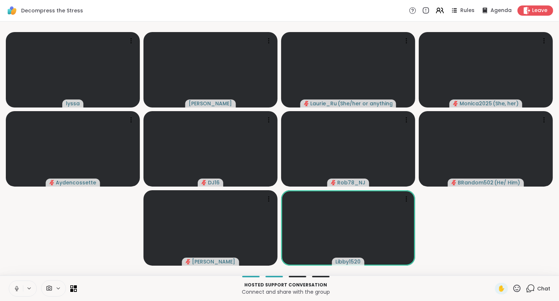
click at [19, 293] on button at bounding box center [16, 288] width 14 height 15
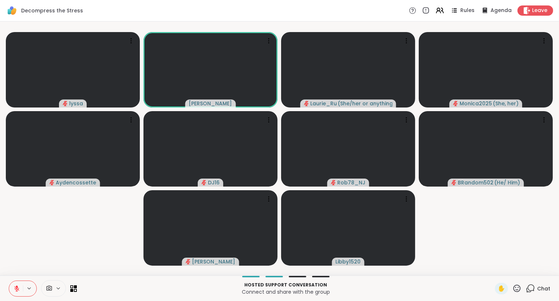
click at [527, 292] on icon at bounding box center [530, 288] width 9 height 9
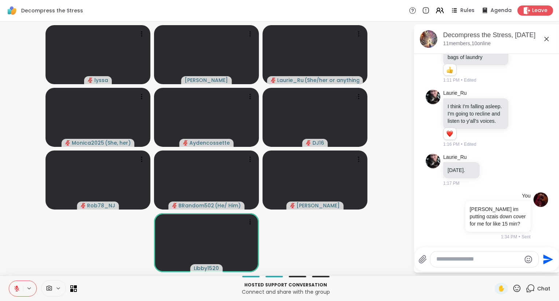
click at [463, 256] on textarea "Type your message" at bounding box center [478, 259] width 85 height 8
type textarea "**********"
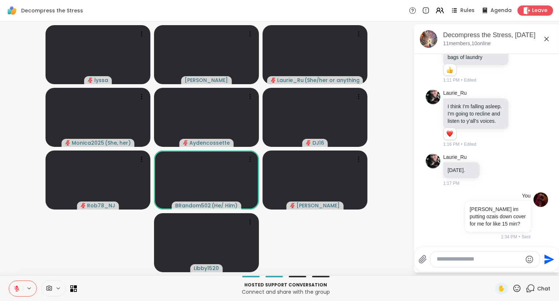
scroll to position [480, 0]
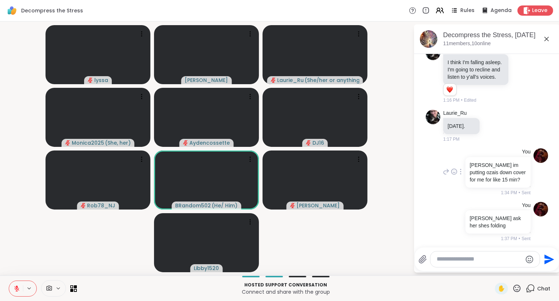
click at [456, 175] on icon at bounding box center [454, 171] width 7 height 7
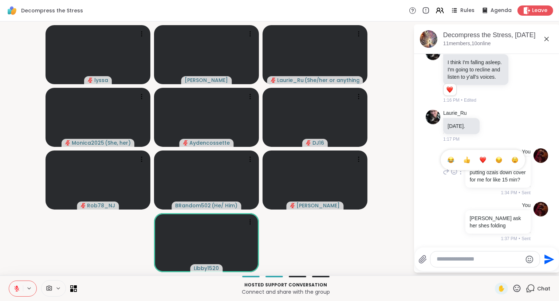
click at [469, 163] on div "Select Reaction: Thumbs up" at bounding box center [467, 160] width 7 height 7
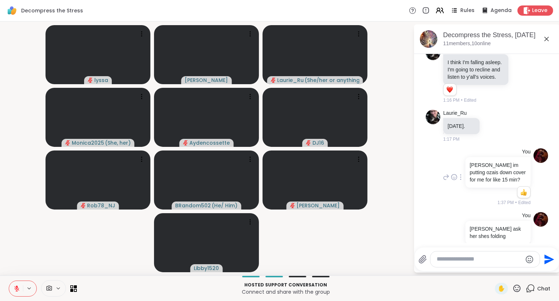
click at [547, 35] on icon at bounding box center [546, 39] width 9 height 9
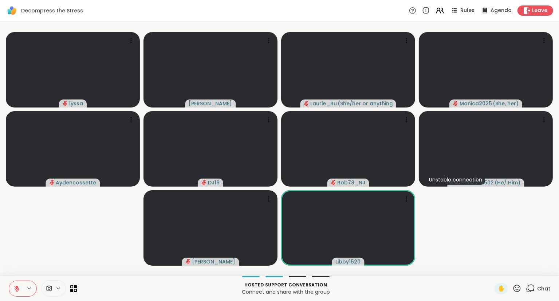
click at [547, 287] on span "Chat" at bounding box center [543, 288] width 13 height 7
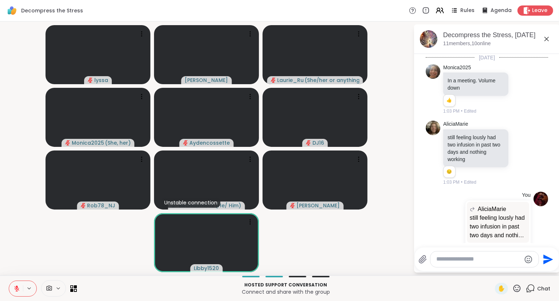
scroll to position [491, 0]
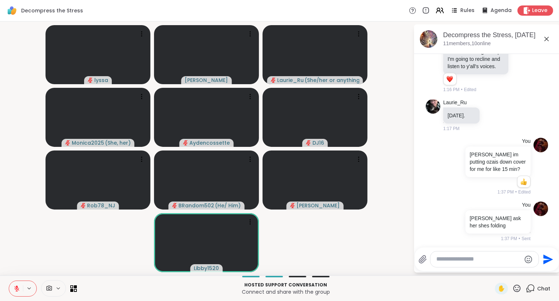
click at [550, 37] on icon at bounding box center [546, 39] width 9 height 9
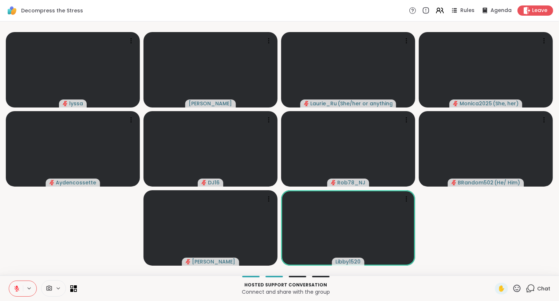
click at [18, 283] on button at bounding box center [16, 288] width 14 height 15
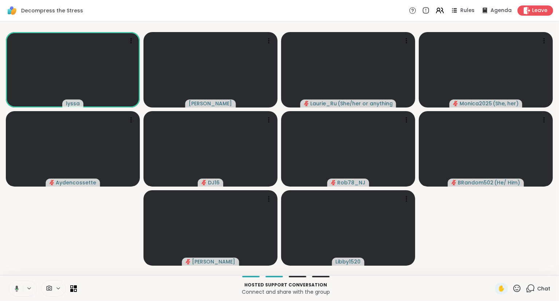
click at [18, 294] on button at bounding box center [15, 288] width 15 height 15
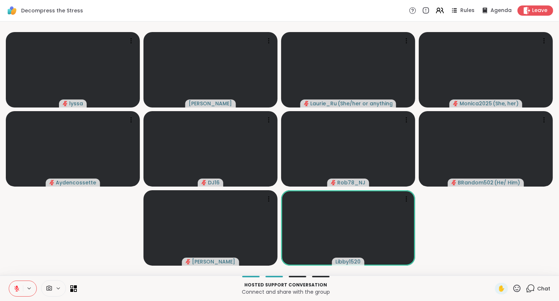
click at [9, 292] on button at bounding box center [16, 288] width 14 height 15
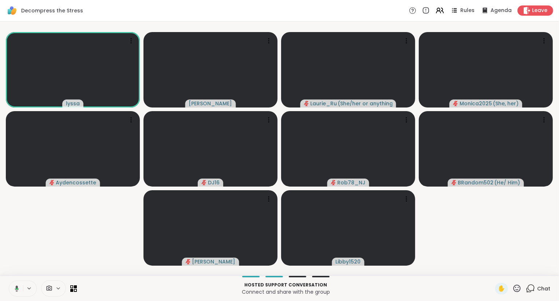
click at [12, 287] on icon at bounding box center [15, 288] width 7 height 7
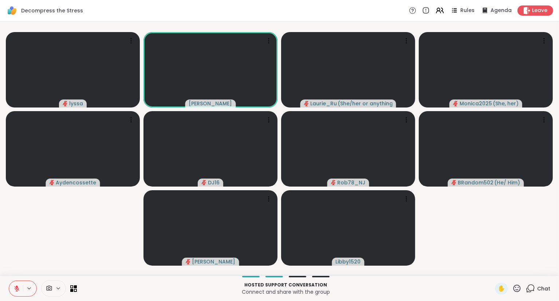
click at [21, 287] on button at bounding box center [16, 288] width 14 height 15
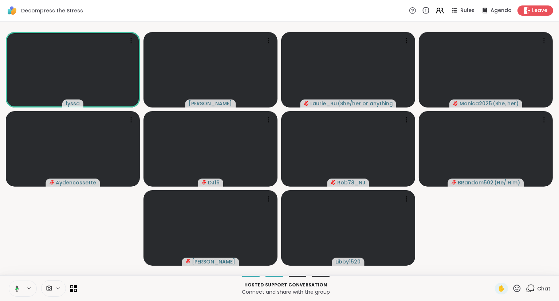
click at [17, 288] on icon at bounding box center [17, 288] width 4 height 6
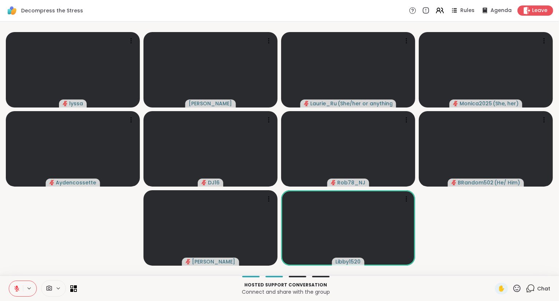
click at [16, 287] on icon at bounding box center [16, 288] width 7 height 7
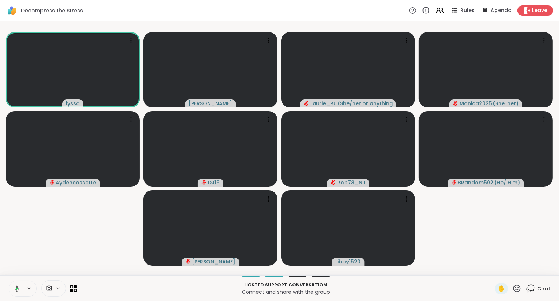
click at [20, 286] on button at bounding box center [15, 288] width 15 height 15
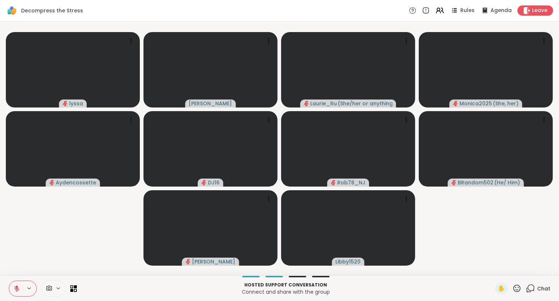
click at [533, 236] on video-player-container "[PERSON_NAME] [PERSON_NAME] Laurie_Ru ( She/her or anything else ) Monica2025 (…" at bounding box center [279, 148] width 550 height 248
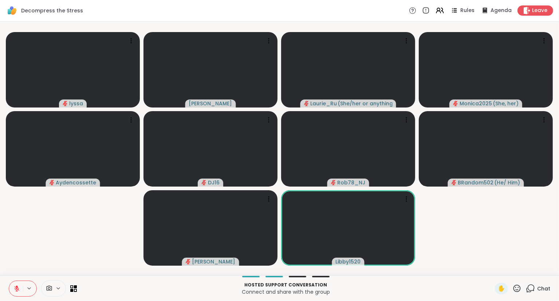
click at [559, 264] on div "[PERSON_NAME] [PERSON_NAME] Laurie_Ru ( She/her or anything else ) Monica2025 (…" at bounding box center [279, 148] width 559 height 254
click at [18, 285] on icon at bounding box center [16, 288] width 7 height 7
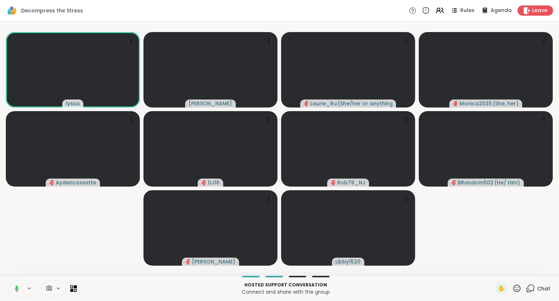
click at [16, 286] on icon at bounding box center [17, 287] width 2 height 4
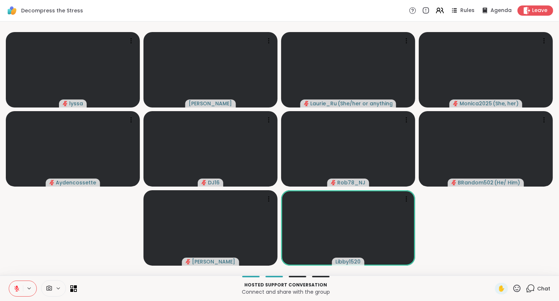
click at [17, 291] on icon at bounding box center [16, 288] width 5 height 5
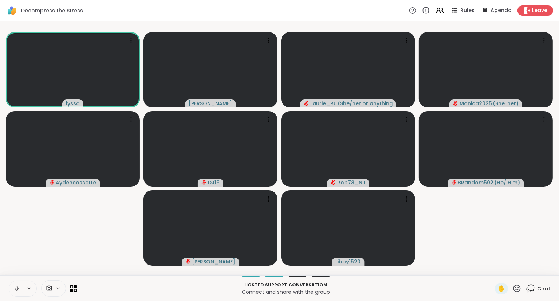
click at [18, 284] on button at bounding box center [16, 288] width 14 height 15
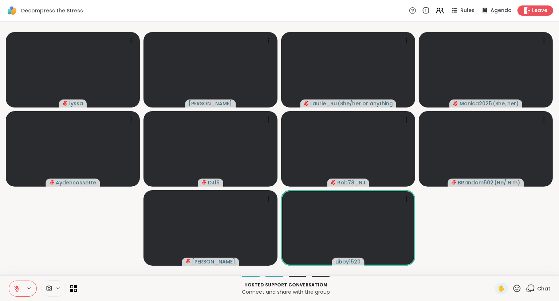
click at [19, 284] on button at bounding box center [16, 288] width 14 height 15
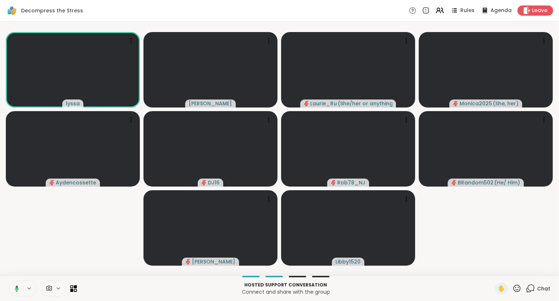
click at [19, 285] on button at bounding box center [15, 288] width 15 height 15
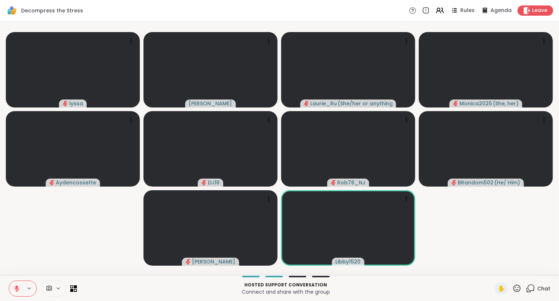
click at [19, 286] on icon at bounding box center [16, 288] width 7 height 7
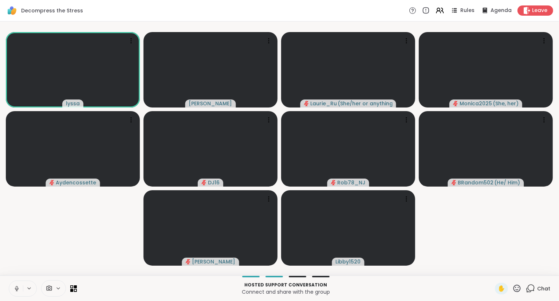
click at [16, 287] on icon at bounding box center [17, 287] width 2 height 3
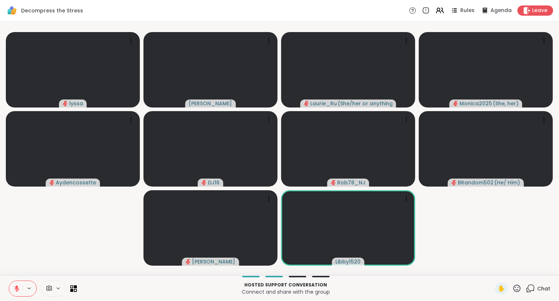
click at [16, 286] on icon at bounding box center [17, 286] width 2 height 3
click at [22, 287] on button at bounding box center [16, 288] width 14 height 15
click at [15, 285] on icon at bounding box center [16, 288] width 7 height 7
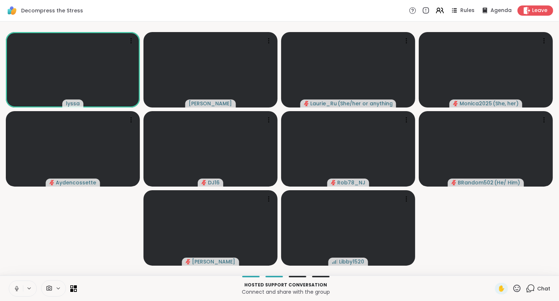
click at [16, 287] on icon at bounding box center [16, 288] width 7 height 7
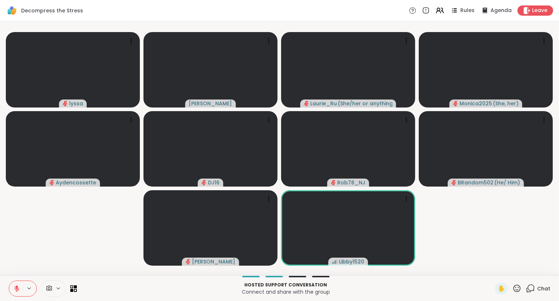
click at [17, 289] on icon at bounding box center [16, 288] width 7 height 7
click at [13, 285] on icon at bounding box center [16, 288] width 7 height 7
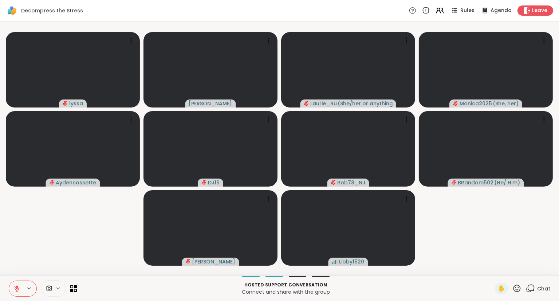
click at [13, 285] on icon at bounding box center [16, 288] width 7 height 7
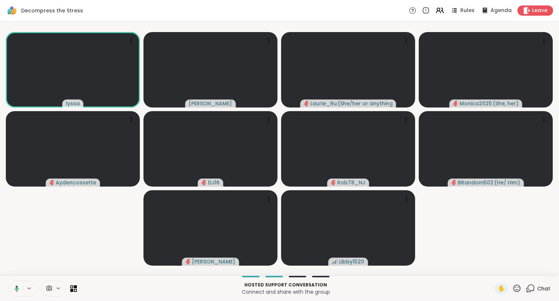
click at [13, 287] on icon at bounding box center [15, 288] width 7 height 7
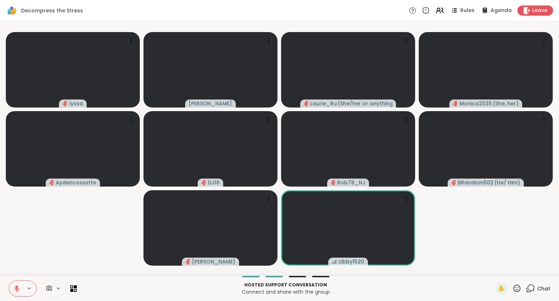
click at [558, 213] on div "[PERSON_NAME] [PERSON_NAME] Laurie_Ru ( She/her or anything else ) Monica2025 (…" at bounding box center [279, 148] width 559 height 254
click at [16, 288] on icon at bounding box center [16, 288] width 7 height 7
click at [15, 290] on icon at bounding box center [16, 288] width 7 height 7
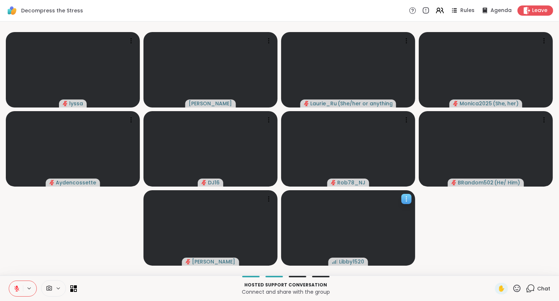
click at [407, 201] on icon at bounding box center [406, 201] width 1 height 1
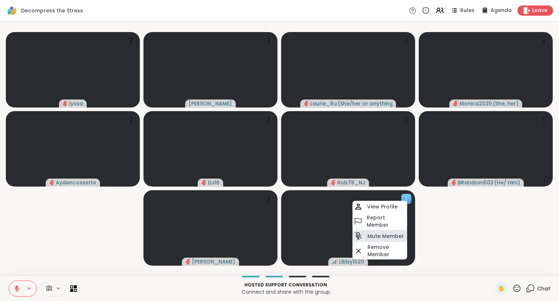
click at [363, 231] on div "Mute Member" at bounding box center [379, 236] width 55 height 12
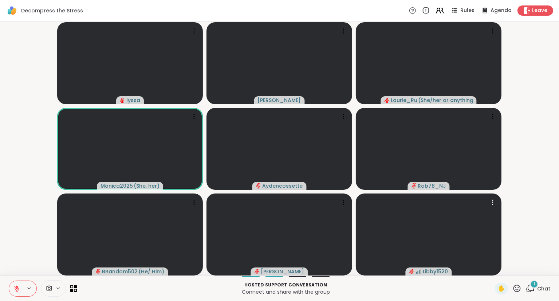
click at [17, 288] on icon at bounding box center [16, 288] width 5 height 5
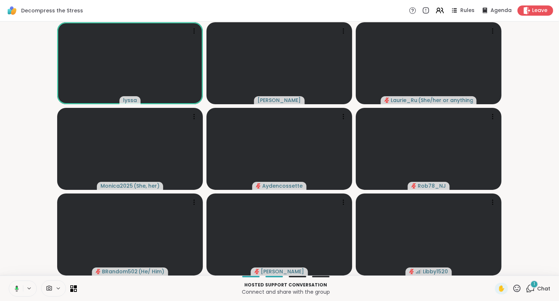
click at [16, 289] on icon at bounding box center [17, 288] width 2 height 3
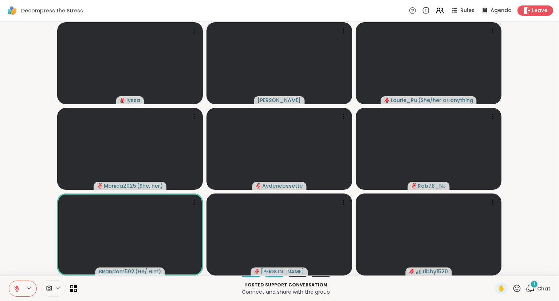
click at [17, 284] on button at bounding box center [16, 288] width 14 height 15
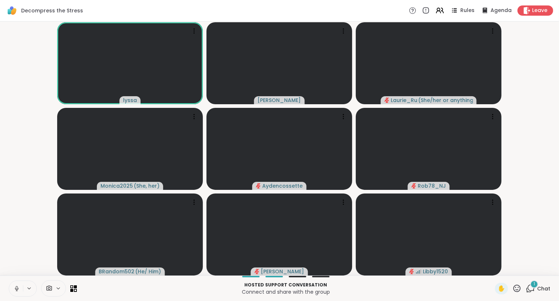
click at [14, 288] on icon at bounding box center [16, 288] width 7 height 7
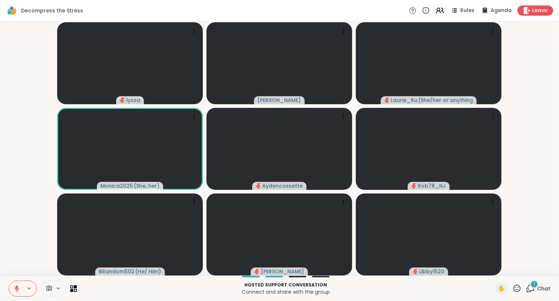
click at [14, 287] on icon at bounding box center [16, 288] width 7 height 7
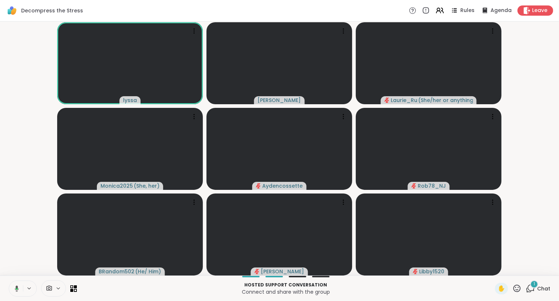
click at [16, 286] on icon at bounding box center [17, 288] width 4 height 6
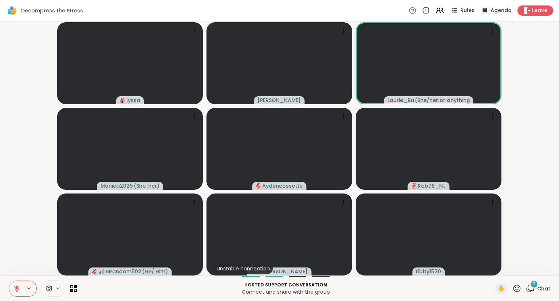
click at [16, 286] on icon at bounding box center [17, 286] width 2 height 3
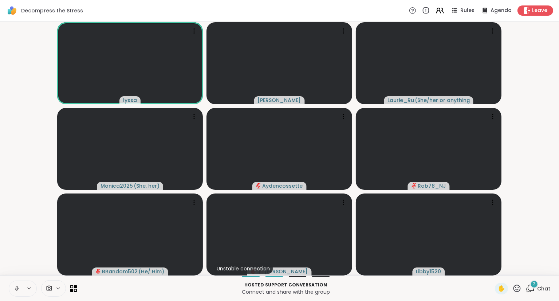
click at [18, 290] on icon at bounding box center [16, 288] width 7 height 7
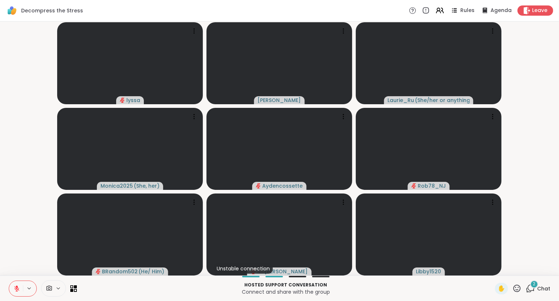
click at [544, 285] on span "Chat" at bounding box center [543, 288] width 13 height 7
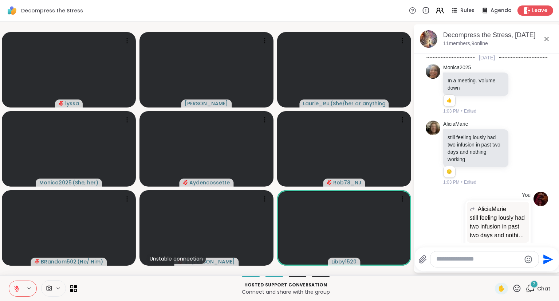
scroll to position [593, 0]
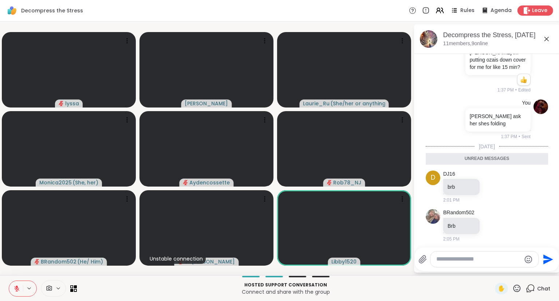
click at [493, 261] on textarea "Type your message" at bounding box center [478, 259] width 85 height 8
type textarea "**********"
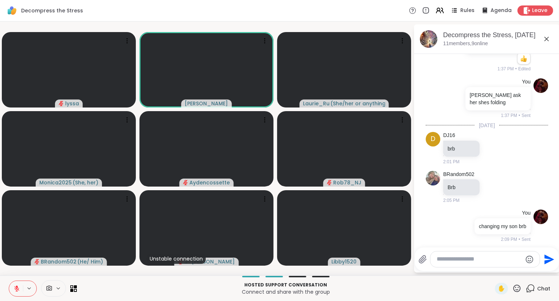
click at [548, 39] on icon at bounding box center [546, 39] width 9 height 9
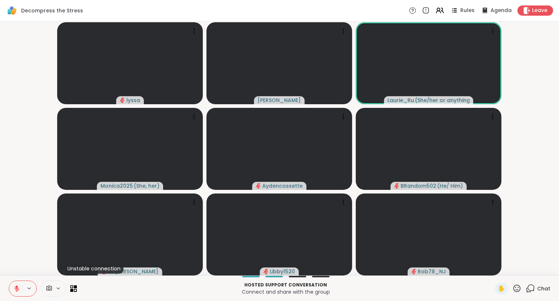
click at [531, 288] on icon at bounding box center [530, 288] width 9 height 9
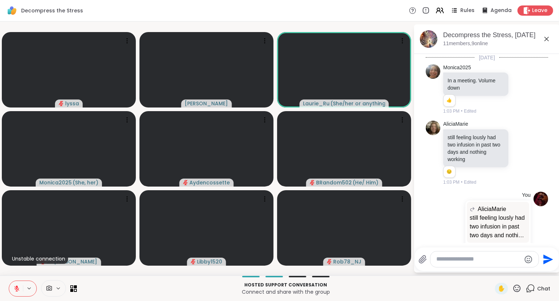
scroll to position [607, 0]
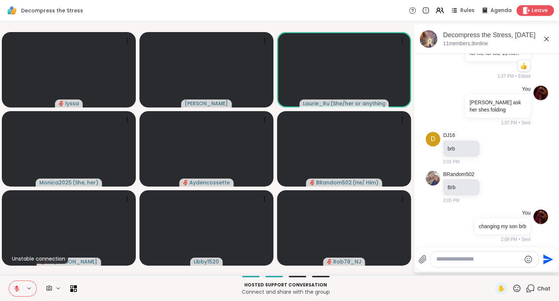
click at [541, 11] on span "Leave" at bounding box center [540, 11] width 16 height 8
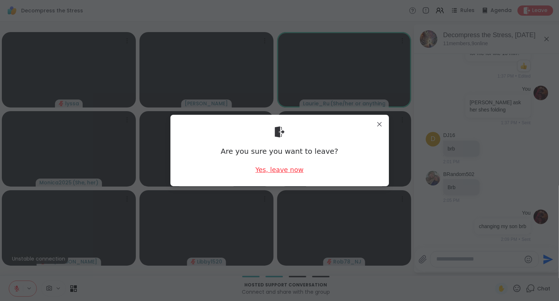
click at [275, 170] on div "Yes, leave now" at bounding box center [279, 169] width 48 height 9
